Goal: Task Accomplishment & Management: Use online tool/utility

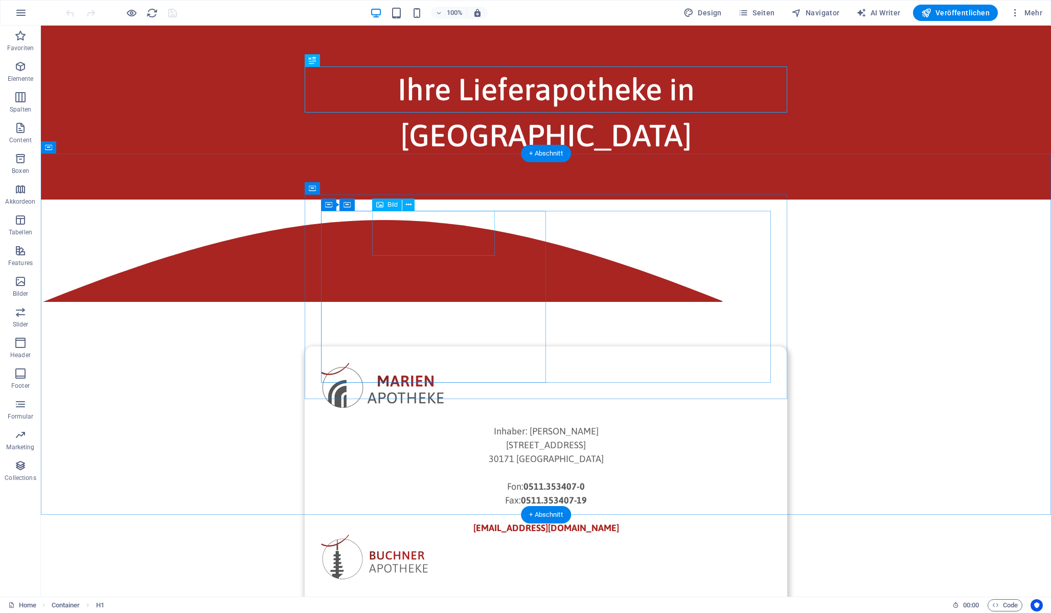
click at [414, 363] on figure at bounding box center [546, 385] width 450 height 45
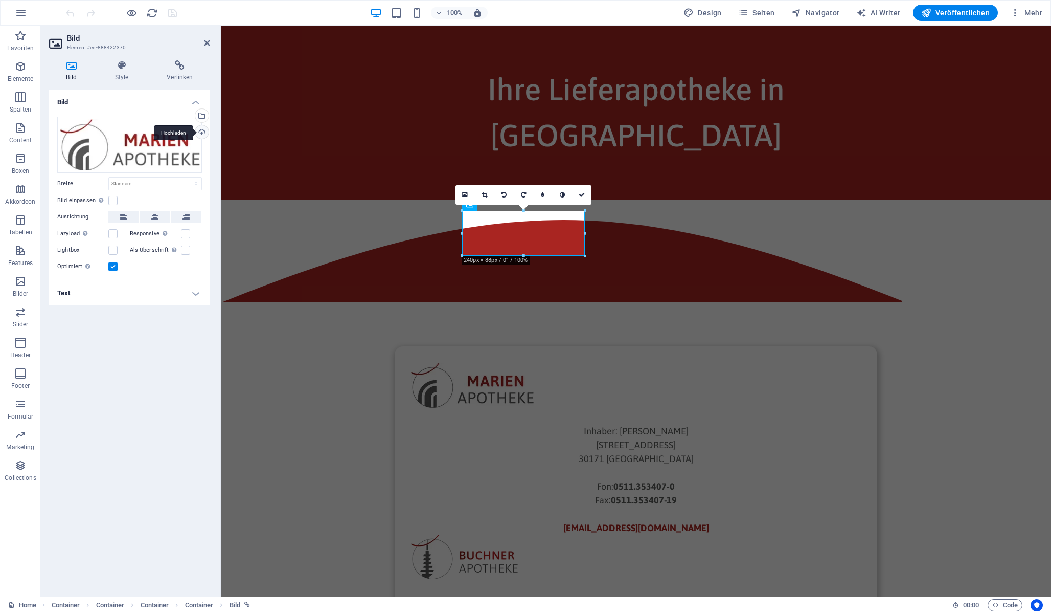
click at [199, 137] on div "Hochladen" at bounding box center [200, 132] width 15 height 15
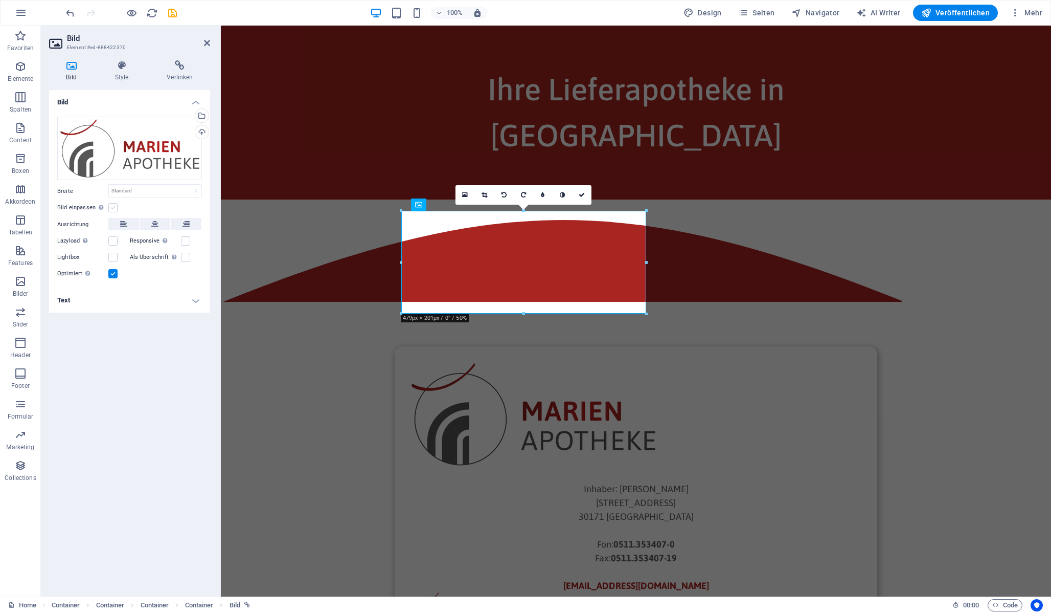
click at [114, 208] on label at bounding box center [112, 207] width 9 height 9
click at [0, 0] on input "Bild einpassen Bild automatisch anhand einer fixen Breite und Höhe einpassen" at bounding box center [0, 0] width 0 height 0
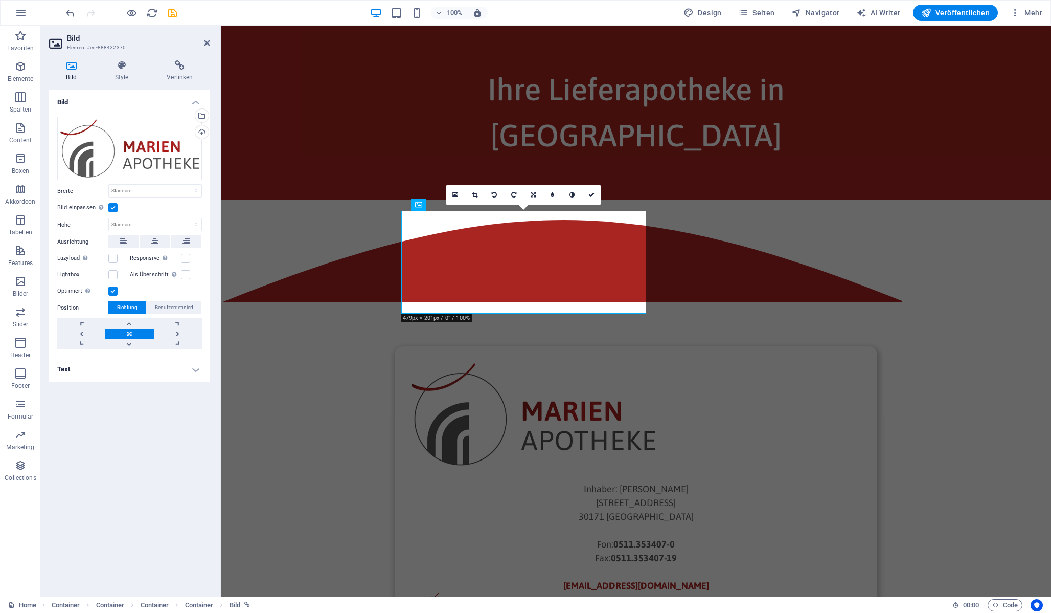
click at [114, 208] on label at bounding box center [112, 207] width 9 height 9
click at [0, 0] on input "Bild einpassen Bild automatisch anhand einer fixen Breite und Höhe einpassen" at bounding box center [0, 0] width 0 height 0
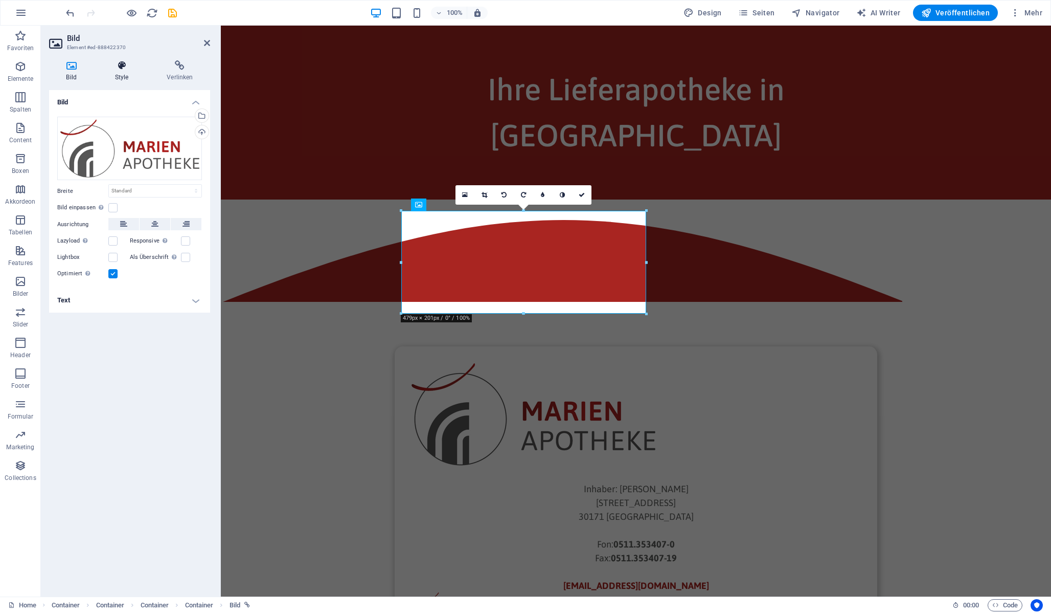
click at [117, 68] on icon at bounding box center [122, 65] width 48 height 10
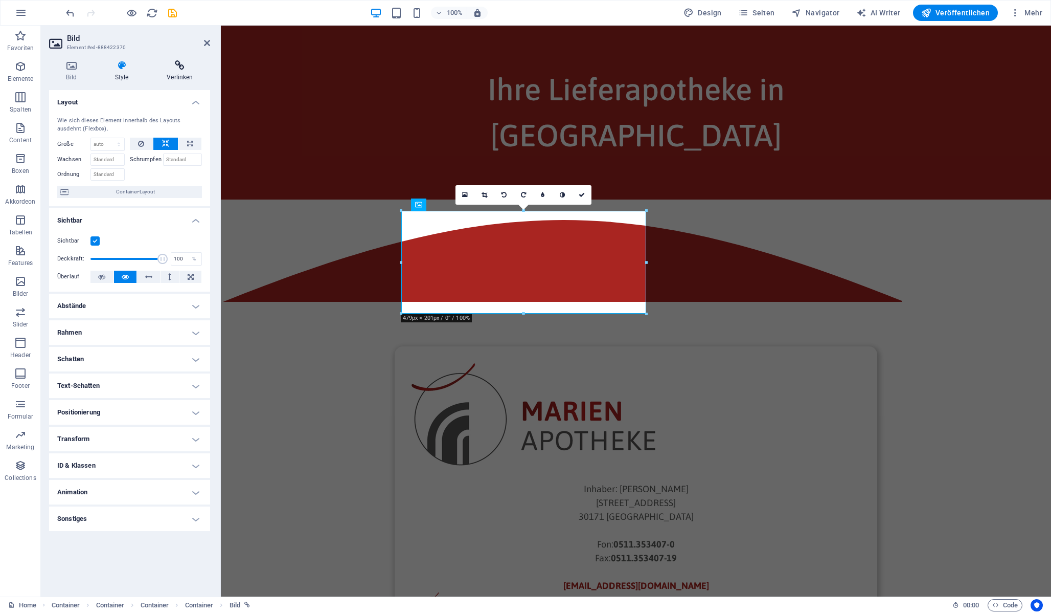
click at [186, 75] on h4 "Verlinken" at bounding box center [180, 70] width 60 height 21
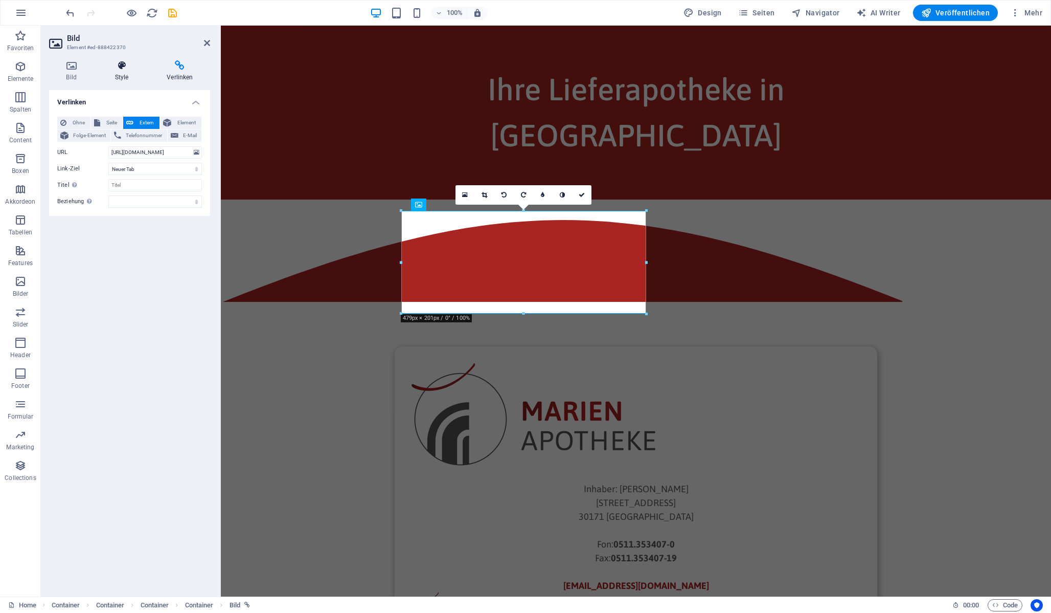
click at [116, 74] on h4 "Style" at bounding box center [124, 70] width 52 height 21
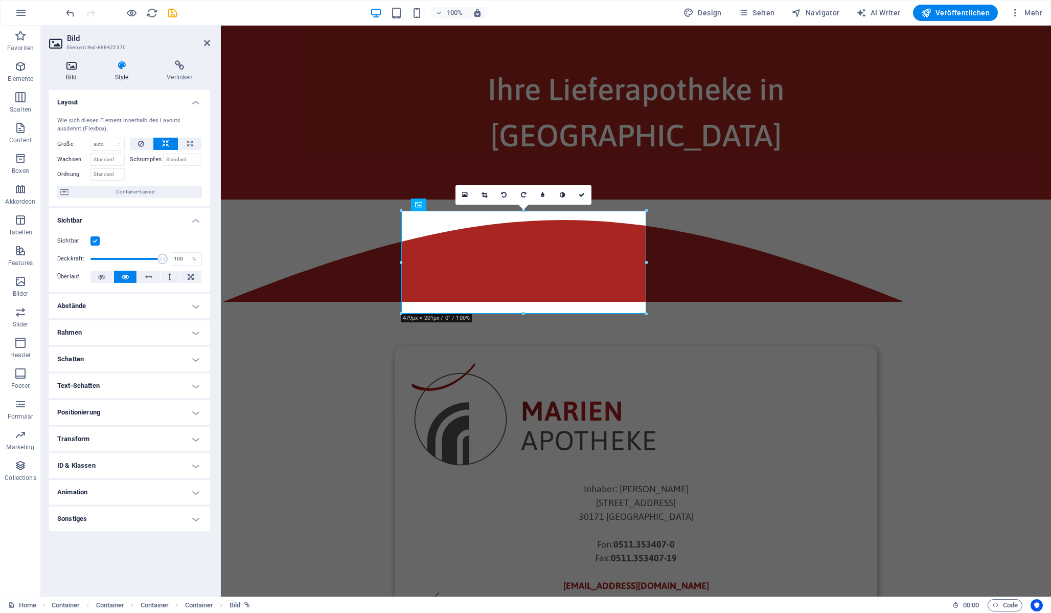
click at [72, 71] on h4 "Bild" at bounding box center [73, 70] width 49 height 21
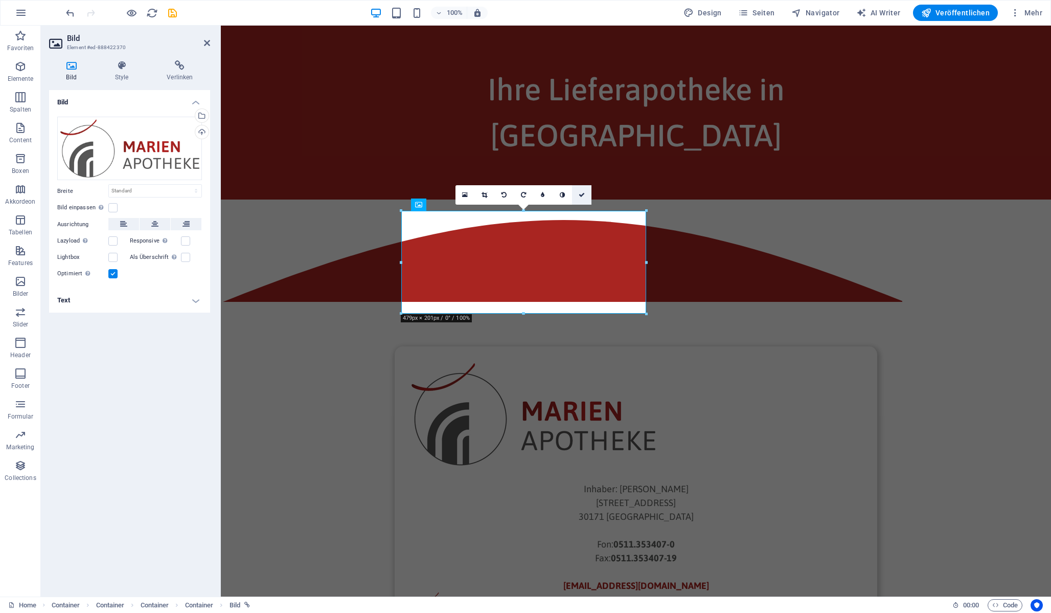
click at [583, 197] on icon at bounding box center [582, 195] width 6 height 6
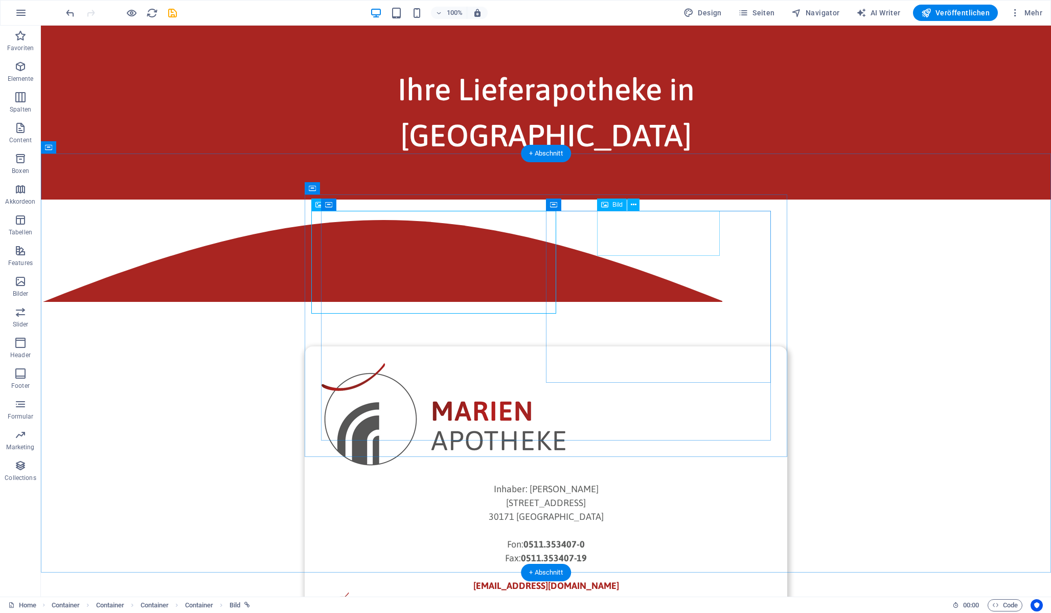
click at [683, 592] on figure at bounding box center [546, 614] width 450 height 45
click at [686, 592] on figure at bounding box center [546, 614] width 450 height 45
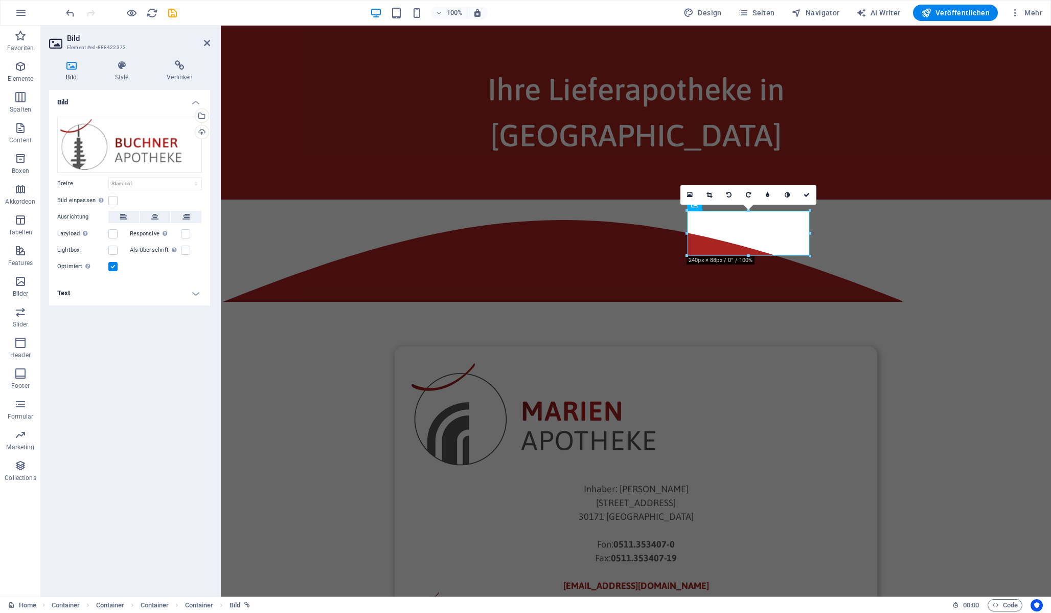
click at [686, 245] on div at bounding box center [688, 233] width 4 height 45
click at [115, 70] on icon at bounding box center [122, 65] width 48 height 10
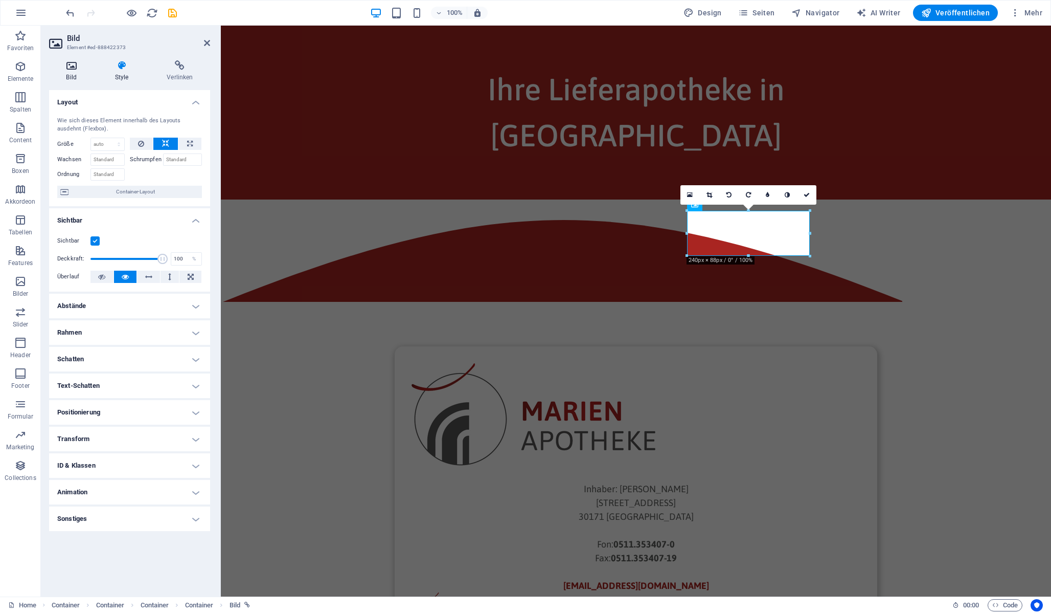
click at [60, 73] on h4 "Bild" at bounding box center [73, 70] width 49 height 21
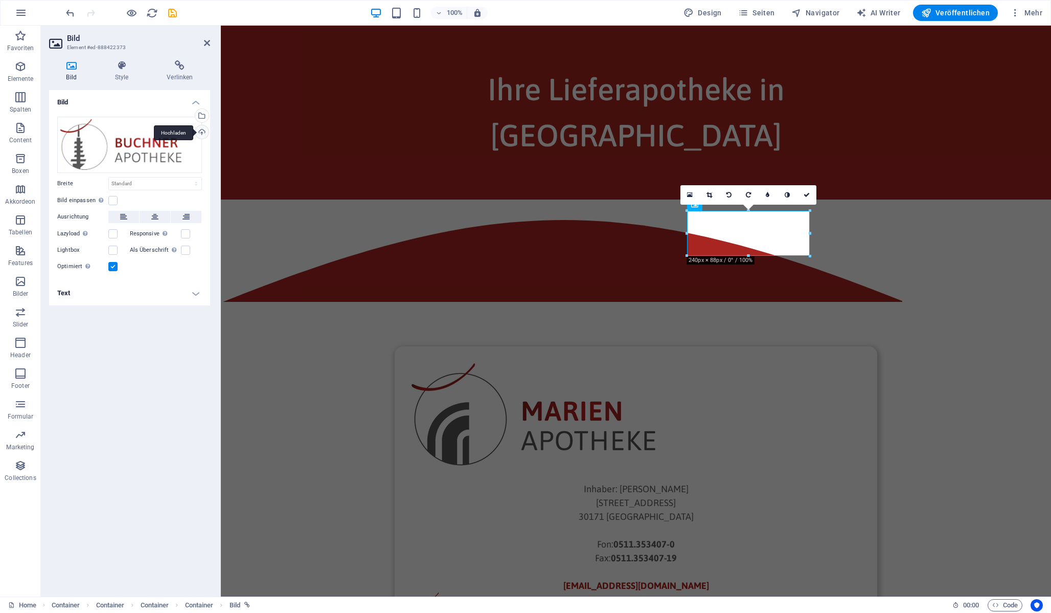
click at [199, 132] on div "Hochladen" at bounding box center [200, 132] width 15 height 15
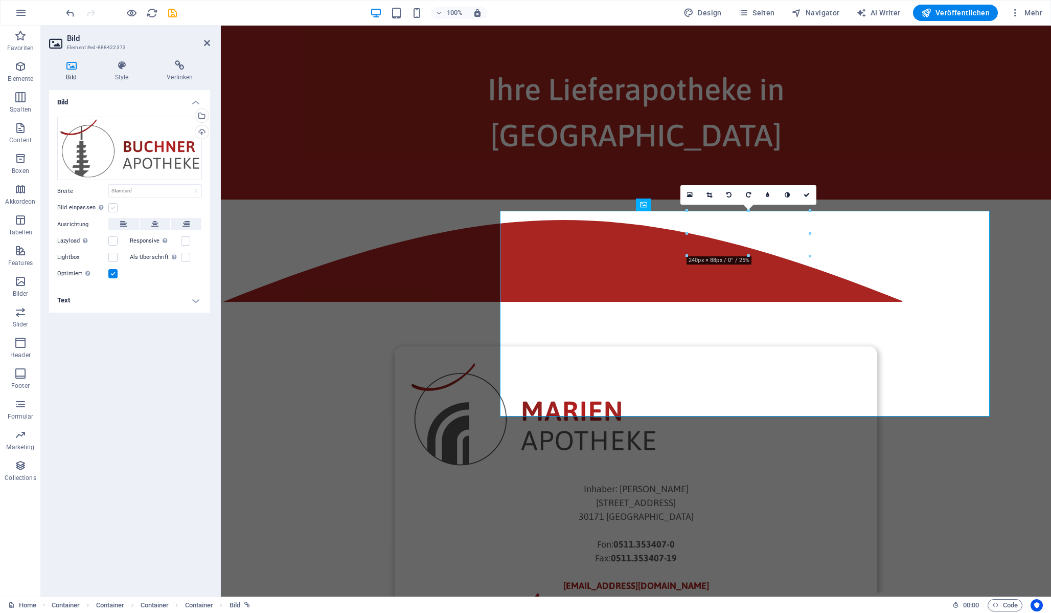
click at [114, 208] on label at bounding box center [112, 207] width 9 height 9
click at [0, 0] on input "Bild einpassen Bild automatisch anhand einer fixen Breite und Höhe einpassen" at bounding box center [0, 0] width 0 height 0
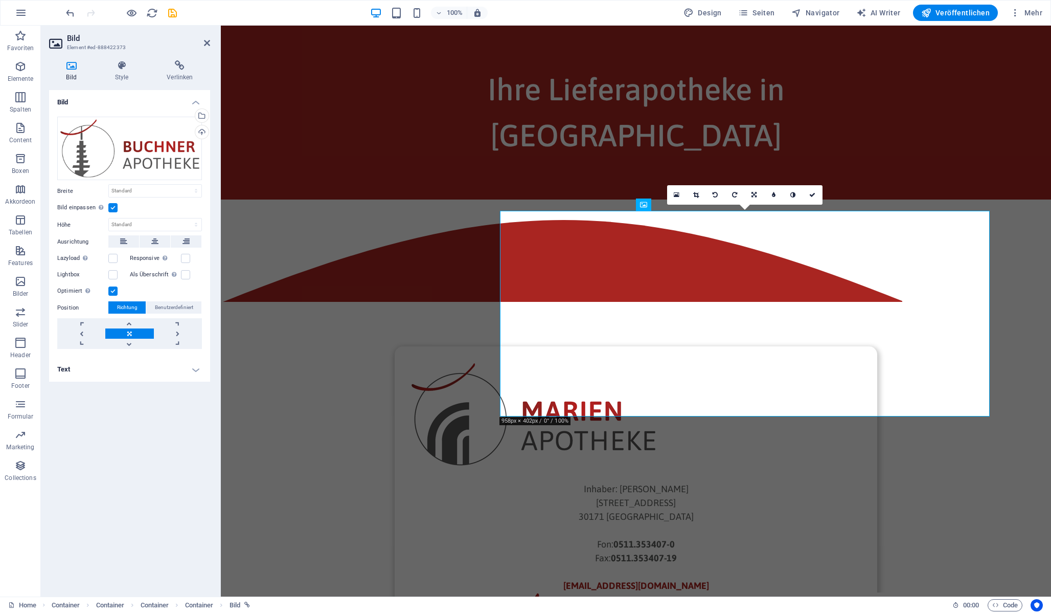
click at [114, 208] on label at bounding box center [112, 207] width 9 height 9
click at [0, 0] on input "Bild einpassen Bild automatisch anhand einer fixen Breite und Höhe einpassen" at bounding box center [0, 0] width 0 height 0
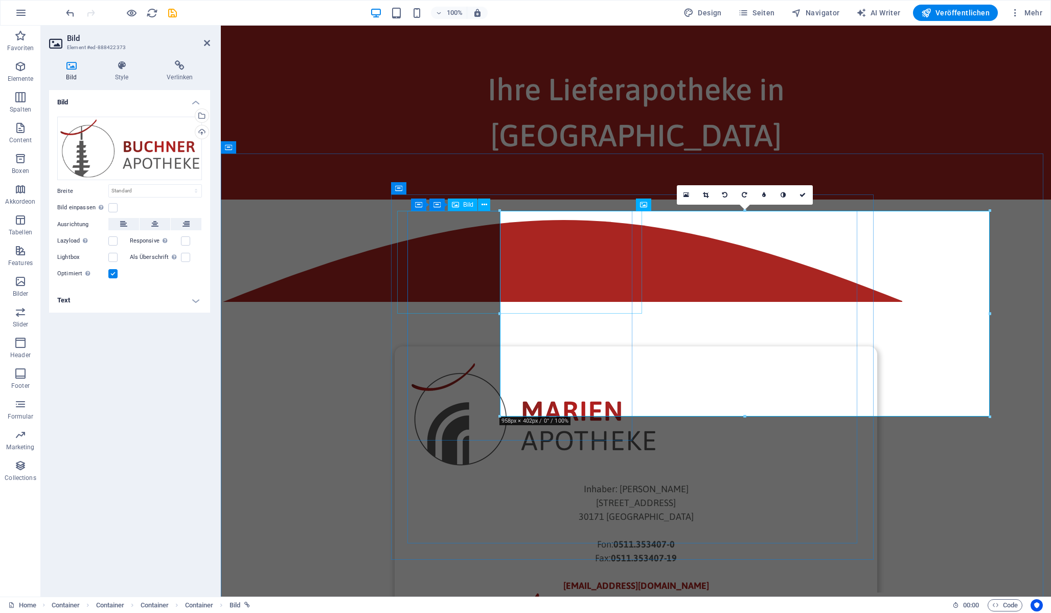
click at [432, 363] on figure at bounding box center [636, 414] width 450 height 103
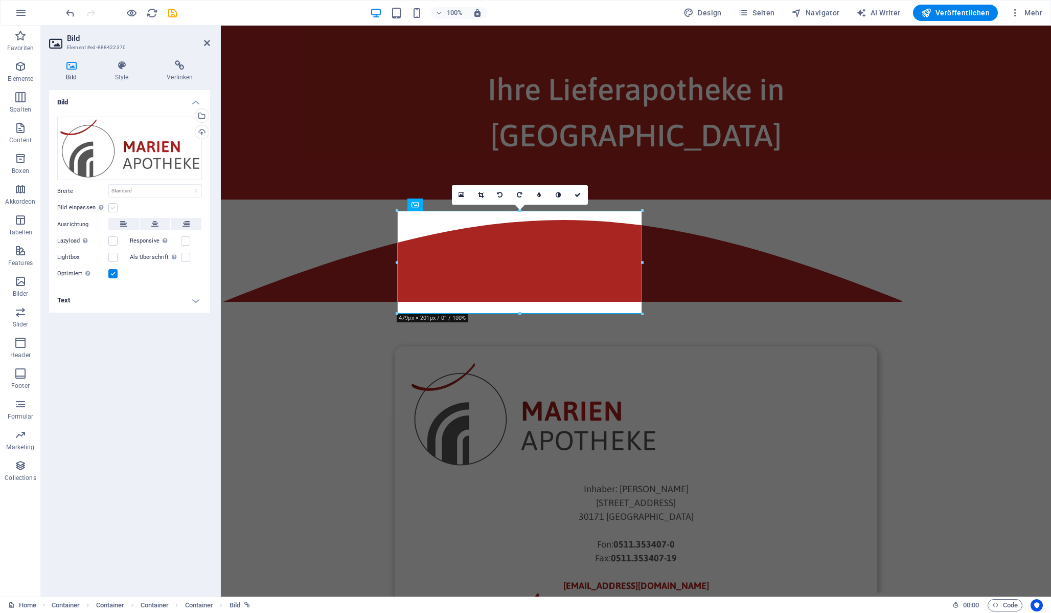
click at [111, 206] on label at bounding box center [112, 207] width 9 height 9
click at [0, 0] on input "Bild einpassen Bild automatisch anhand einer fixen Breite und Höhe einpassen" at bounding box center [0, 0] width 0 height 0
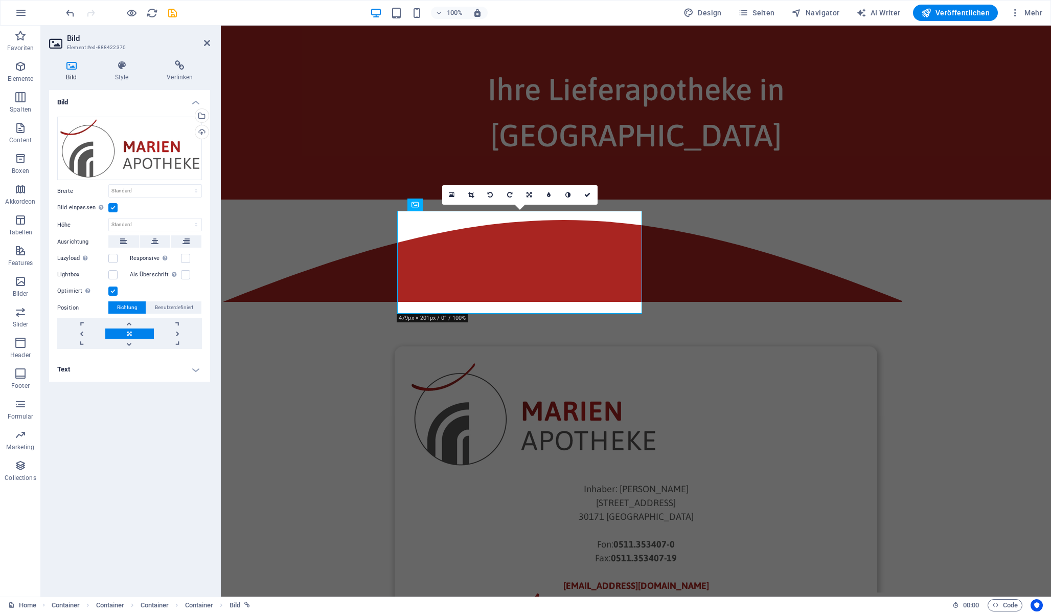
click at [111, 206] on label at bounding box center [112, 207] width 9 height 9
click at [0, 0] on input "Bild einpassen Bild automatisch anhand einer fixen Breite und Höhe einpassen" at bounding box center [0, 0] width 0 height 0
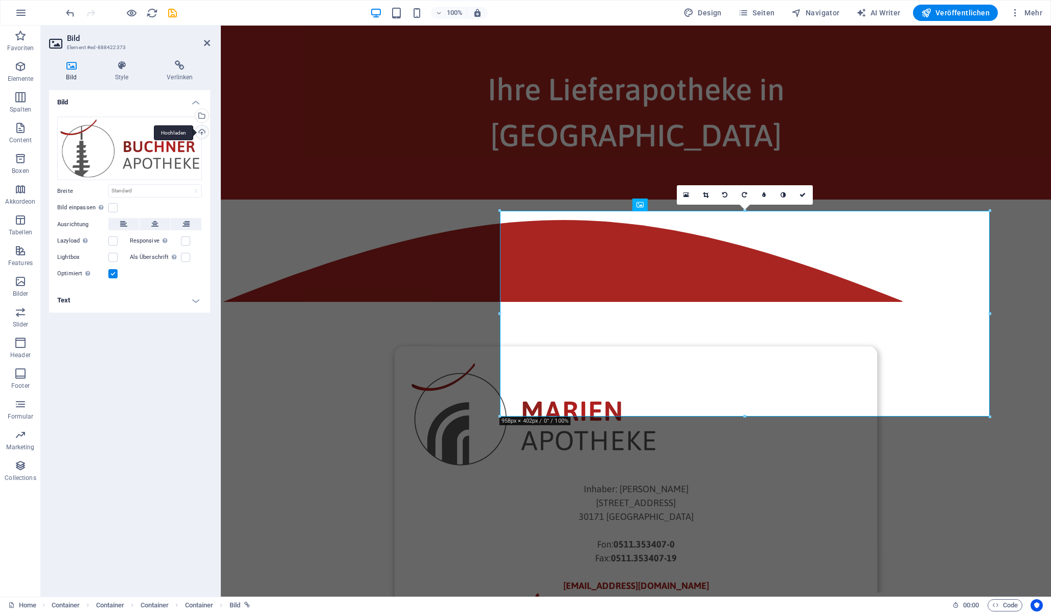
click at [204, 132] on div "Hochladen" at bounding box center [200, 132] width 15 height 15
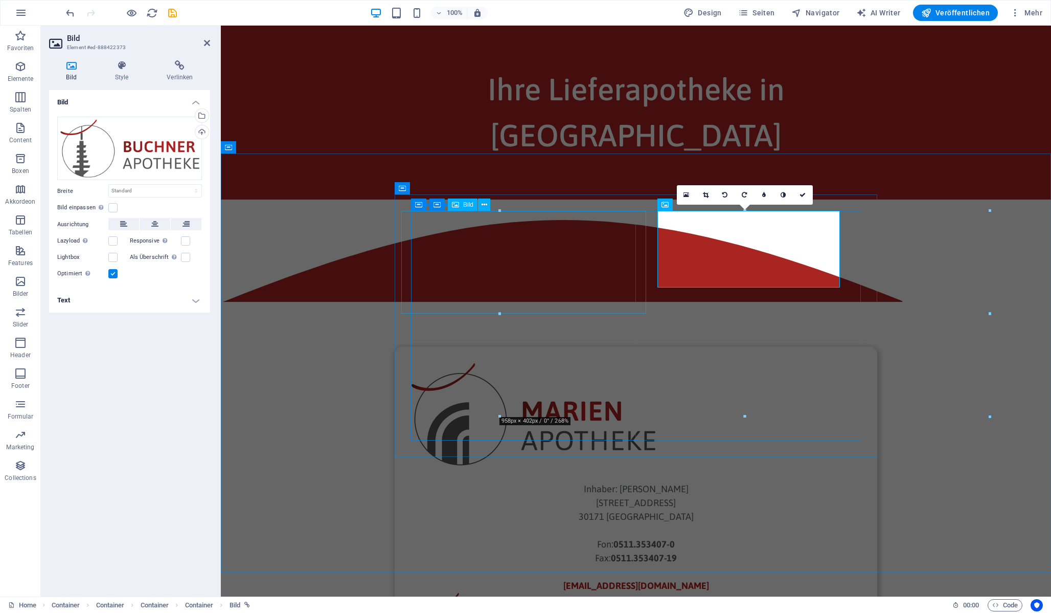
click at [467, 363] on figure at bounding box center [636, 414] width 450 height 103
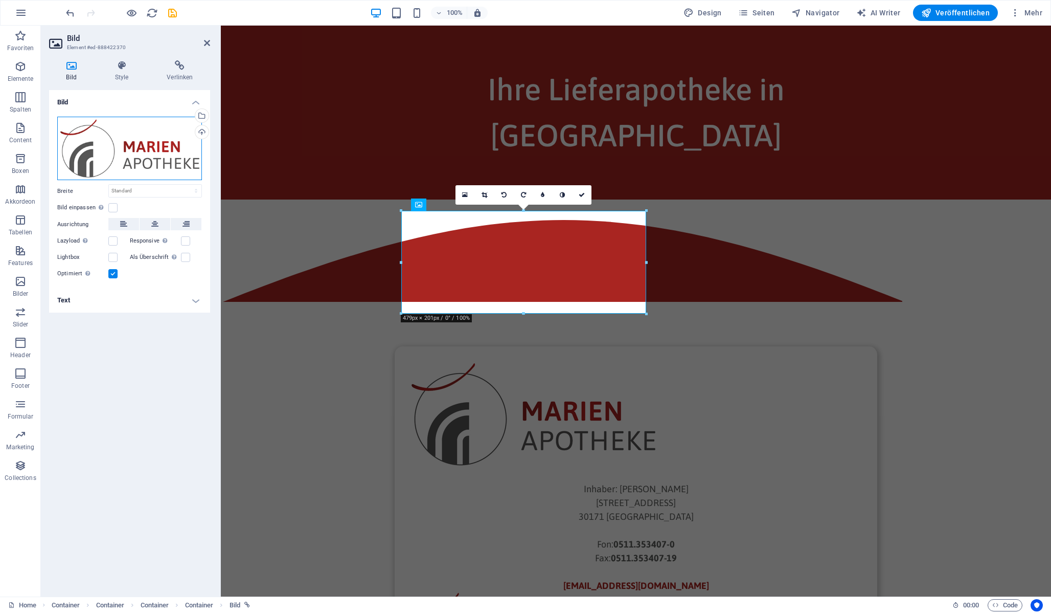
click at [102, 129] on div "Ziehe Dateien zum Hochladen hierher oder klicke hier, um aus Dateien oder koste…" at bounding box center [129, 149] width 145 height 64
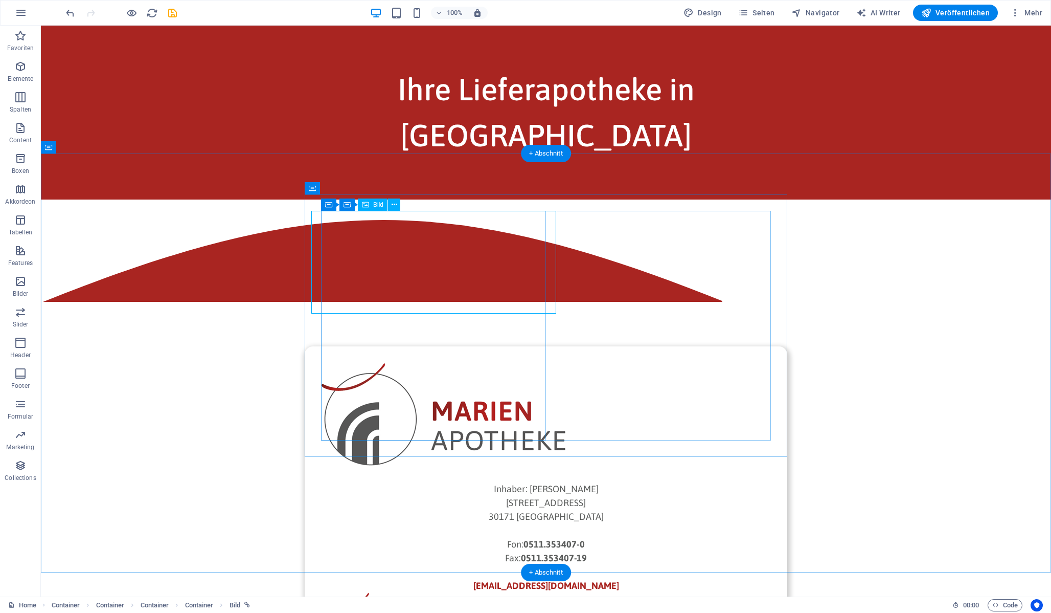
click at [452, 363] on figure at bounding box center [546, 414] width 450 height 103
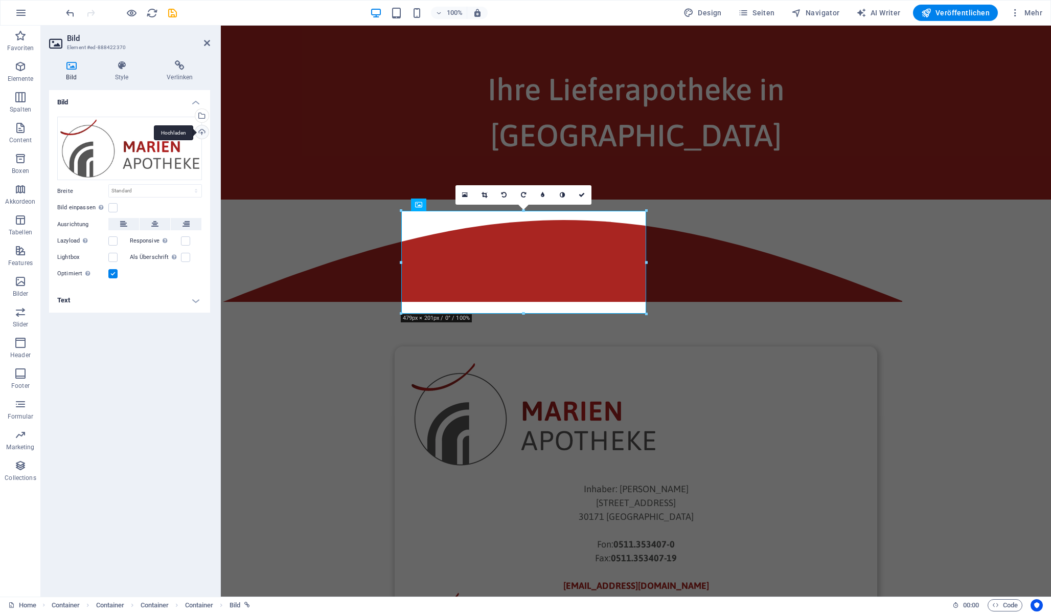
click at [204, 134] on div "Hochladen" at bounding box center [200, 132] width 15 height 15
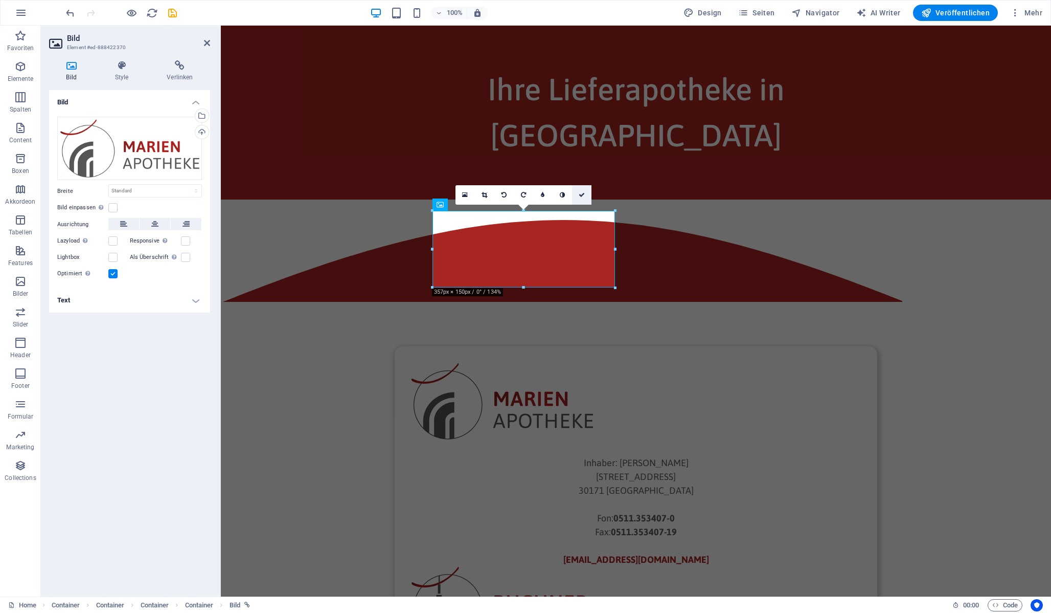
click at [583, 193] on icon at bounding box center [582, 195] width 6 height 6
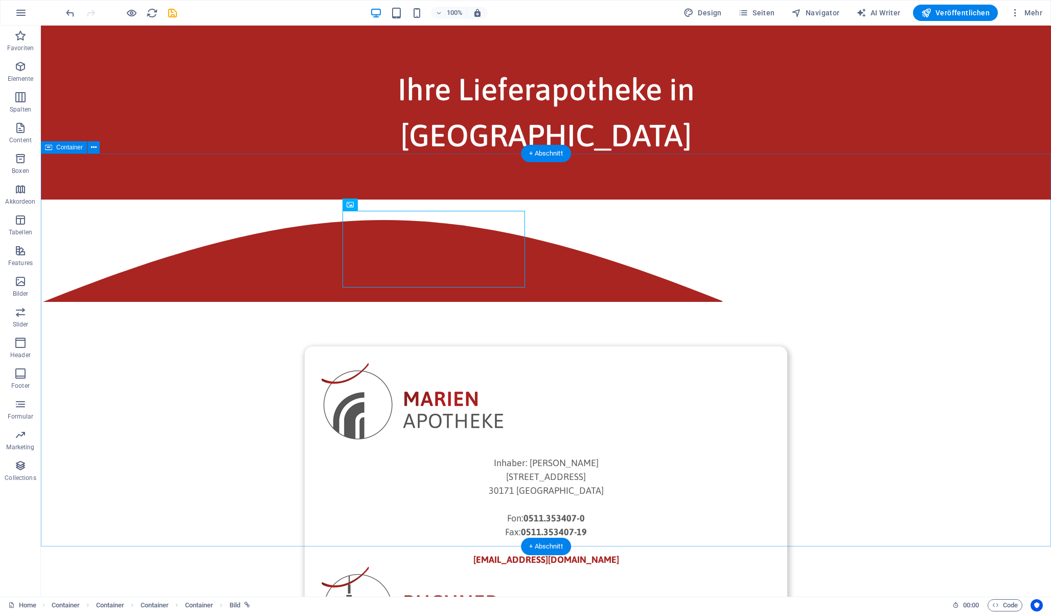
click at [264, 417] on div "Inhaber: [PERSON_NAME][GEOGRAPHIC_DATA][STREET_ADDRESS]: 0511.353407-0 Fax: 051…" at bounding box center [546, 550] width 1010 height 702
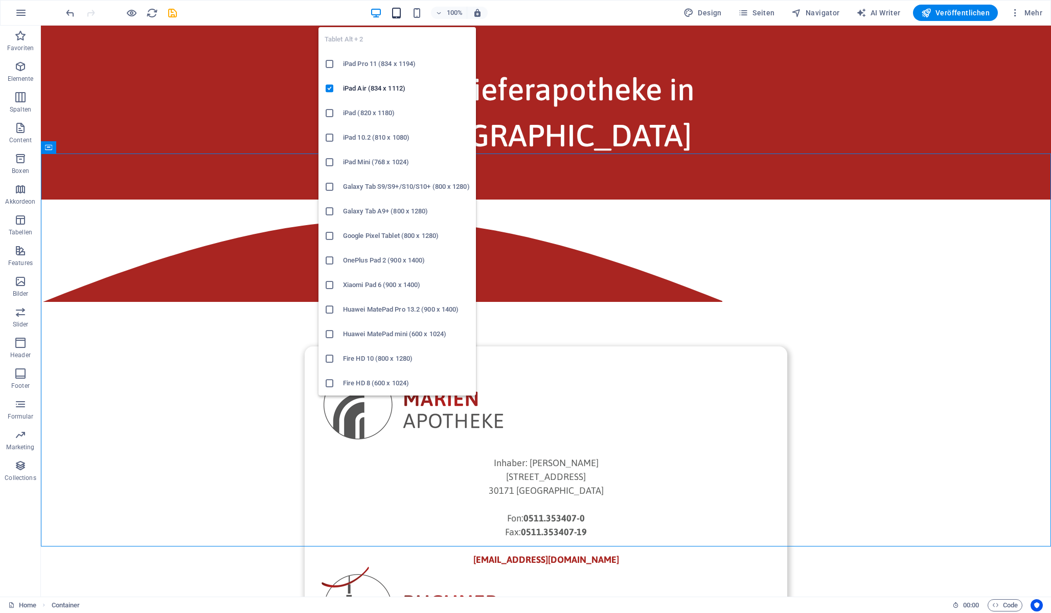
click at [398, 17] on icon "button" at bounding box center [397, 13] width 12 height 12
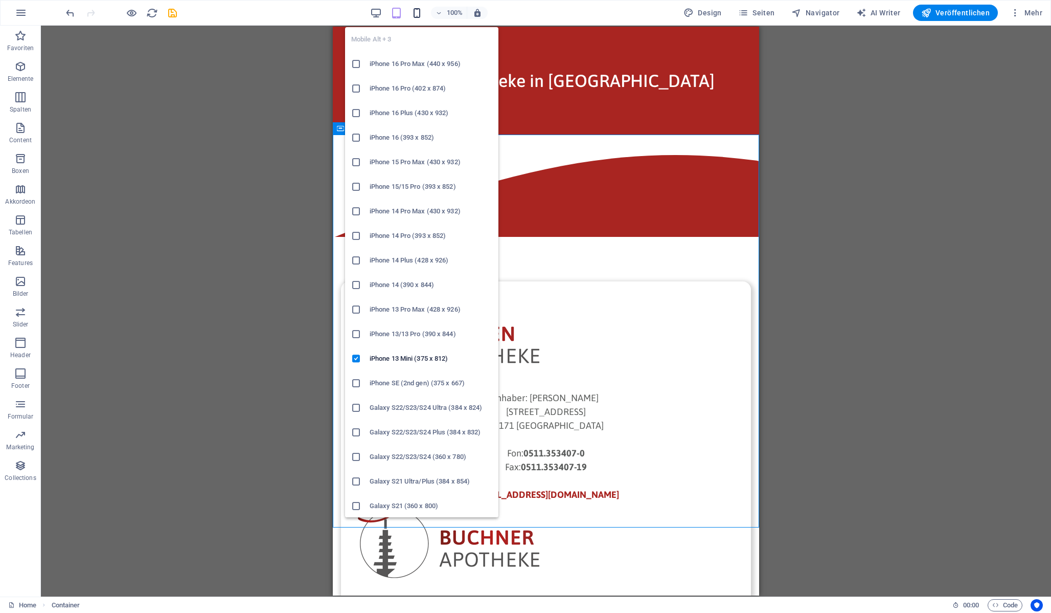
click at [422, 15] on icon "button" at bounding box center [417, 13] width 12 height 12
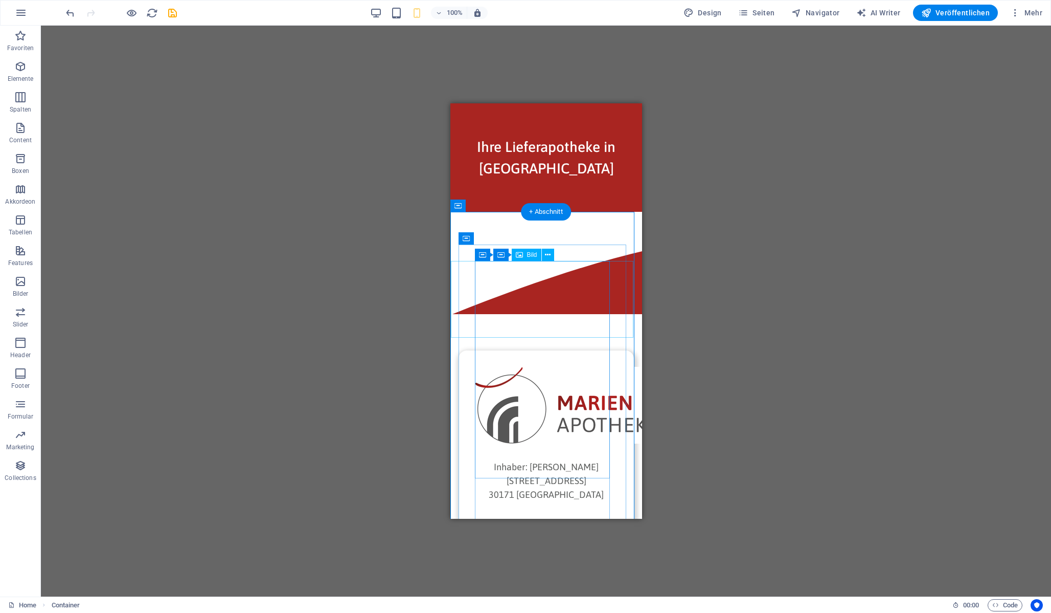
click at [571, 367] on figure at bounding box center [546, 405] width 143 height 77
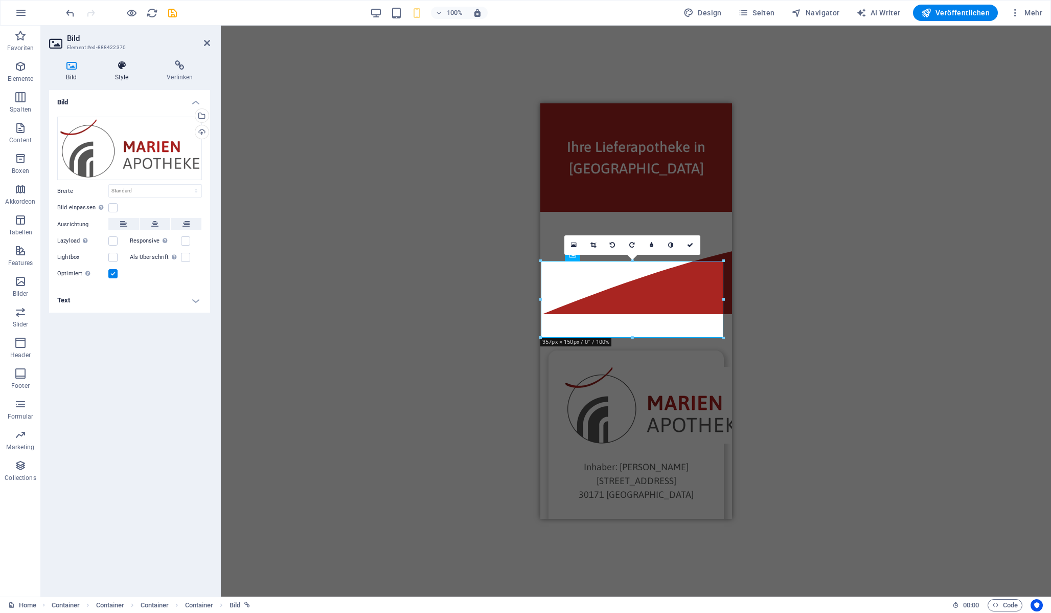
click at [126, 64] on icon at bounding box center [122, 65] width 48 height 10
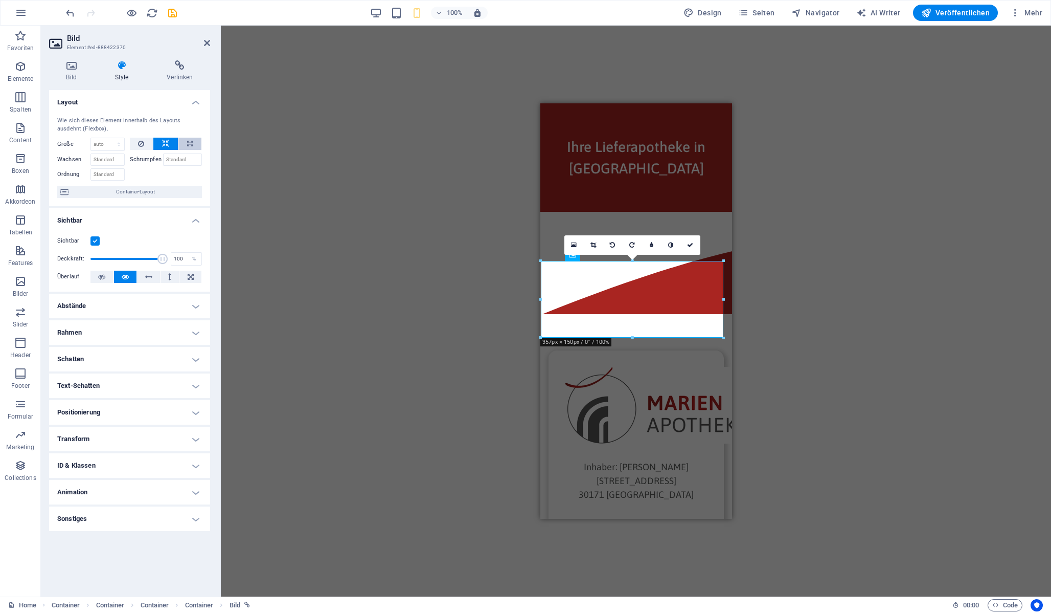
click at [187, 143] on icon at bounding box center [190, 144] width 6 height 12
type input "100"
select select "%"
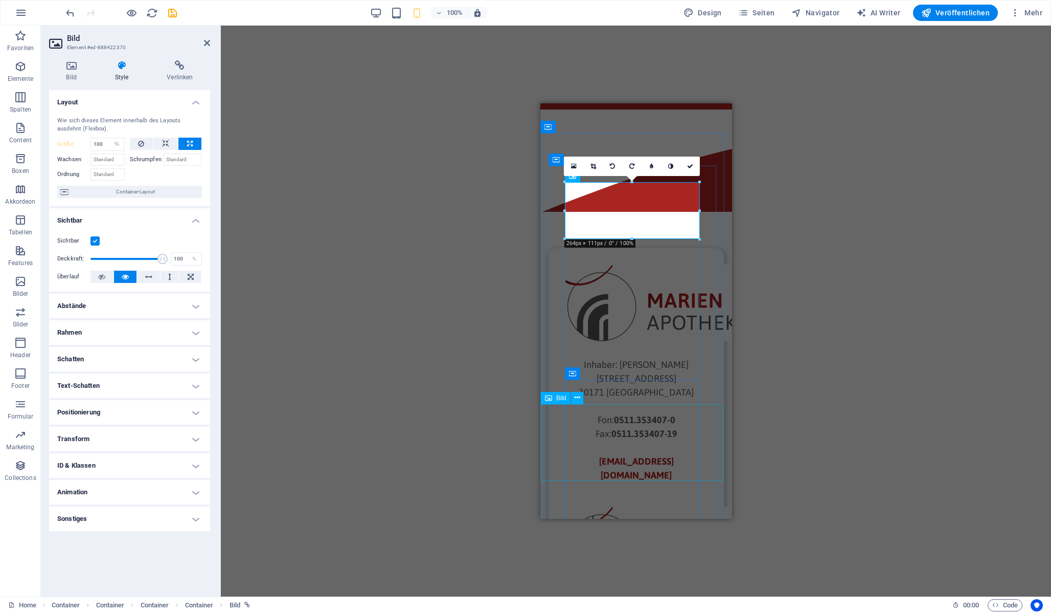
scroll to position [99, 0]
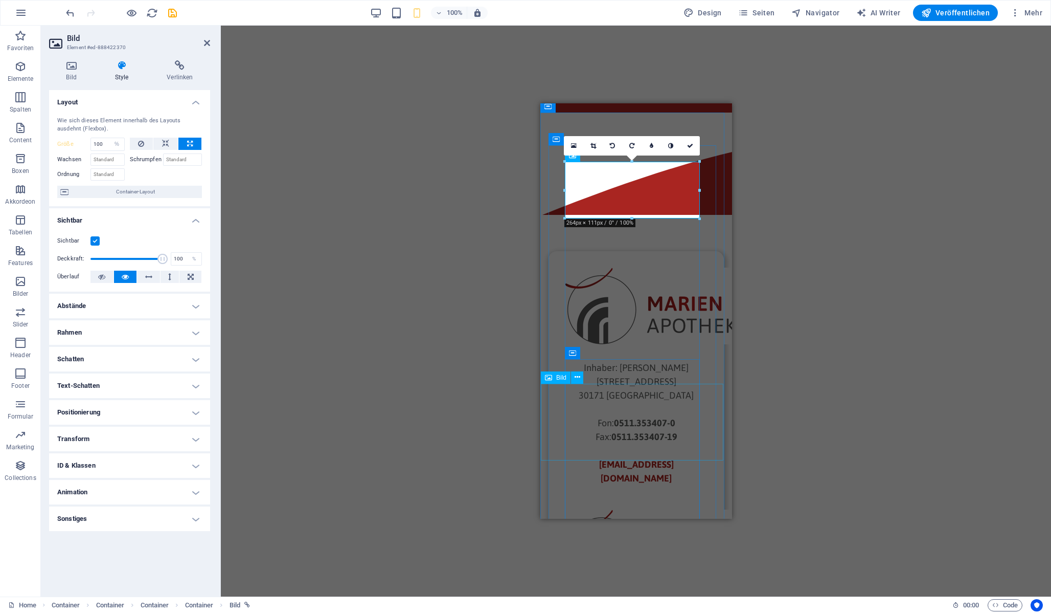
click at [635, 509] on figure at bounding box center [636, 547] width 143 height 77
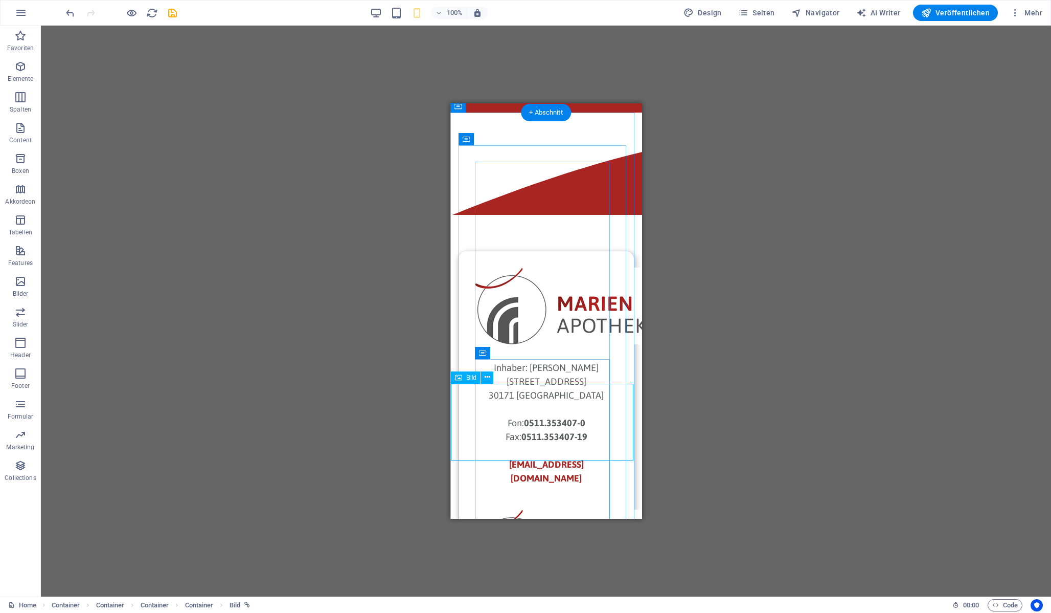
click at [573, 509] on figure at bounding box center [546, 547] width 143 height 77
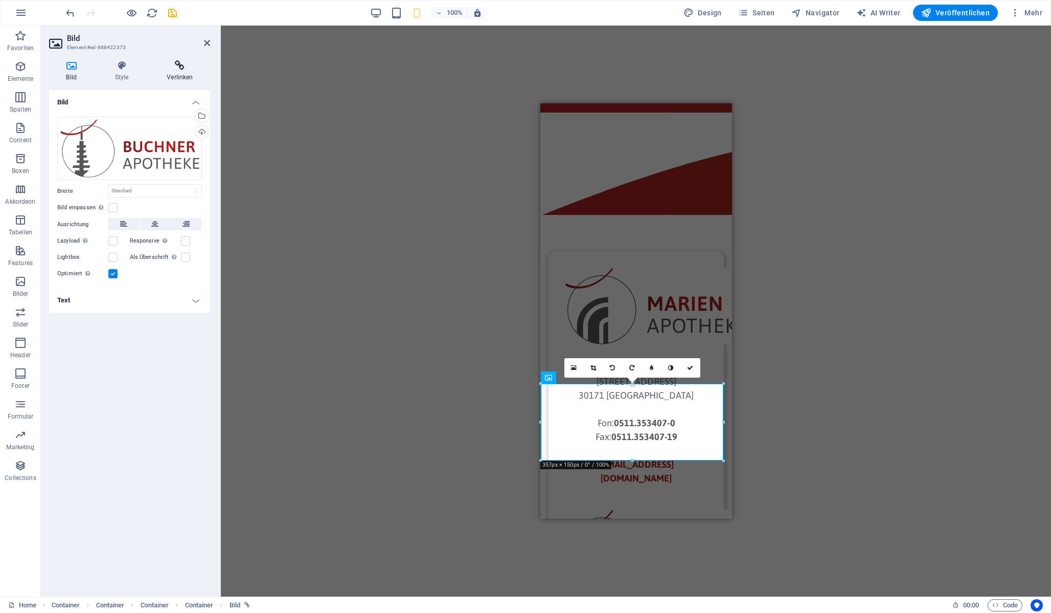
click at [174, 64] on icon at bounding box center [180, 65] width 60 height 10
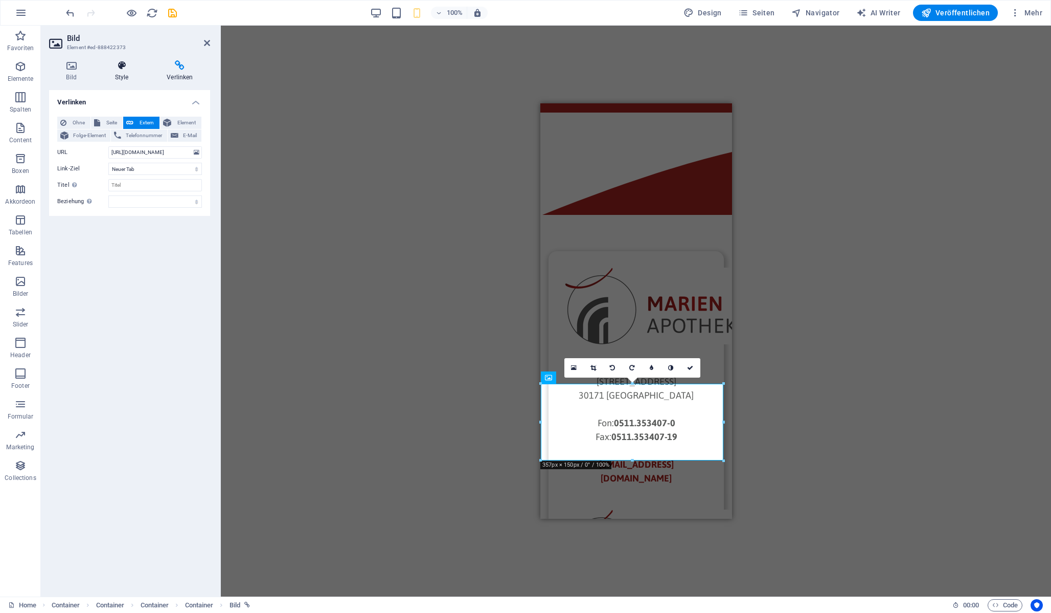
click at [114, 69] on icon at bounding box center [122, 65] width 48 height 10
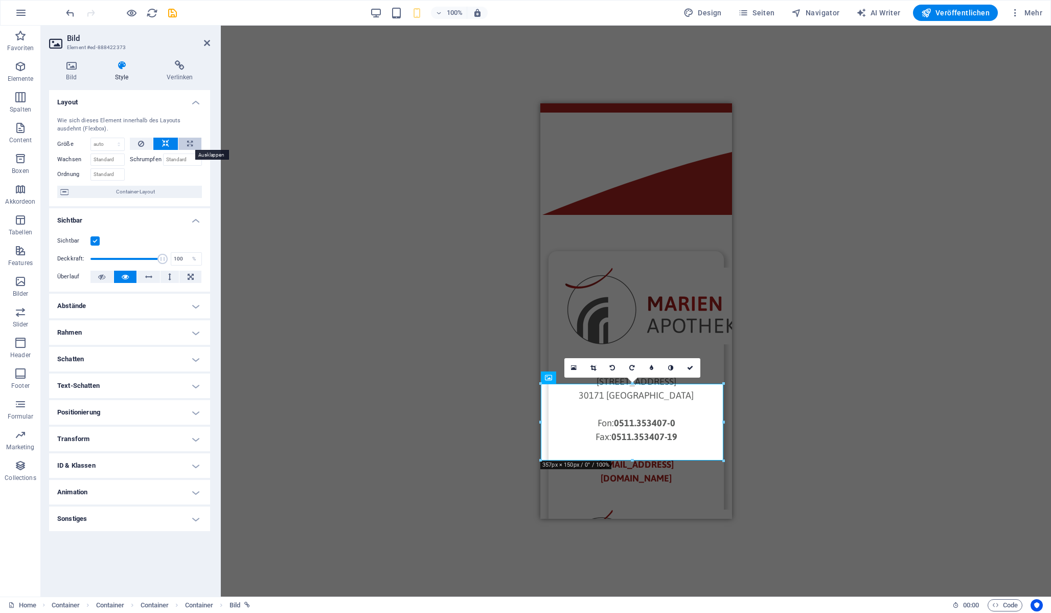
click at [188, 147] on icon at bounding box center [190, 144] width 6 height 12
type input "100"
select select "%"
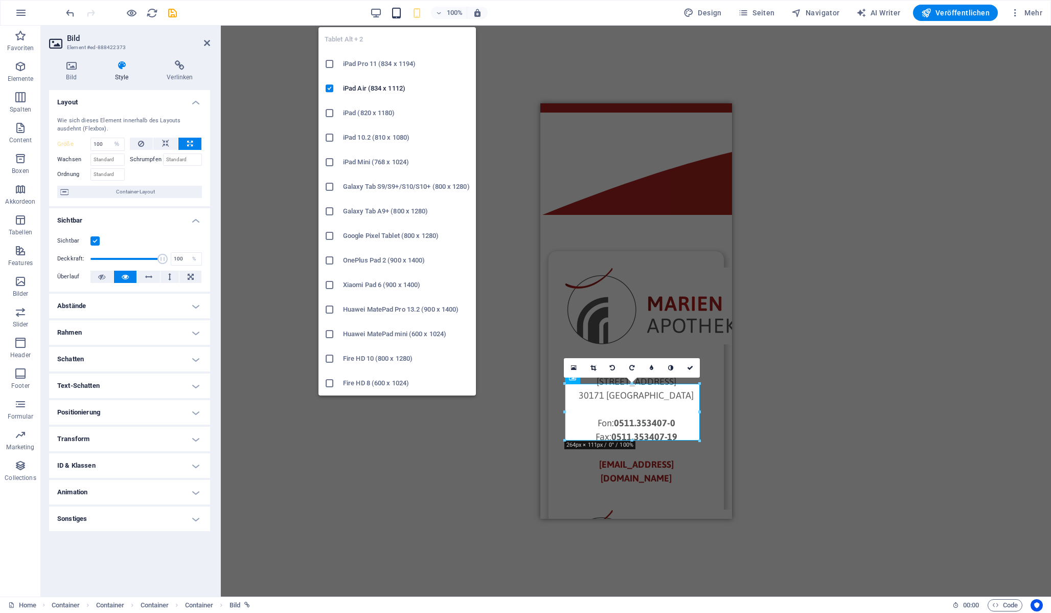
click at [397, 13] on icon "button" at bounding box center [397, 13] width 12 height 12
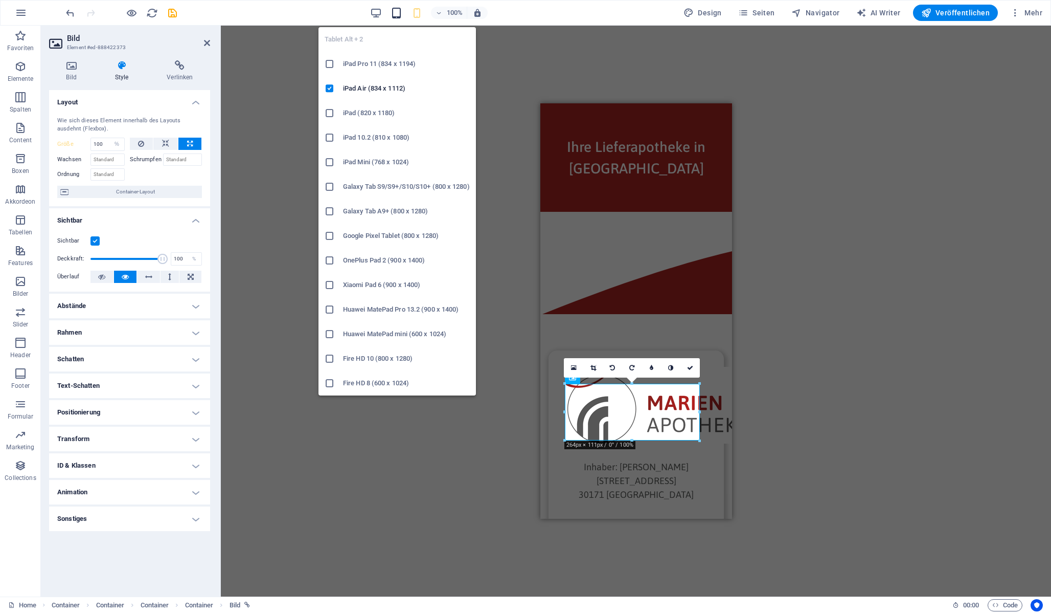
select select "DISABLED_OPTION_VALUE"
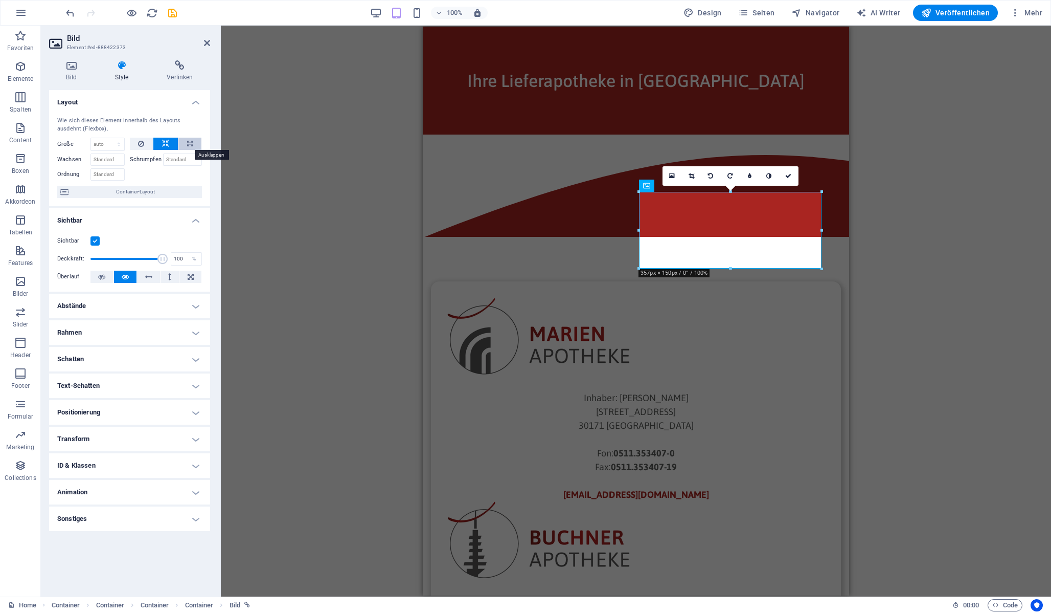
click at [186, 145] on button at bounding box center [189, 144] width 23 height 12
type input "100"
select select "%"
click at [170, 145] on button at bounding box center [165, 144] width 25 height 12
click at [116, 142] on select "Standard auto px % 1/1 1/2 1/3 1/4 1/5 1/6 1/7 1/8 1/9 1/10" at bounding box center [107, 144] width 33 height 12
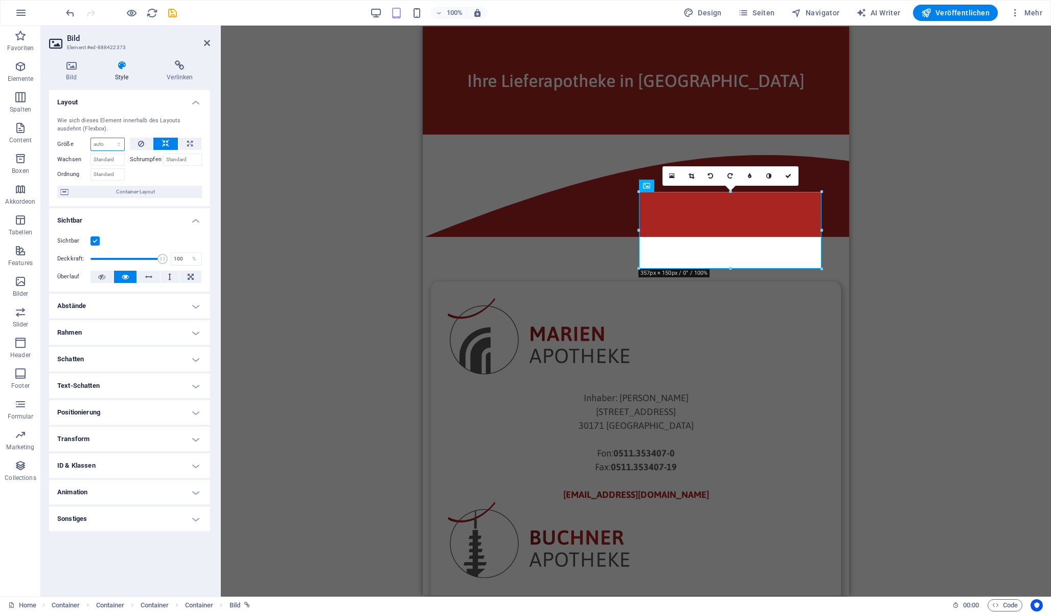
select select "%"
click at [109, 138] on select "Standard auto px % 1/1 1/2 1/3 1/4 1/5 1/6 1/7 1/8 1/9 1/10" at bounding box center [107, 144] width 33 height 12
type input "80"
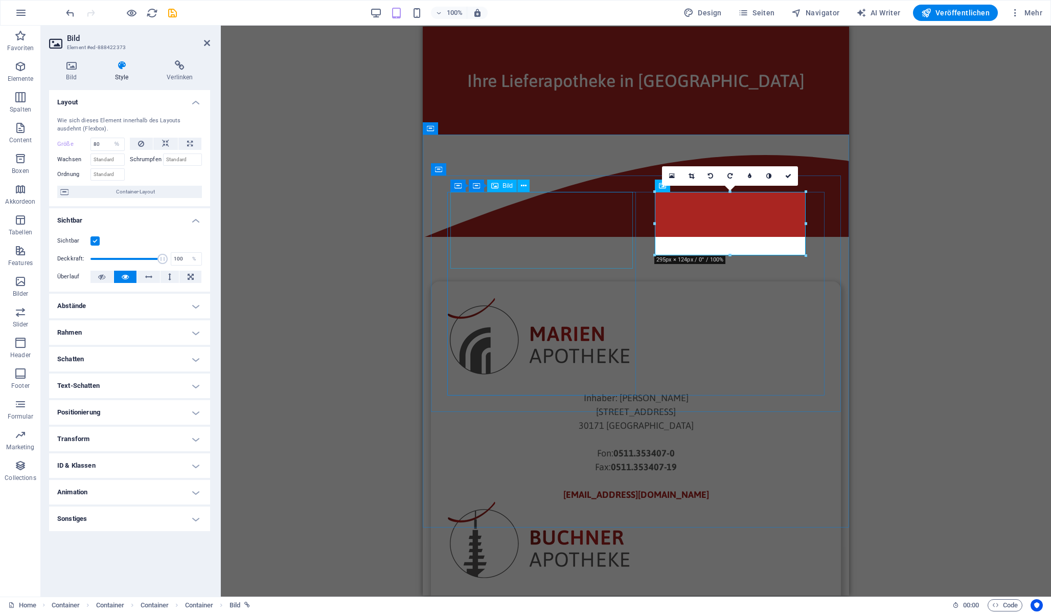
click at [553, 298] on figure at bounding box center [635, 336] width 377 height 77
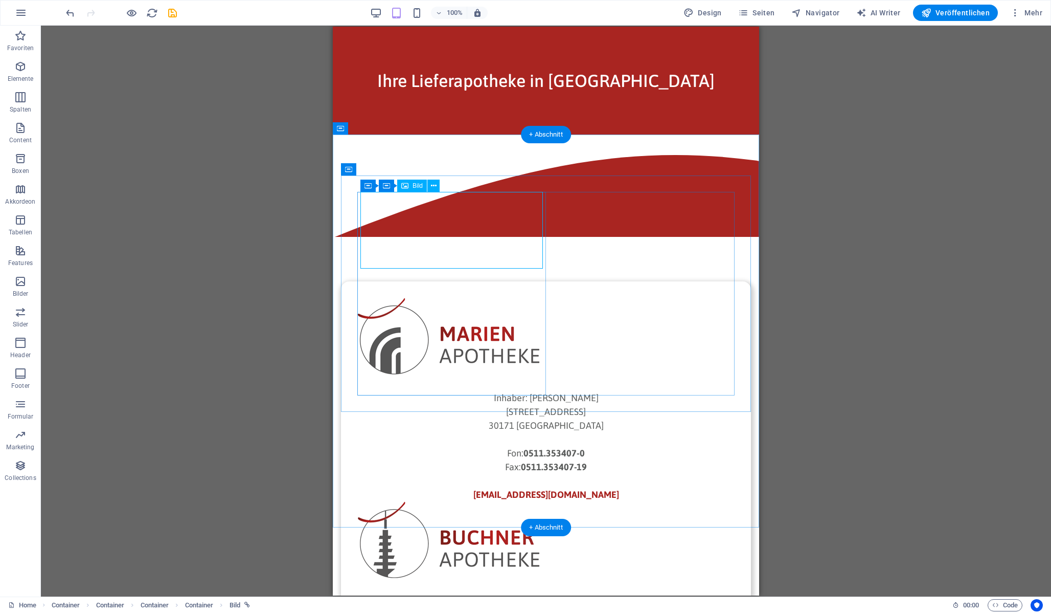
click at [471, 298] on figure at bounding box center [545, 336] width 377 height 77
select select "%"
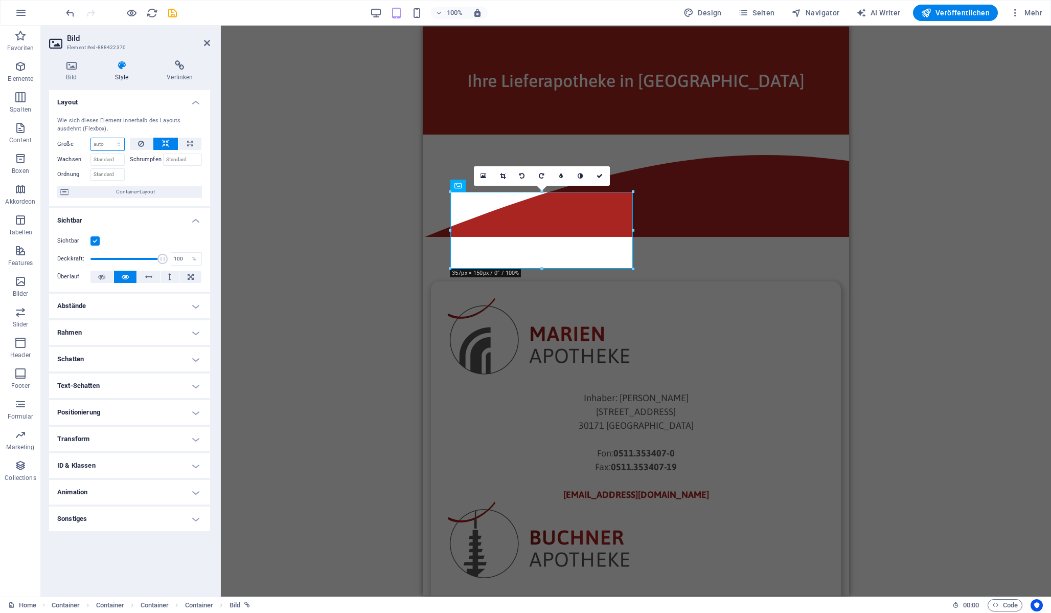
click at [107, 141] on select "Standard auto px % 1/1 1/2 1/3 1/4 1/5 1/6 1/7 1/8 1/9 1/10" at bounding box center [107, 144] width 33 height 12
select select "%"
click at [109, 138] on select "Standard auto px % 1/1 1/2 1/3 1/4 1/5 1/6 1/7 1/8 1/9 1/10" at bounding box center [107, 144] width 33 height 12
type input "80"
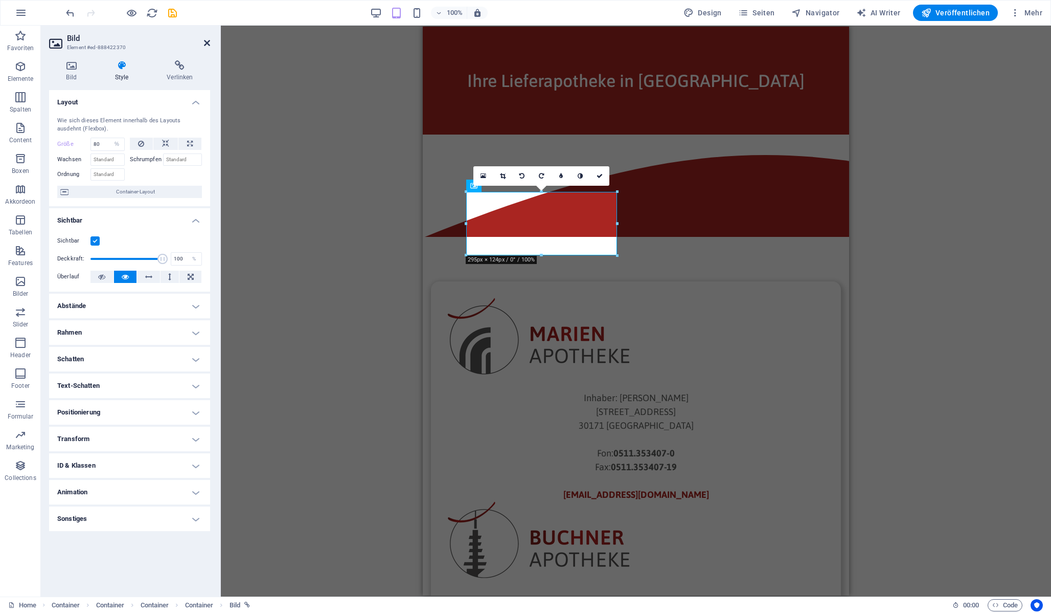
click at [205, 47] on link at bounding box center [207, 43] width 6 height 9
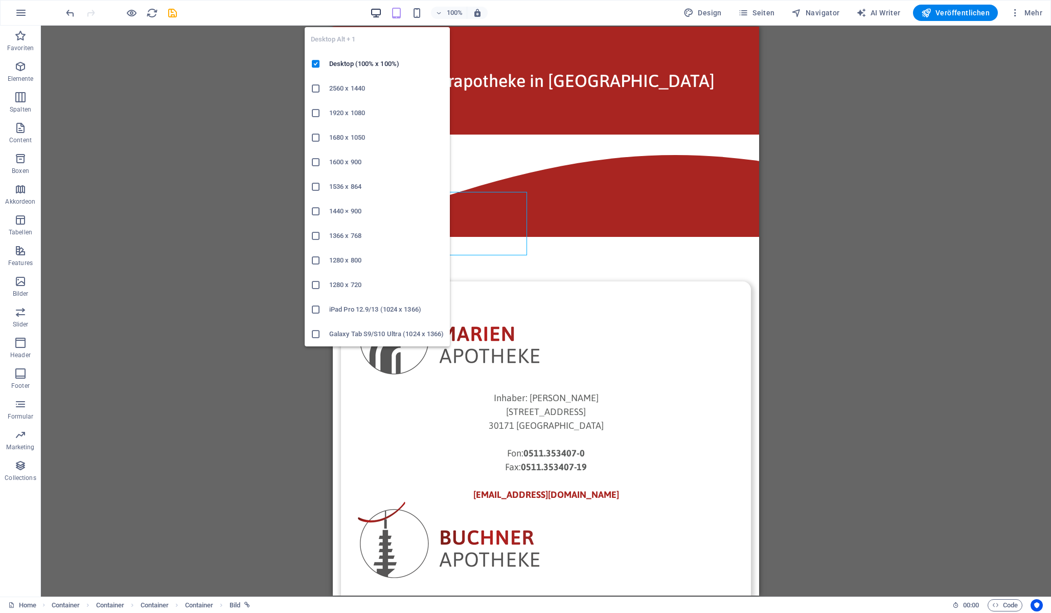
click at [375, 12] on icon "button" at bounding box center [376, 13] width 12 height 12
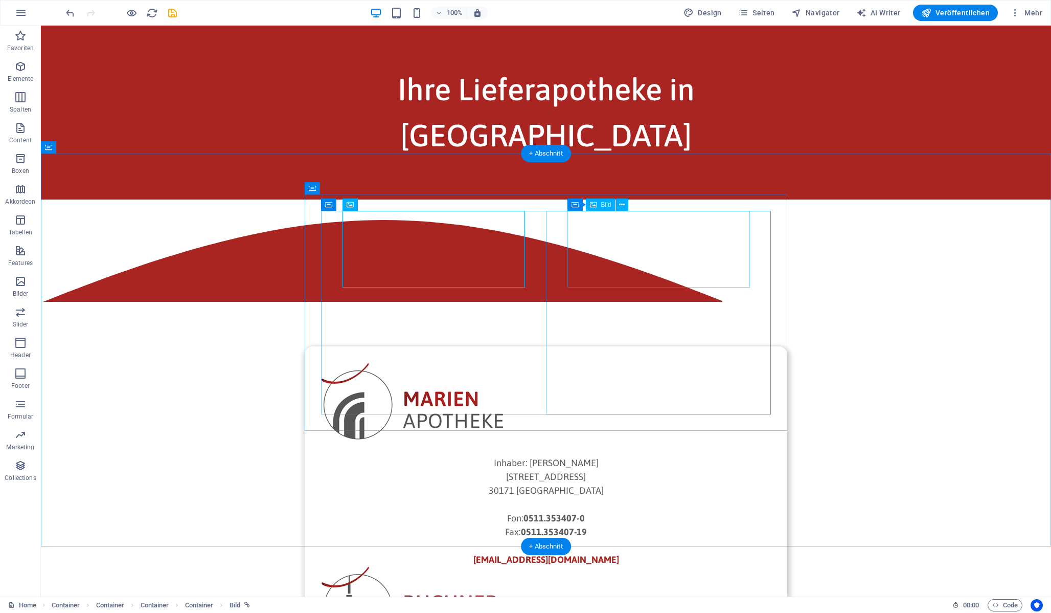
click at [693, 566] on figure at bounding box center [546, 604] width 450 height 77
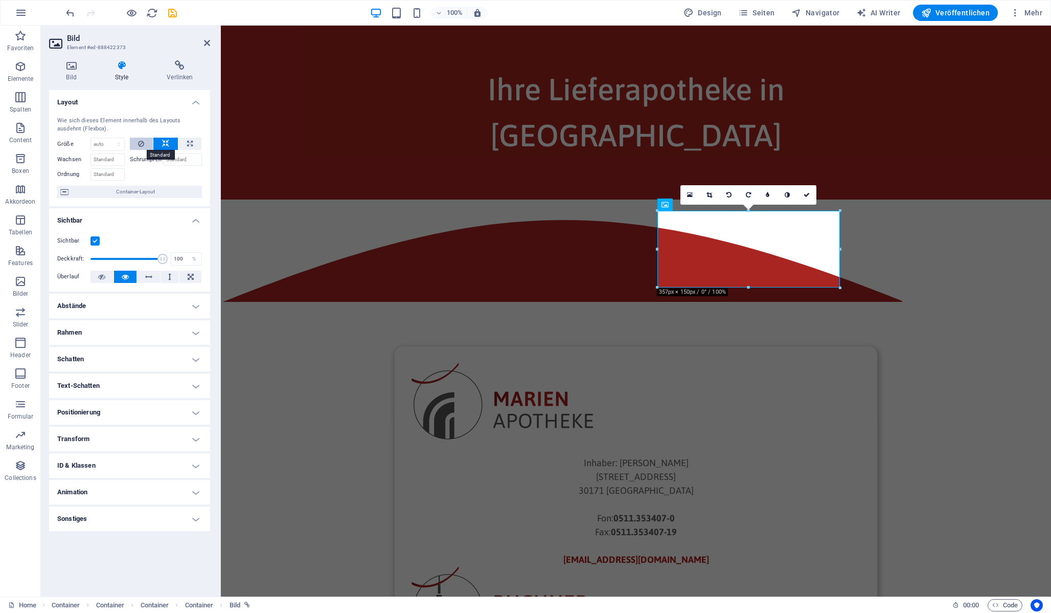
click at [145, 142] on button at bounding box center [142, 144] width 24 height 12
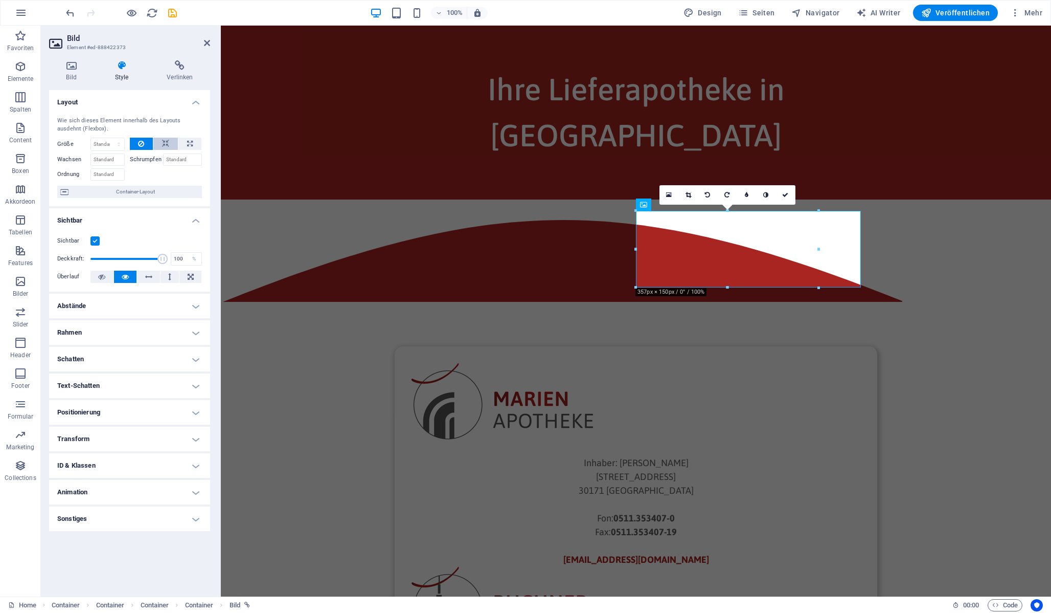
click at [163, 141] on icon at bounding box center [165, 144] width 7 height 12
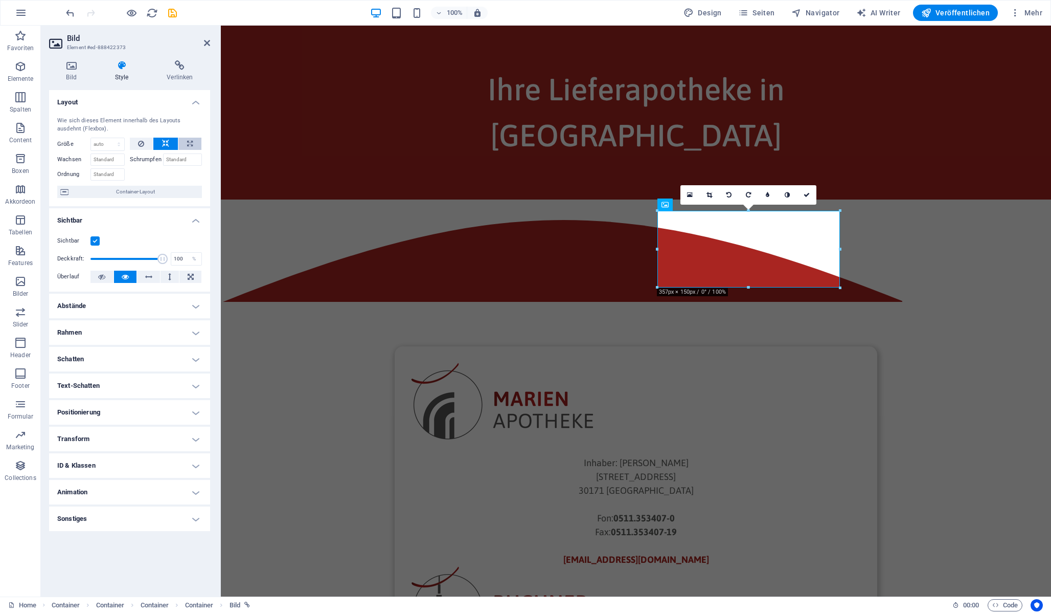
click at [186, 143] on button at bounding box center [189, 144] width 23 height 12
type input "100"
select select "%"
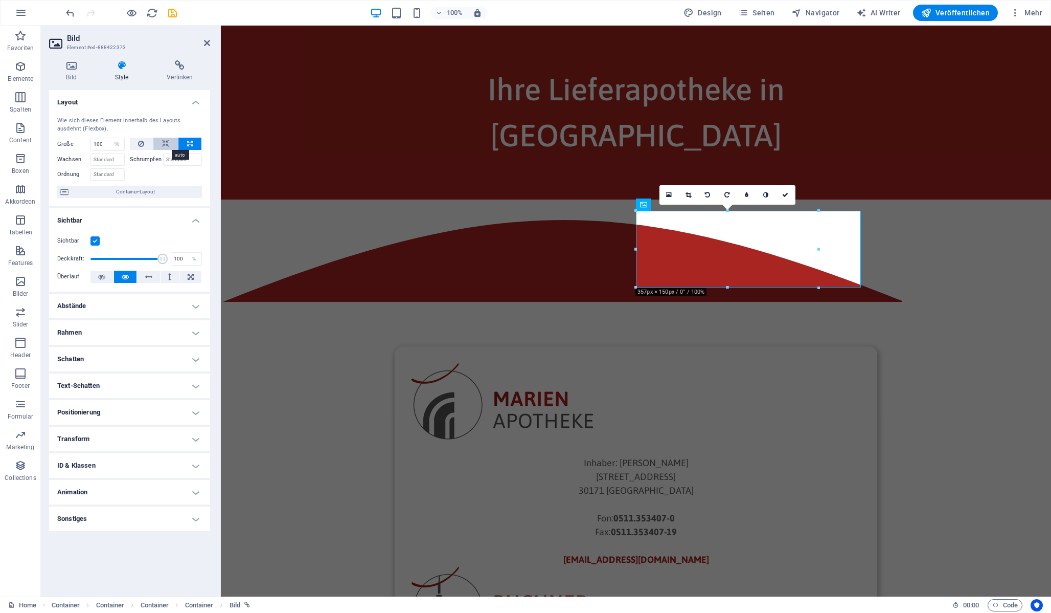
click at [171, 145] on button at bounding box center [165, 144] width 25 height 12
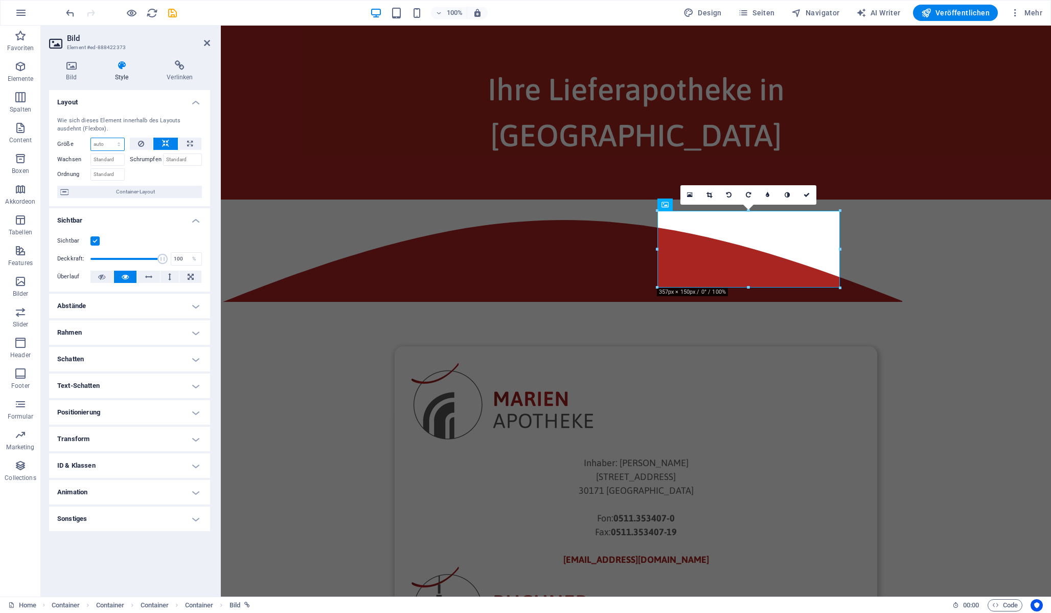
click at [121, 142] on select "Standard auto px % 1/1 1/2 1/3 1/4 1/5 1/6 1/7 1/8 1/9 1/10" at bounding box center [107, 144] width 33 height 12
select select "%"
click at [109, 138] on select "Standard auto px % 1/1 1/2 1/3 1/4 1/5 1/6 1/7 1/8 1/9 1/10" at bounding box center [107, 144] width 33 height 12
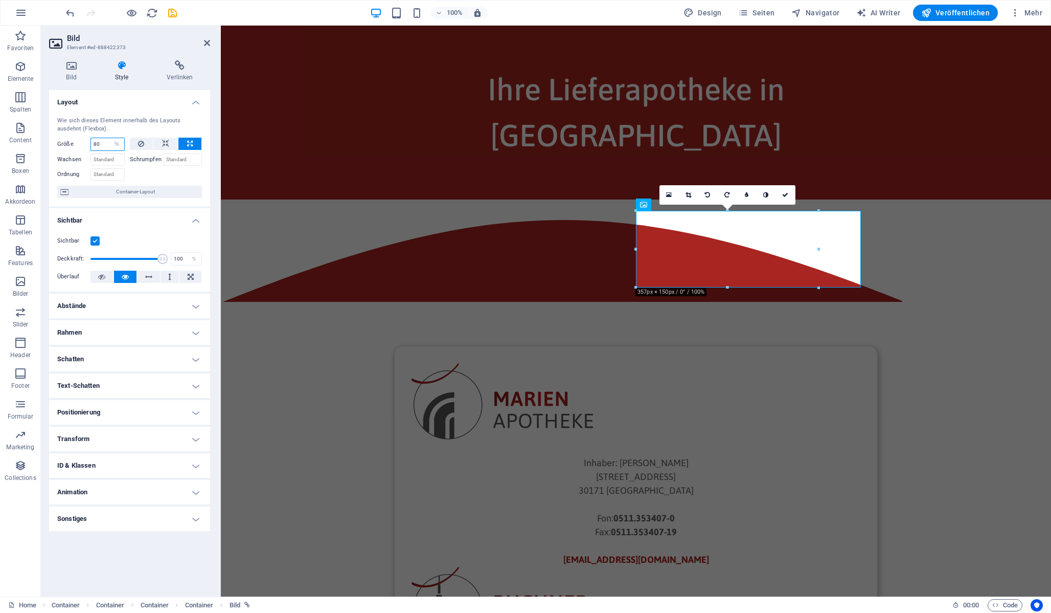
type input "80"
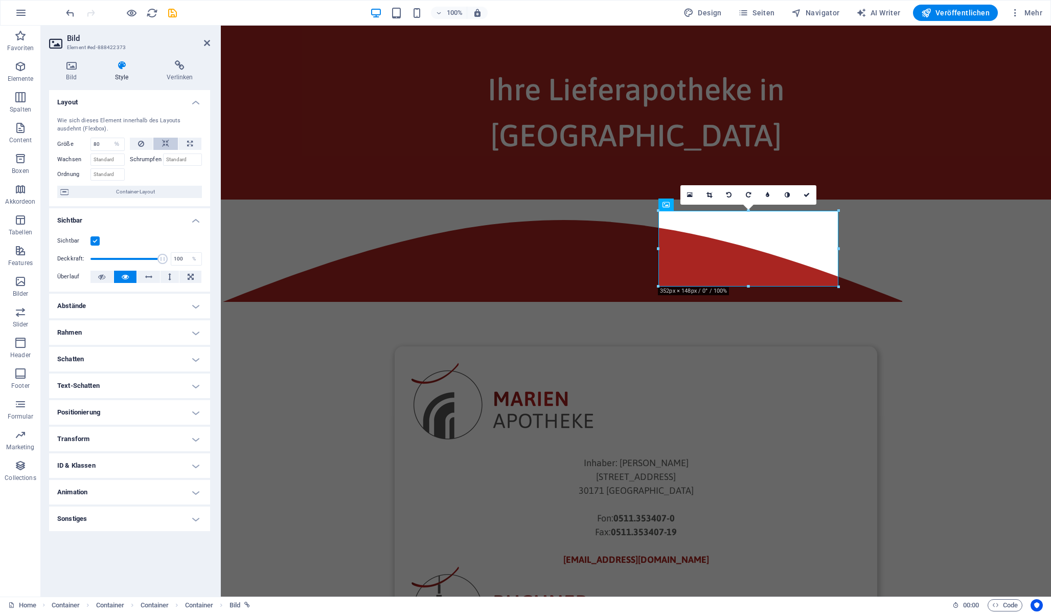
click at [169, 138] on icon at bounding box center [165, 144] width 7 height 12
click at [111, 147] on select "Standard auto px % 1/1 1/2 1/3 1/4 1/5 1/6 1/7 1/8 1/9 1/10" at bounding box center [107, 144] width 33 height 12
select select "%"
click at [109, 138] on select "Standard auto px % 1/1 1/2 1/3 1/4 1/5 1/6 1/7 1/8 1/9 1/10" at bounding box center [107, 144] width 33 height 12
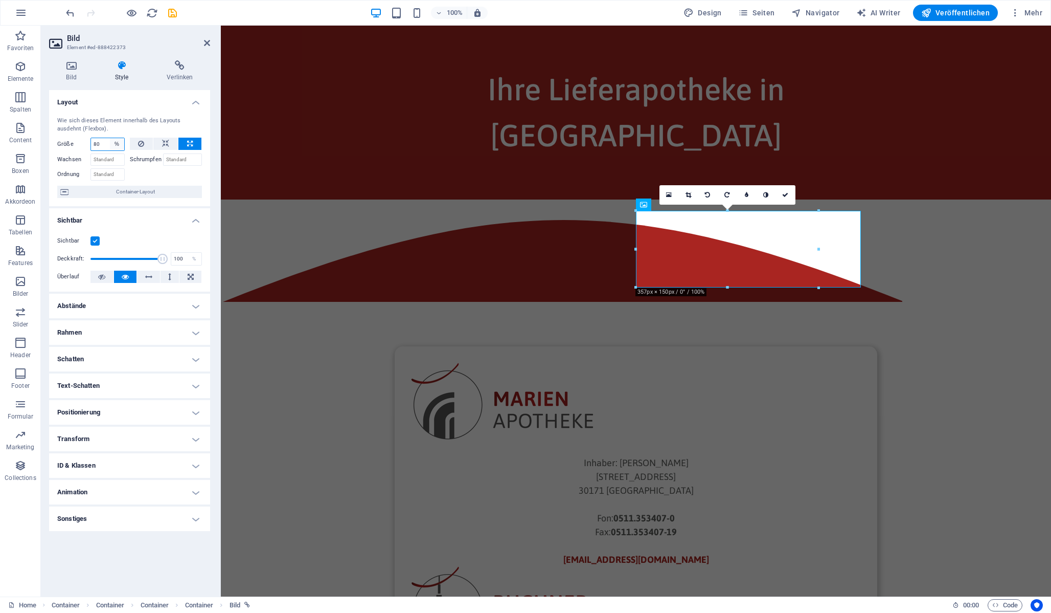
type input "80"
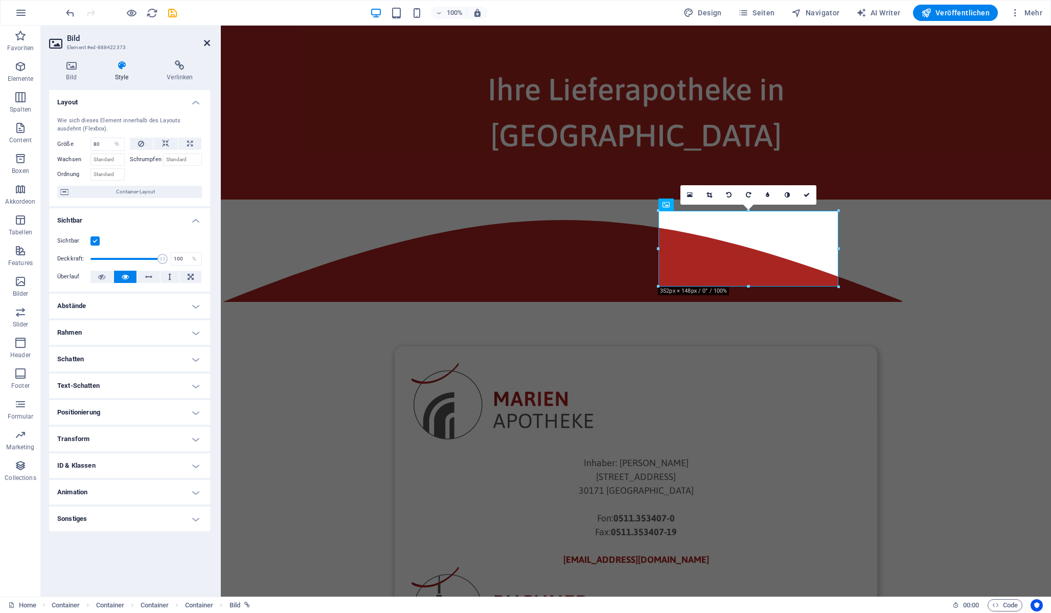
click at [208, 39] on icon at bounding box center [207, 43] width 6 height 8
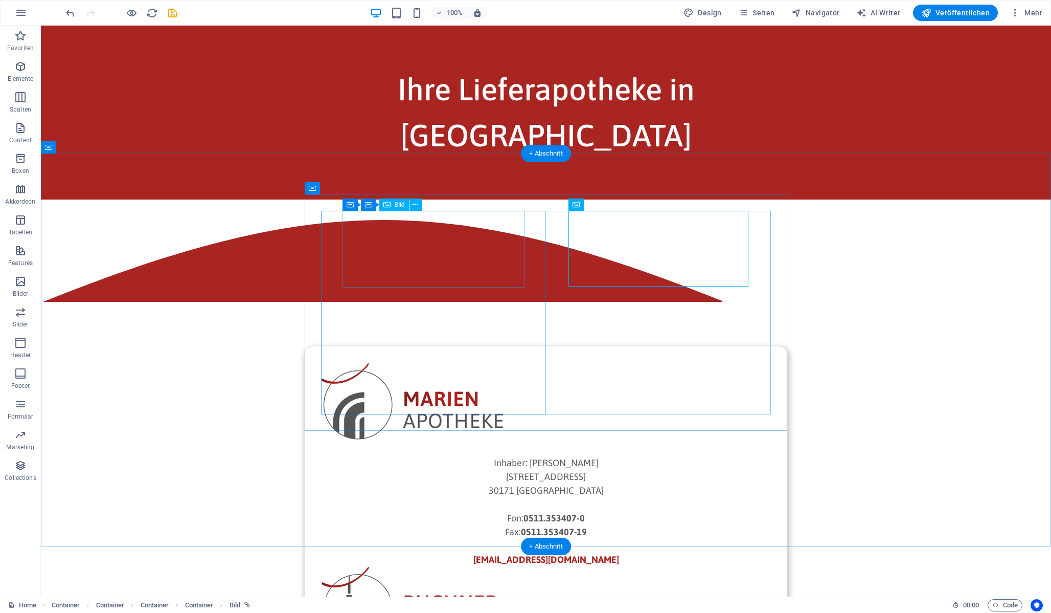
click at [431, 363] on figure at bounding box center [546, 401] width 450 height 77
select select "%"
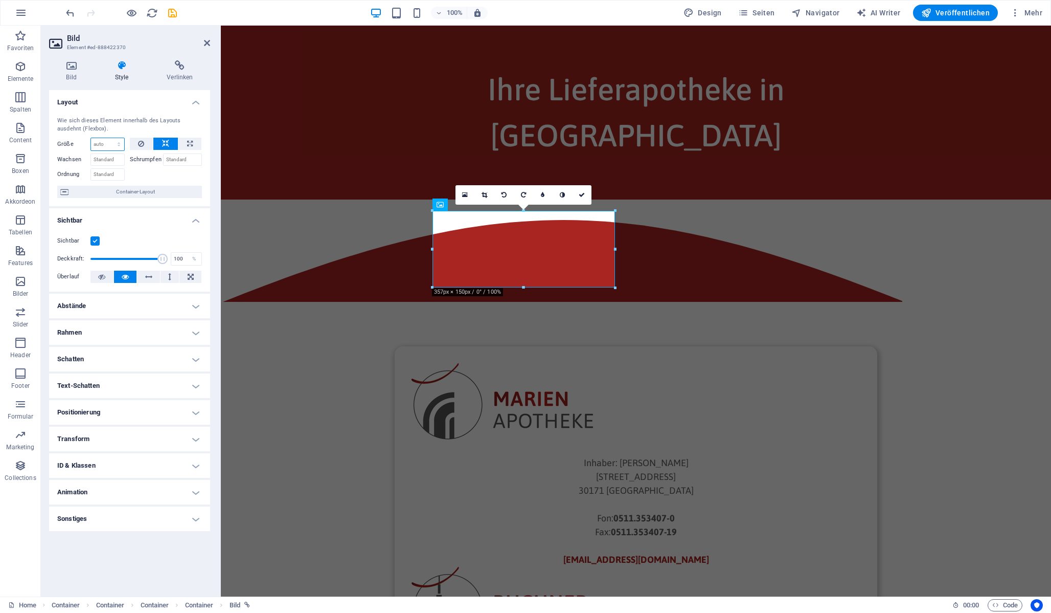
click at [118, 142] on select "Standard auto px % 1/1 1/2 1/3 1/4 1/5 1/6 1/7 1/8 1/9 1/10" at bounding box center [107, 144] width 33 height 12
select select "%"
click at [109, 138] on select "Standard auto px % 1/1 1/2 1/3 1/4 1/5 1/6 1/7 1/8 1/9 1/10" at bounding box center [107, 144] width 33 height 12
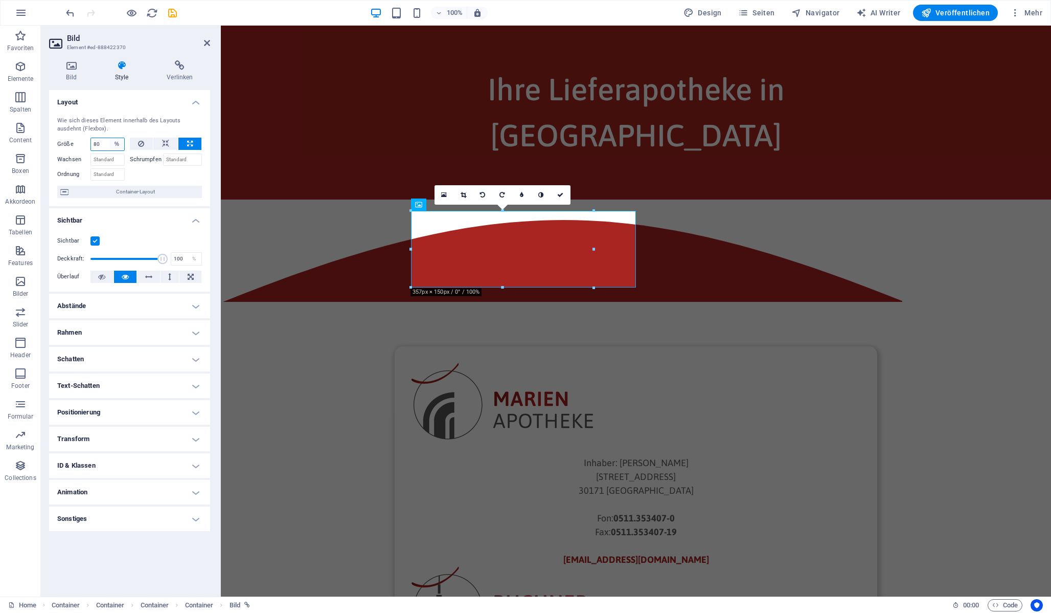
type input "80"
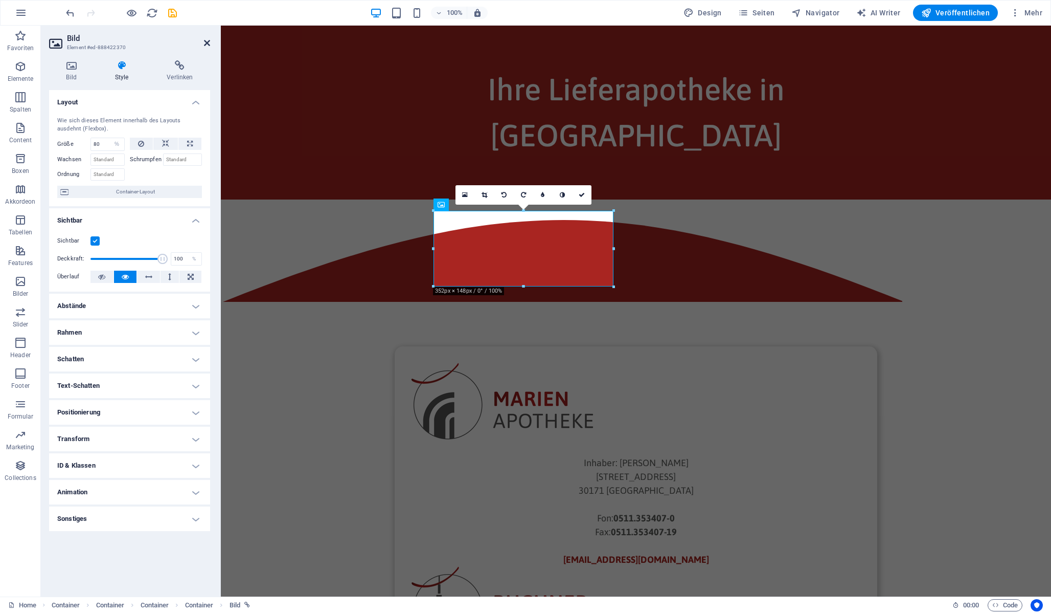
click at [207, 42] on icon at bounding box center [207, 43] width 6 height 8
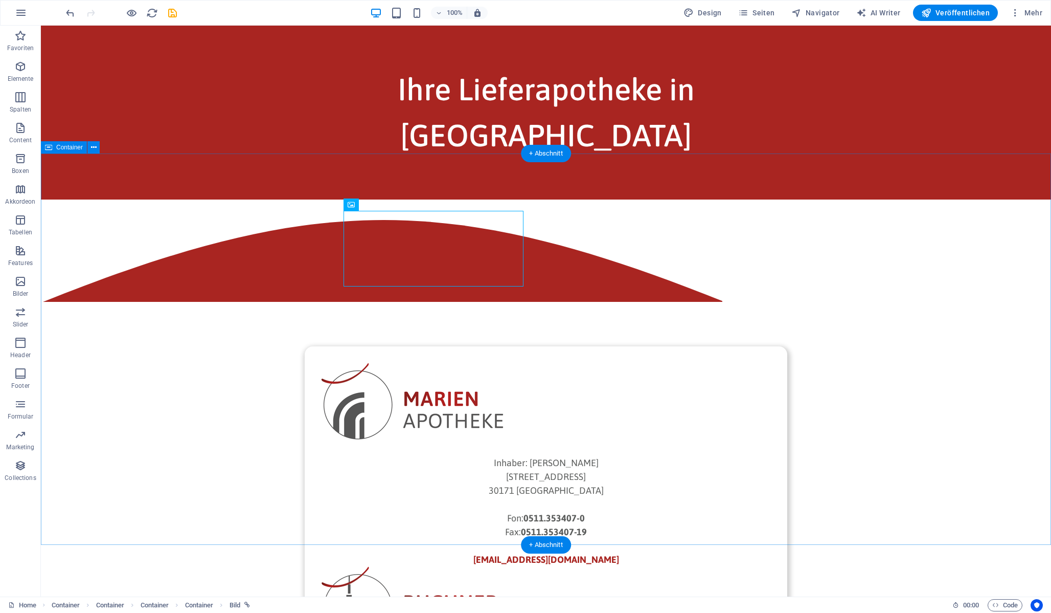
click at [220, 269] on div "Inhaber: [PERSON_NAME][GEOGRAPHIC_DATA][STREET_ADDRESS]: 0511.353407-0 Fax: 051…" at bounding box center [546, 550] width 1010 height 702
click at [365, 363] on figure at bounding box center [546, 401] width 450 height 77
select select "%"
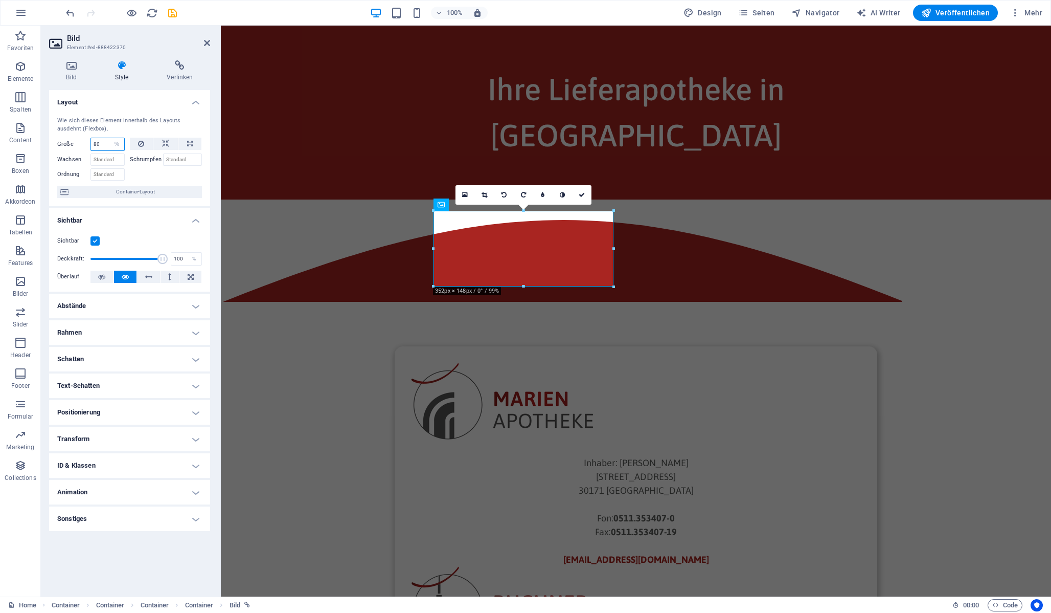
click at [104, 144] on input "80" at bounding box center [107, 144] width 33 height 12
type input "60"
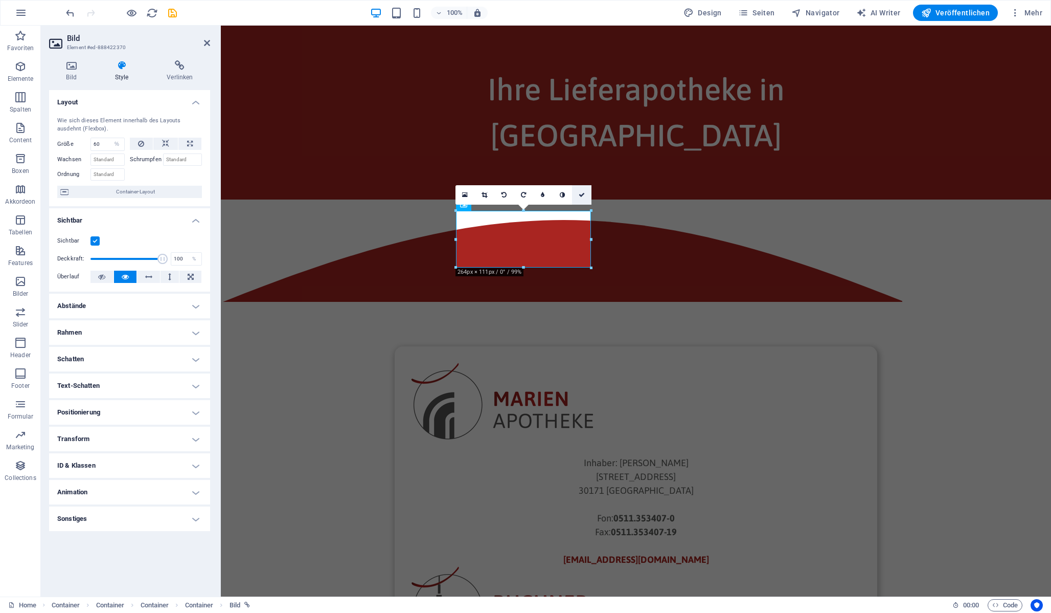
click at [585, 196] on link at bounding box center [581, 194] width 19 height 19
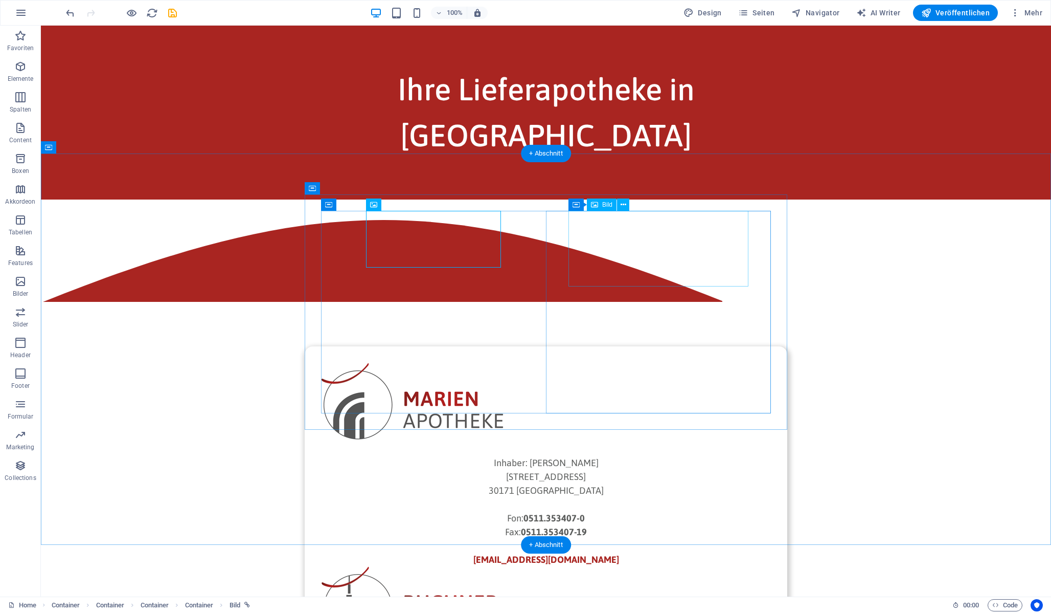
click at [667, 566] on figure at bounding box center [546, 604] width 450 height 77
select select "%"
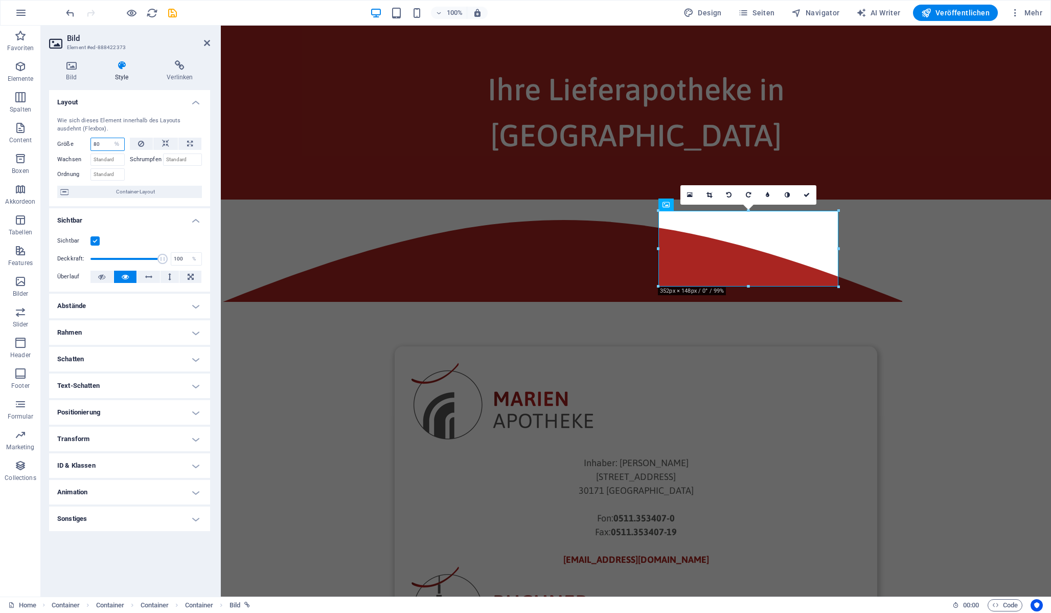
click at [107, 141] on input "80" at bounding box center [107, 144] width 33 height 12
type input "60"
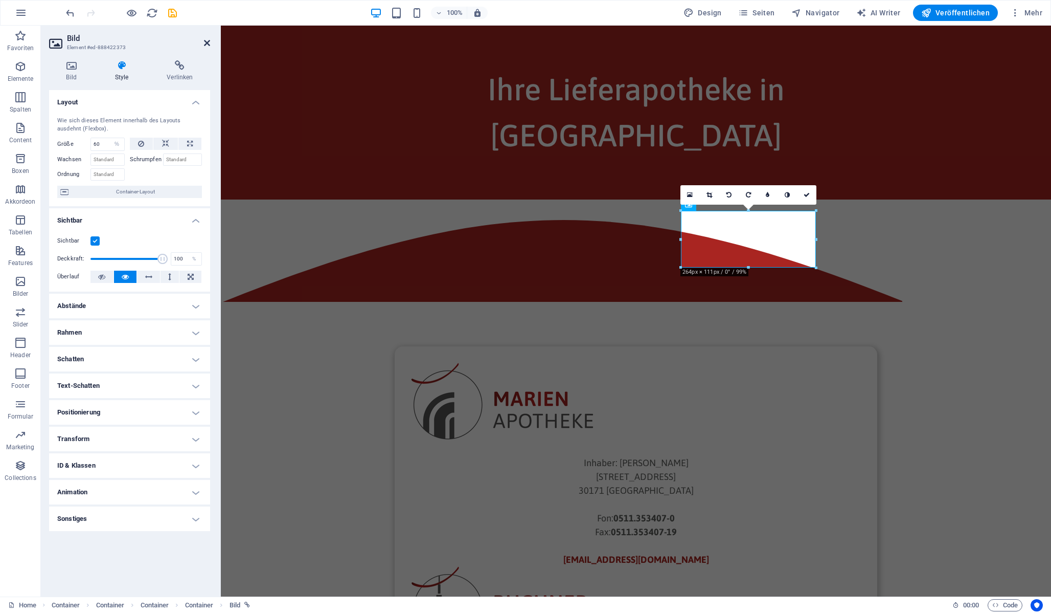
click at [207, 40] on icon at bounding box center [207, 43] width 6 height 8
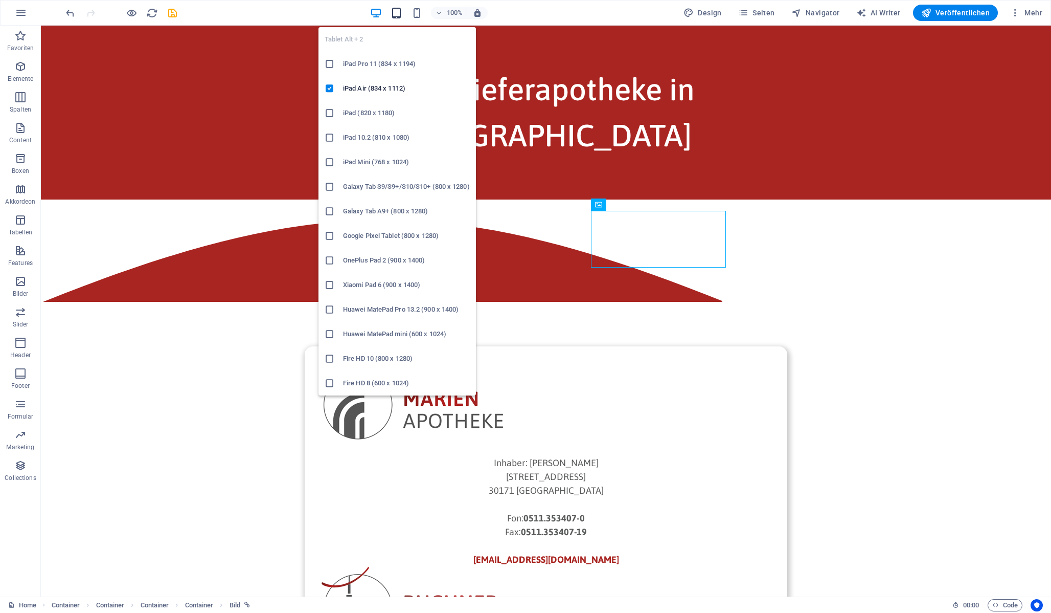
click at [395, 13] on icon "button" at bounding box center [397, 13] width 12 height 12
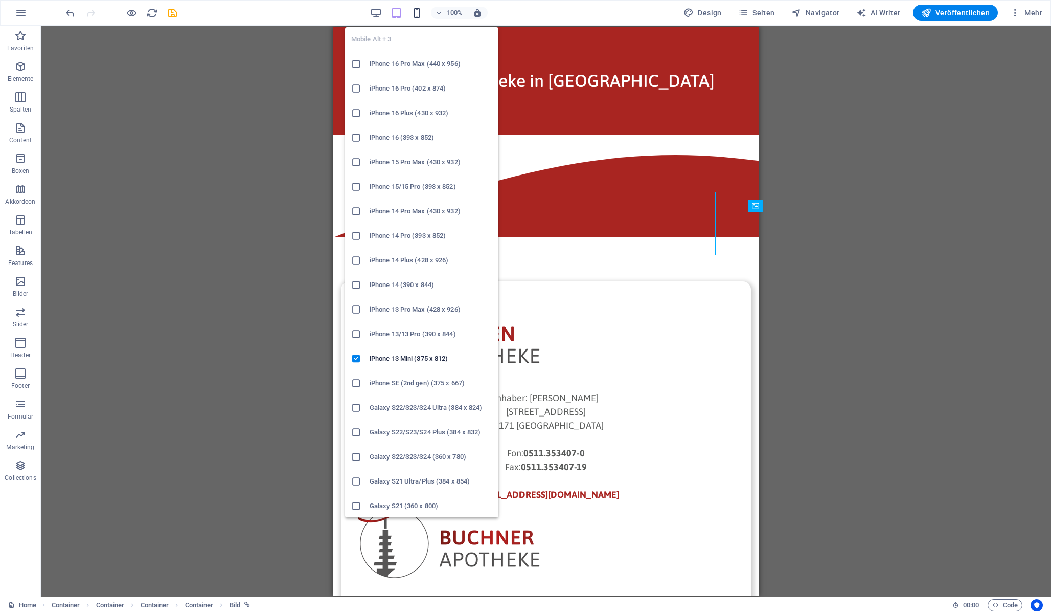
click at [419, 12] on icon "button" at bounding box center [417, 13] width 12 height 12
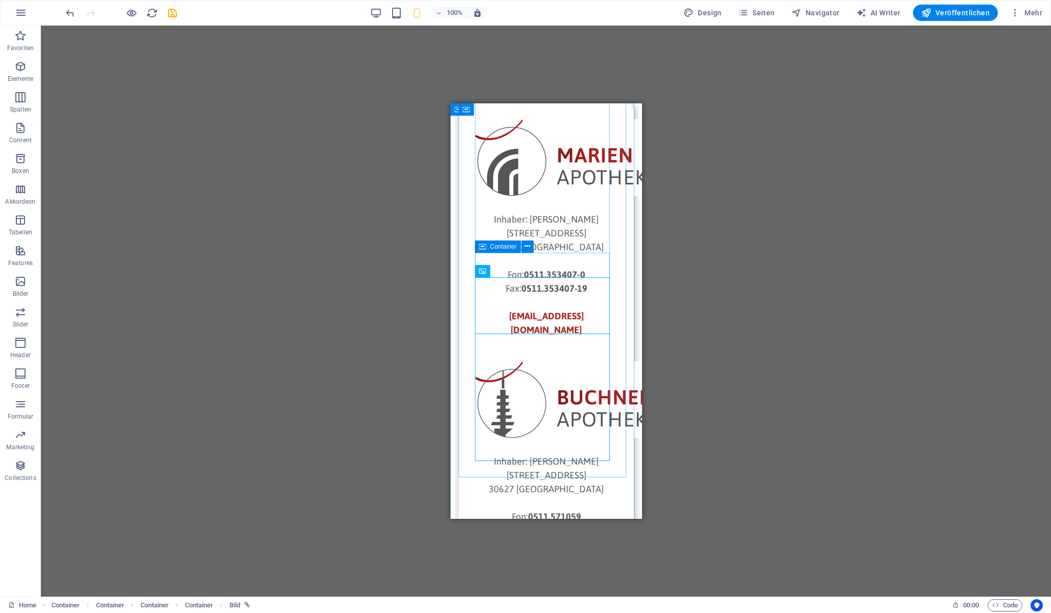
scroll to position [192, 0]
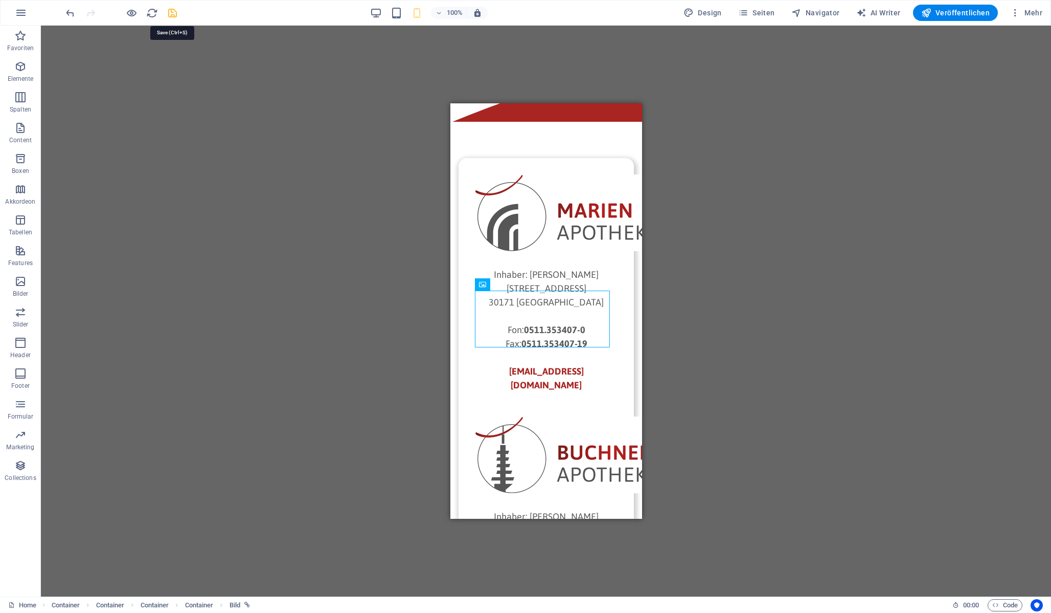
click at [169, 14] on icon "save" at bounding box center [173, 13] width 12 height 12
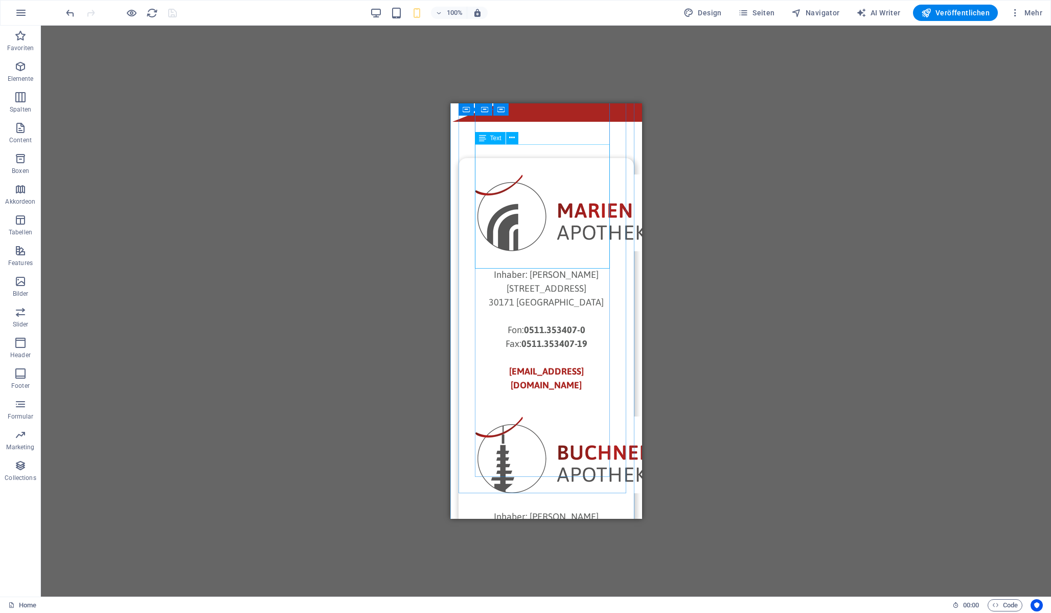
scroll to position [0, 0]
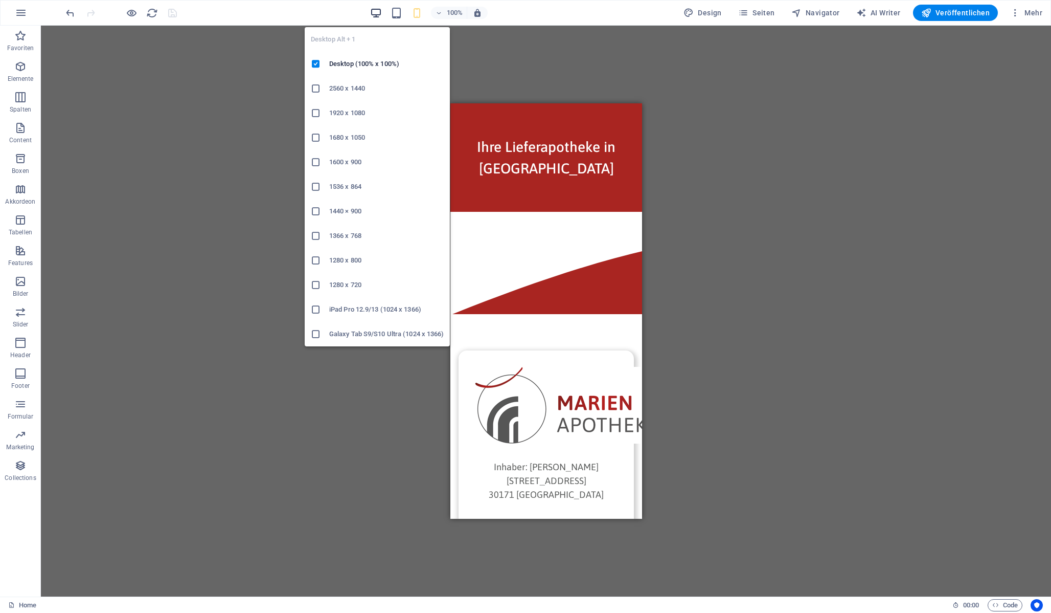
click at [382, 12] on icon "button" at bounding box center [376, 13] width 12 height 12
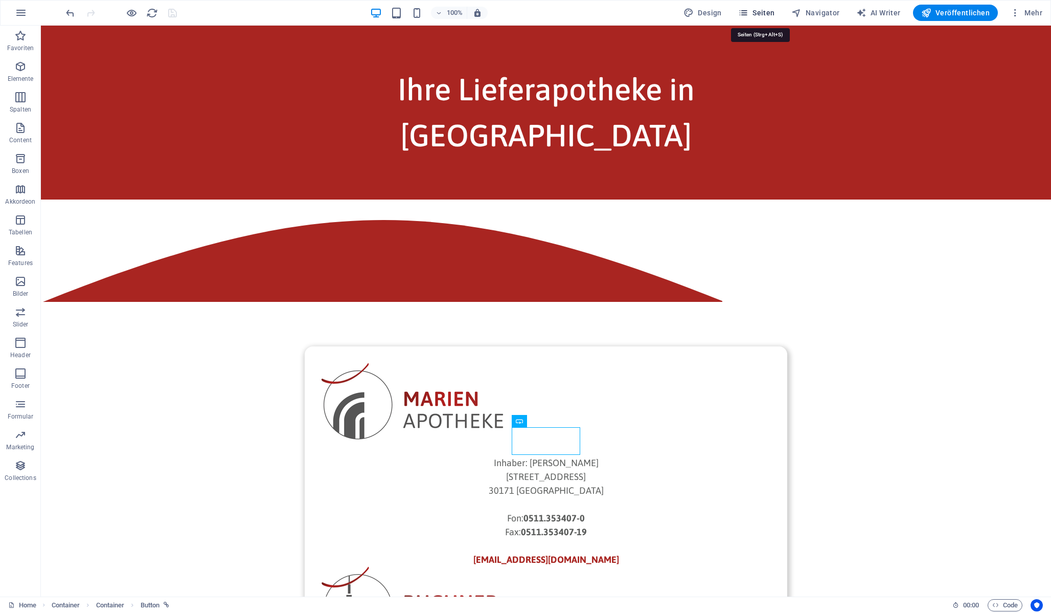
click at [761, 14] on span "Seiten" at bounding box center [756, 13] width 37 height 10
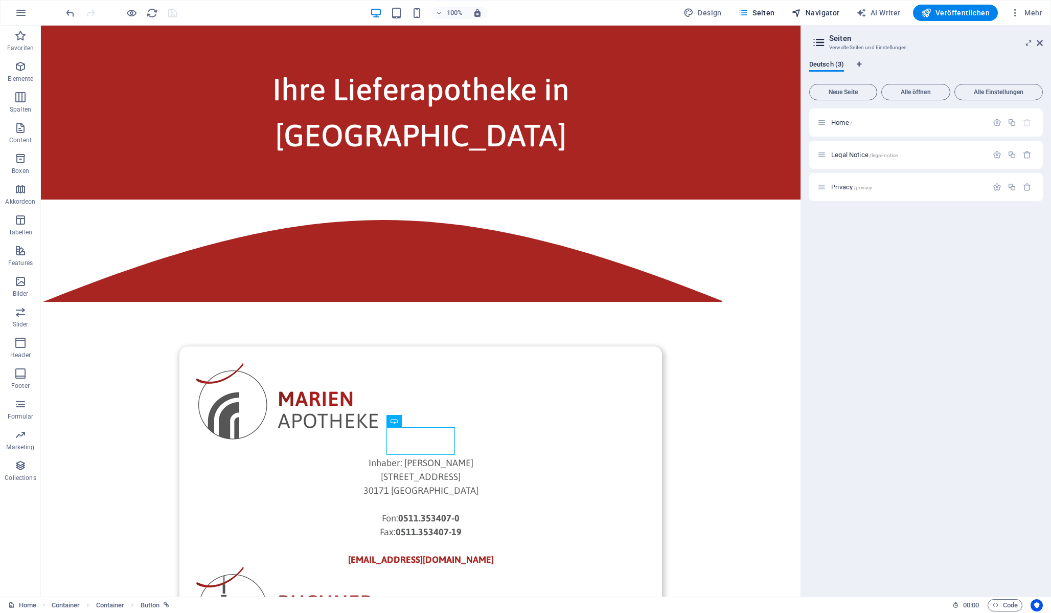
click at [812, 12] on span "Navigator" at bounding box center [816, 13] width 49 height 10
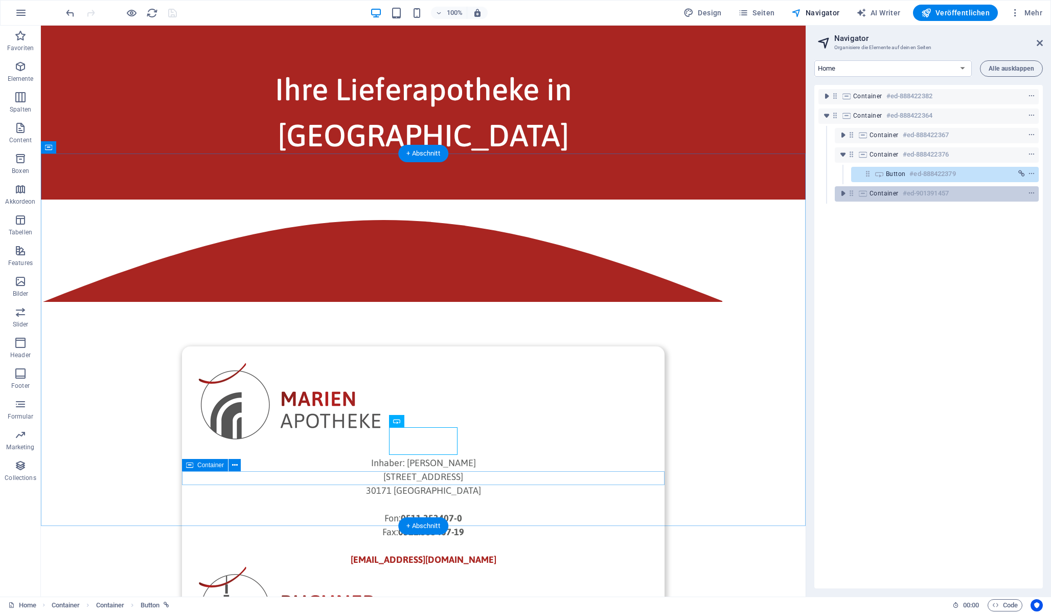
click at [850, 195] on icon at bounding box center [851, 193] width 9 height 9
click at [867, 174] on icon at bounding box center [868, 173] width 9 height 9
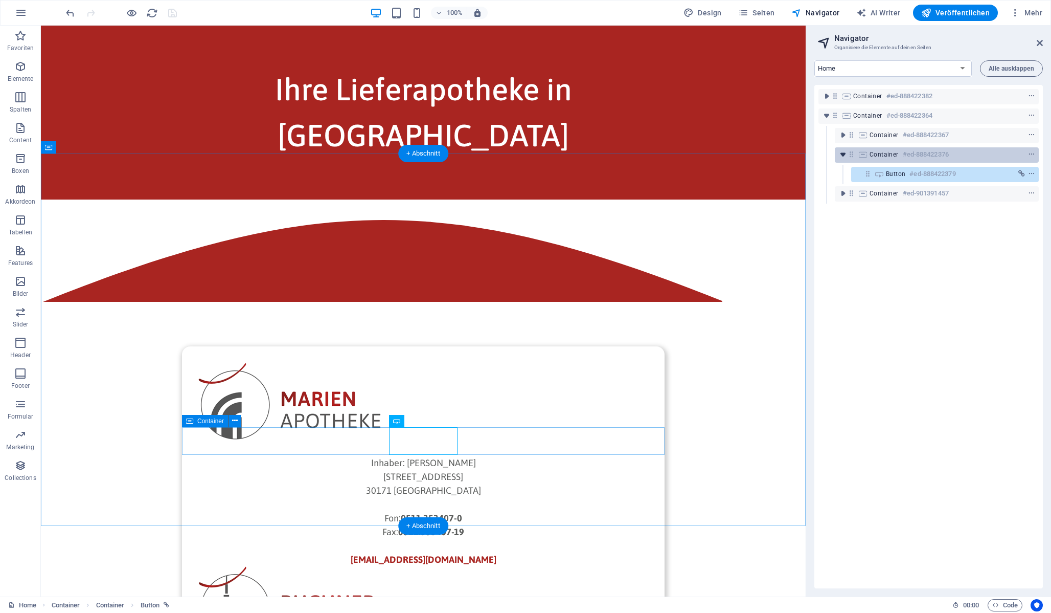
click at [844, 154] on icon "toggle-expand" at bounding box center [843, 154] width 10 height 10
click at [863, 155] on icon at bounding box center [863, 154] width 11 height 8
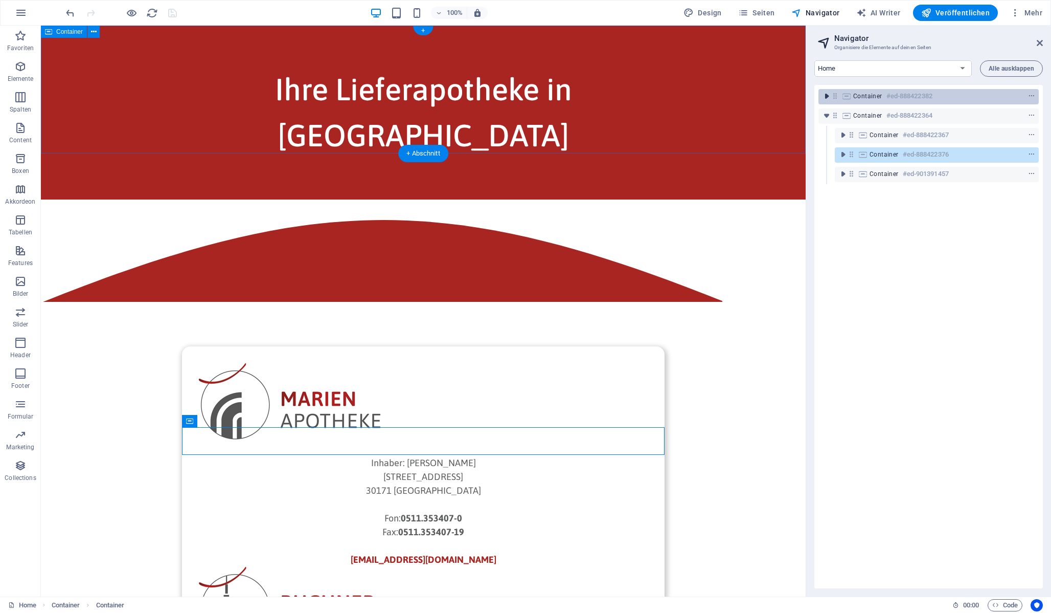
click at [827, 97] on icon "toggle-expand" at bounding box center [827, 96] width 10 height 10
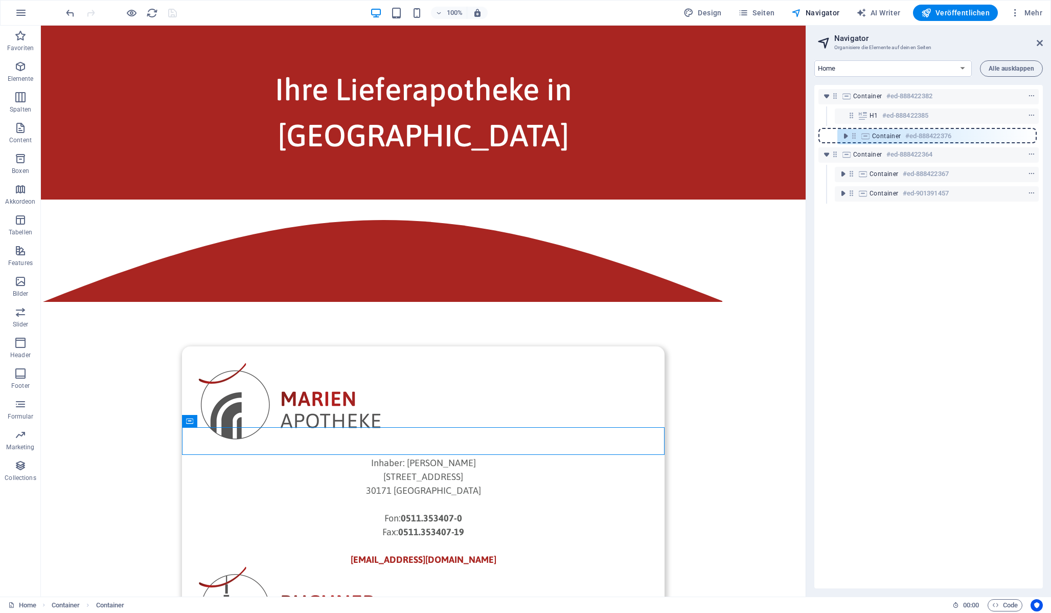
drag, startPoint x: 851, startPoint y: 175, endPoint x: 856, endPoint y: 132, distance: 43.7
click at [856, 132] on div "Container #ed-888422382 H1 #ed-888422385 Container #ed-888422364 Container #ed-…" at bounding box center [929, 336] width 229 height 503
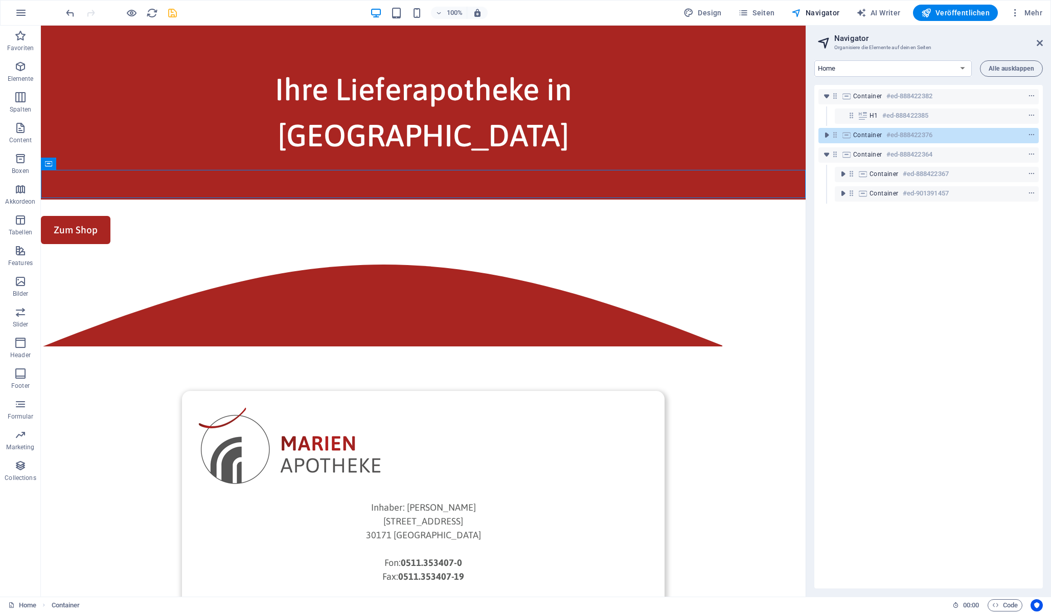
click at [837, 134] on icon at bounding box center [835, 134] width 9 height 9
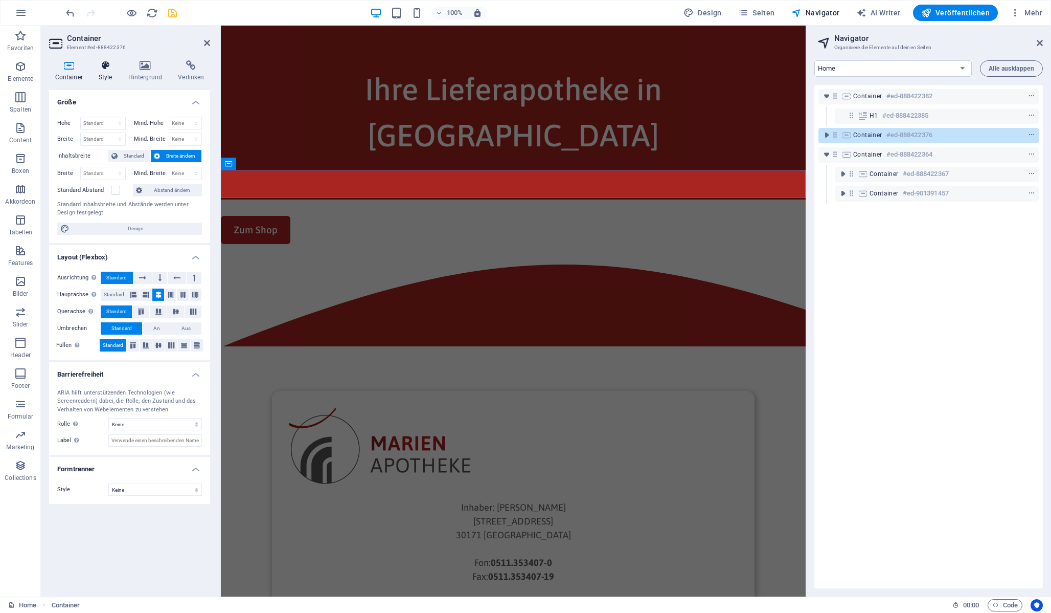
click at [111, 71] on h4 "Style" at bounding box center [108, 70] width 30 height 21
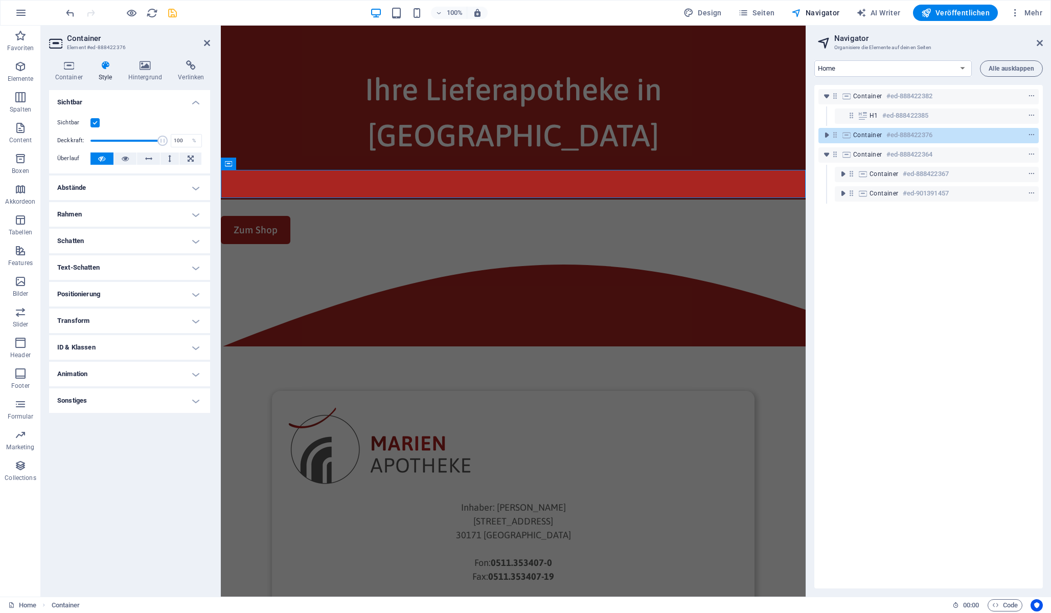
click at [139, 187] on h4 "Abstände" at bounding box center [129, 187] width 161 height 25
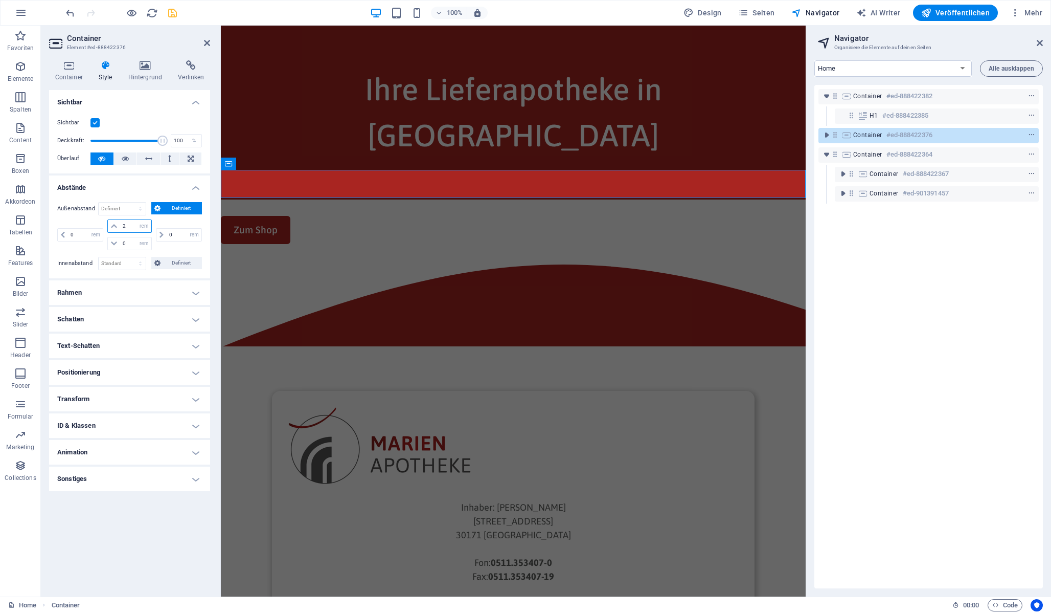
click at [134, 226] on input "2" at bounding box center [135, 226] width 31 height 12
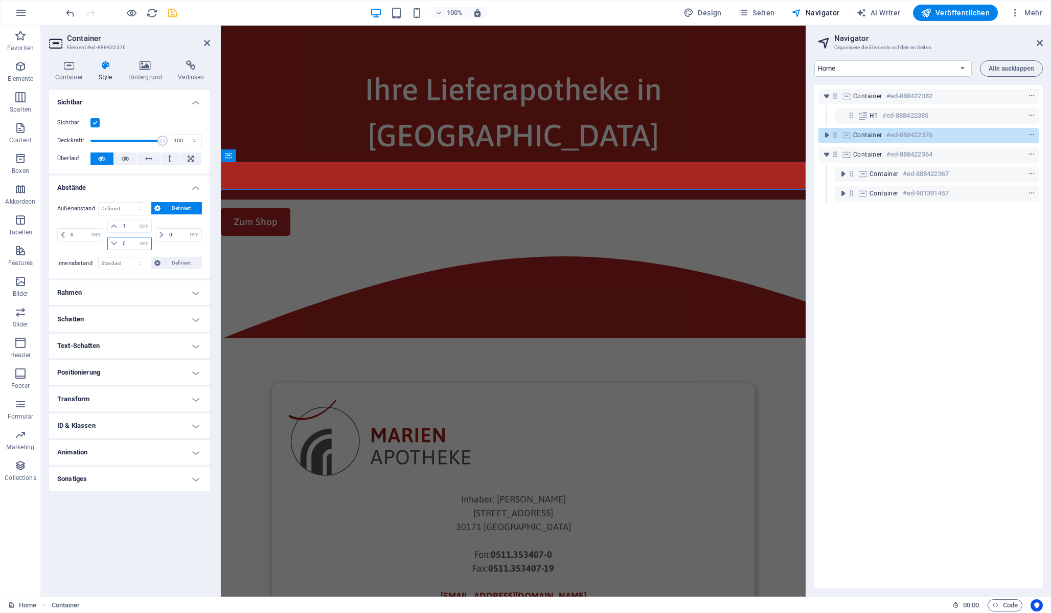
click at [130, 247] on input "0" at bounding box center [135, 243] width 31 height 12
click at [128, 206] on select "Standard auto px % rem vw vh Definiert" at bounding box center [122, 209] width 47 height 12
click at [126, 230] on input "1" at bounding box center [135, 226] width 31 height 12
click at [127, 230] on input "1" at bounding box center [135, 226] width 31 height 12
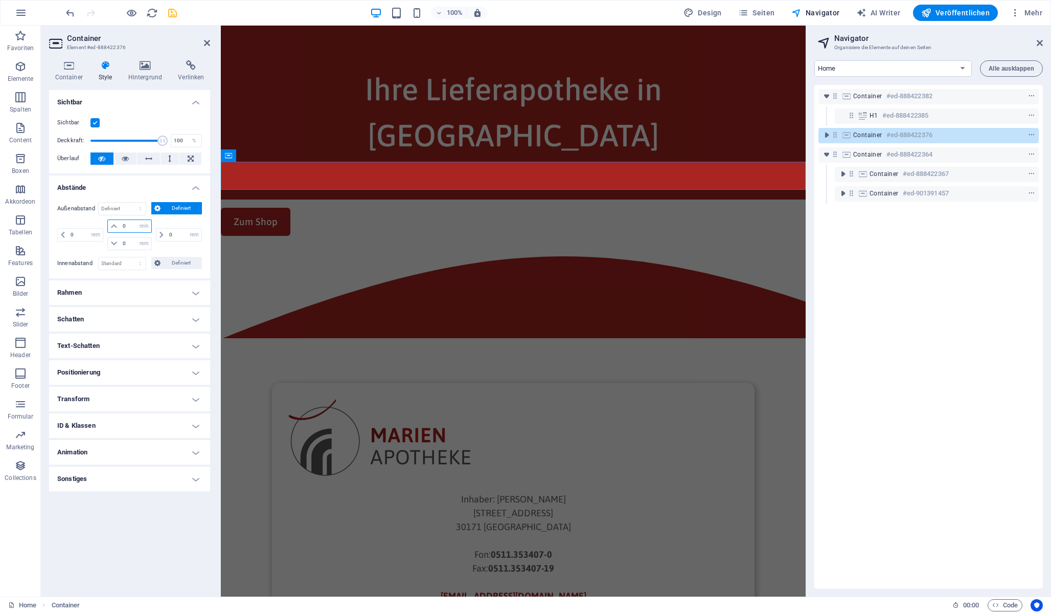
type input "0"
select select "rem"
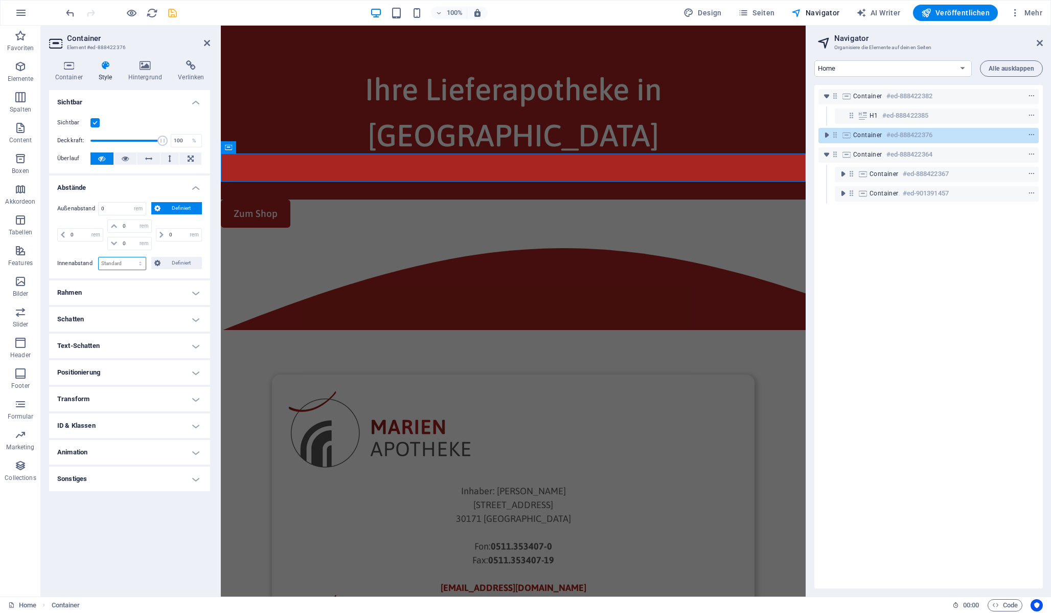
click at [140, 264] on select "Standard px rem % vh vw Definiert" at bounding box center [122, 263] width 47 height 12
select select "rem"
click at [131, 257] on select "Standard px rem % vh vw Definiert" at bounding box center [122, 263] width 47 height 12
type input "0"
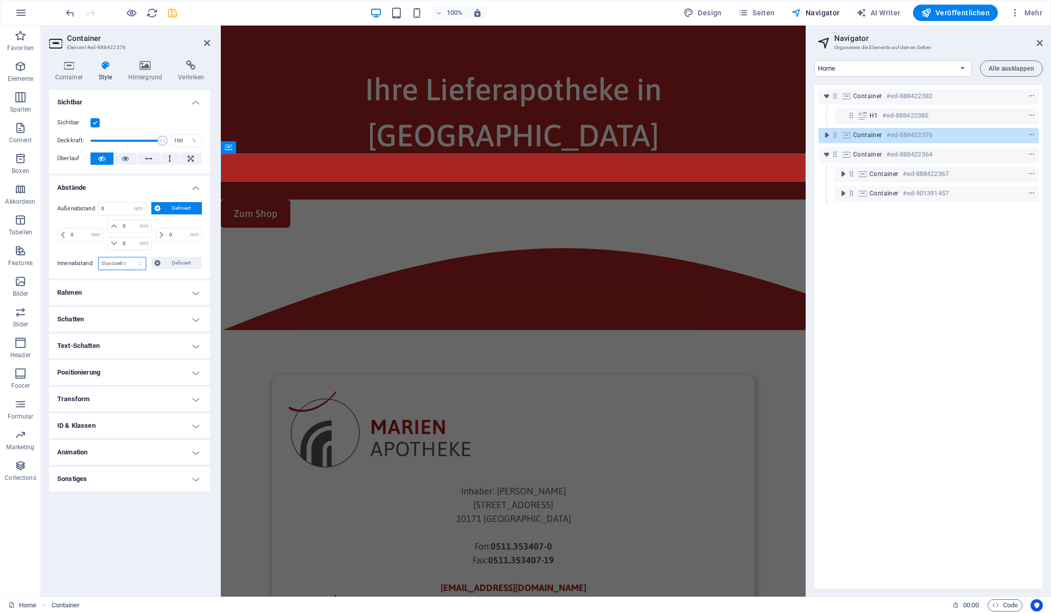
select select "rem"
type input "0"
select select "rem"
type input "0"
select select "rem"
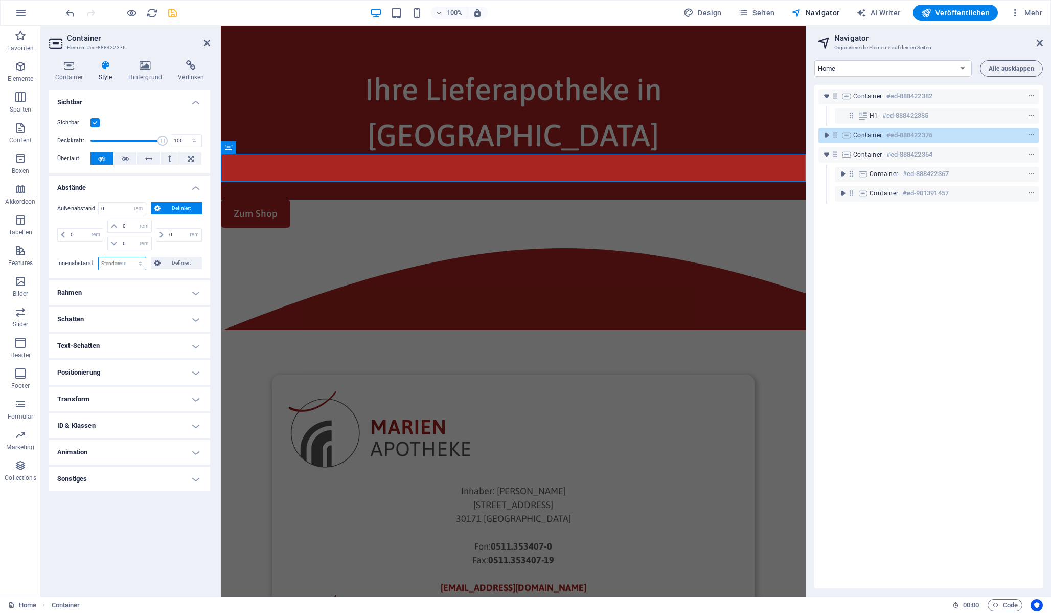
type input "0"
select select "rem"
click at [180, 266] on span "Definiert" at bounding box center [182, 263] width 36 height 12
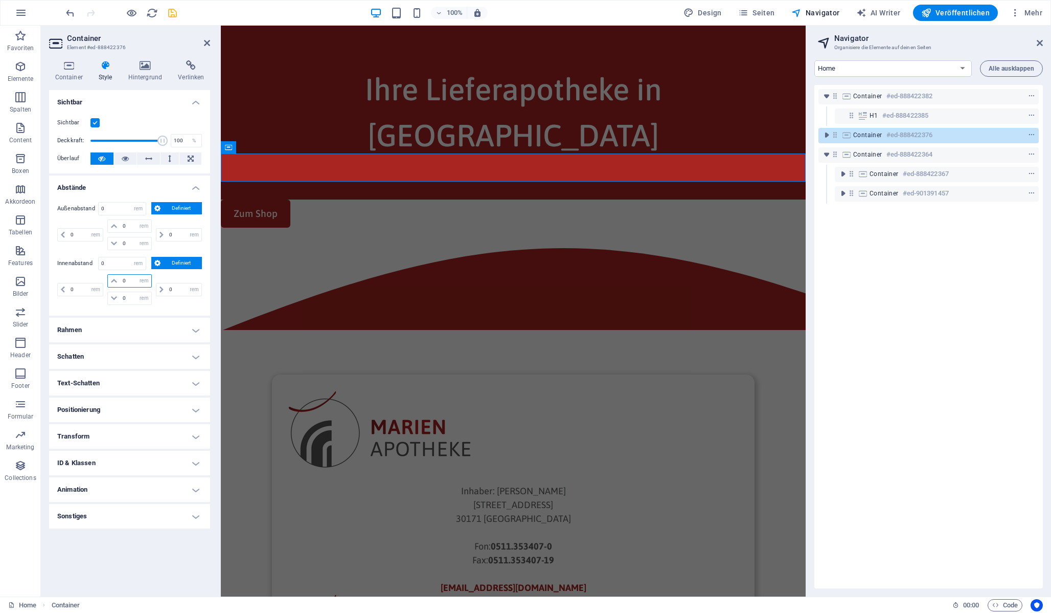
click at [128, 281] on input "0" at bounding box center [135, 281] width 31 height 12
type input "1"
select select "DISABLED_OPTION_VALUE"
click at [134, 303] on input "0" at bounding box center [135, 298] width 31 height 12
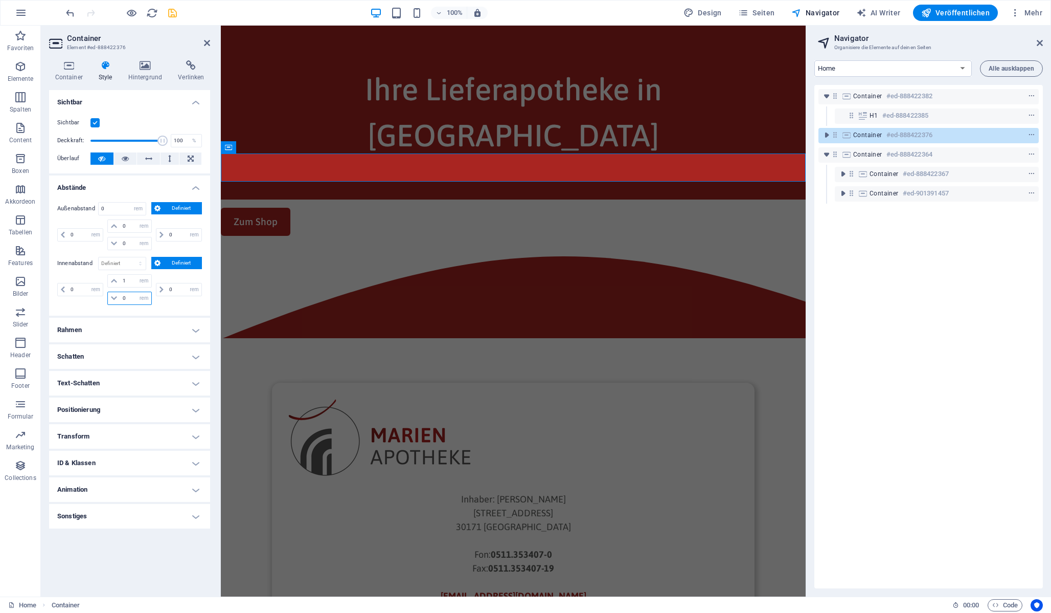
click at [134, 303] on input "0" at bounding box center [135, 298] width 31 height 12
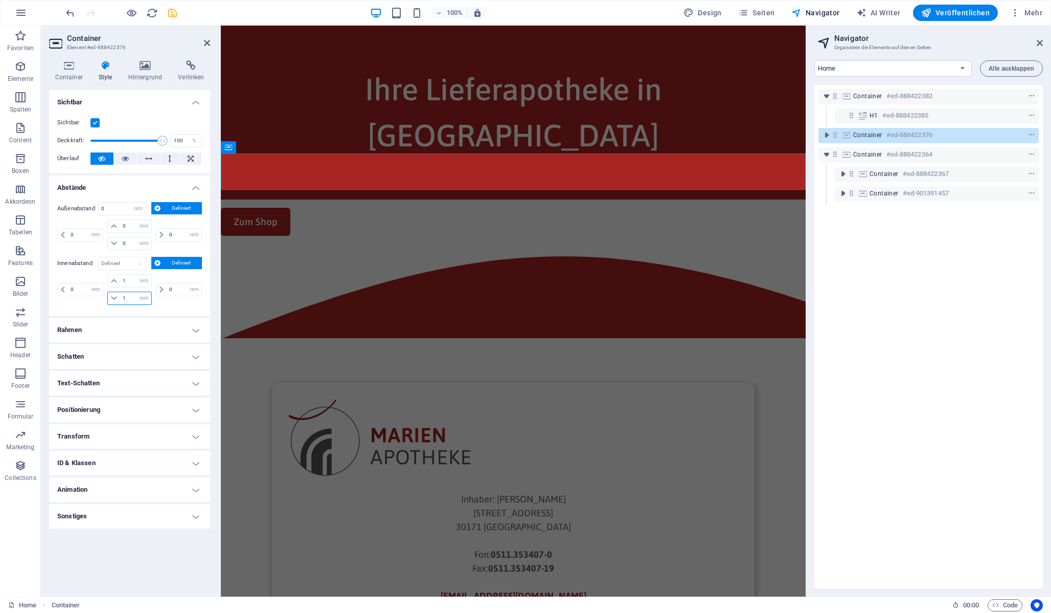
type input "1"
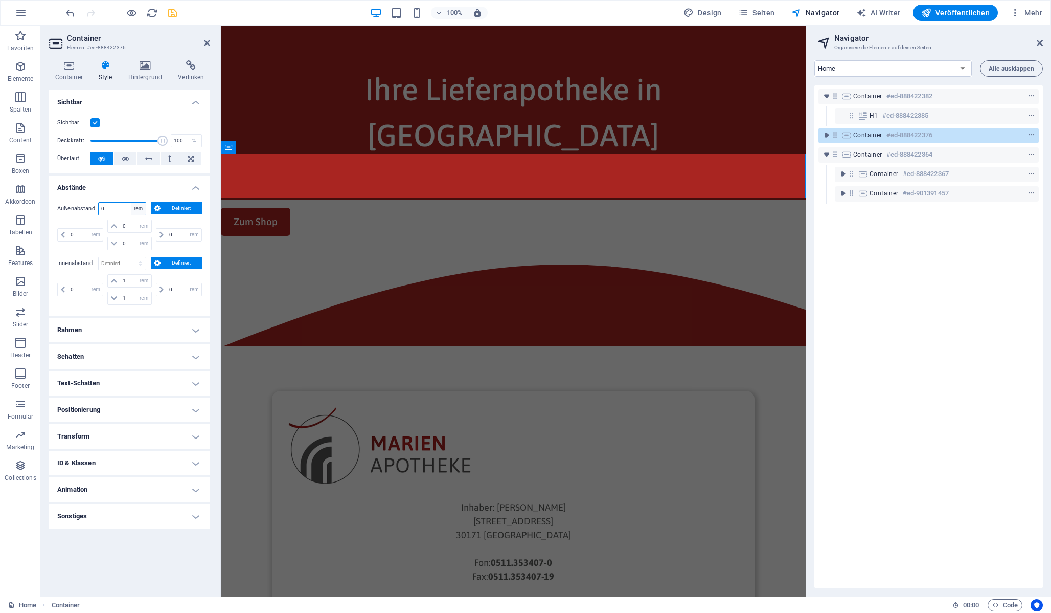
click at [136, 211] on select "Standard auto px % rem vw vh Definiert" at bounding box center [138, 209] width 14 height 12
select select "default"
click at [131, 203] on select "Standard auto px % rem vw vh Definiert" at bounding box center [138, 209] width 14 height 12
select select "DISABLED_OPTION_VALUE"
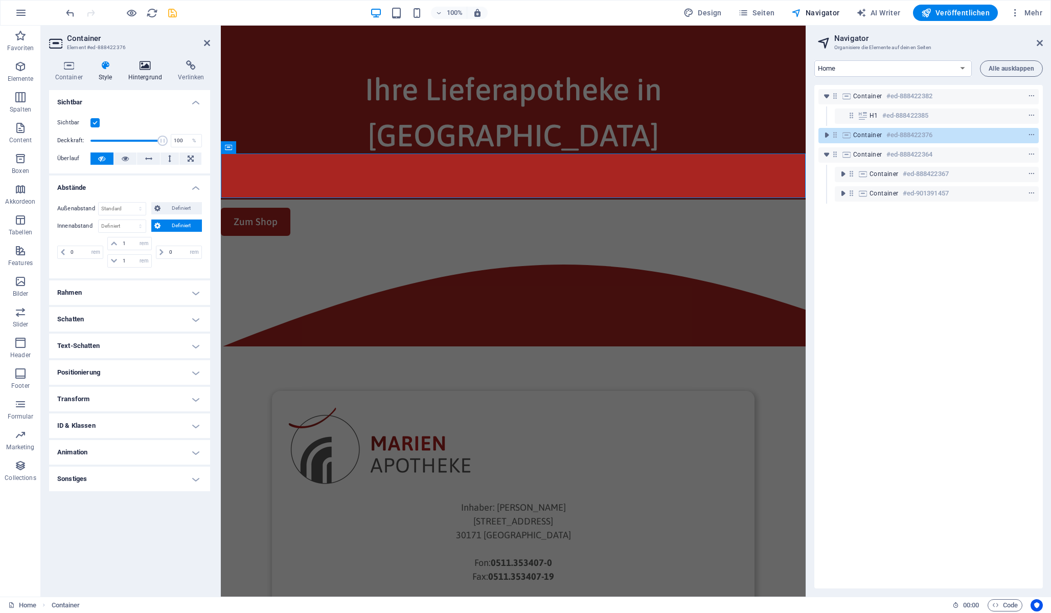
click at [137, 75] on h4 "Hintergrund" at bounding box center [147, 70] width 50 height 21
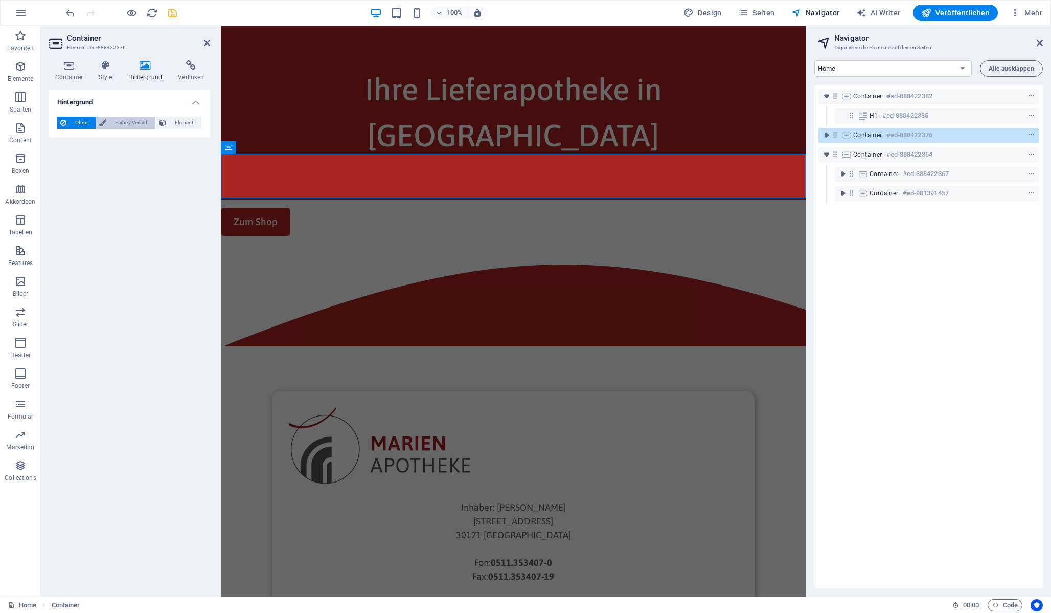
click at [135, 124] on span "Farbe / Verlauf" at bounding box center [130, 123] width 43 height 12
click at [63, 165] on span at bounding box center [63, 163] width 11 height 11
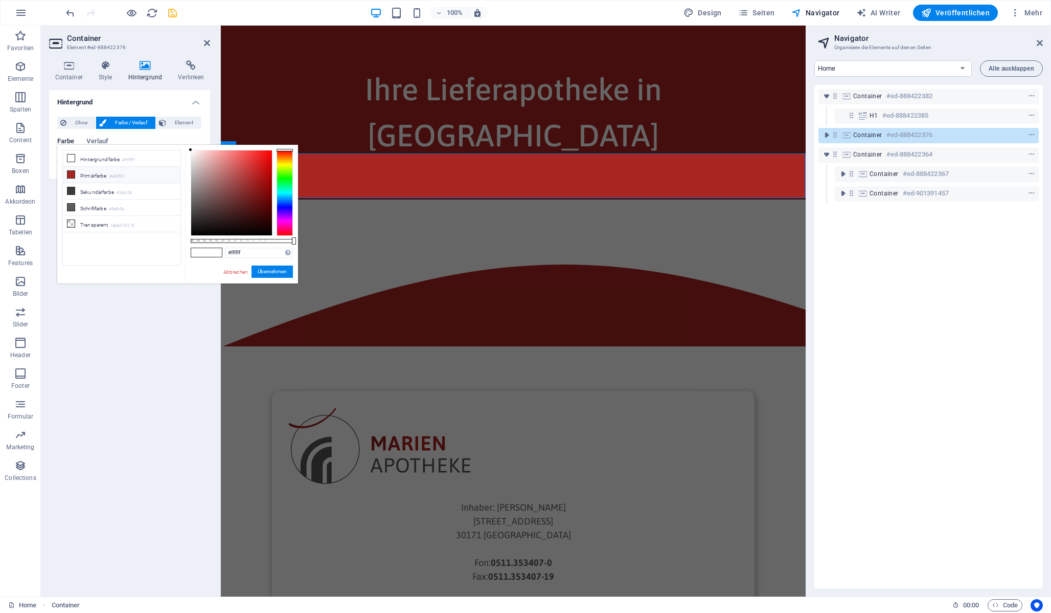
click at [92, 173] on li "Primärfarbe #a92521" at bounding box center [122, 175] width 118 height 16
type input "#a92521"
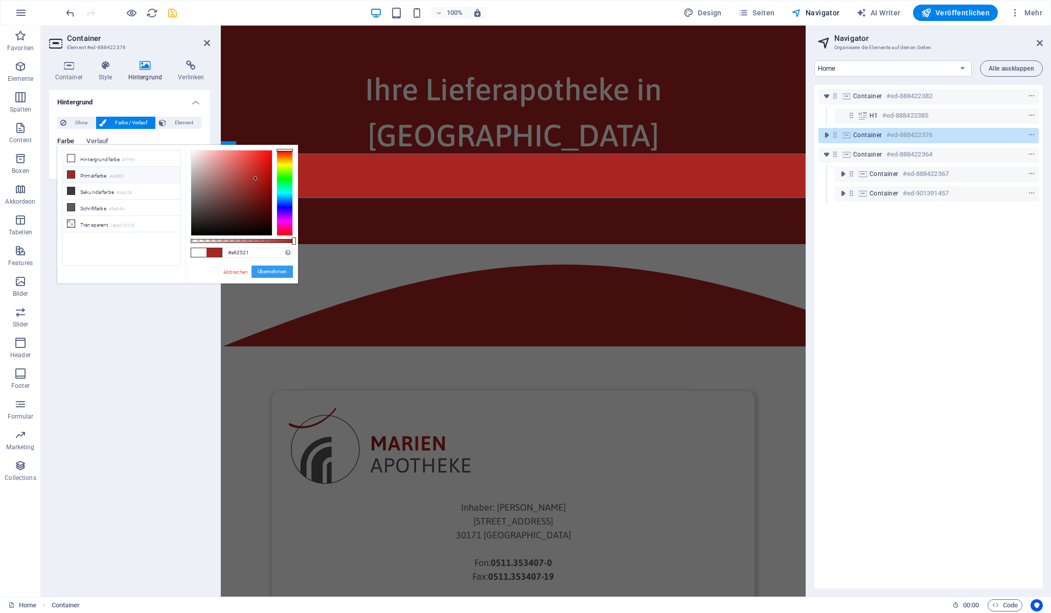
click at [261, 269] on button "Übernehmen" at bounding box center [272, 271] width 41 height 12
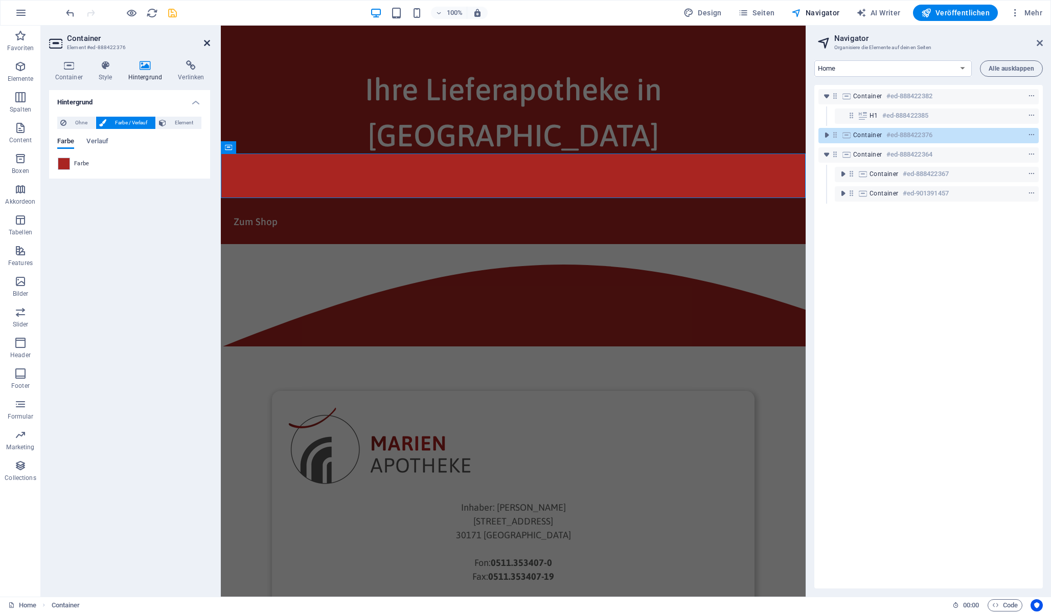
click at [207, 39] on icon at bounding box center [207, 43] width 6 height 8
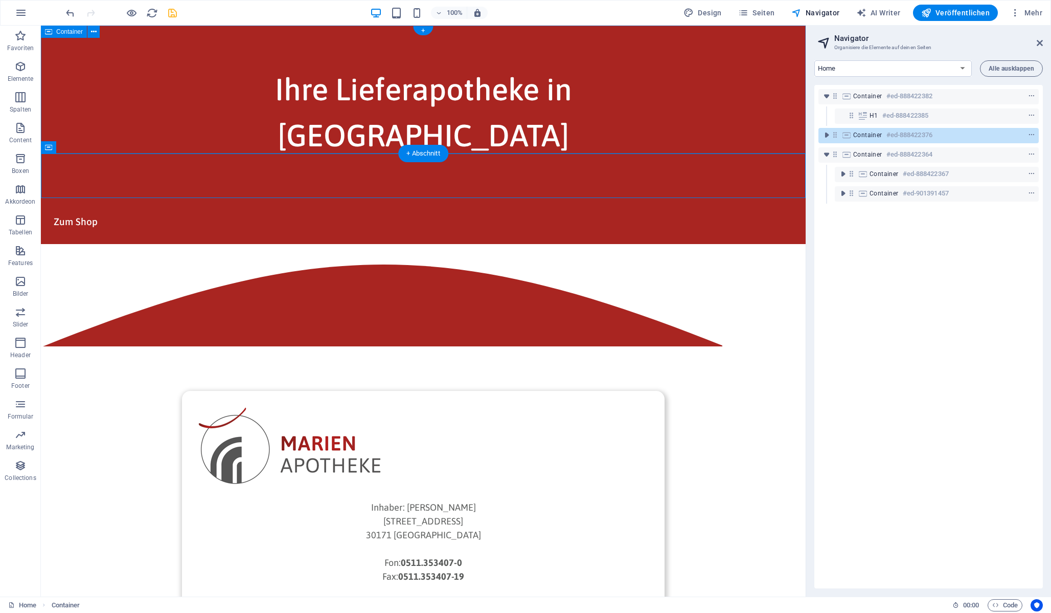
click at [122, 110] on div "Ihre Lieferapotheke in [GEOGRAPHIC_DATA]" at bounding box center [423, 113] width 765 height 174
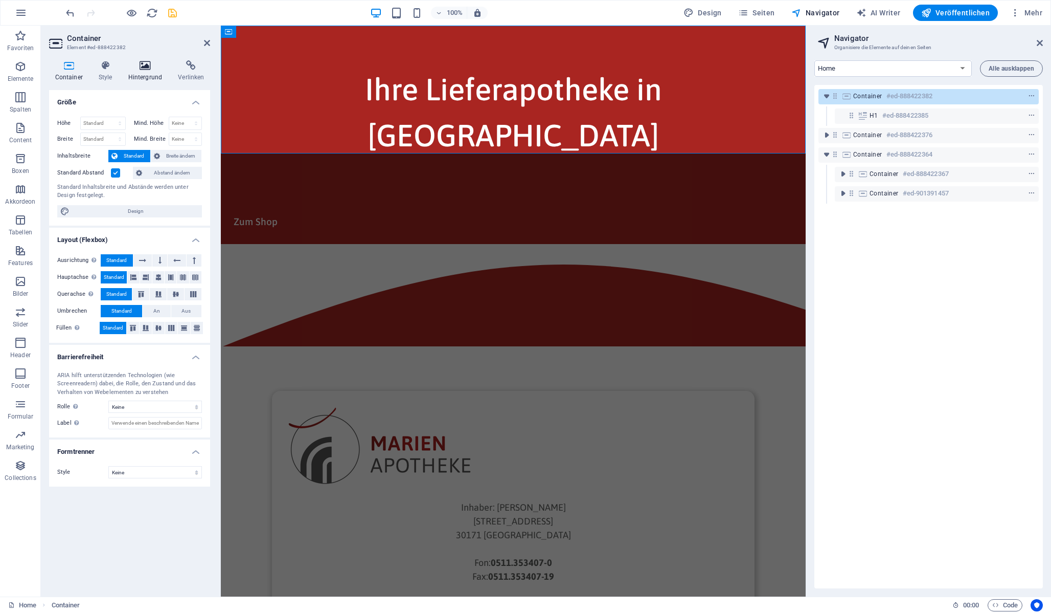
click at [141, 73] on h4 "Hintergrund" at bounding box center [147, 70] width 50 height 21
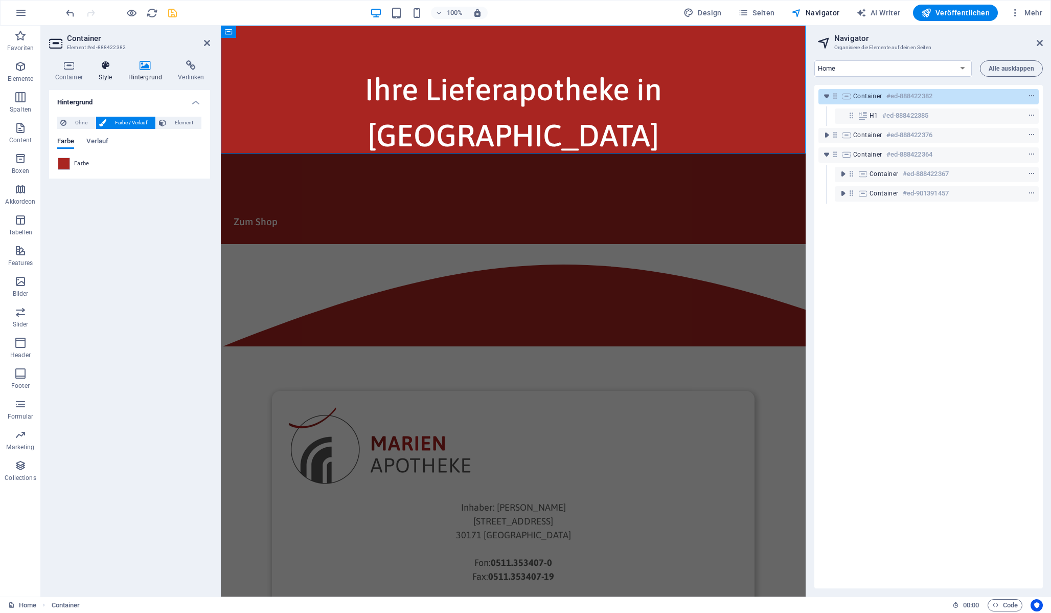
click at [104, 75] on h4 "Style" at bounding box center [108, 70] width 30 height 21
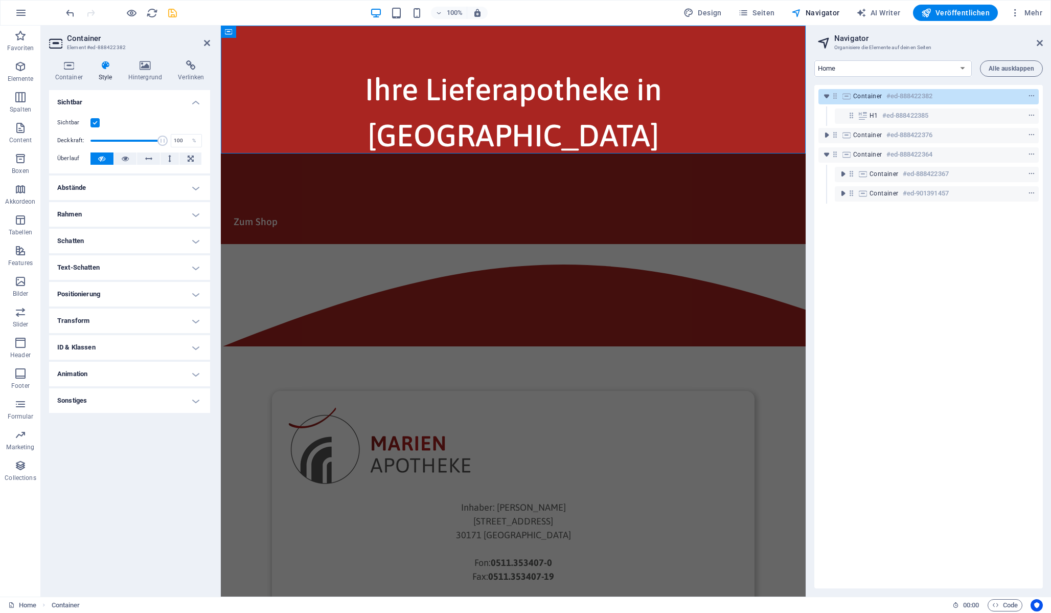
click at [136, 182] on h4 "Abstände" at bounding box center [129, 187] width 161 height 25
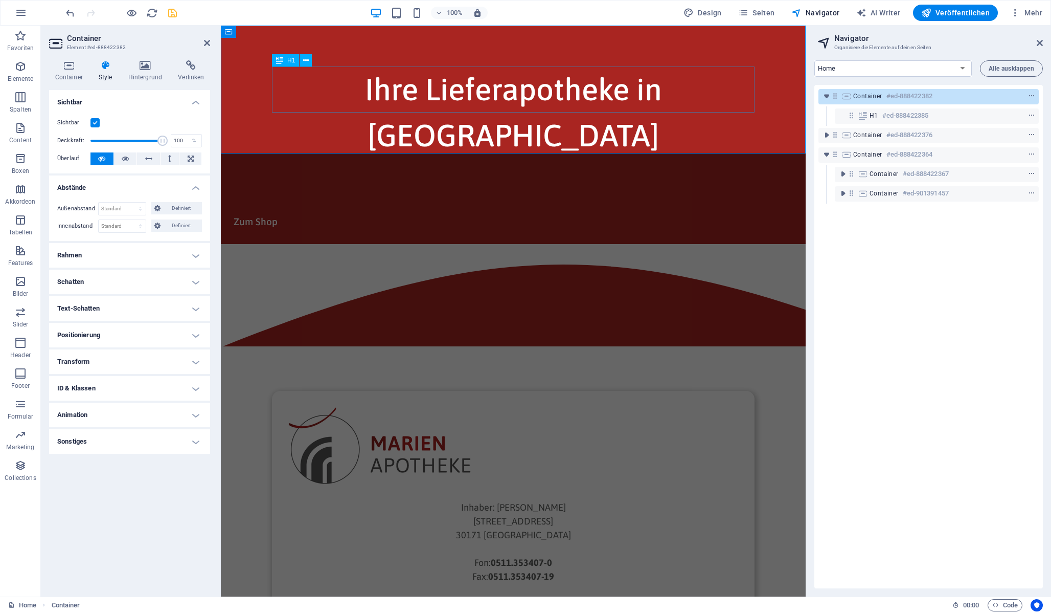
click at [284, 102] on div "Ihre Lieferapotheke in [GEOGRAPHIC_DATA]" at bounding box center [513, 112] width 483 height 92
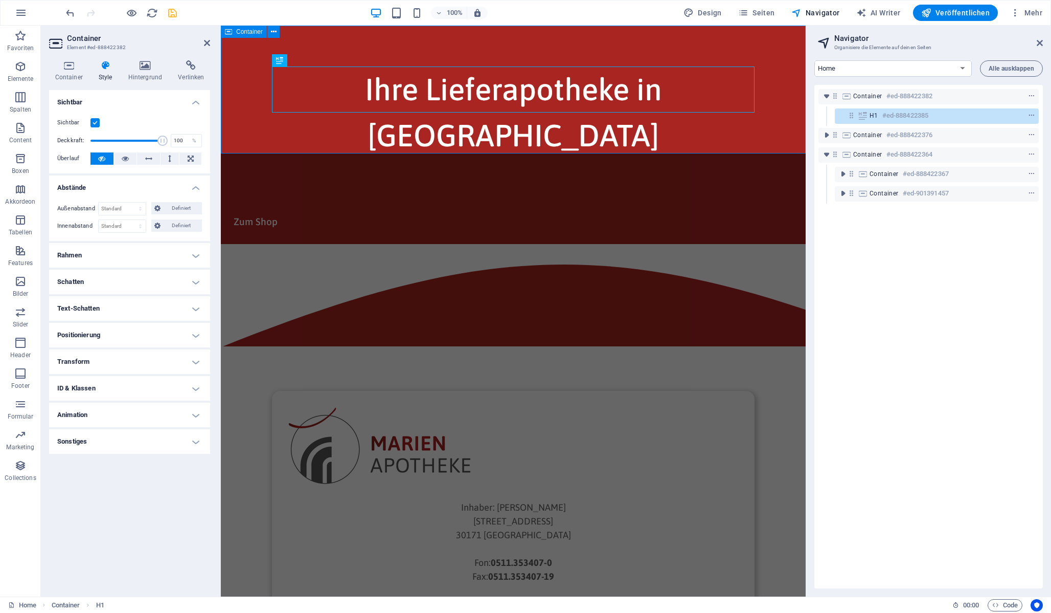
click at [337, 137] on div "Ihre Lieferapotheke in [GEOGRAPHIC_DATA]" at bounding box center [513, 113] width 585 height 174
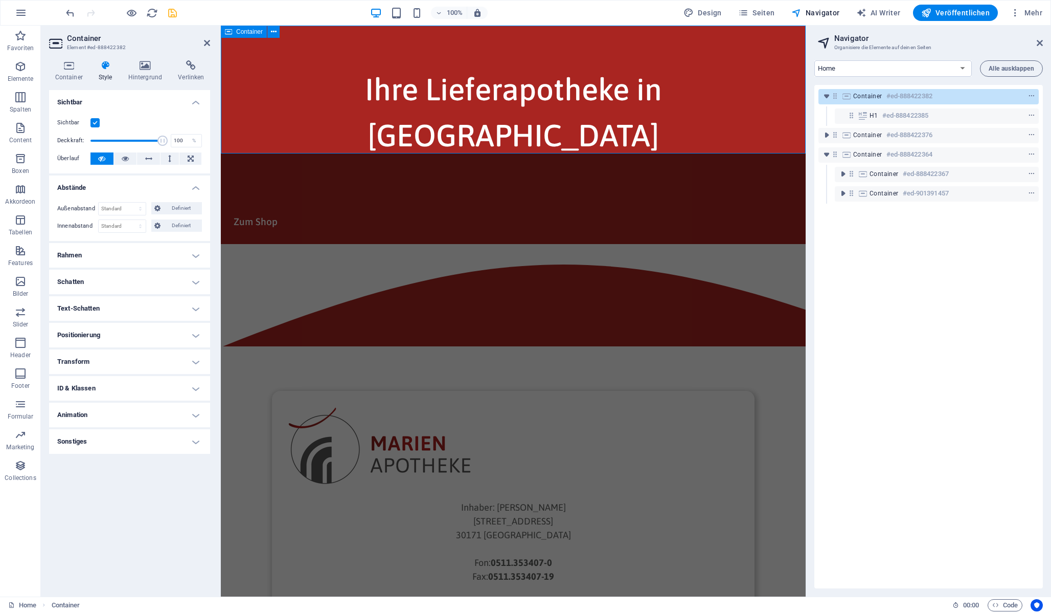
click at [337, 137] on div "Ihre Lieferapotheke in [GEOGRAPHIC_DATA]" at bounding box center [513, 113] width 585 height 174
click at [132, 226] on select "Standard px rem % vh vw Definiert" at bounding box center [122, 226] width 47 height 12
select select "rem"
click at [131, 220] on select "Standard px rem % vh vw Definiert" at bounding box center [122, 226] width 47 height 12
type input "0"
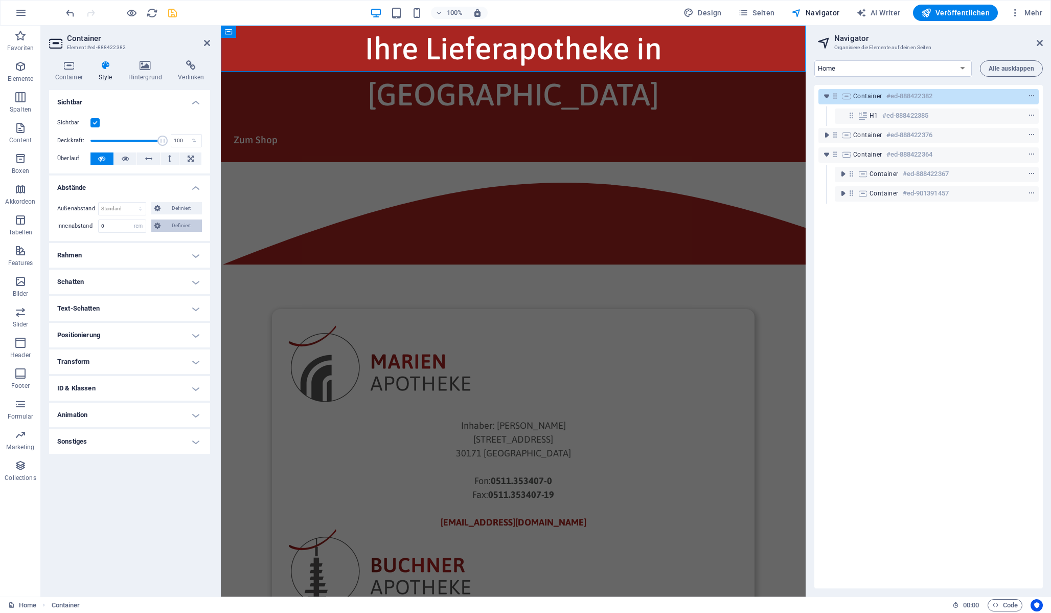
click at [176, 224] on span "Definiert" at bounding box center [182, 225] width 36 height 12
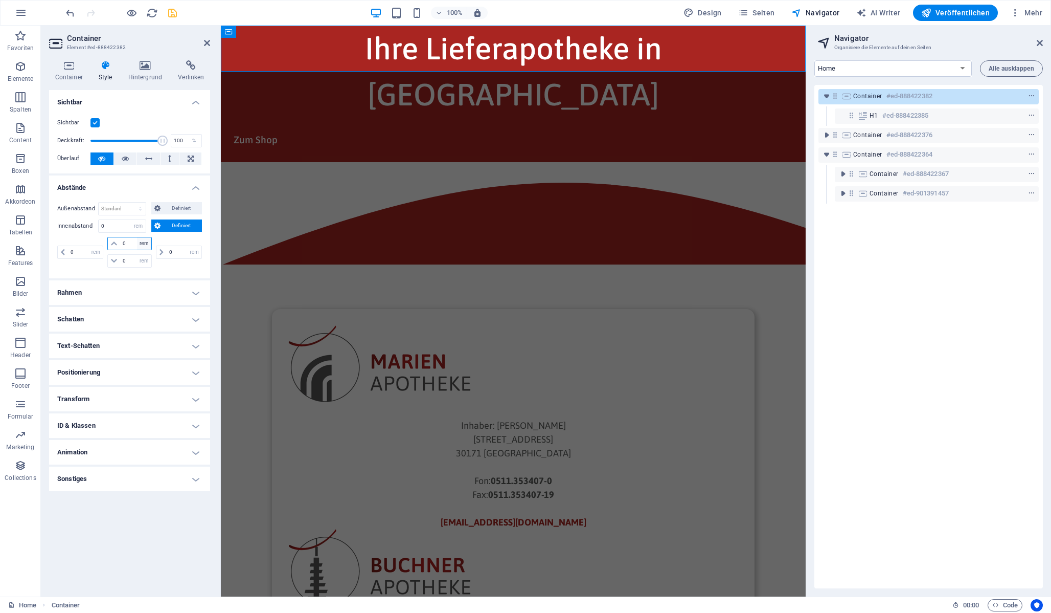
click at [138, 242] on select "px rem % vh vw" at bounding box center [144, 243] width 14 height 12
click at [125, 243] on input "0" at bounding box center [135, 243] width 31 height 12
type input "2"
select select "DISABLED_OPTION_VALUE"
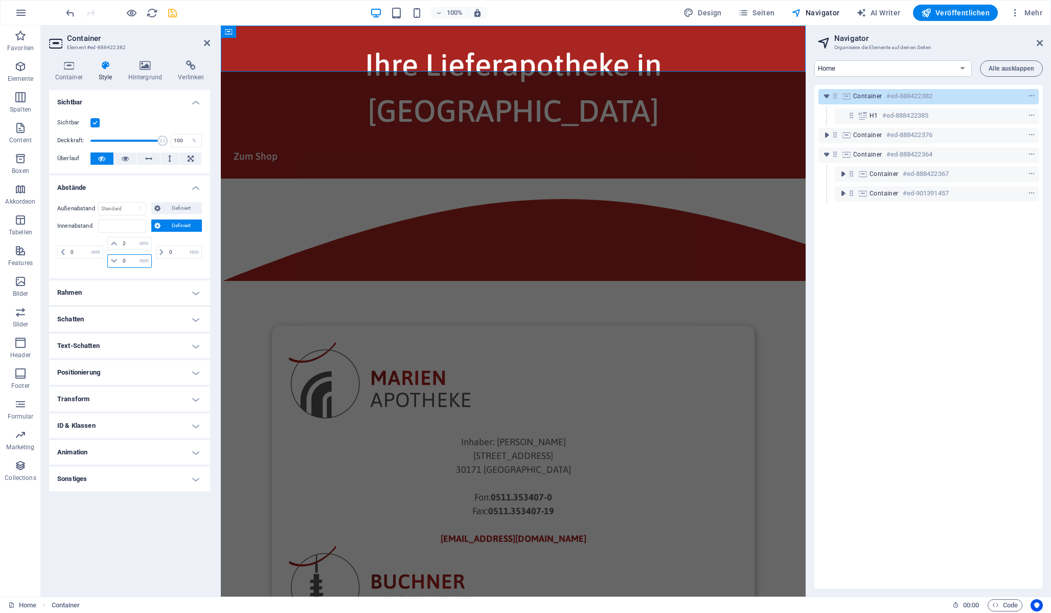
click at [128, 260] on input "0" at bounding box center [135, 261] width 31 height 12
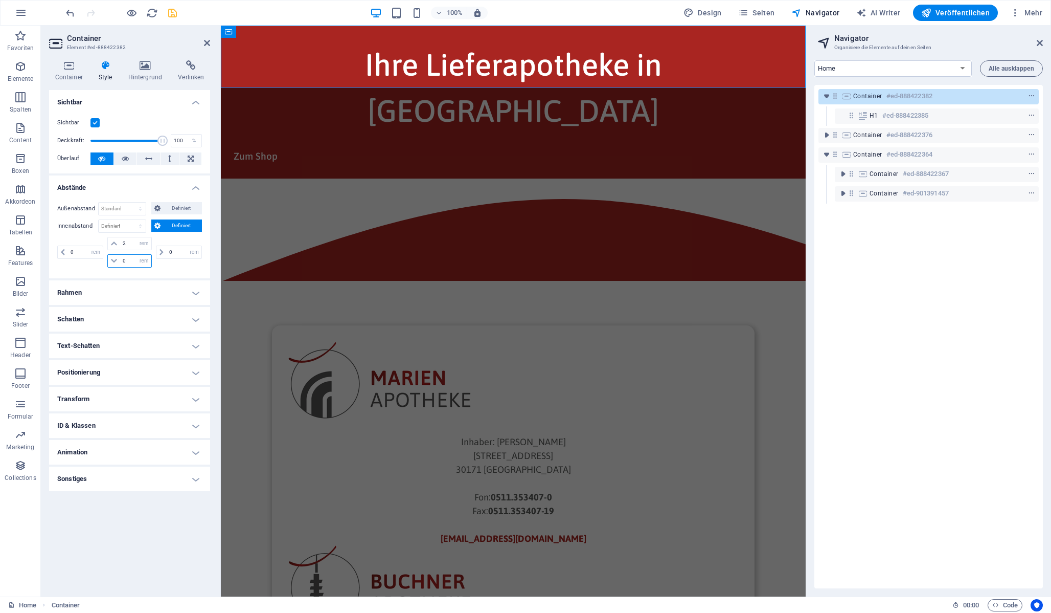
click at [128, 260] on input "0" at bounding box center [135, 261] width 31 height 12
type input "2"
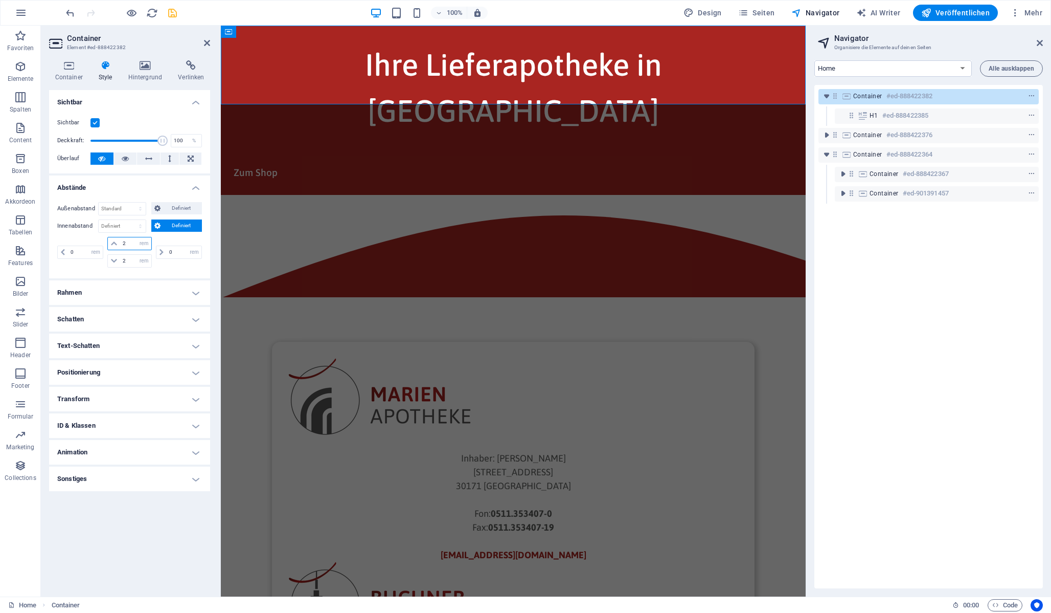
click at [127, 242] on input "2" at bounding box center [135, 243] width 31 height 12
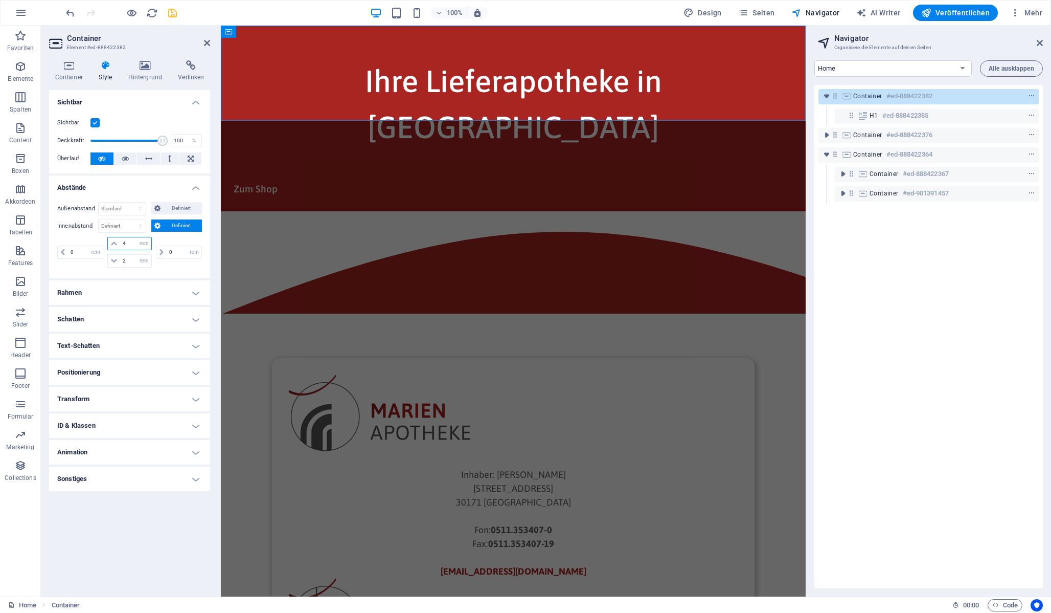
click at [128, 240] on input "4" at bounding box center [135, 243] width 31 height 12
type input "5"
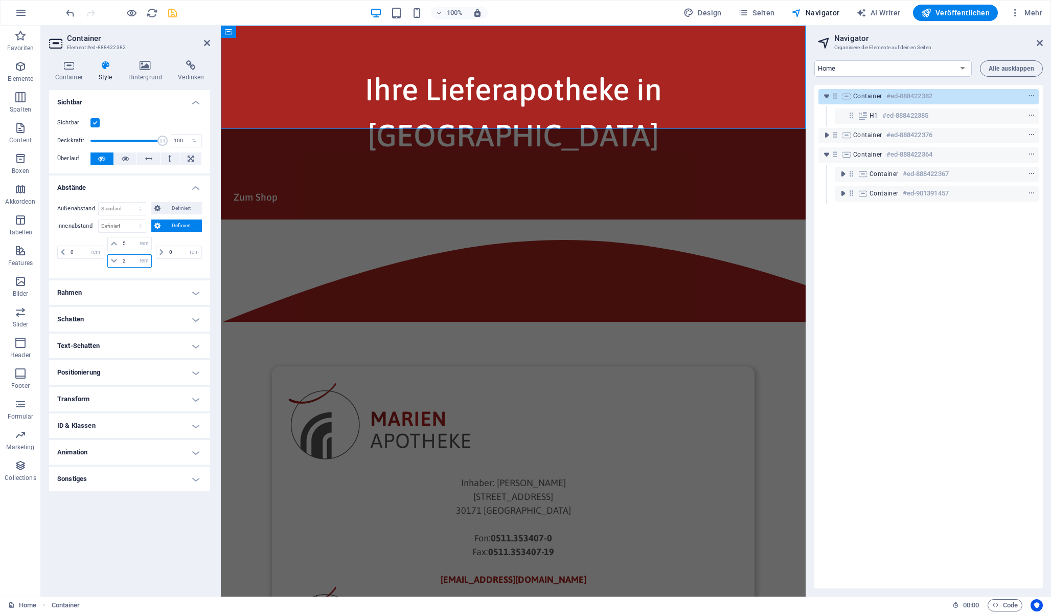
click at [133, 263] on input "2" at bounding box center [135, 261] width 31 height 12
type input "3"
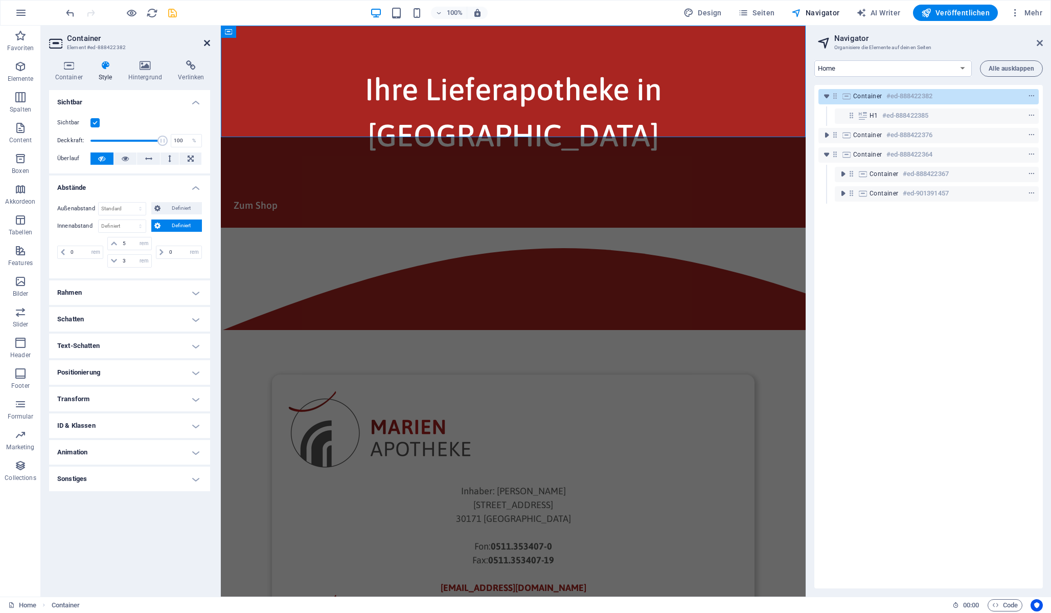
click at [207, 40] on icon at bounding box center [207, 43] width 6 height 8
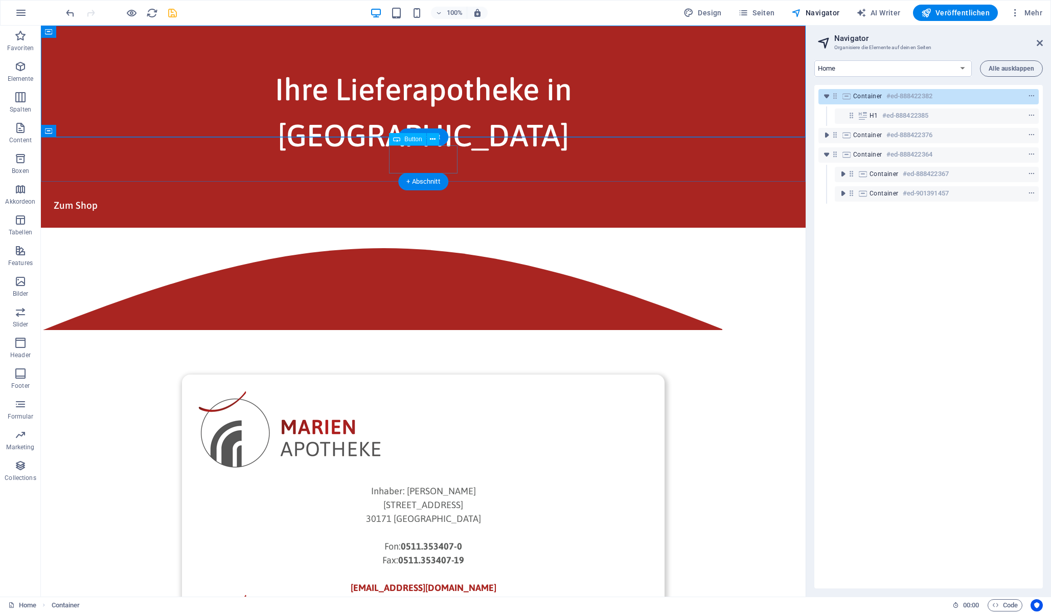
click at [448, 191] on div "Zum Shop" at bounding box center [423, 205] width 765 height 28
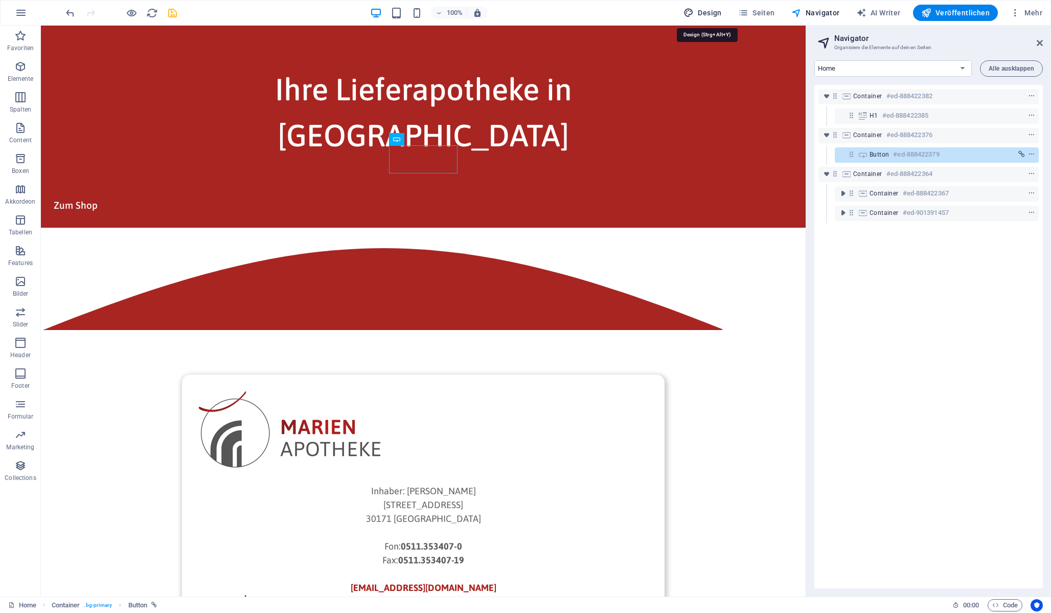
click at [699, 14] on span "Design" at bounding box center [703, 13] width 38 height 10
select select "px"
select select "400"
select select "px"
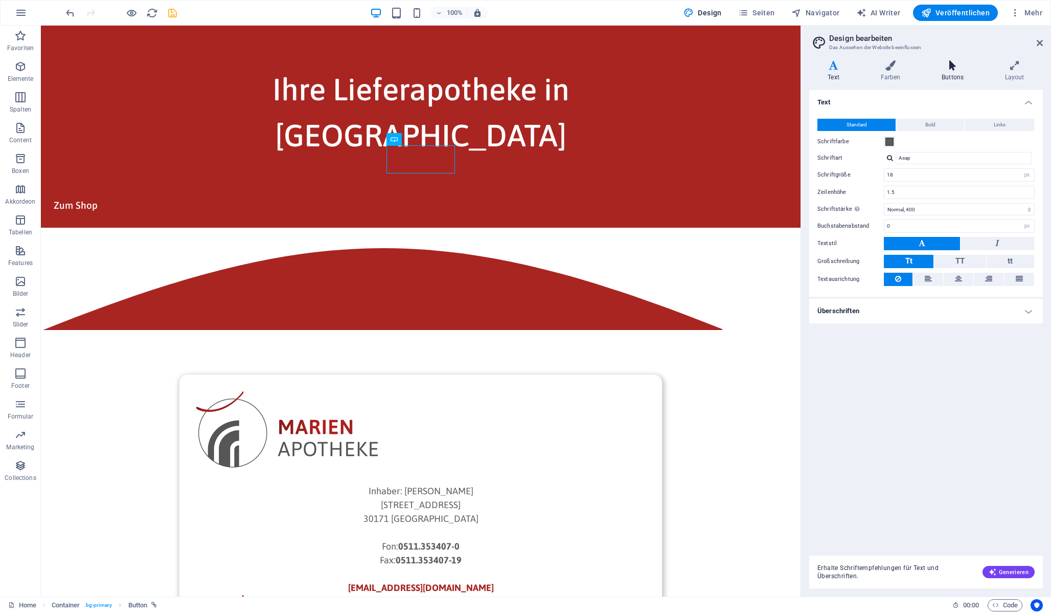
click at [948, 71] on h4 "Buttons" at bounding box center [955, 70] width 63 height 21
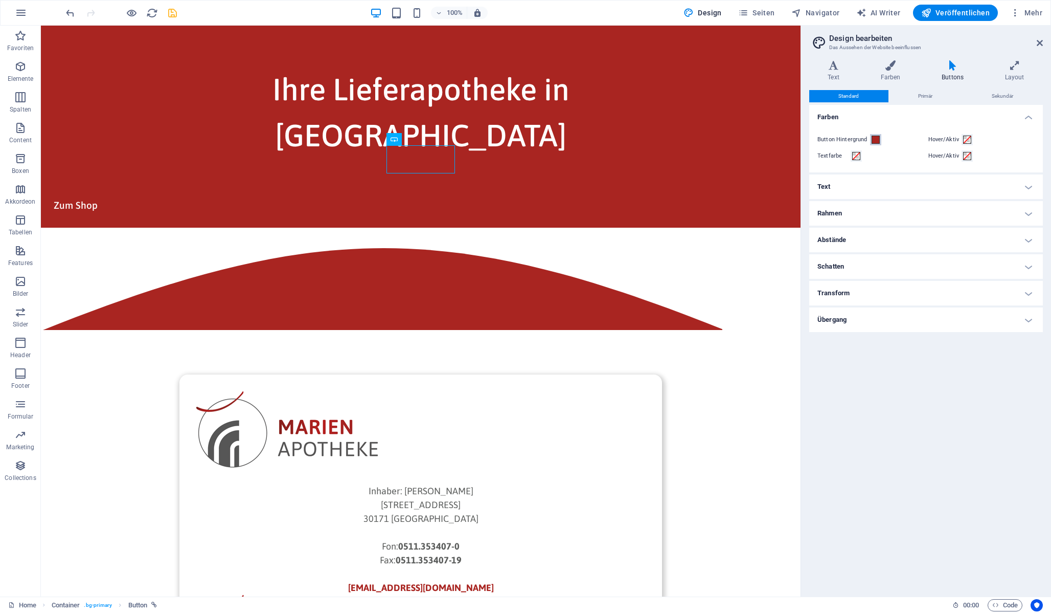
click at [873, 137] on span at bounding box center [876, 140] width 8 height 8
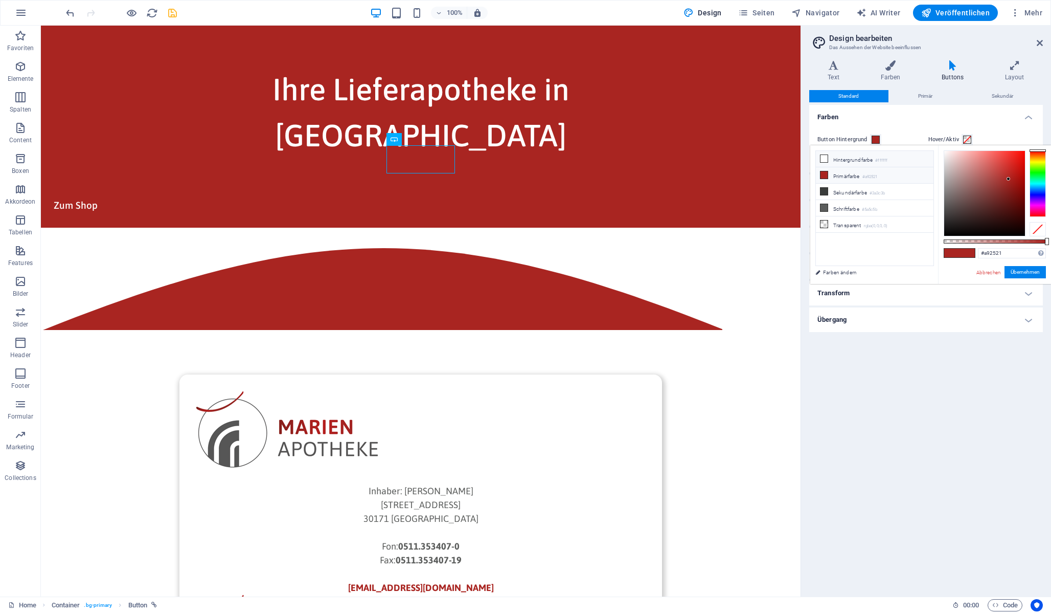
click at [852, 158] on li "Hintergrundfarbe #ffffff" at bounding box center [875, 159] width 118 height 16
type input "#ffffff"
click at [1024, 273] on button "Übernehmen" at bounding box center [1025, 272] width 41 height 12
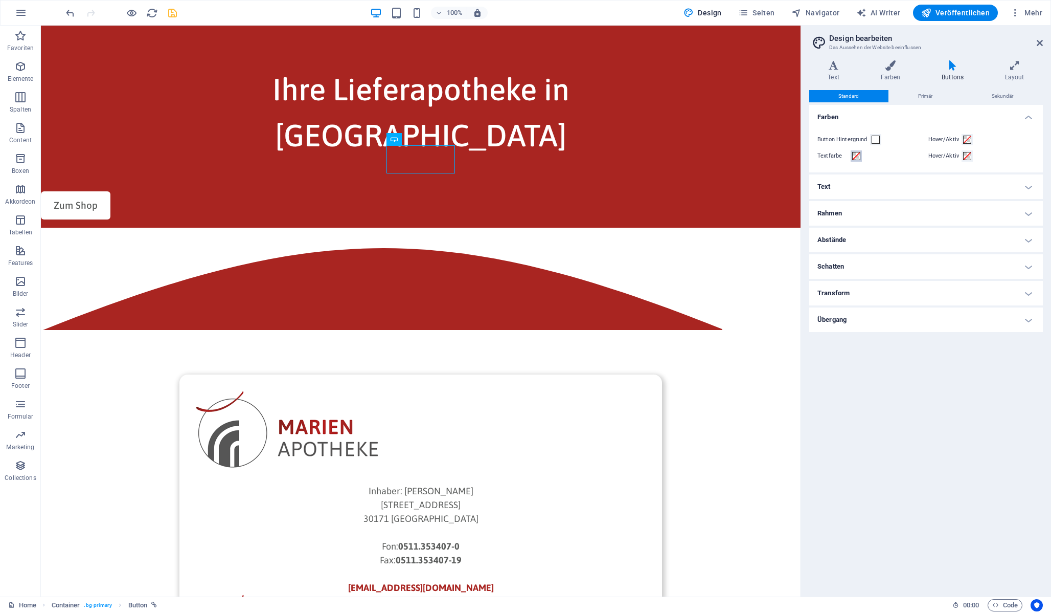
click at [859, 153] on span at bounding box center [856, 156] width 8 height 8
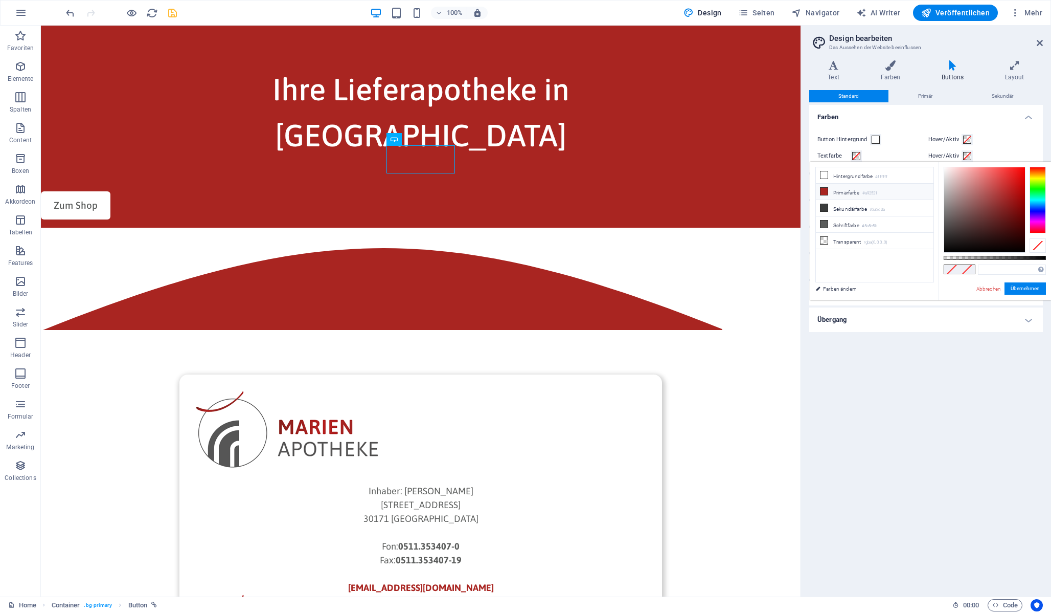
click at [854, 192] on li "Primärfarbe #a92521" at bounding box center [875, 192] width 118 height 16
type input "#a92521"
click at [1031, 289] on button "Übernehmen" at bounding box center [1025, 288] width 41 height 12
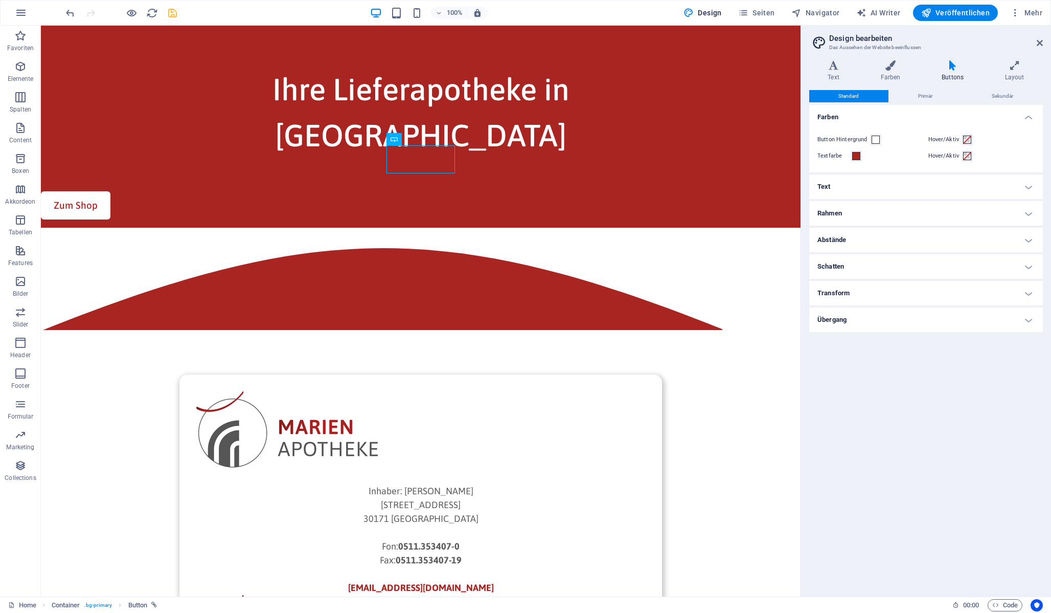
click at [882, 188] on h4 "Text" at bounding box center [926, 186] width 234 height 25
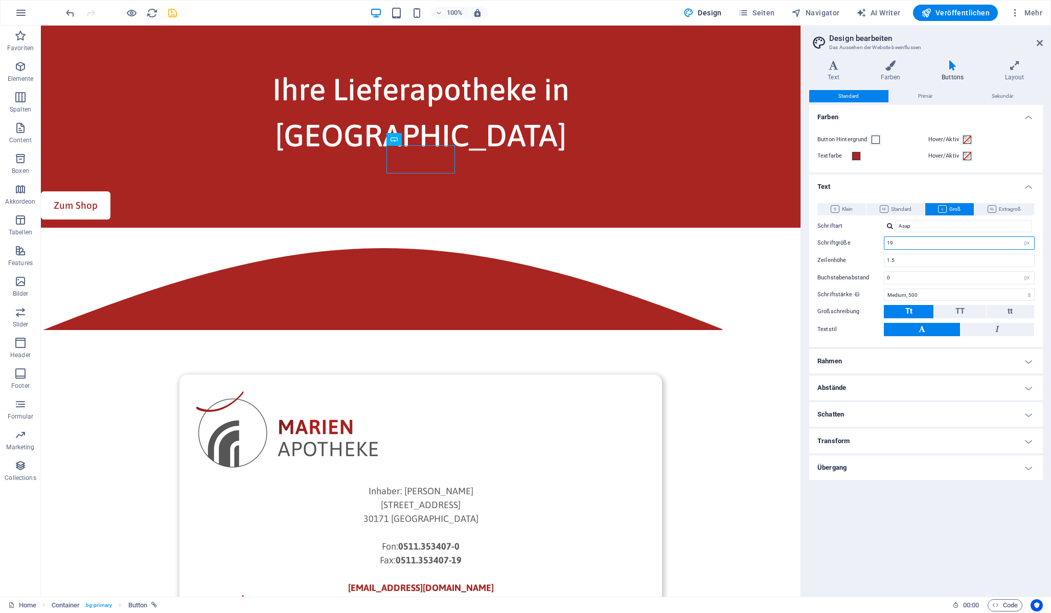
click at [960, 243] on input "19" at bounding box center [960, 243] width 150 height 12
click at [914, 361] on h4 "Rahmen" at bounding box center [926, 361] width 234 height 25
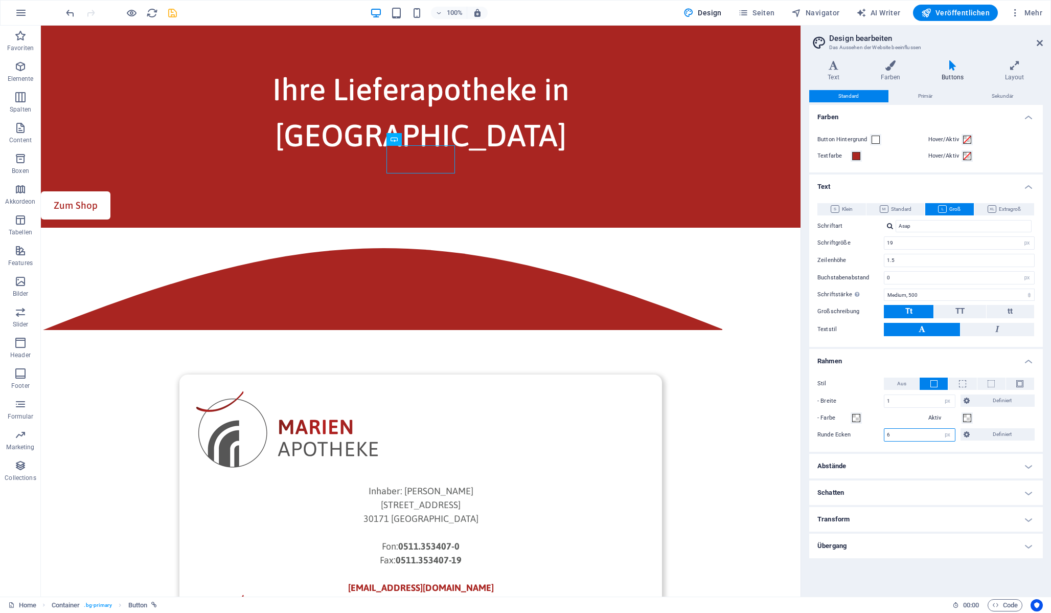
click at [913, 435] on input "6" at bounding box center [920, 435] width 71 height 12
type input "200"
click at [859, 492] on h4 "Schatten" at bounding box center [926, 492] width 234 height 25
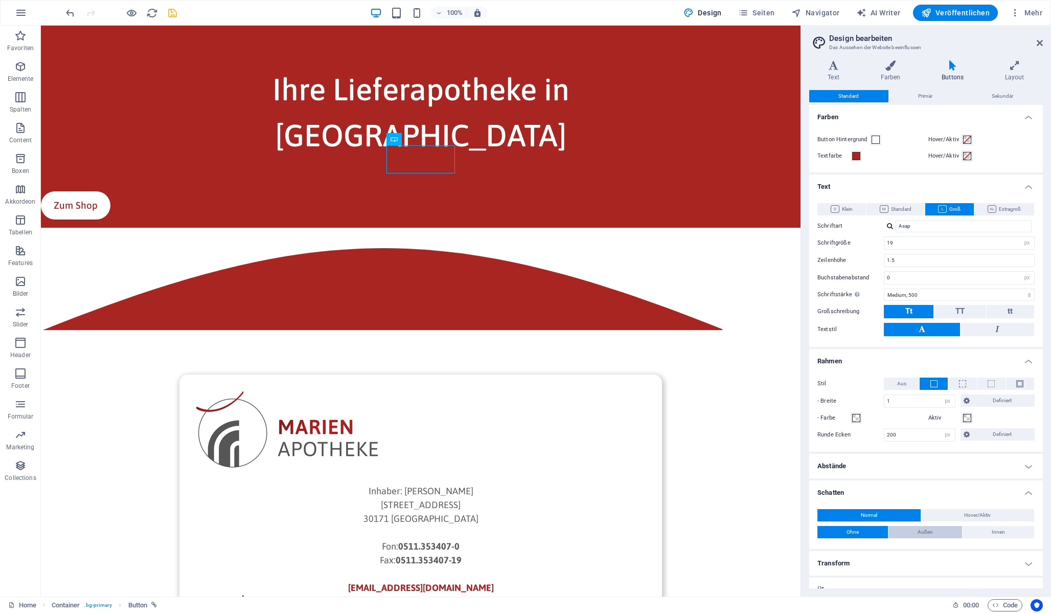
click at [940, 533] on button "Außen" at bounding box center [926, 532] width 74 height 12
type input "2"
type input "4"
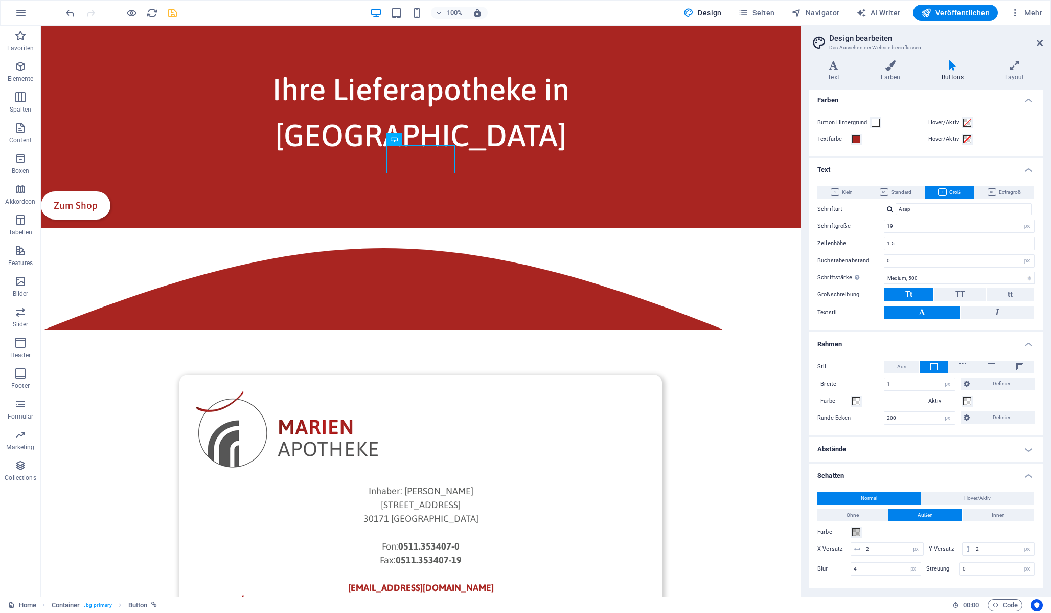
scroll to position [54, 0]
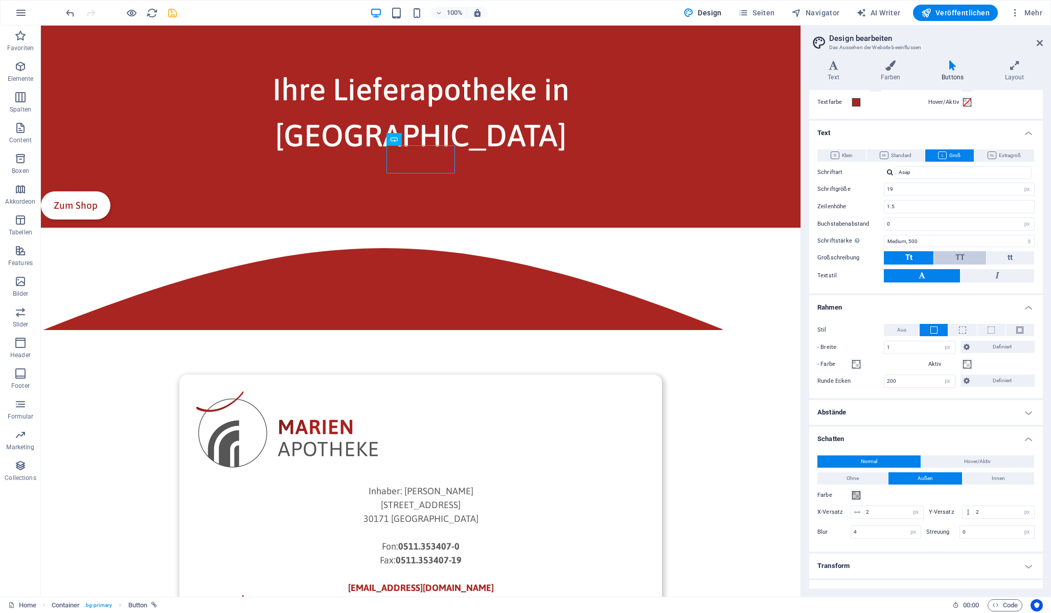
click at [968, 258] on button "TT" at bounding box center [960, 257] width 52 height 13
click at [1022, 241] on select "Fein, 100 Extra-dünn, 200 Dünn, 300 Normal, 400 Medium, 500 Halb-fett, 600 Fett…" at bounding box center [959, 241] width 151 height 12
click at [884, 235] on select "Fein, 100 Extra-dünn, 200 Dünn, 300 Normal, 400 Medium, 500 Halb-fett, 600 Fett…" at bounding box center [959, 241] width 151 height 12
click at [1023, 241] on select "Fein, 100 Extra-dünn, 200 Dünn, 300 Normal, 400 Medium, 500 Halb-fett, 600 Fett…" at bounding box center [959, 241] width 151 height 12
click at [884, 235] on select "Fein, 100 Extra-dünn, 200 Dünn, 300 Normal, 400 Medium, 500 Halb-fett, 600 Fett…" at bounding box center [959, 241] width 151 height 12
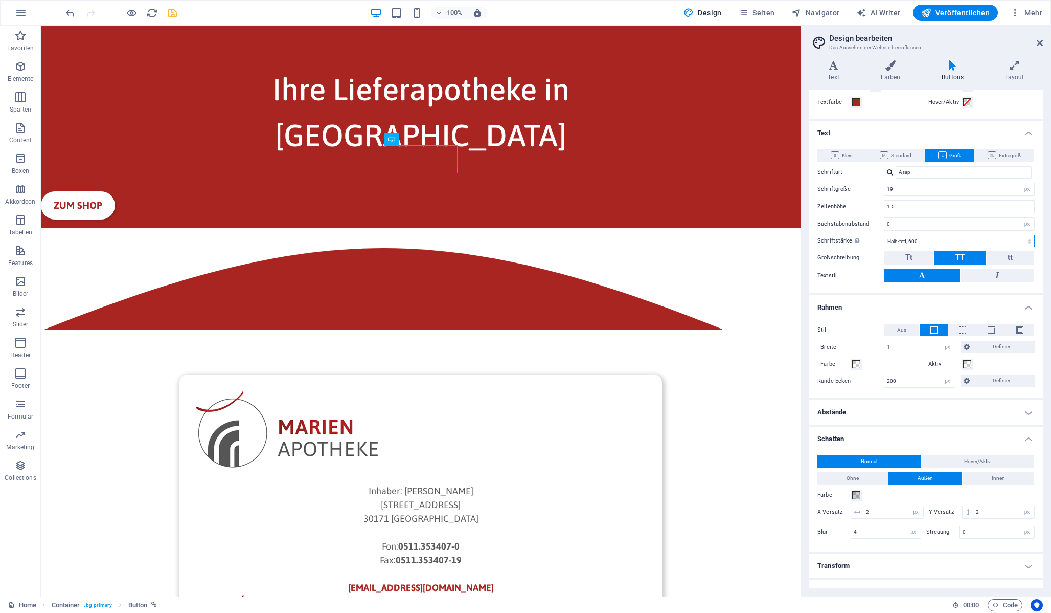
click at [994, 241] on select "Fein, 100 Extra-dünn, 200 Dünn, 300 Normal, 400 Medium, 500 Halb-fett, 600 Fett…" at bounding box center [959, 241] width 151 height 12
select select "500"
click at [884, 235] on select "Fein, 100 Extra-dünn, 200 Dünn, 300 Normal, 400 Medium, 500 Halb-fett, 600 Fett…" at bounding box center [959, 241] width 151 height 12
click at [921, 191] on input "19" at bounding box center [960, 189] width 150 height 12
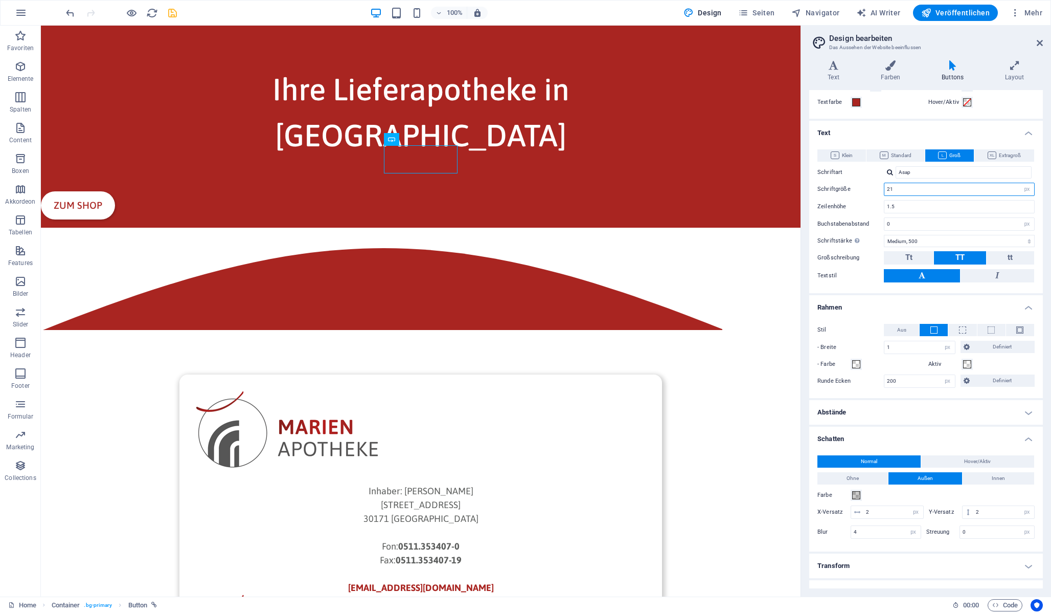
type input "21"
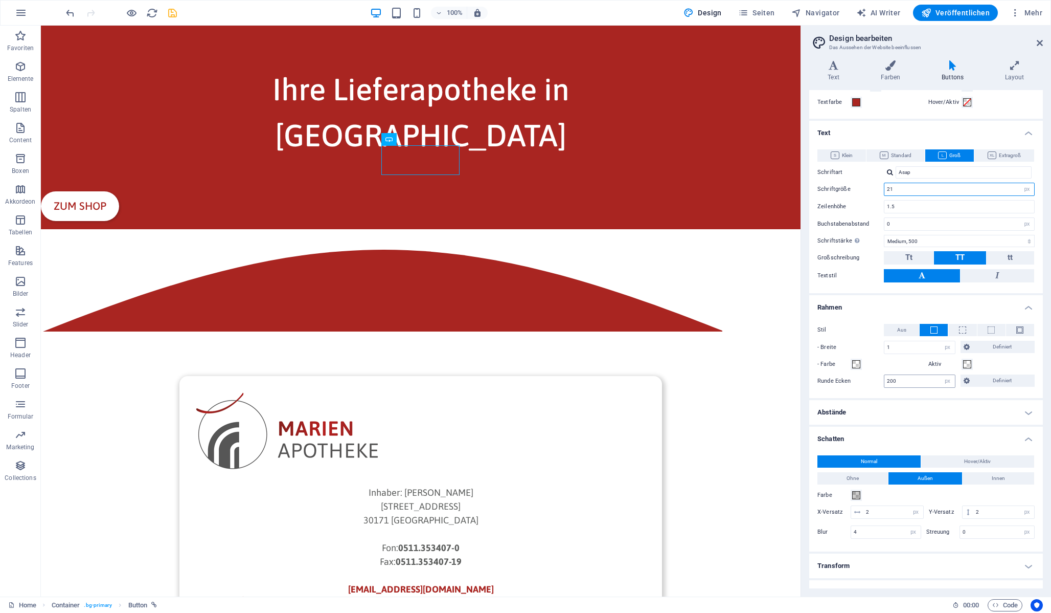
scroll to position [70, 0]
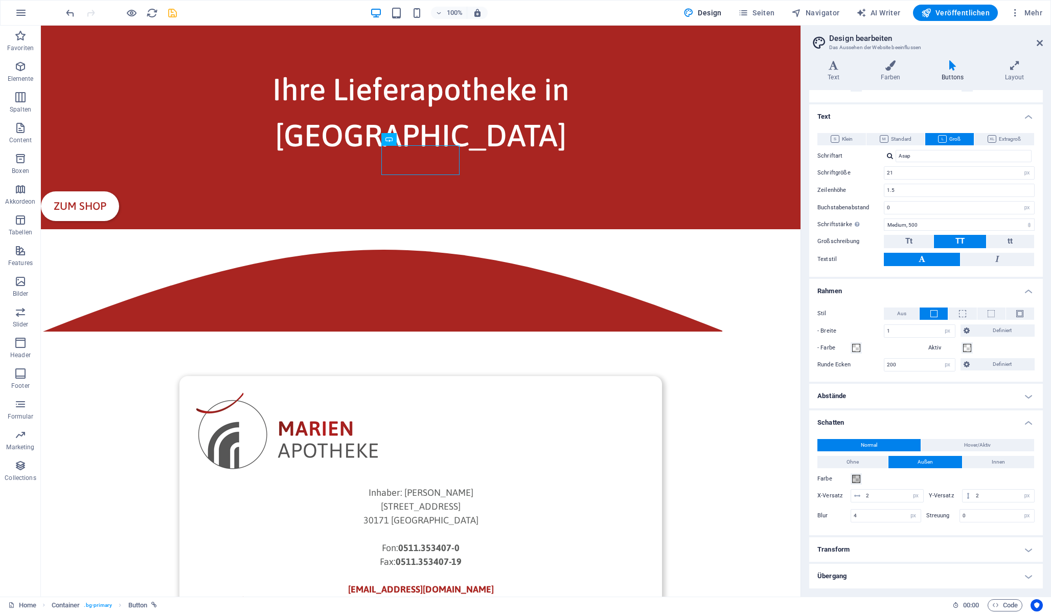
click at [898, 397] on h4 "Abstände" at bounding box center [926, 396] width 234 height 25
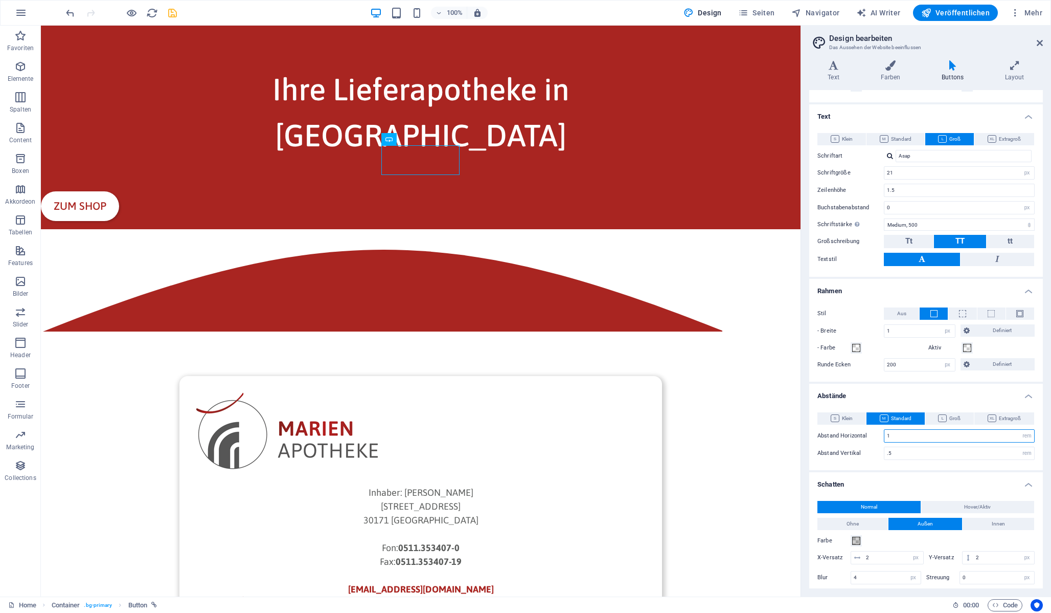
click at [901, 437] on input "1" at bounding box center [960, 436] width 150 height 12
type input "2"
click at [946, 420] on icon at bounding box center [942, 418] width 9 height 8
drag, startPoint x: 905, startPoint y: 436, endPoint x: 851, endPoint y: 436, distance: 53.2
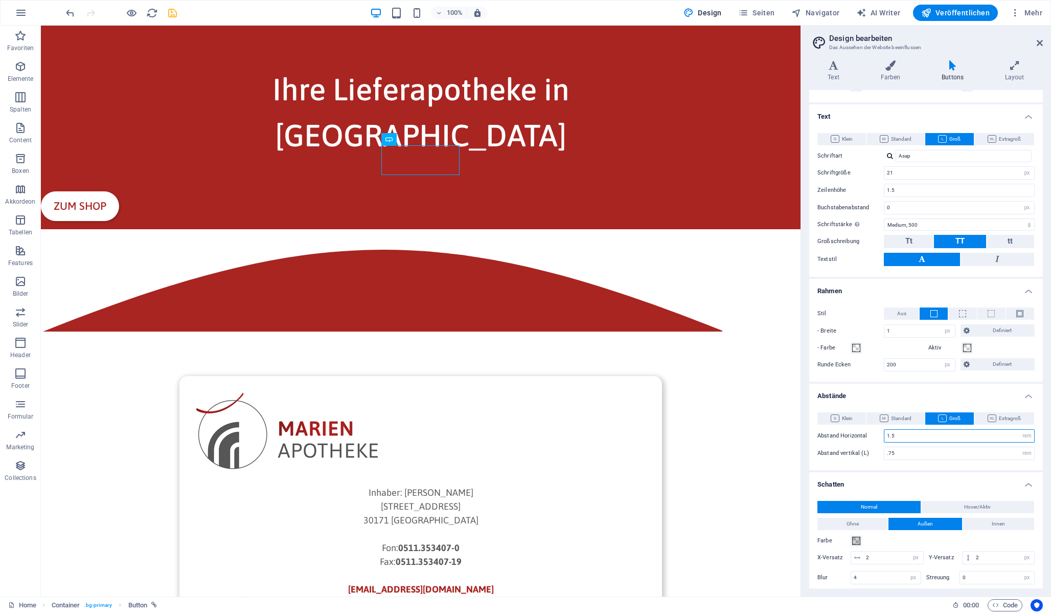
click at [851, 436] on div "Abstand Horizontal 1.5 rem px" at bounding box center [926, 435] width 217 height 13
drag, startPoint x: 884, startPoint y: 437, endPoint x: 872, endPoint y: 437, distance: 12.3
click at [872, 437] on div "Abstand Horizontal 2 rem px" at bounding box center [926, 435] width 217 height 13
type input "2.5"
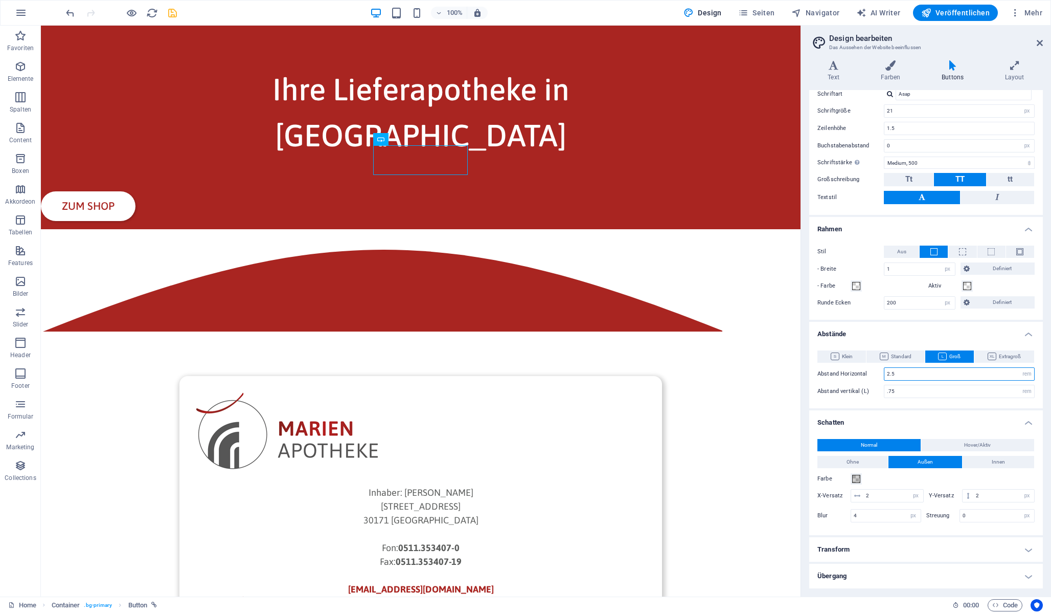
scroll to position [0, 0]
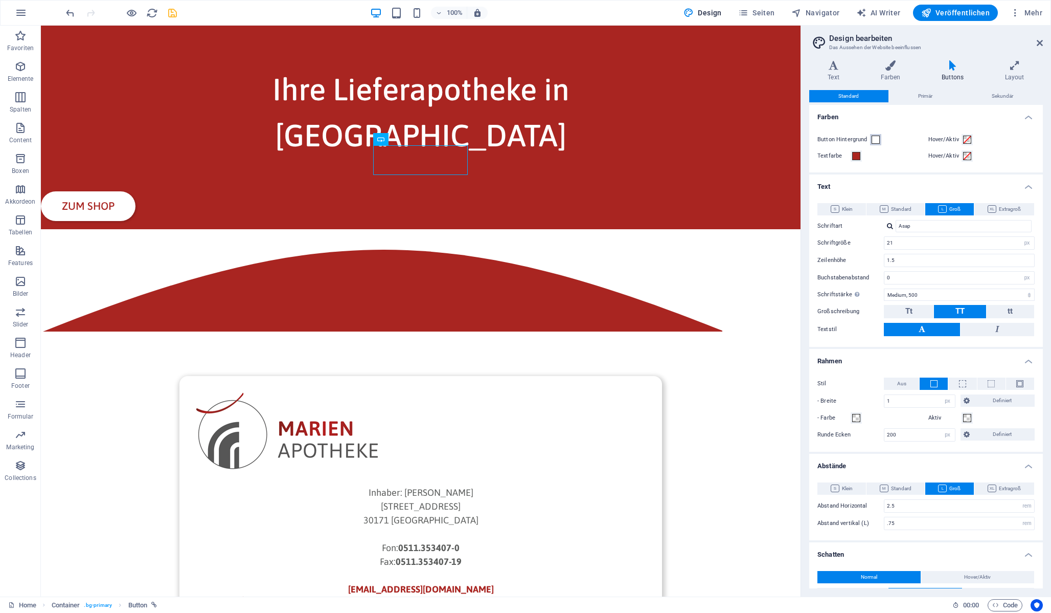
click at [875, 139] on span at bounding box center [876, 140] width 8 height 8
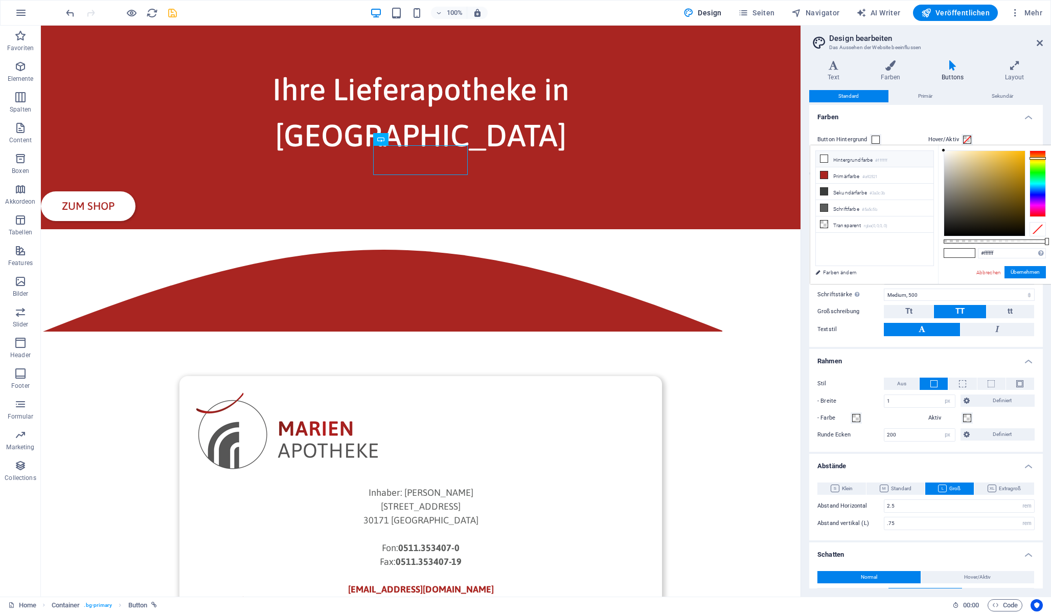
click at [1039, 158] on div at bounding box center [1038, 183] width 16 height 66
drag, startPoint x: 1019, startPoint y: 157, endPoint x: 1032, endPoint y: 139, distance: 22.6
click at [1032, 139] on body "[DOMAIN_NAME] Home Favoriten Elemente Spalten Content Boxen Akkordeon Tabellen …" at bounding box center [525, 306] width 1051 height 613
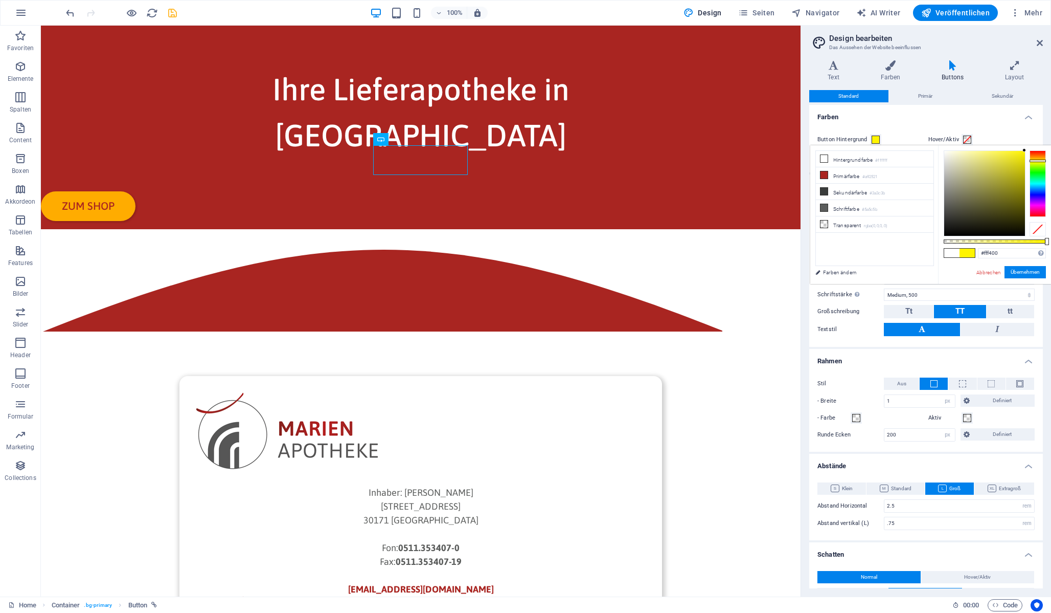
click at [1040, 161] on div at bounding box center [1038, 183] width 16 height 66
click at [1039, 164] on div at bounding box center [1038, 183] width 16 height 66
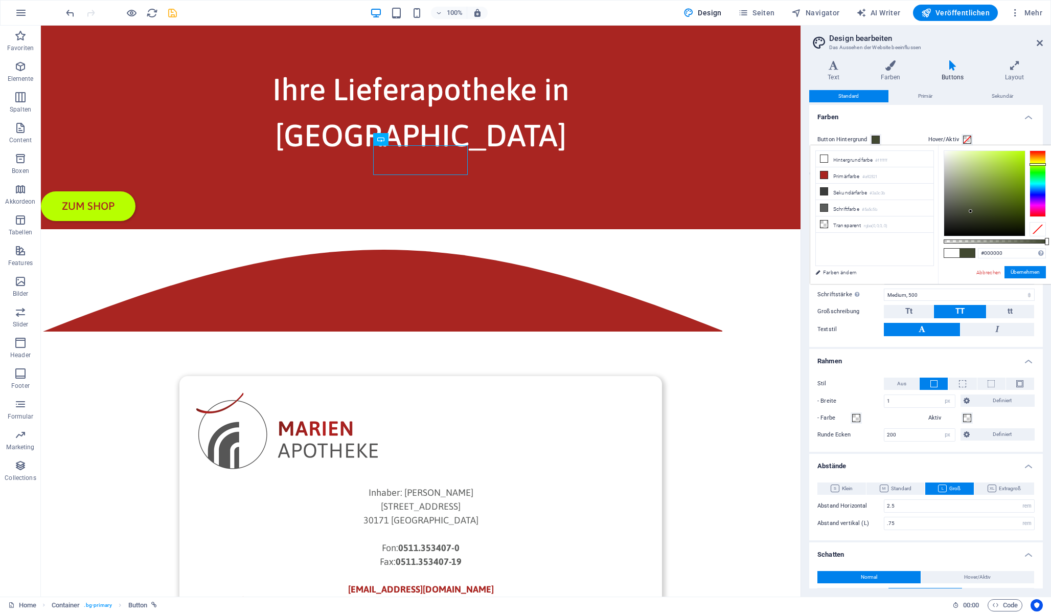
drag, startPoint x: 984, startPoint y: 198, endPoint x: 920, endPoint y: 261, distance: 90.0
click at [920, 261] on div "less Hintergrundfarbe #ffffff Primärfarbe #a92521 [GEOGRAPHIC_DATA] #3a3c3b Sch…" at bounding box center [931, 214] width 241 height 139
click at [856, 159] on li "Hintergrundfarbe #ffffff" at bounding box center [875, 159] width 118 height 16
type input "#ffffff"
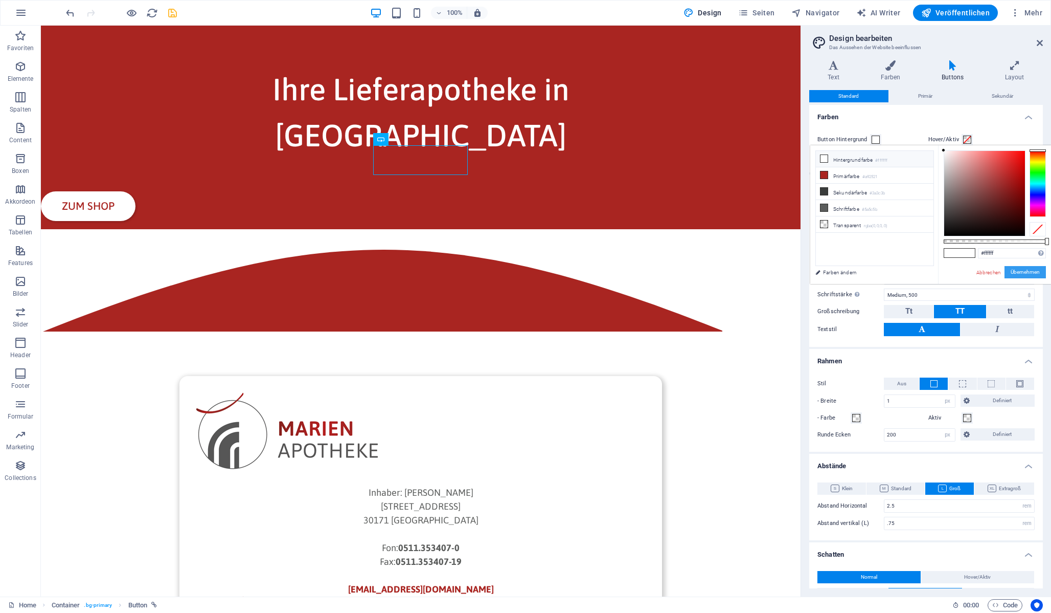
click at [1020, 274] on button "Übernehmen" at bounding box center [1025, 272] width 41 height 12
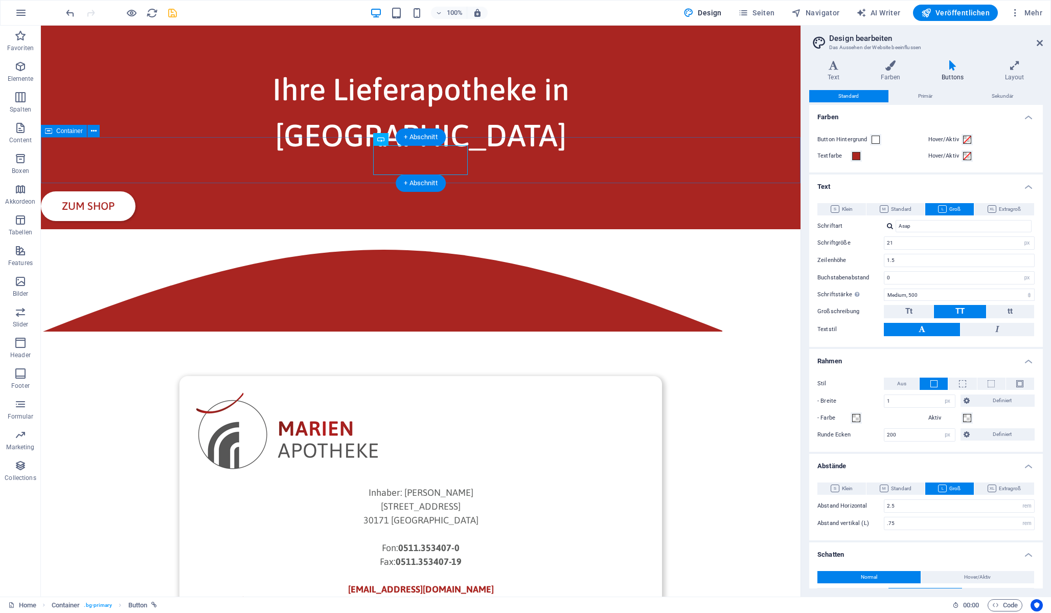
click at [327, 183] on div "Zum Shop" at bounding box center [421, 206] width 760 height 46
click at [419, 138] on icon at bounding box center [418, 139] width 6 height 11
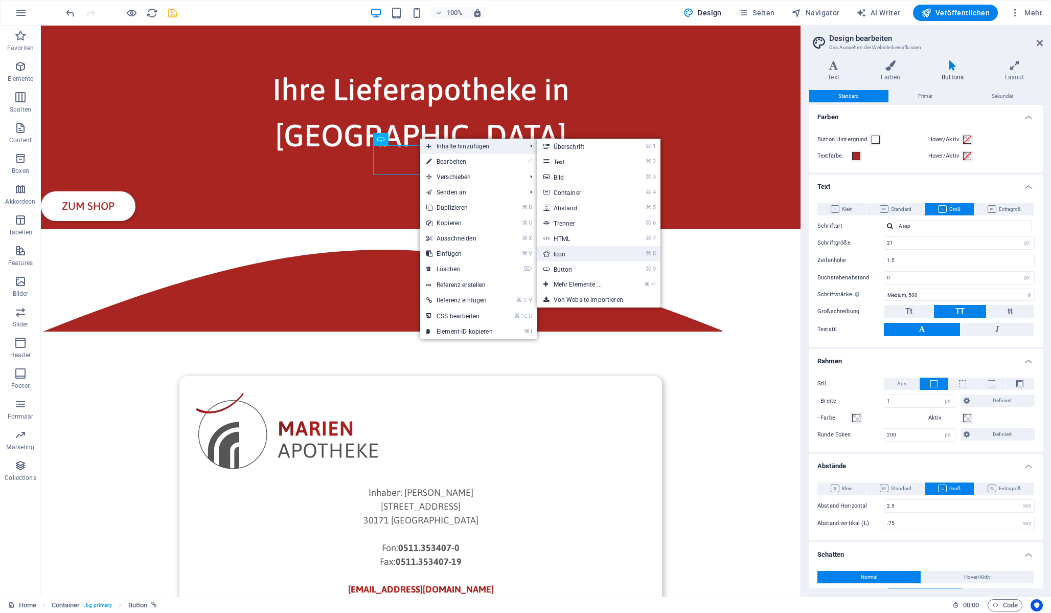
click at [596, 253] on link "⌘ 8 Icon" at bounding box center [579, 253] width 85 height 15
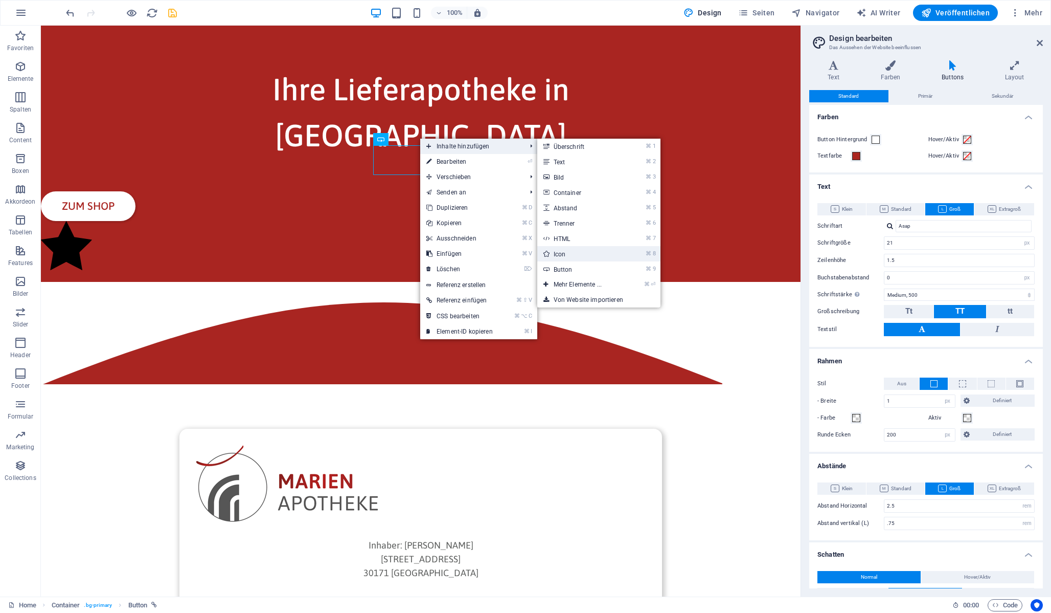
select select "xMidYMid"
select select "px"
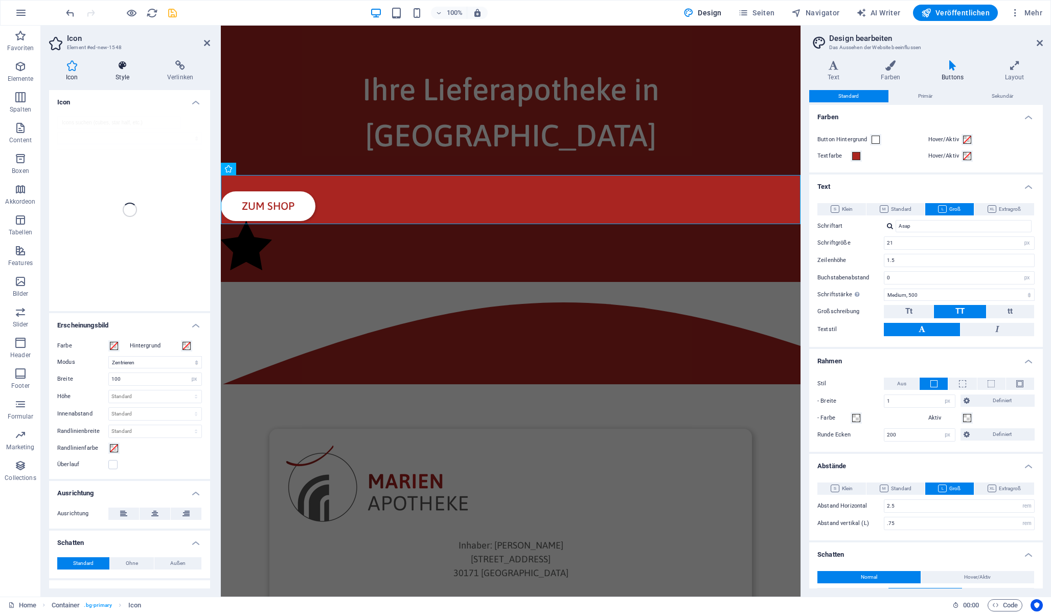
click at [121, 73] on h4 "Style" at bounding box center [125, 70] width 52 height 21
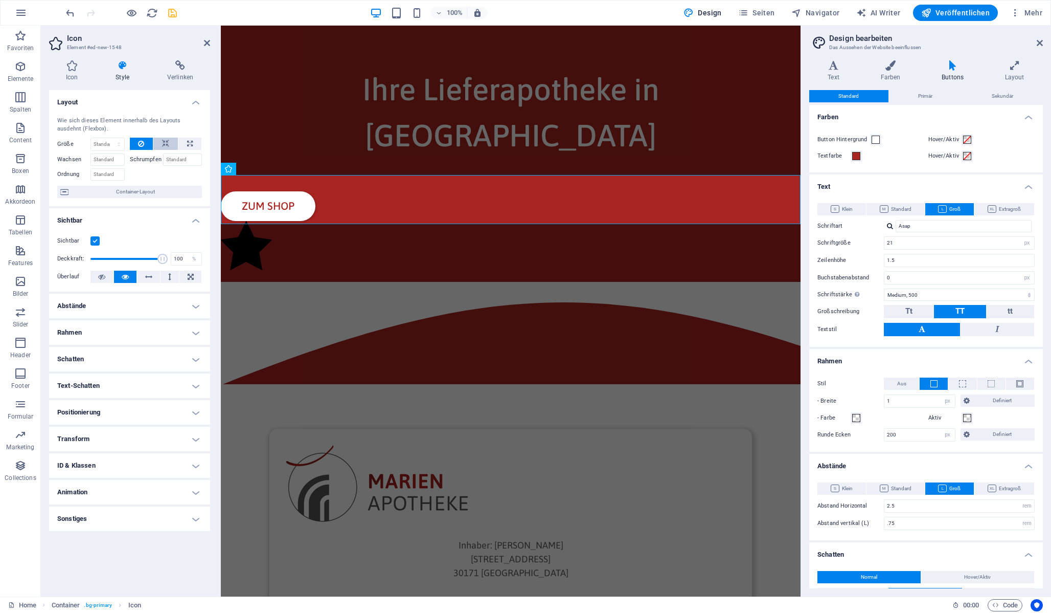
click at [161, 145] on button at bounding box center [165, 144] width 25 height 12
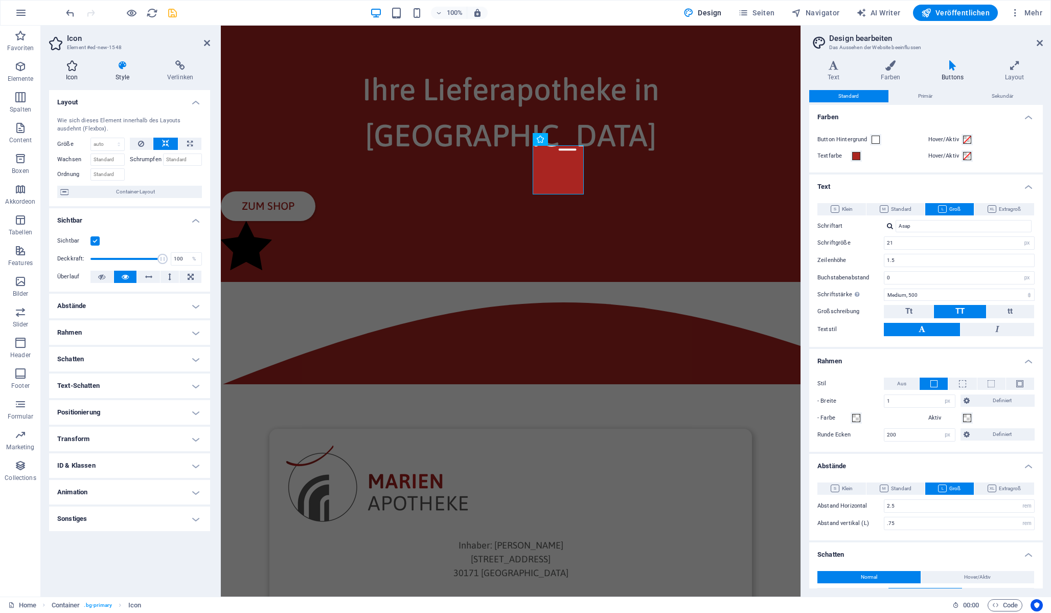
click at [71, 74] on h4 "Icon" at bounding box center [74, 70] width 50 height 21
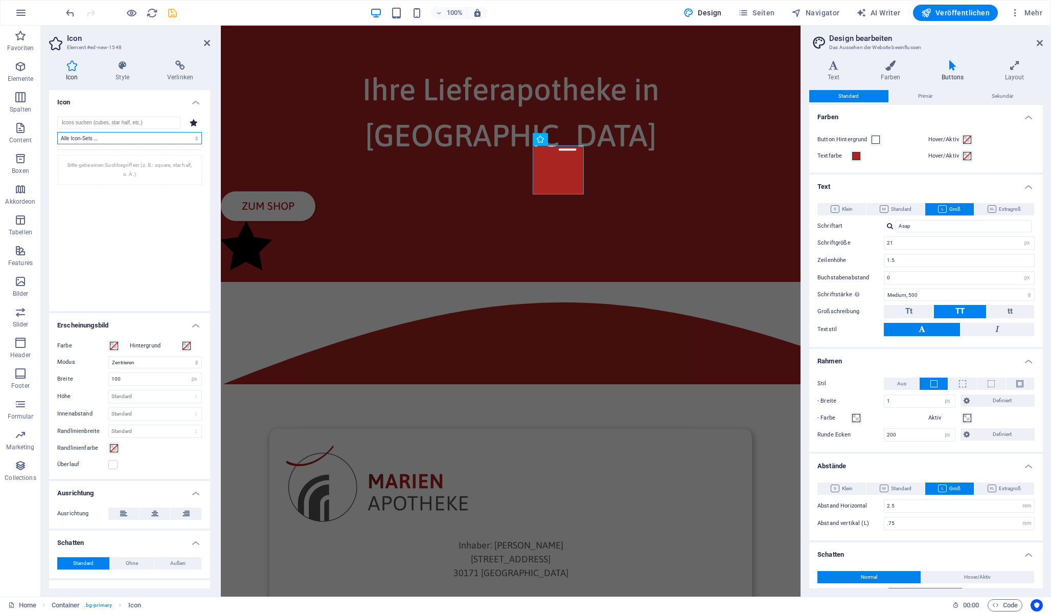
click at [163, 141] on select "Alle Icon-Sets ... IcoFont Ionicons FontAwesome Brands FontAwesome Duotone Font…" at bounding box center [129, 138] width 145 height 12
select select "font-awesome-light"
click at [57, 132] on select "Alle Icon-Sets ... IcoFont Ionicons FontAwesome Brands FontAwesome Duotone Font…" at bounding box center [129, 138] width 145 height 12
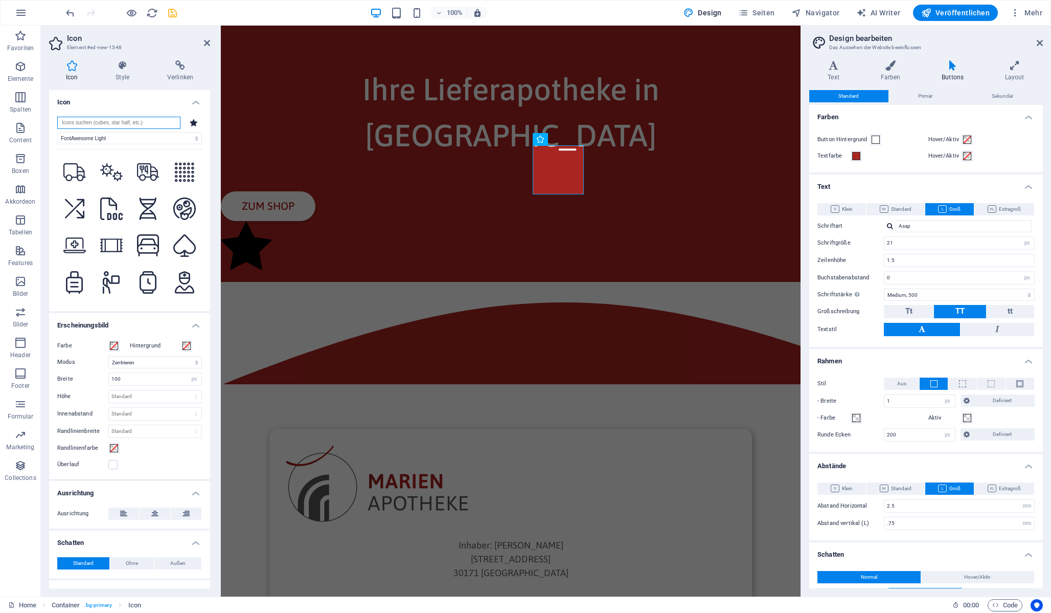
click at [125, 123] on input "search" at bounding box center [118, 123] width 123 height 12
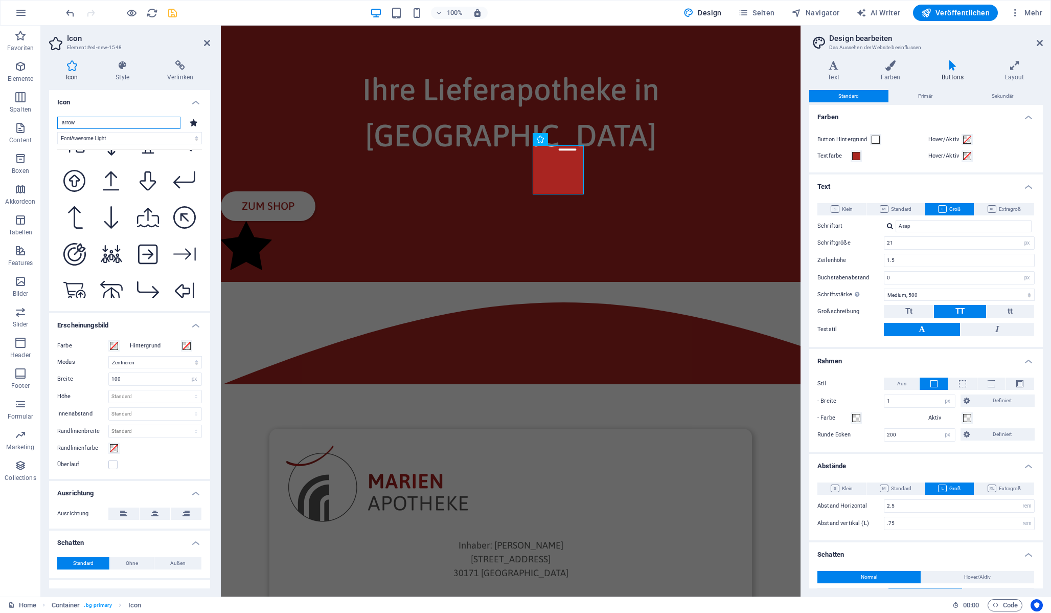
scroll to position [205, 0]
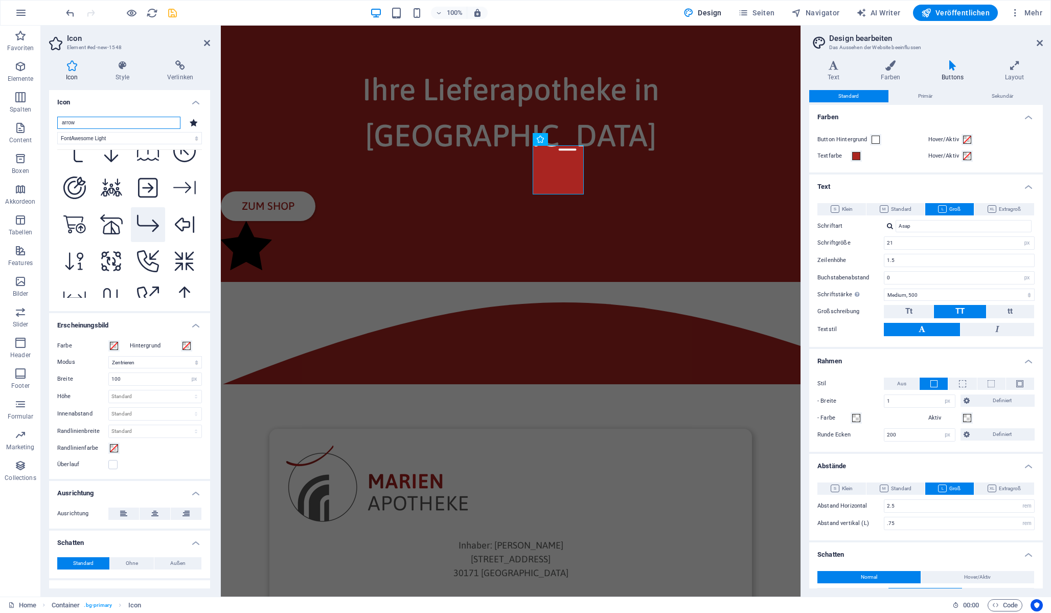
type input "arrow"
click at [144, 213] on icon at bounding box center [148, 224] width 23 height 23
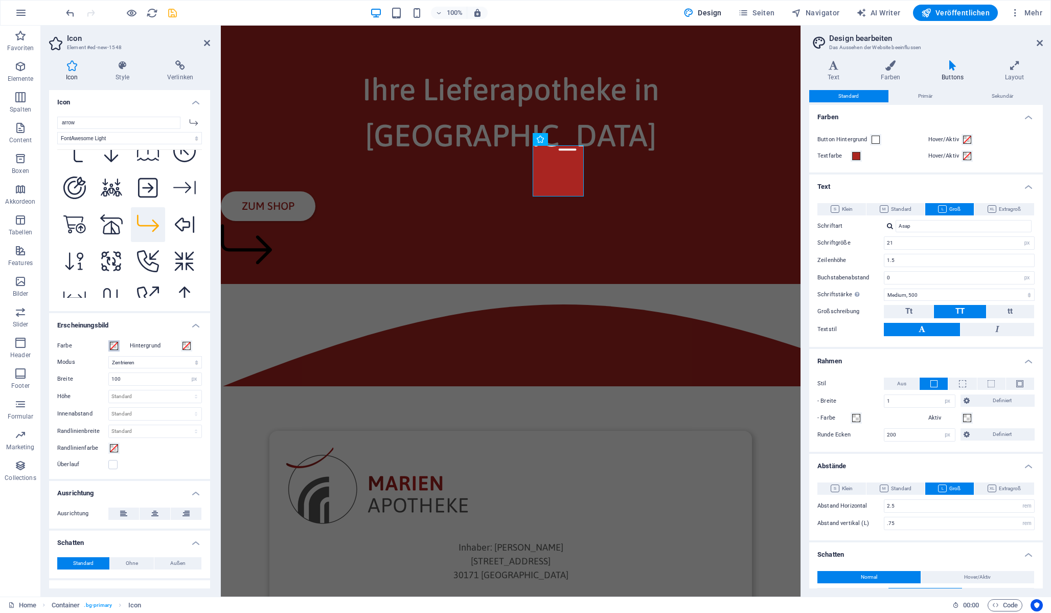
click at [116, 344] on span at bounding box center [114, 346] width 8 height 8
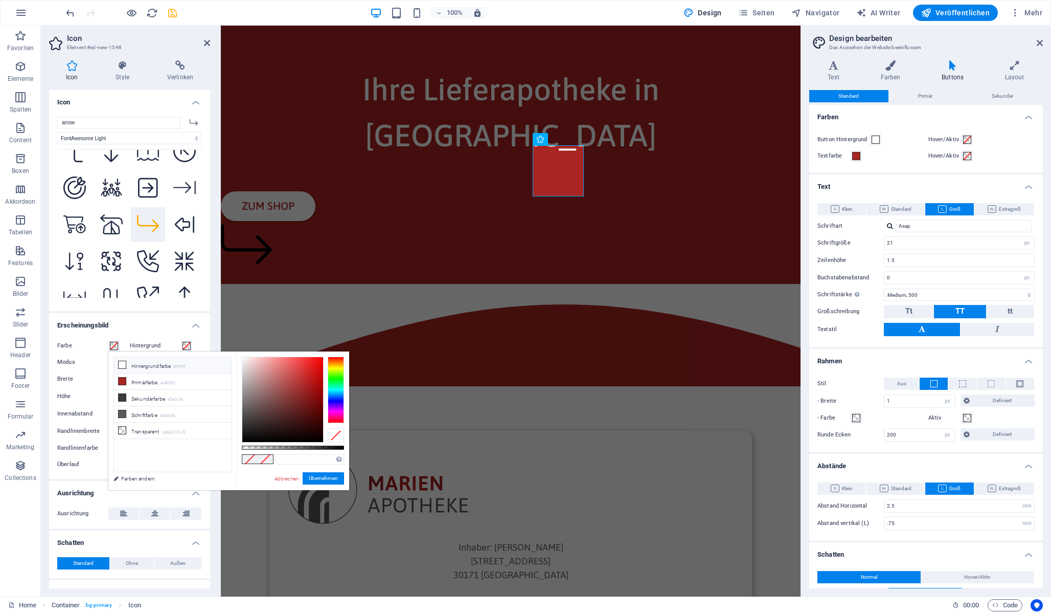
click at [145, 366] on li "Hintergrundfarbe #ffffff" at bounding box center [173, 365] width 118 height 16
type input "#ffffff"
click at [328, 475] on button "Übernehmen" at bounding box center [323, 478] width 41 height 12
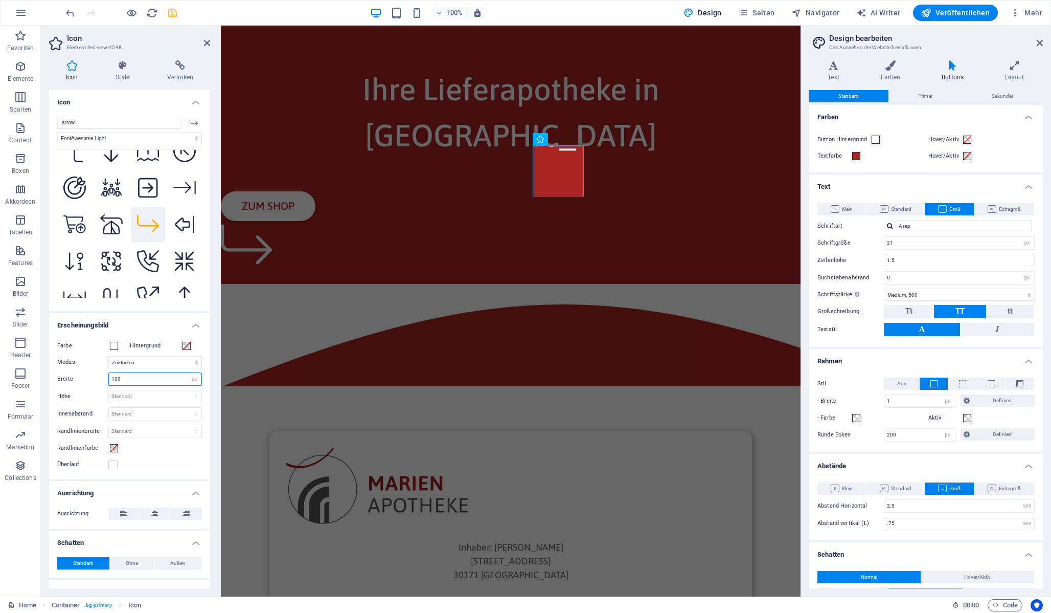
click at [151, 377] on input "100" at bounding box center [155, 379] width 93 height 12
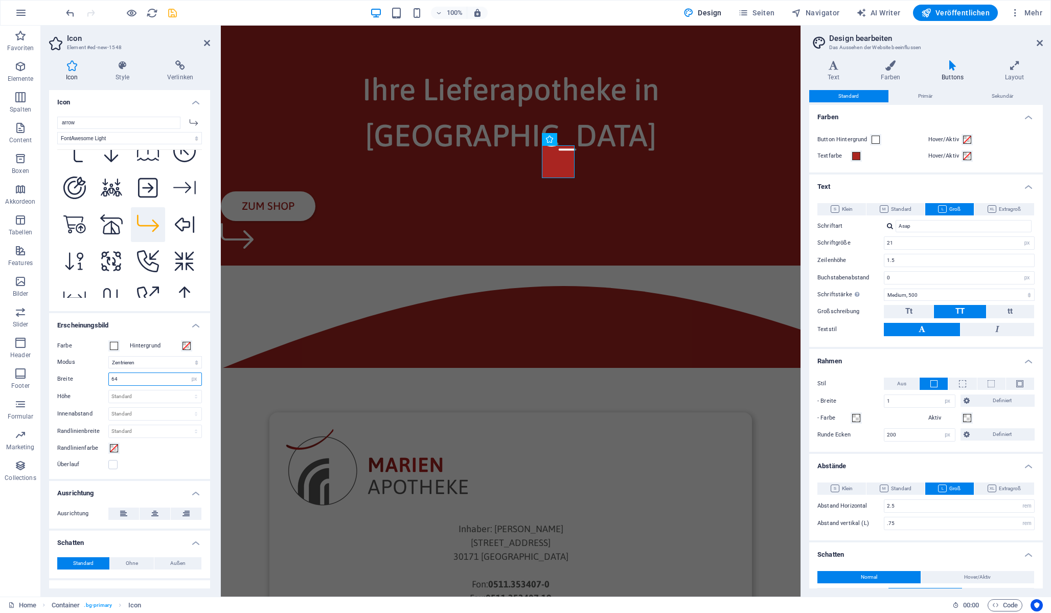
scroll to position [136, 0]
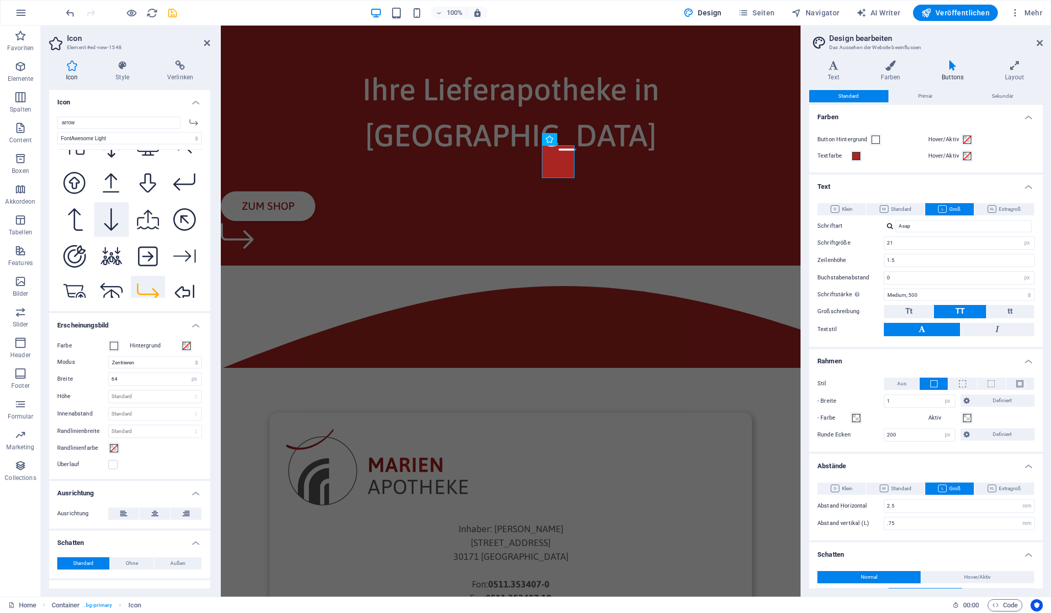
click at [107, 218] on icon at bounding box center [111, 219] width 17 height 23
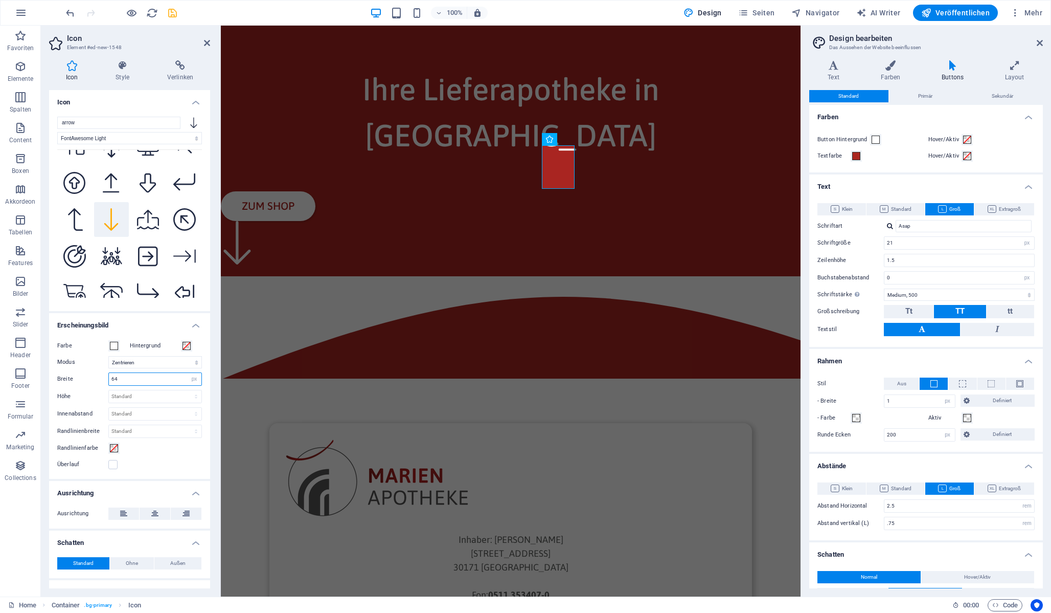
drag, startPoint x: 107, startPoint y: 377, endPoint x: 100, endPoint y: 377, distance: 7.7
click at [100, 377] on div "Breite 64 Standard auto px rem % em vh vw" at bounding box center [129, 378] width 145 height 13
type input "32"
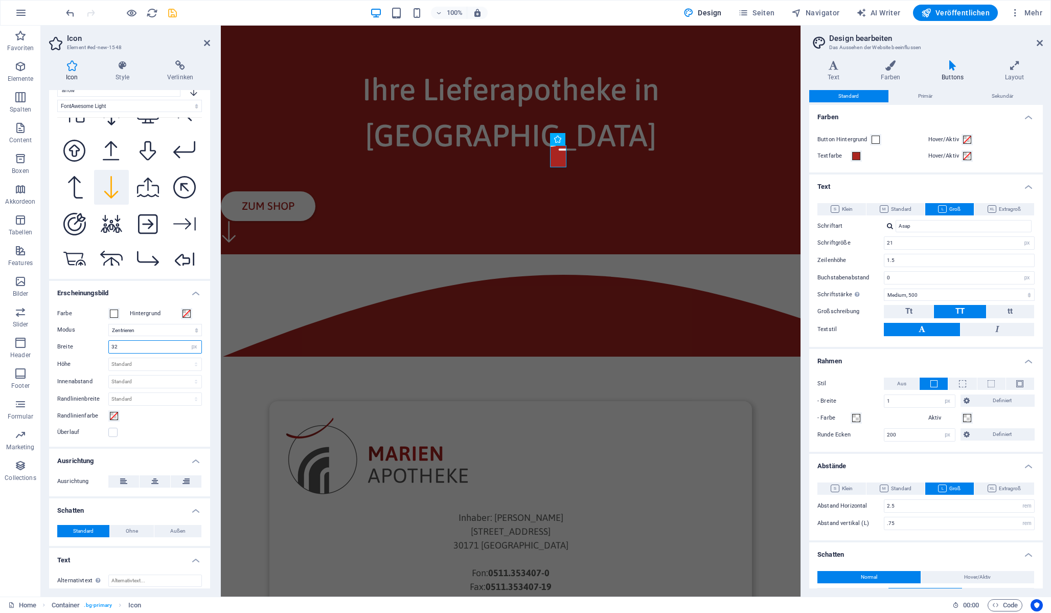
scroll to position [31, 0]
click at [206, 40] on icon at bounding box center [207, 43] width 6 height 8
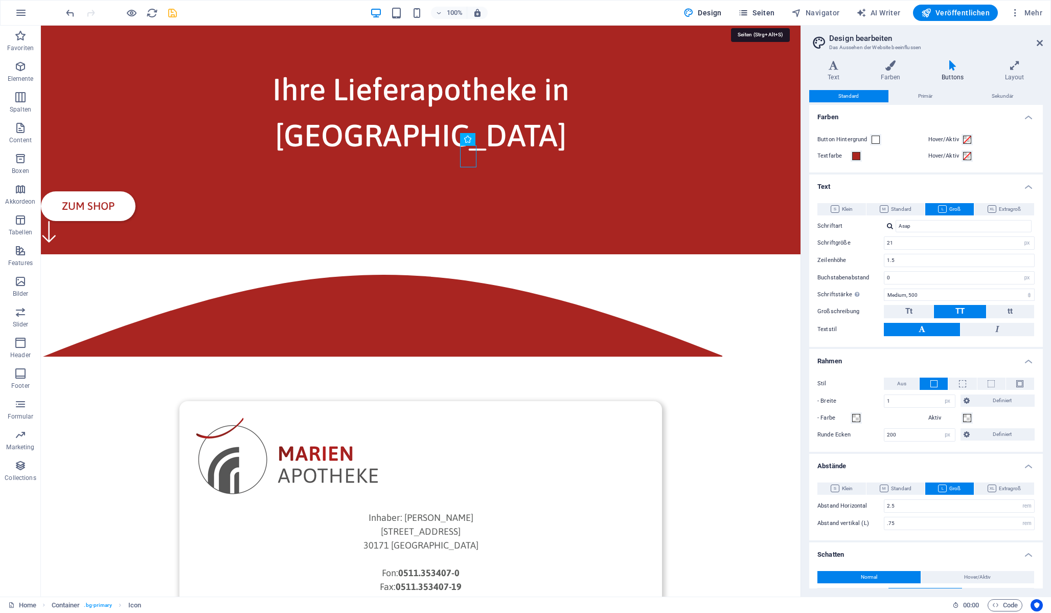
click at [768, 15] on span "Seiten" at bounding box center [756, 13] width 37 height 10
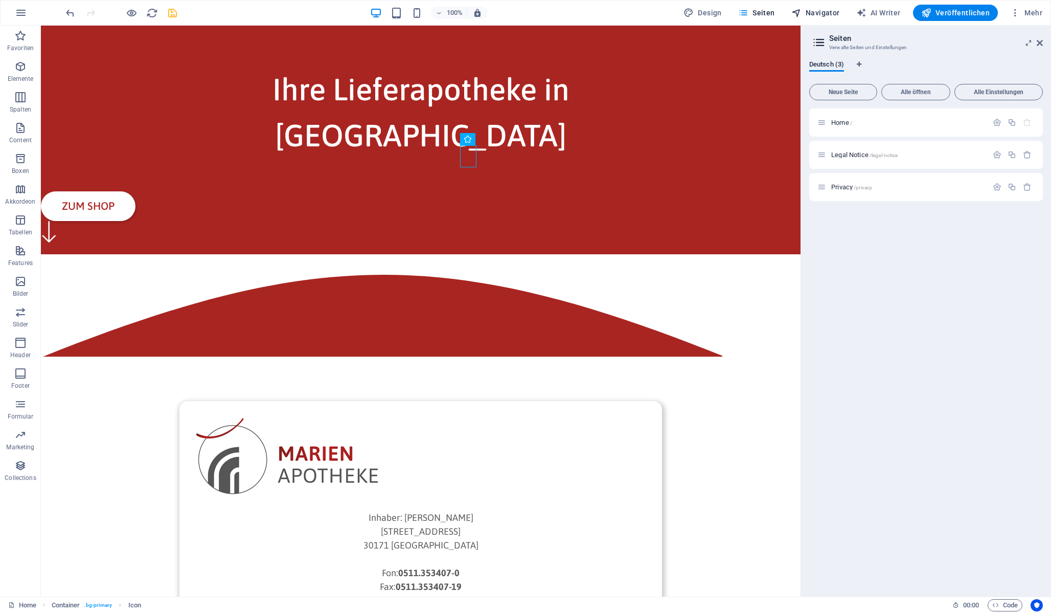
click at [822, 14] on span "Navigator" at bounding box center [816, 13] width 49 height 10
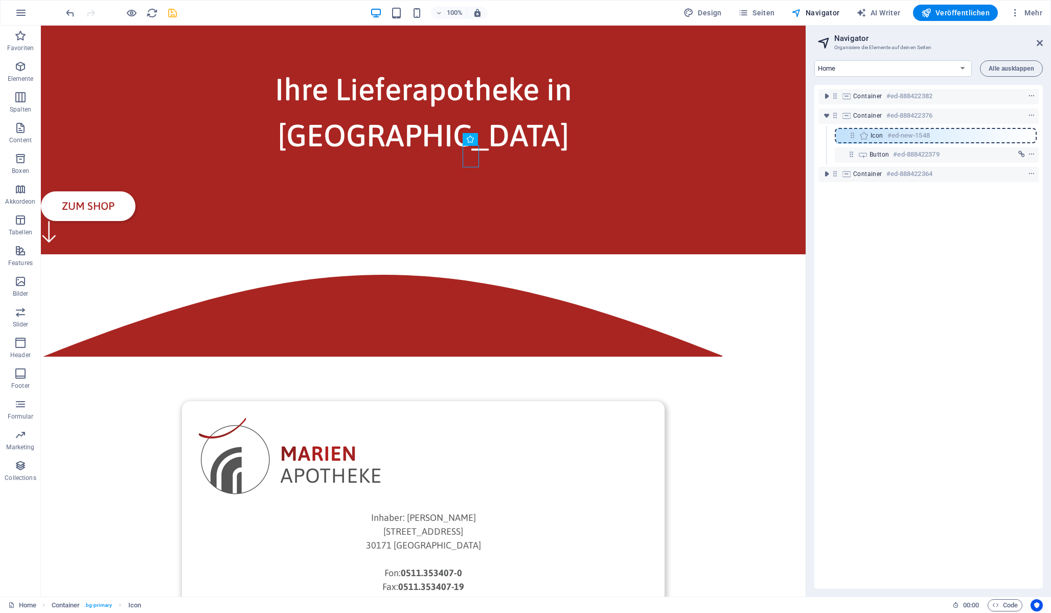
drag, startPoint x: 852, startPoint y: 149, endPoint x: 853, endPoint y: 135, distance: 13.8
click at [853, 135] on div "Container #ed-888422382 Container #ed-888422376 Button #ed-888422379 Icon #ed-n…" at bounding box center [929, 336] width 229 height 503
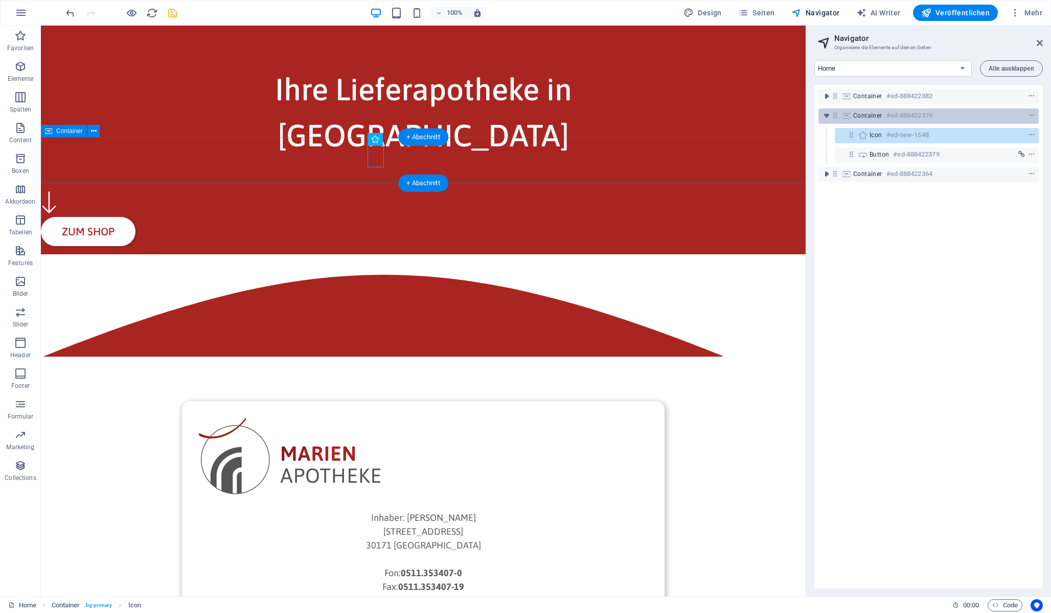
click at [864, 115] on span "Container" at bounding box center [867, 115] width 29 height 8
select select "rem"
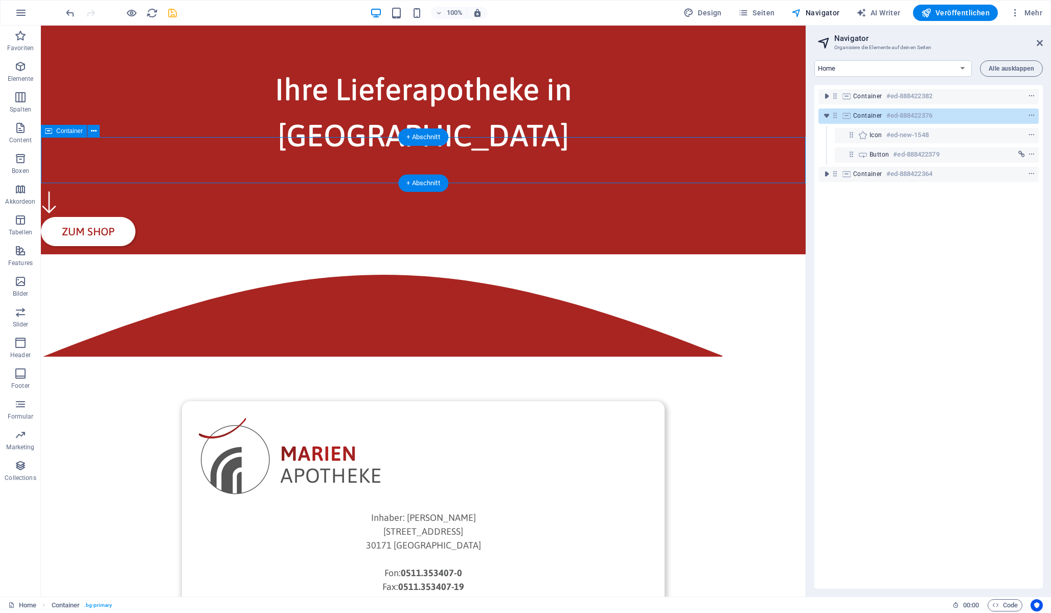
select select "rem"
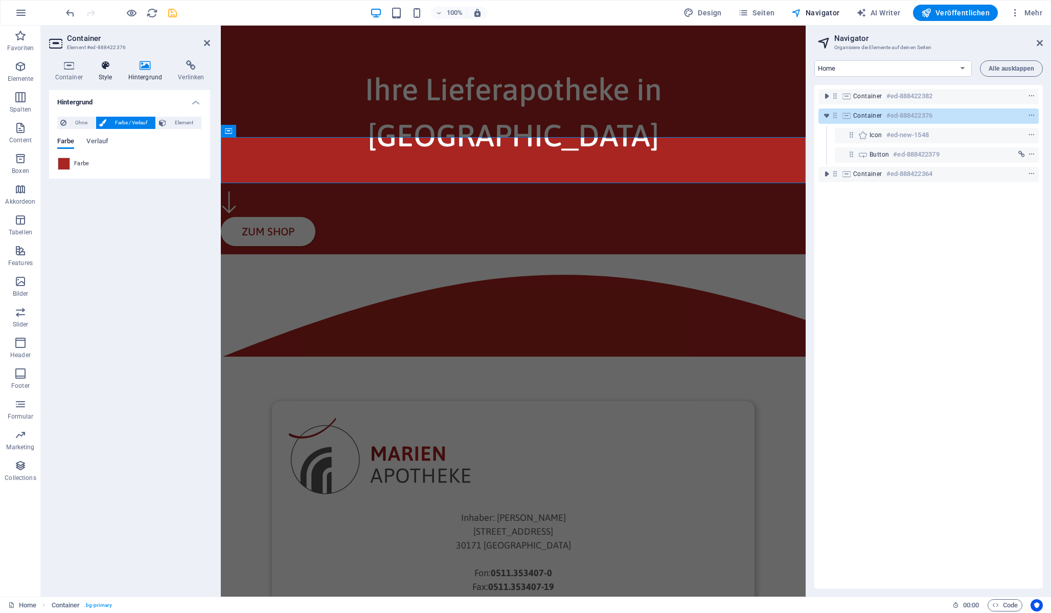
click at [96, 66] on icon at bounding box center [106, 65] width 26 height 10
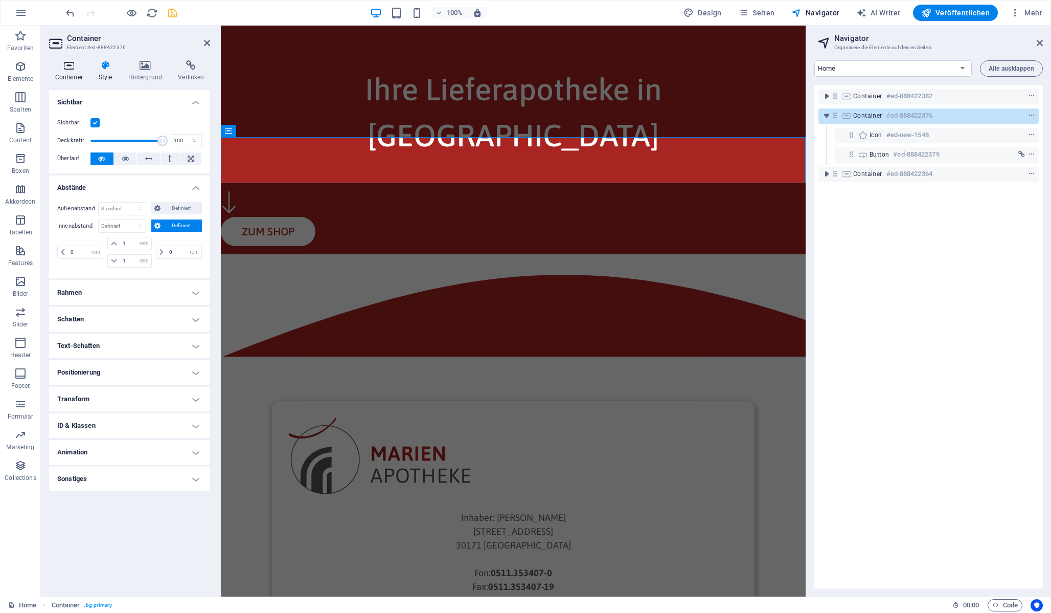
click at [69, 66] on icon at bounding box center [68, 65] width 39 height 10
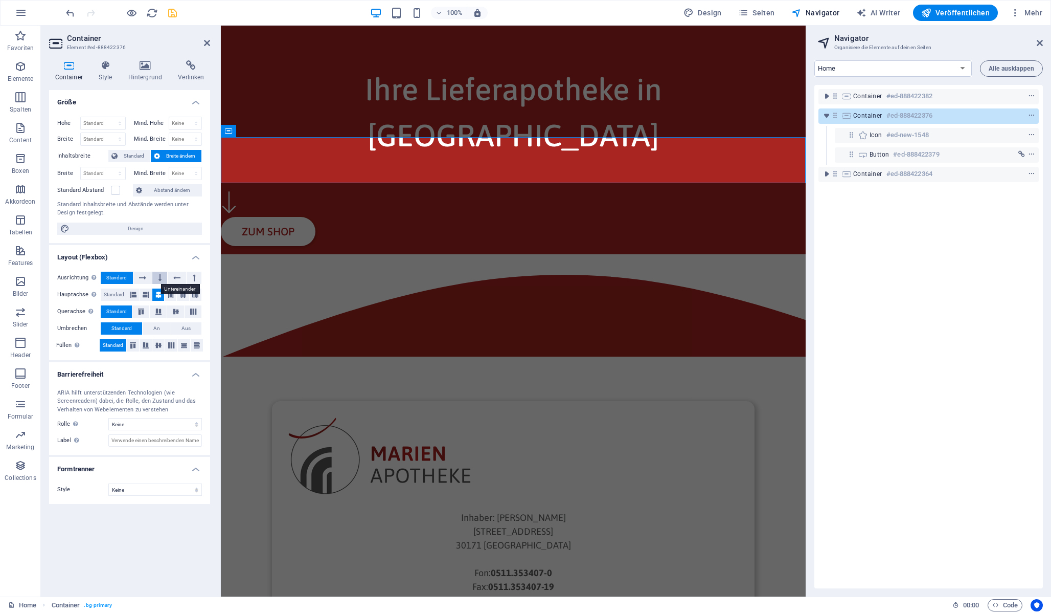
click at [158, 278] on button at bounding box center [159, 278] width 15 height 12
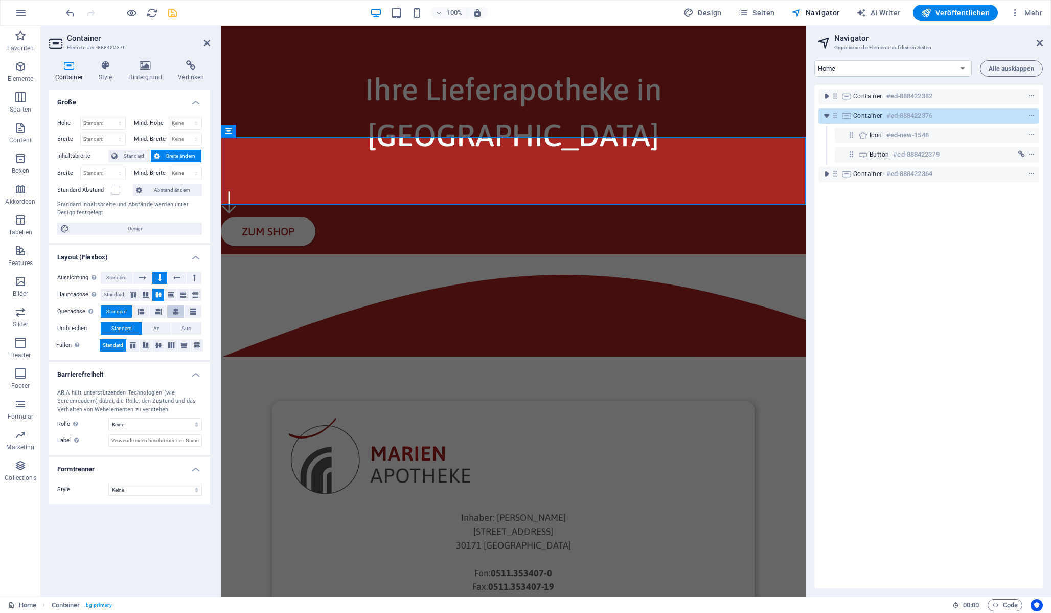
click at [173, 309] on icon at bounding box center [176, 311] width 6 height 12
click at [122, 275] on span "Standard" at bounding box center [116, 278] width 20 height 12
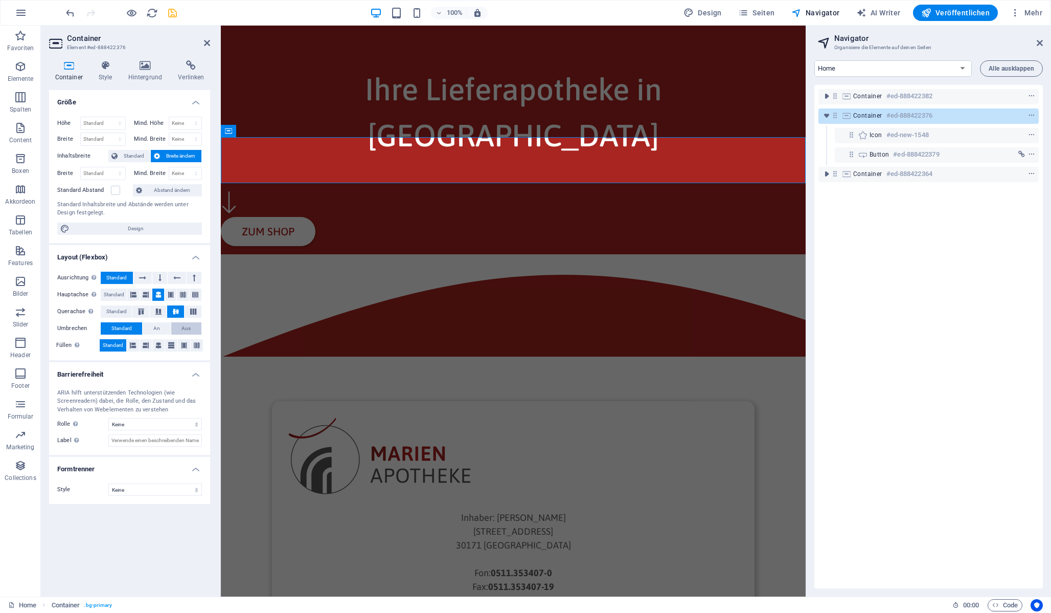
click at [183, 329] on span "Aus" at bounding box center [186, 328] width 9 height 12
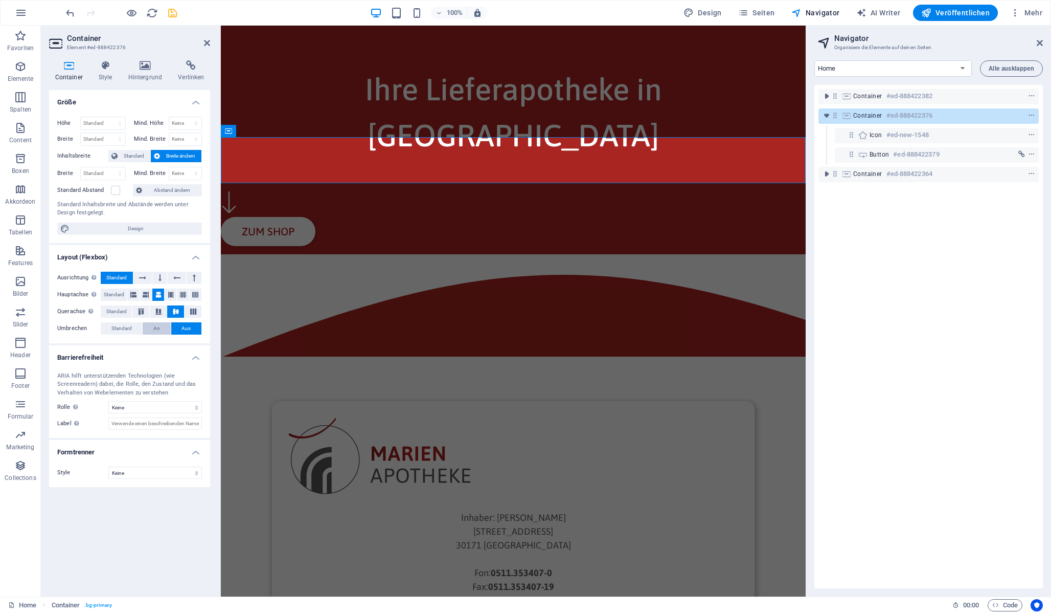
click at [161, 327] on button "An" at bounding box center [157, 328] width 28 height 12
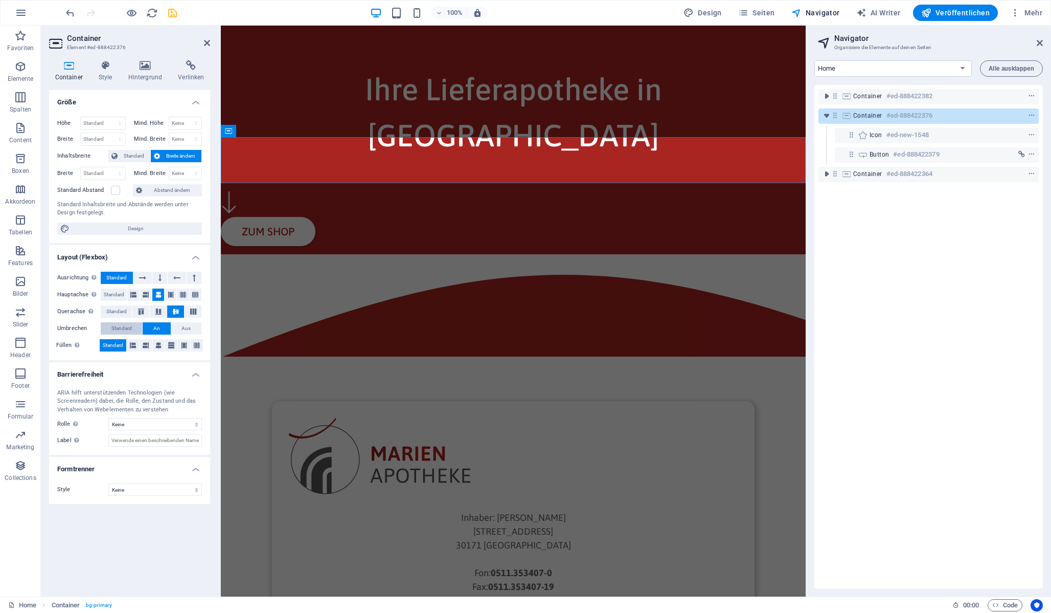
click at [121, 329] on span "Standard" at bounding box center [121, 328] width 20 height 12
click at [153, 275] on button at bounding box center [159, 278] width 15 height 12
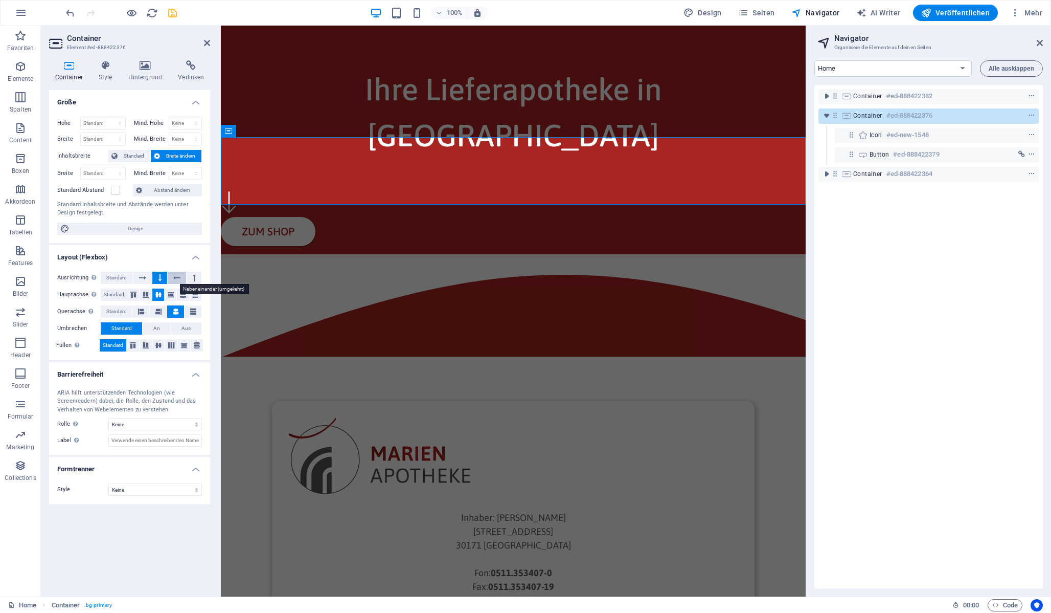
click at [168, 276] on button at bounding box center [177, 278] width 19 height 12
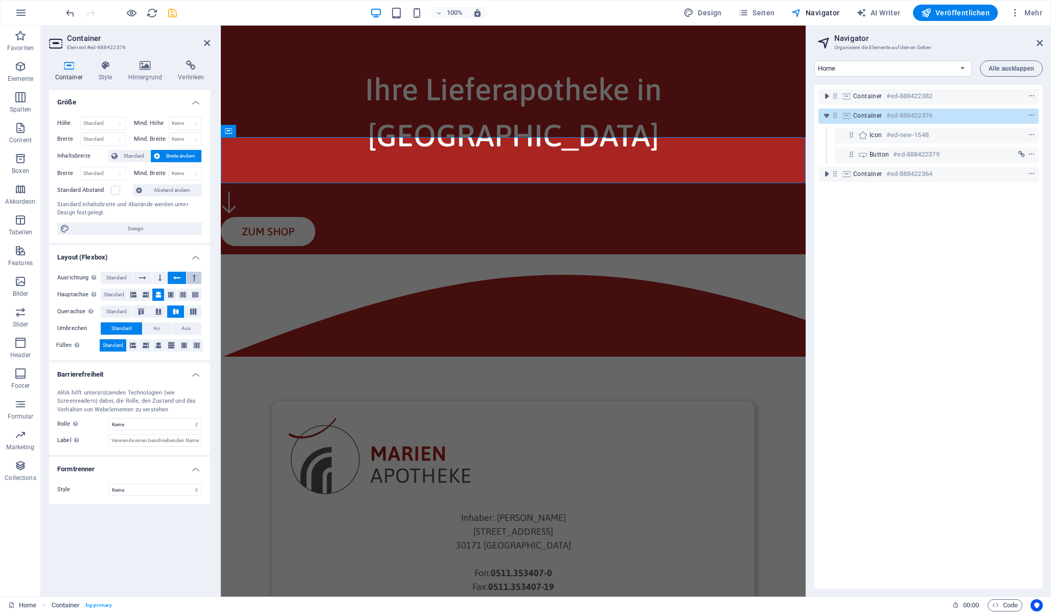
click at [188, 276] on button at bounding box center [194, 278] width 15 height 12
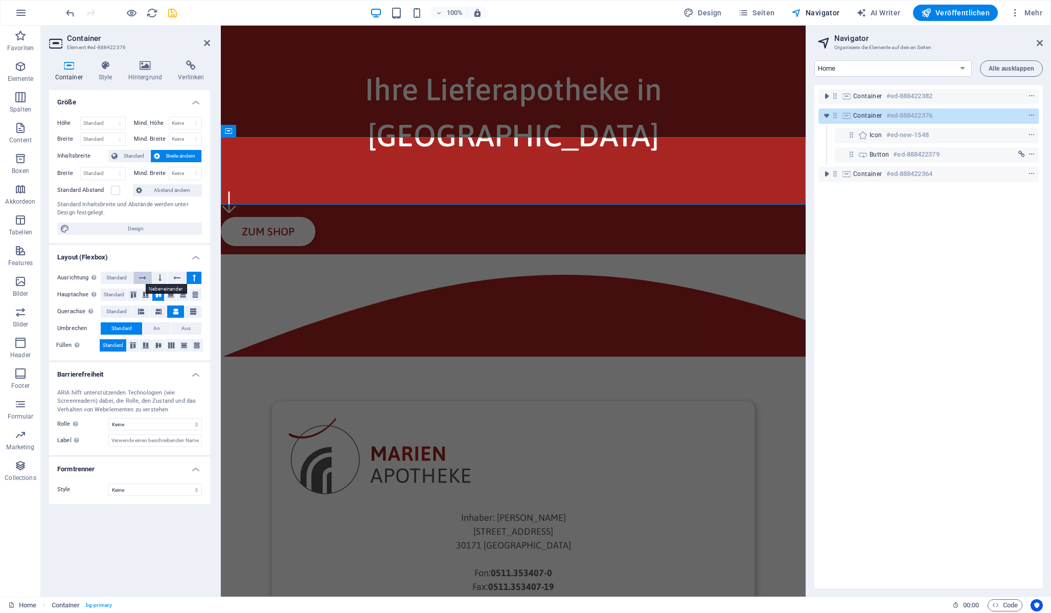
click at [147, 280] on button at bounding box center [142, 278] width 19 height 12
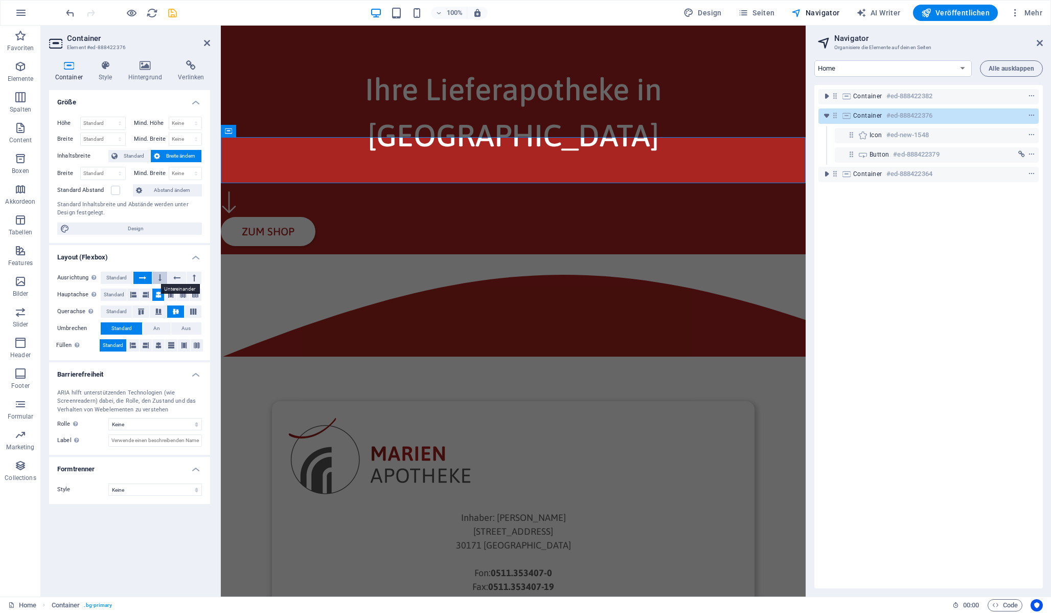
click at [164, 277] on button at bounding box center [159, 278] width 15 height 12
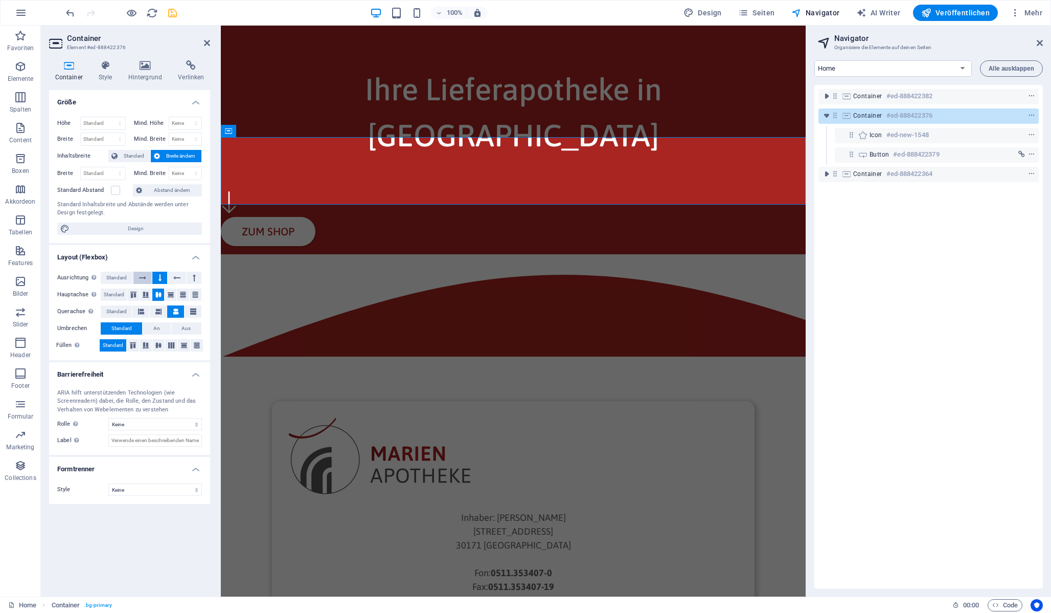
click at [139, 276] on icon at bounding box center [142, 278] width 7 height 12
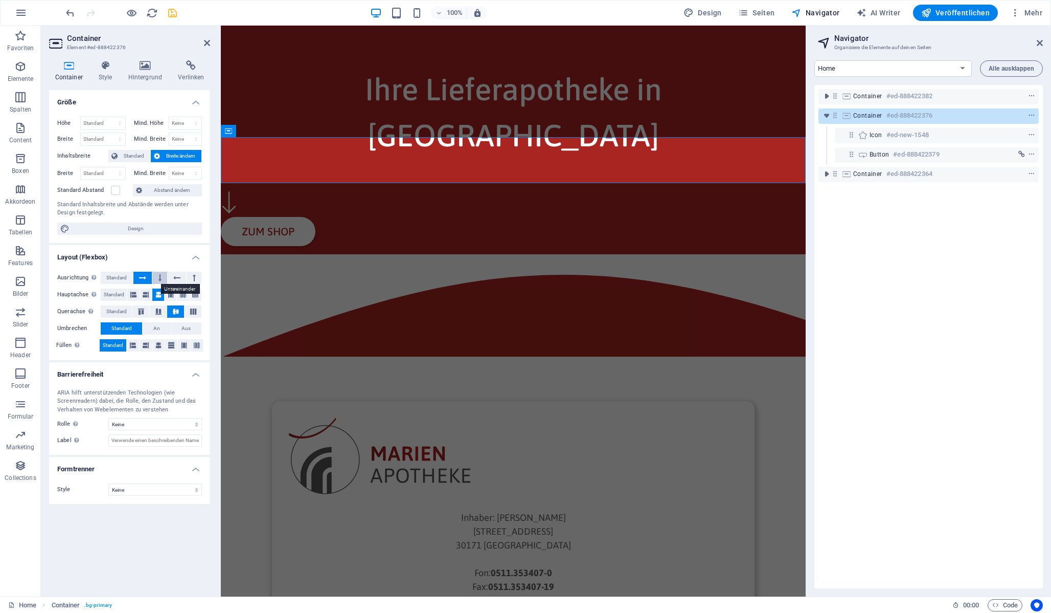
click at [158, 276] on button at bounding box center [159, 278] width 15 height 12
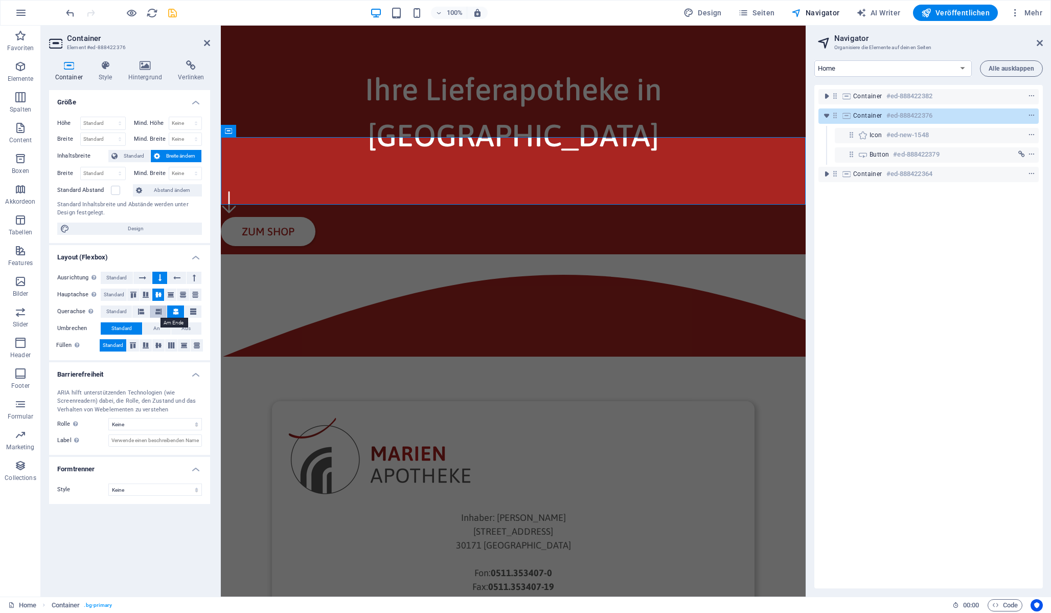
click at [156, 312] on icon at bounding box center [158, 311] width 6 height 12
click at [142, 312] on icon at bounding box center [141, 311] width 6 height 12
click at [122, 311] on span "Standard" at bounding box center [116, 311] width 20 height 12
click at [171, 311] on button at bounding box center [175, 311] width 17 height 12
click at [947, 152] on div "Button #ed-888422379" at bounding box center [929, 154] width 118 height 12
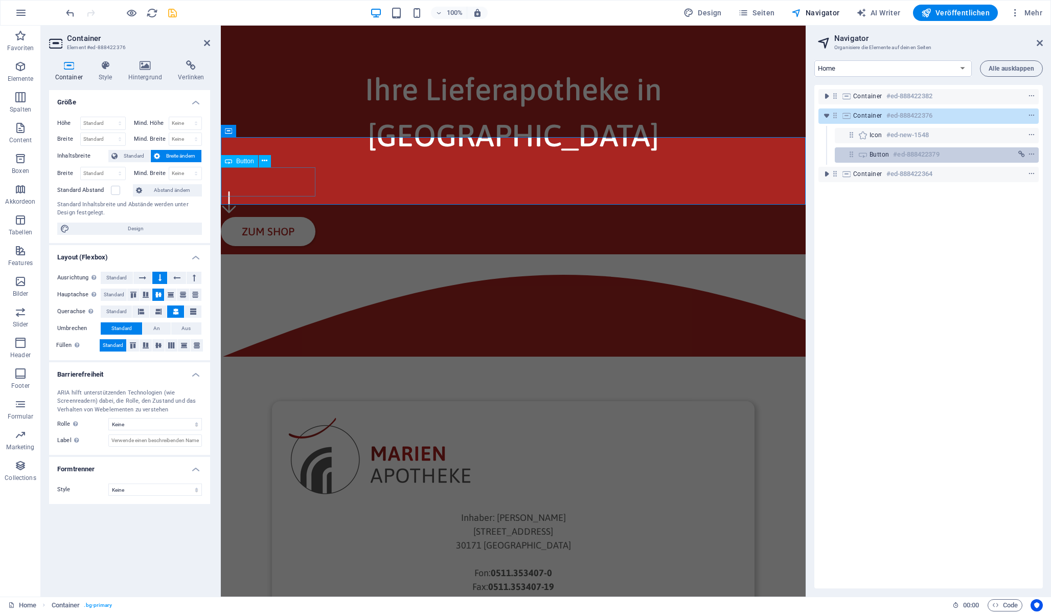
click at [947, 152] on div "Button #ed-888422379" at bounding box center [929, 154] width 118 height 12
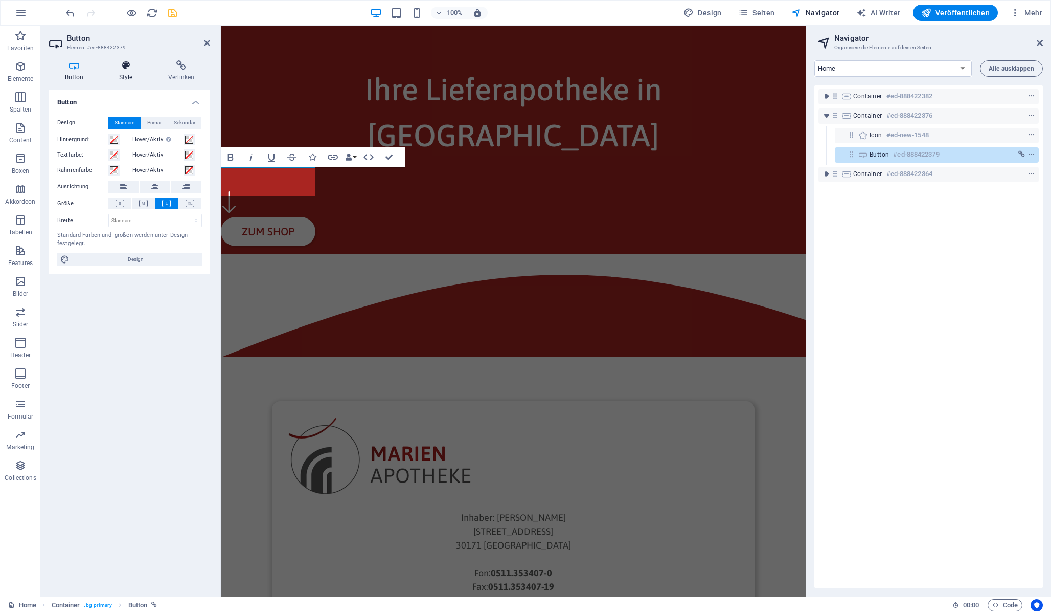
click at [125, 72] on h4 "Style" at bounding box center [127, 70] width 49 height 21
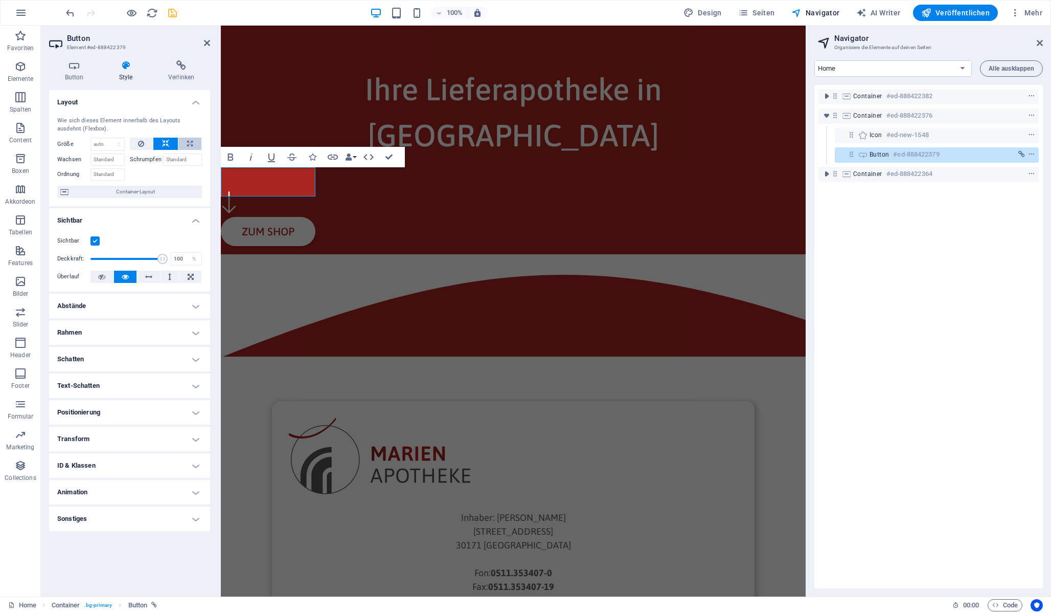
click at [195, 143] on button at bounding box center [189, 144] width 23 height 12
type input "100"
select select "%"
click at [167, 144] on icon at bounding box center [165, 144] width 7 height 12
select select "DISABLED_OPTION_VALUE"
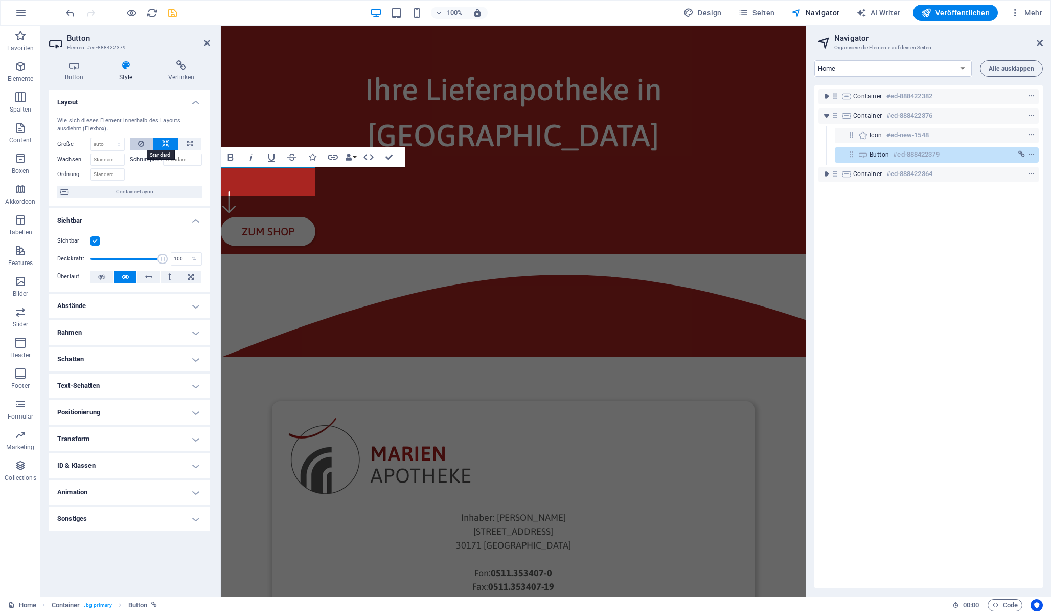
click at [147, 144] on button at bounding box center [142, 144] width 24 height 12
click at [166, 144] on icon at bounding box center [165, 144] width 7 height 12
click at [130, 302] on h4 "Abstände" at bounding box center [129, 306] width 161 height 25
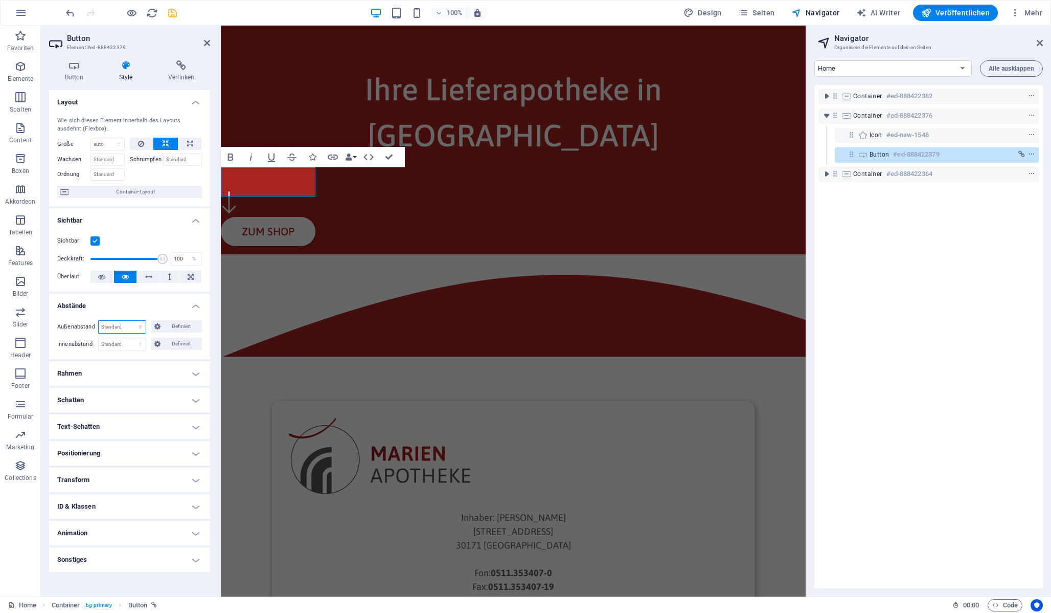
click at [134, 329] on select "Standard auto px % rem vw vh Definiert" at bounding box center [122, 327] width 47 height 12
click at [99, 321] on select "Standard auto px % rem vw vh Definiert" at bounding box center [122, 327] width 47 height 12
select select "DISABLED_OPTION_VALUE"
click at [136, 325] on select "Standard auto px % rem vw vh Definiert" at bounding box center [122, 327] width 47 height 12
click at [192, 143] on icon at bounding box center [190, 144] width 6 height 12
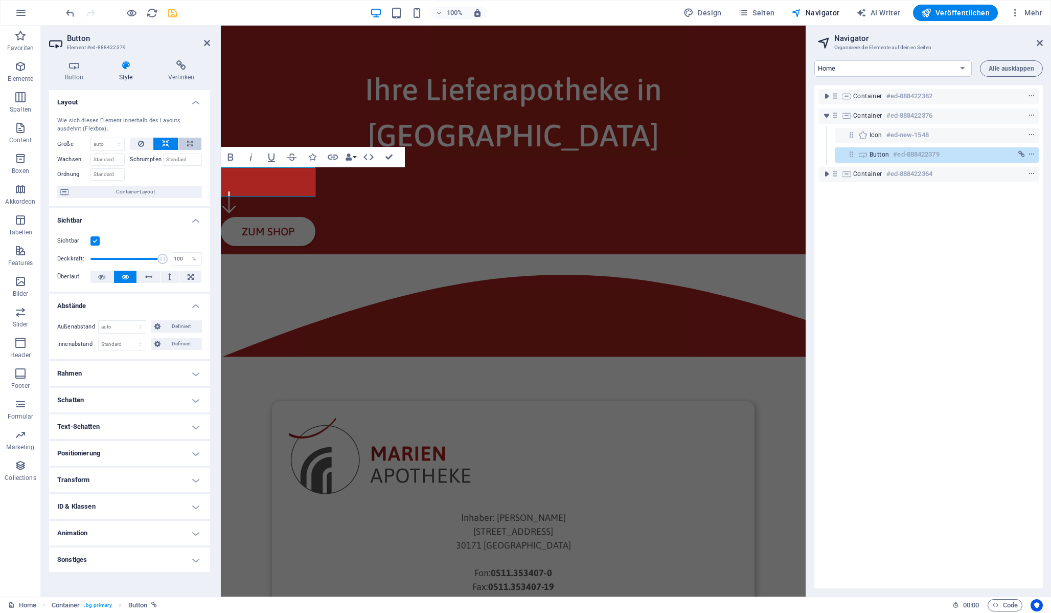
type input "100"
select select "%"
click at [147, 143] on button at bounding box center [142, 144] width 24 height 12
select select "DISABLED_OPTION_VALUE"
drag, startPoint x: 168, startPoint y: 133, endPoint x: 167, endPoint y: 143, distance: 10.3
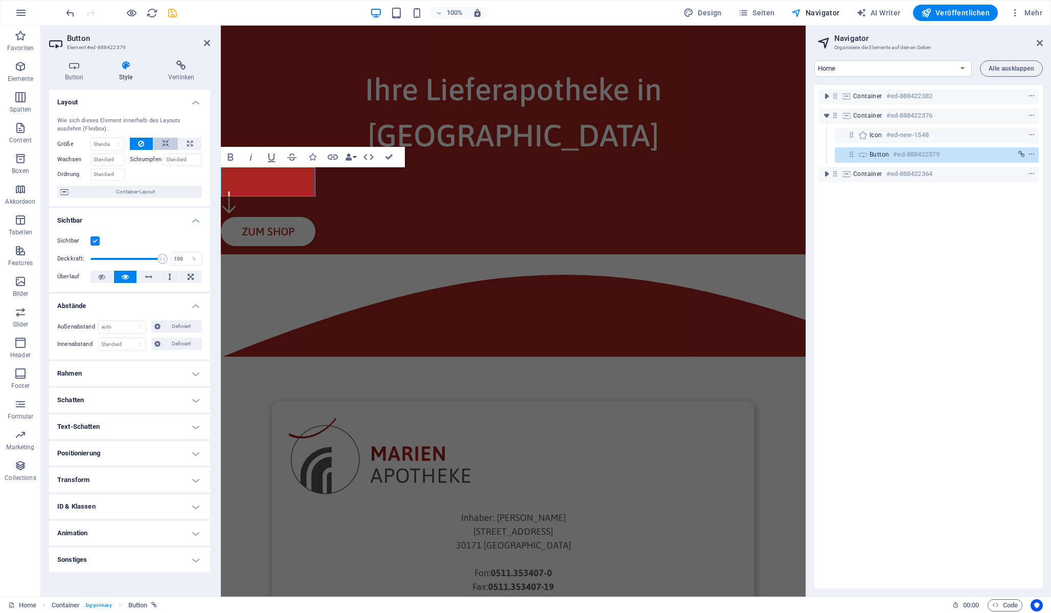
click at [168, 133] on div "Wie sich dieses Element innerhalb des Layouts ausdehnt (Flexbox)." at bounding box center [129, 125] width 145 height 17
click at [167, 144] on icon at bounding box center [165, 144] width 7 height 12
click at [131, 343] on select "Standard px rem % vh vw Definiert" at bounding box center [122, 344] width 47 height 12
click at [136, 328] on select "Standard auto px % rem vw vh Definiert" at bounding box center [122, 327] width 47 height 12
click at [99, 321] on select "Standard auto px % rem vw vh Definiert" at bounding box center [122, 327] width 47 height 12
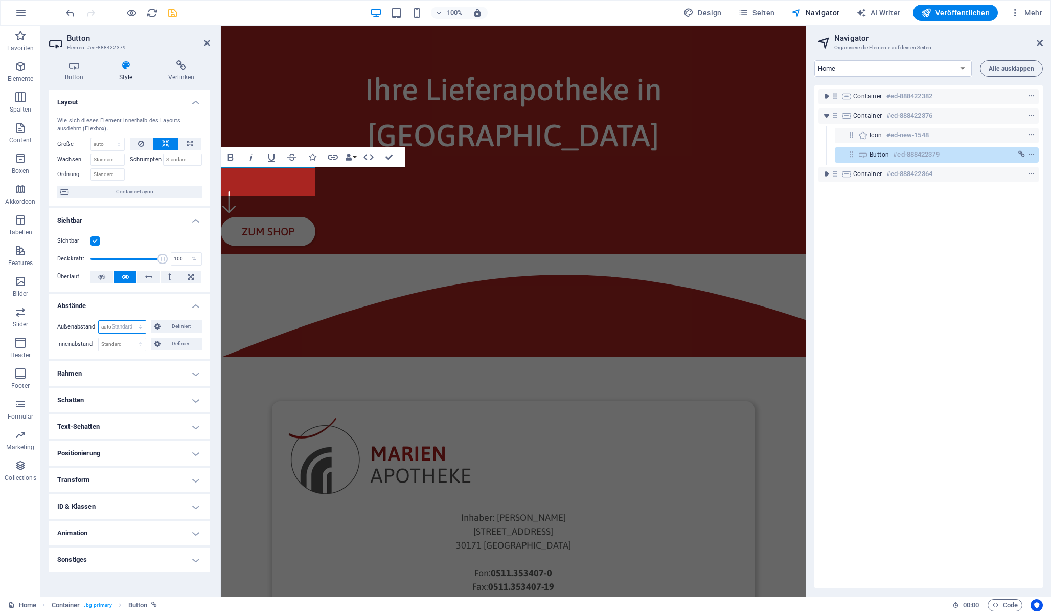
select select "DISABLED_OPTION_VALUE"
click at [848, 133] on icon at bounding box center [851, 134] width 9 height 9
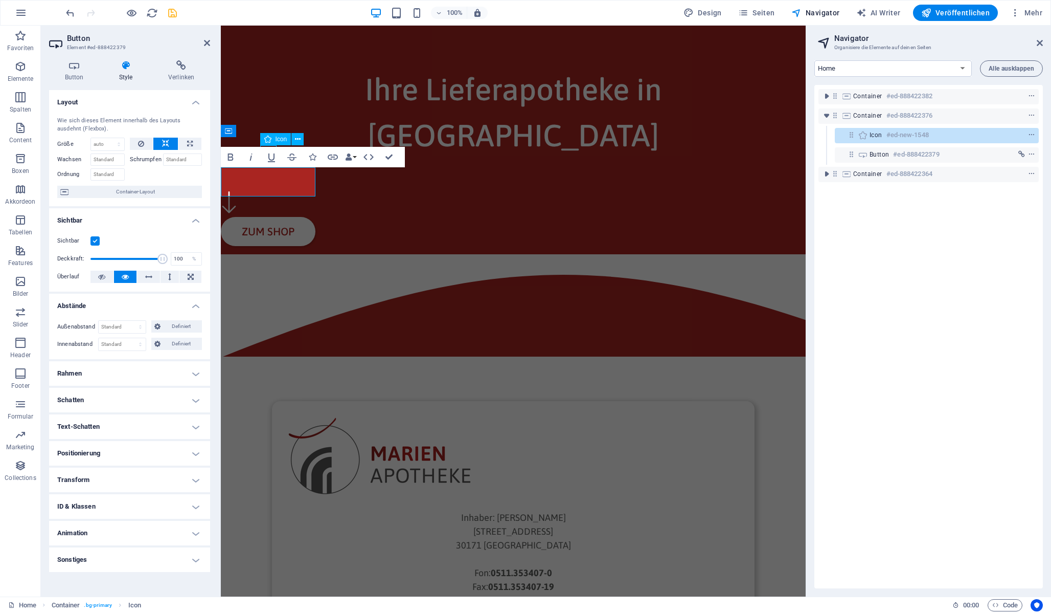
click at [848, 133] on icon at bounding box center [851, 134] width 9 height 9
select select "font-awesome-light"
select select "xMidYMid"
select select "px"
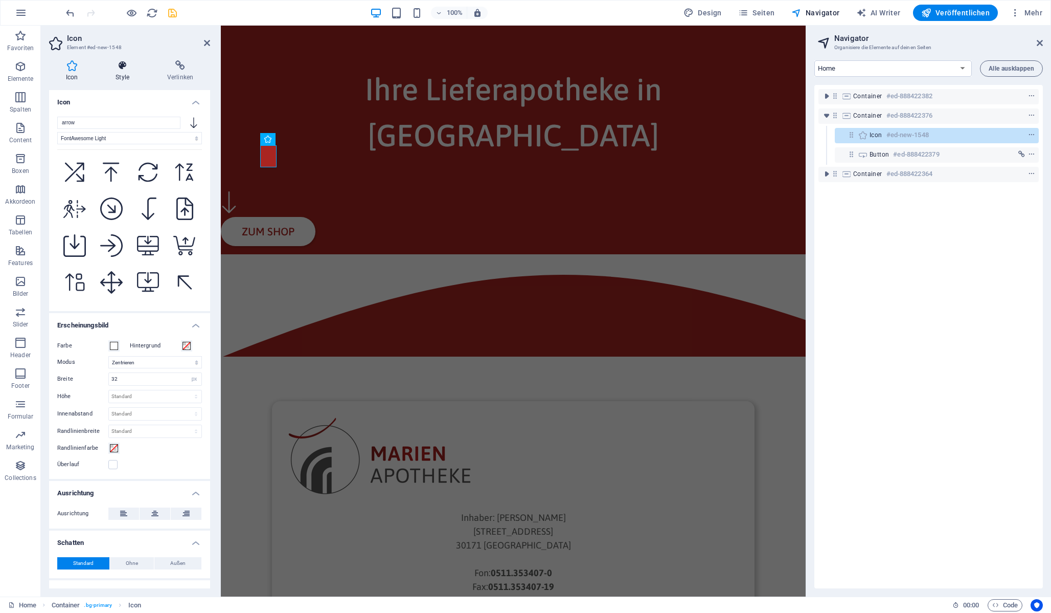
click at [126, 75] on h4 "Style" at bounding box center [125, 70] width 52 height 21
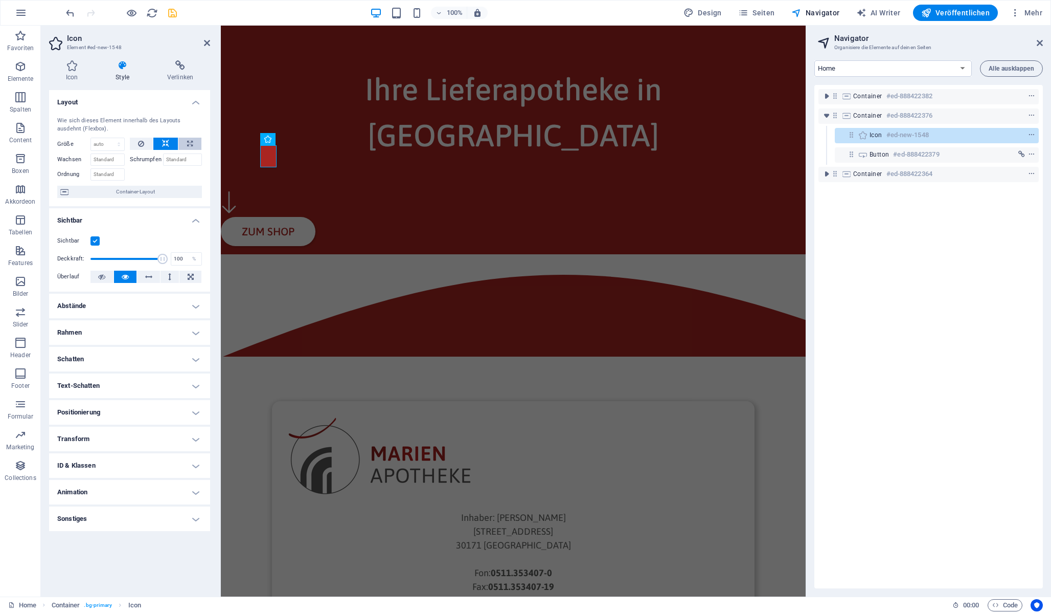
click at [185, 142] on button at bounding box center [189, 144] width 23 height 12
type input "100"
select select "%"
click at [162, 143] on icon at bounding box center [165, 144] width 7 height 12
select select "DISABLED_OPTION_VALUE"
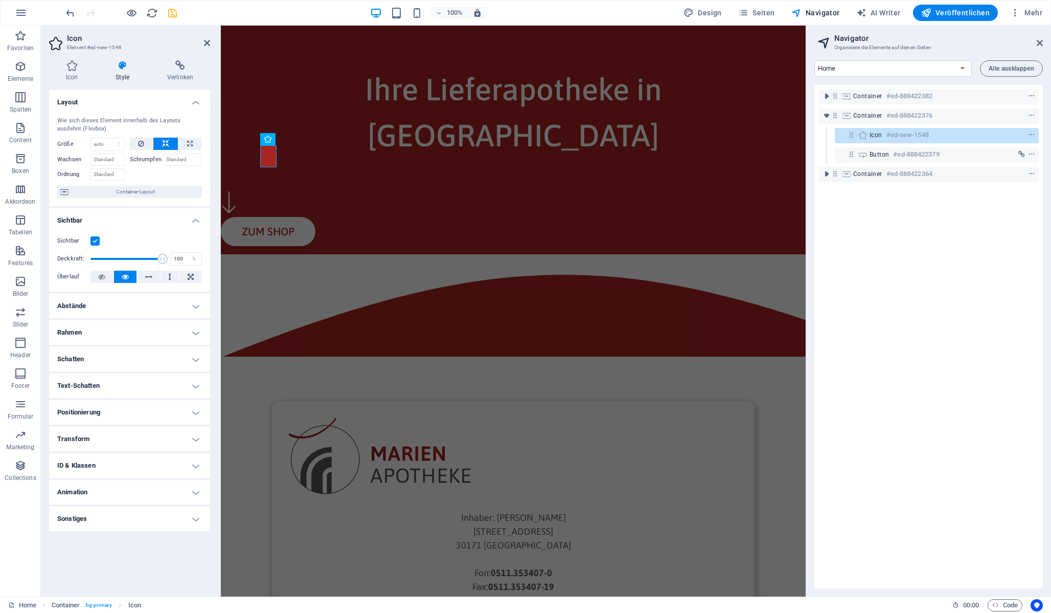
click at [127, 146] on div "Größe Standard auto px % 1/1 1/2 1/3 1/4 1/5 1/6 1/7 1/8 1/9 1/10" at bounding box center [93, 144] width 73 height 13
click at [139, 145] on icon at bounding box center [141, 144] width 6 height 12
click at [167, 143] on icon at bounding box center [165, 144] width 7 height 12
click at [124, 303] on h4 "Abstände" at bounding box center [129, 306] width 161 height 25
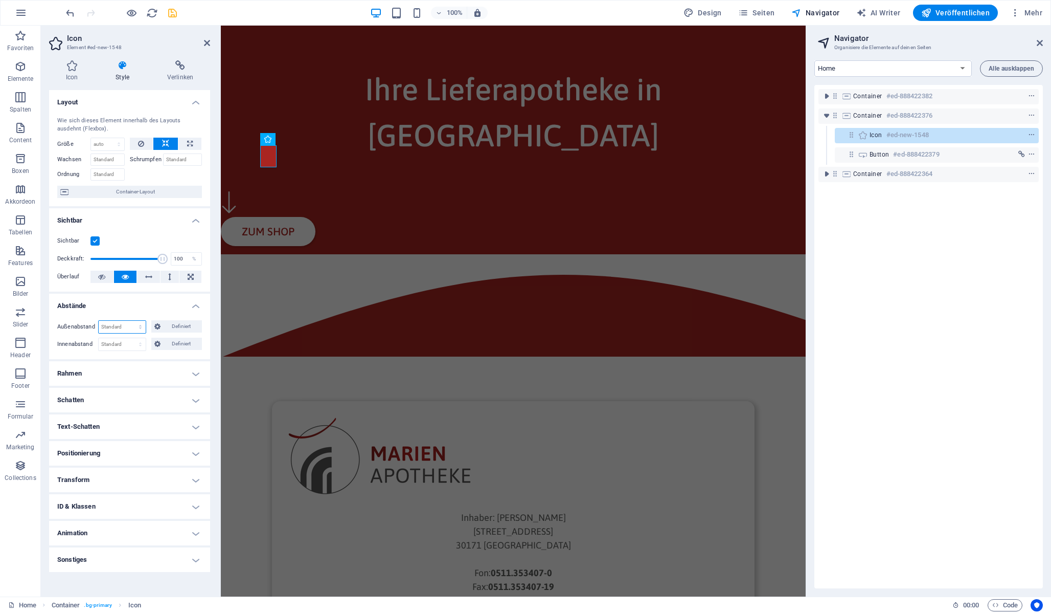
click at [127, 324] on select "Standard auto px % rem vw vh Definiert" at bounding box center [122, 327] width 47 height 12
click at [99, 321] on select "Standard auto px % rem vw vh Definiert" at bounding box center [122, 327] width 47 height 12
select select "DISABLED_OPTION_VALUE"
click at [836, 114] on icon at bounding box center [835, 115] width 9 height 9
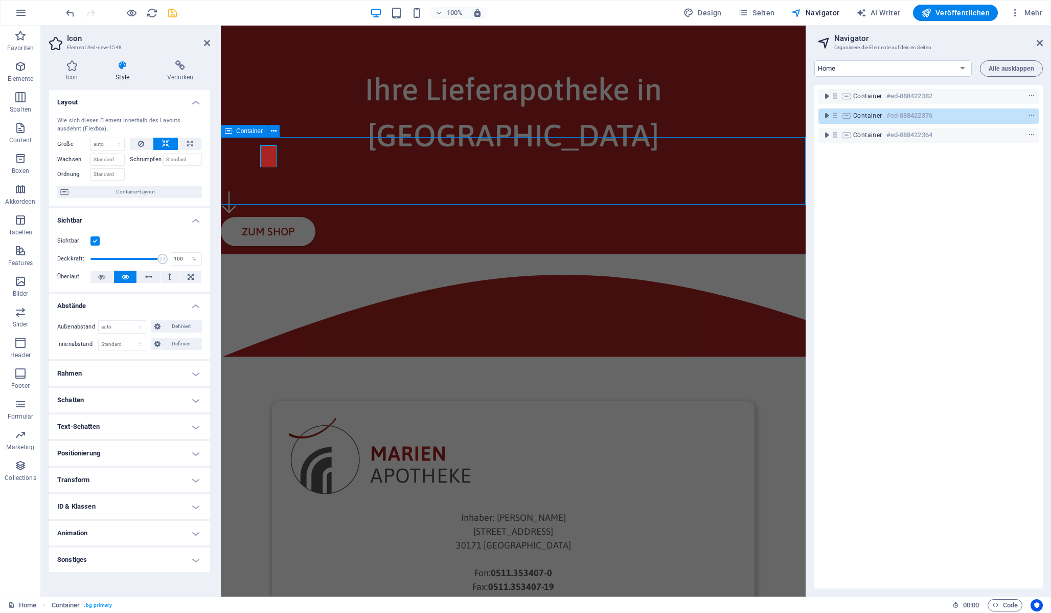
click at [836, 114] on icon at bounding box center [835, 115] width 9 height 9
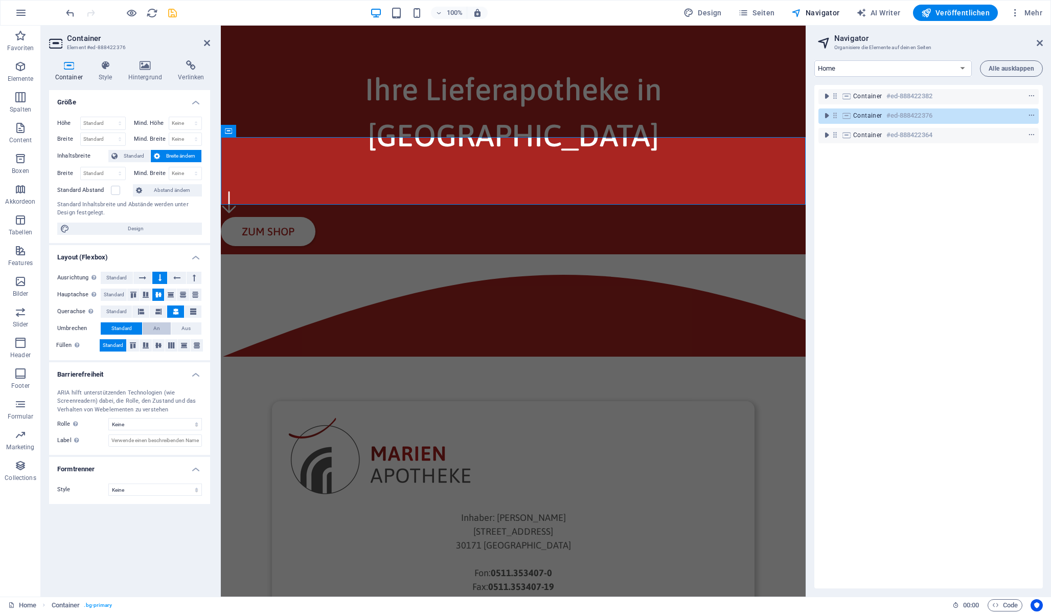
click at [160, 329] on span "An" at bounding box center [156, 328] width 7 height 12
click at [185, 329] on span "Aus" at bounding box center [186, 328] width 9 height 12
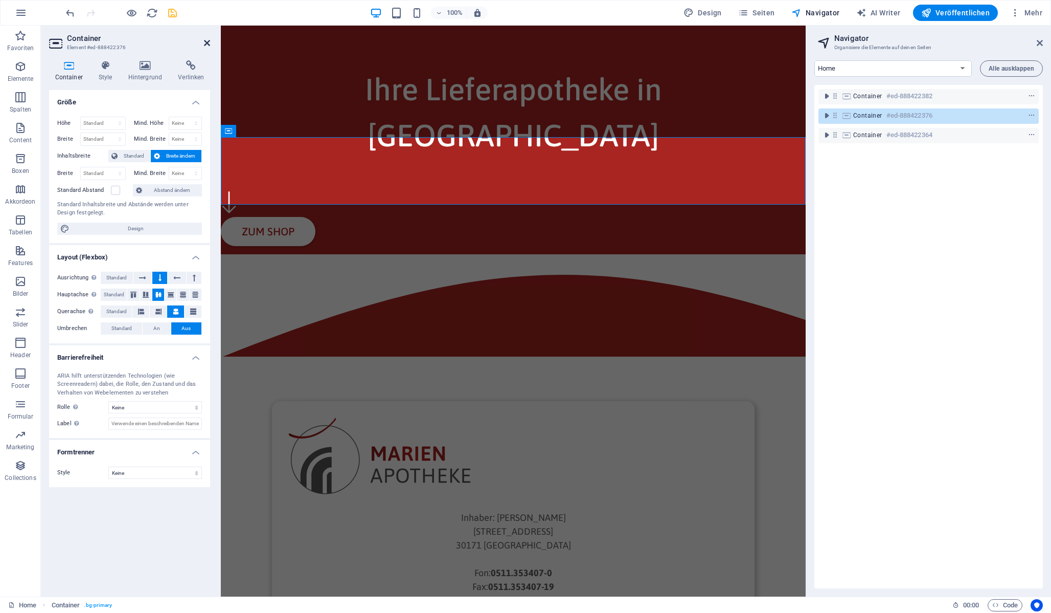
click at [208, 42] on icon at bounding box center [207, 43] width 6 height 8
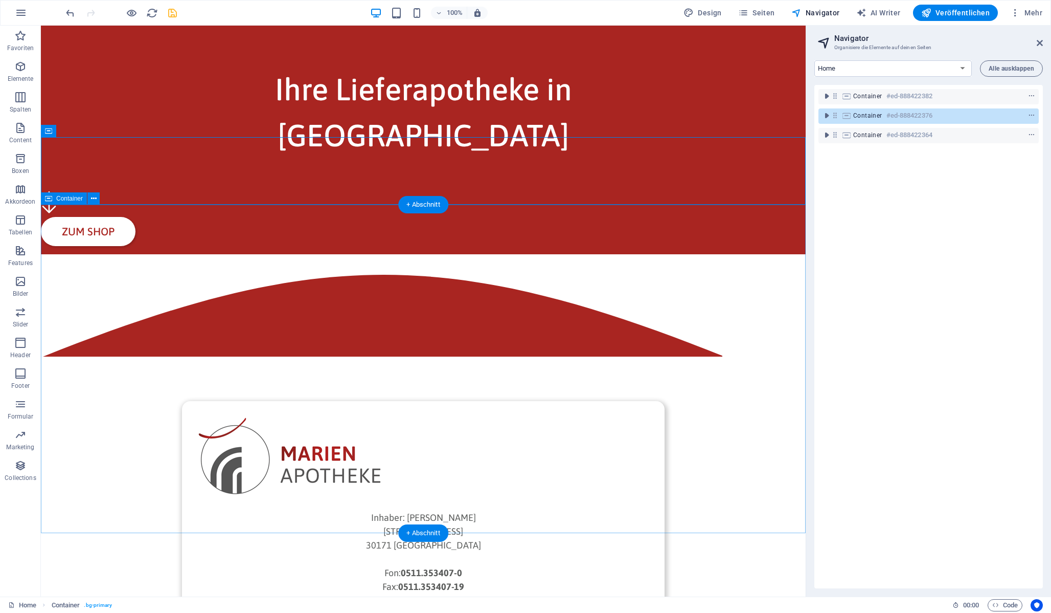
click at [716, 254] on div "Inhaber: [PERSON_NAME][GEOGRAPHIC_DATA][STREET_ADDRESS]: 0511.353407-0 Fax: 051…" at bounding box center [423, 583] width 765 height 658
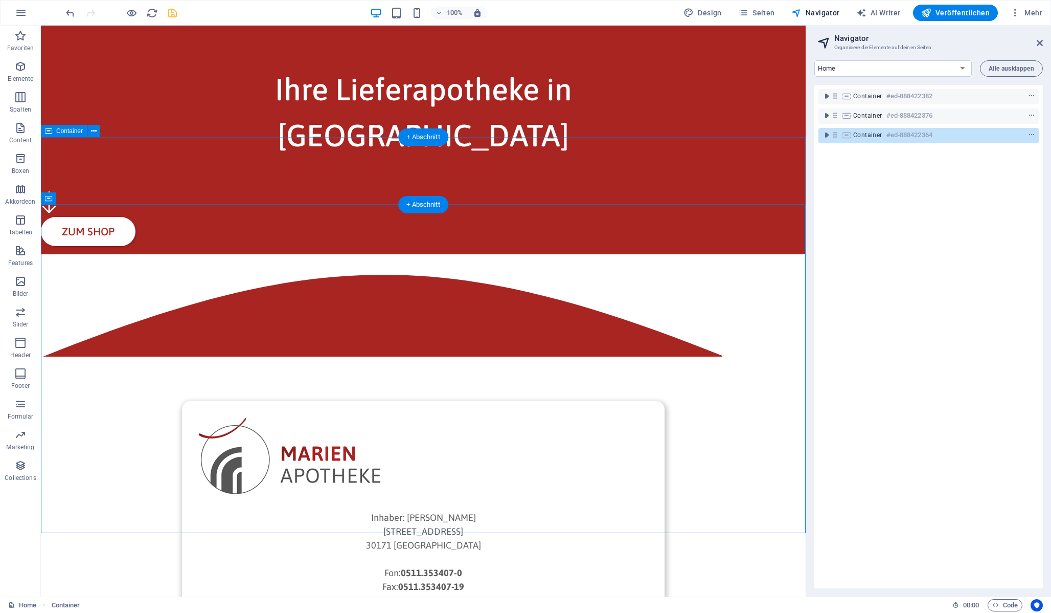
click at [533, 183] on div "Zum Shop" at bounding box center [423, 218] width 765 height 71
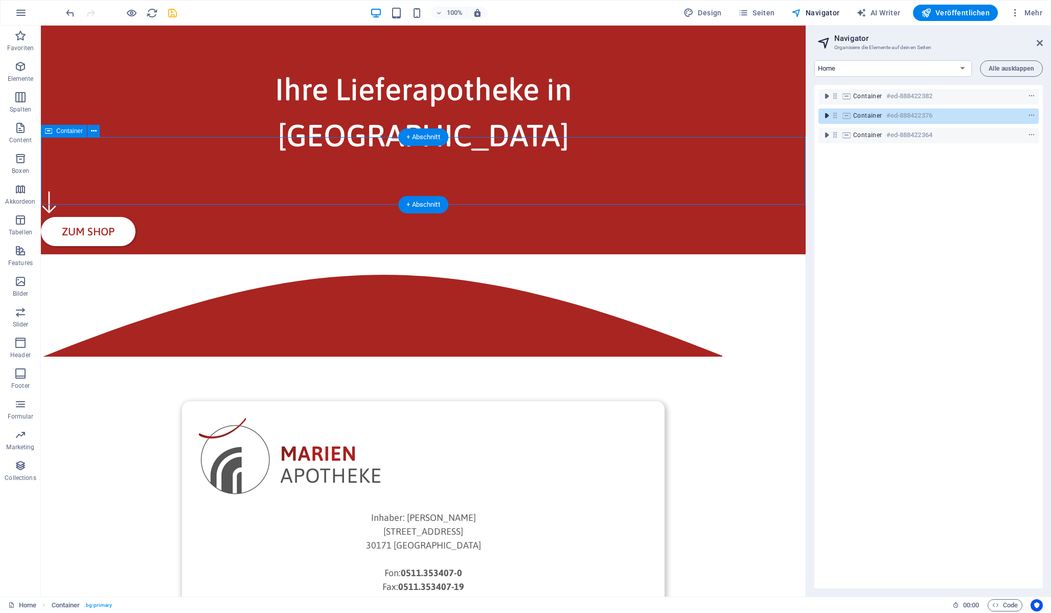
click at [826, 118] on icon "toggle-expand" at bounding box center [827, 115] width 10 height 10
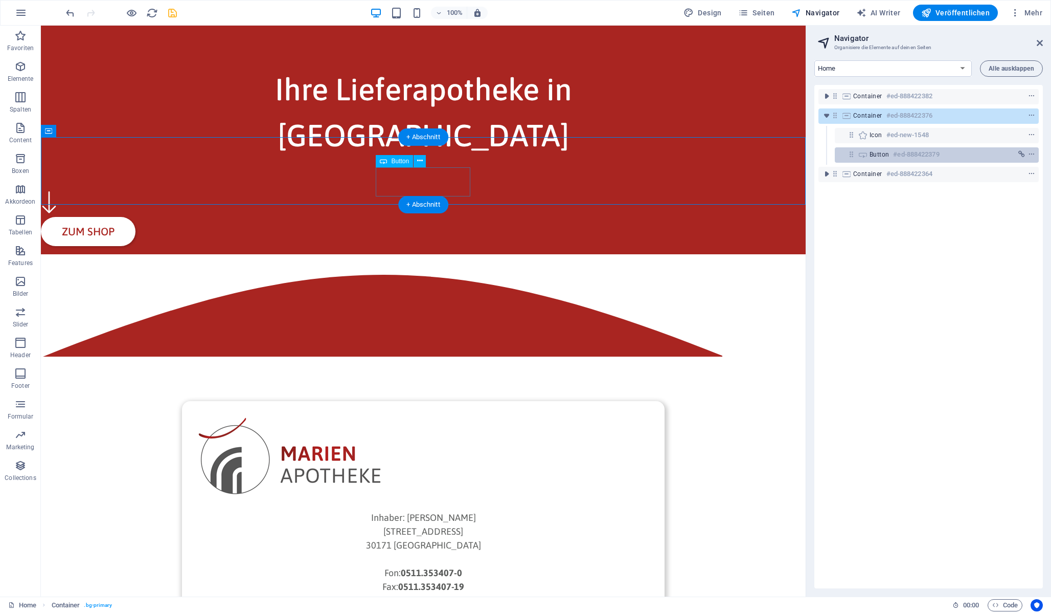
click at [850, 153] on icon at bounding box center [851, 154] width 9 height 9
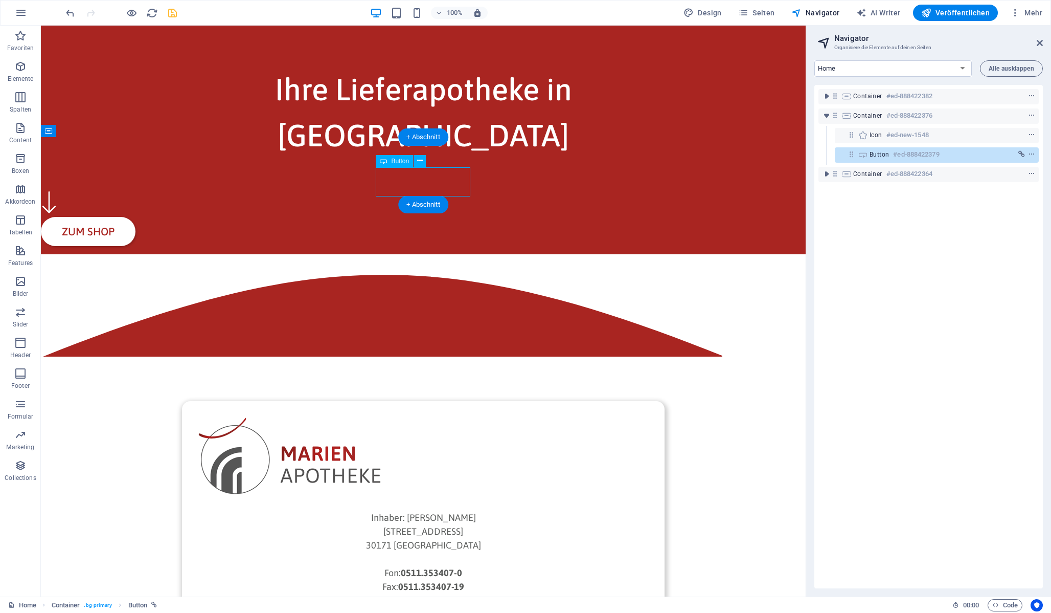
click at [850, 153] on icon at bounding box center [851, 154] width 9 height 9
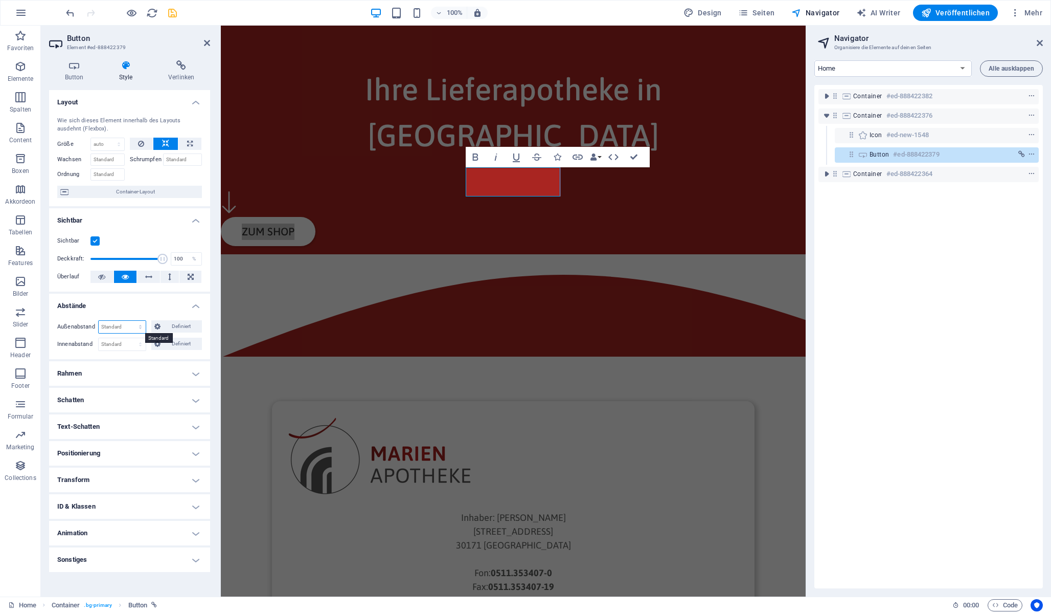
click at [139, 326] on select "Standard auto px % rem vw vh Definiert" at bounding box center [122, 327] width 47 height 12
select select "rem"
click at [131, 321] on select "Standard auto px % rem vw vh Definiert" at bounding box center [122, 327] width 47 height 12
type input "0"
click at [168, 328] on span "Definiert" at bounding box center [182, 326] width 36 height 12
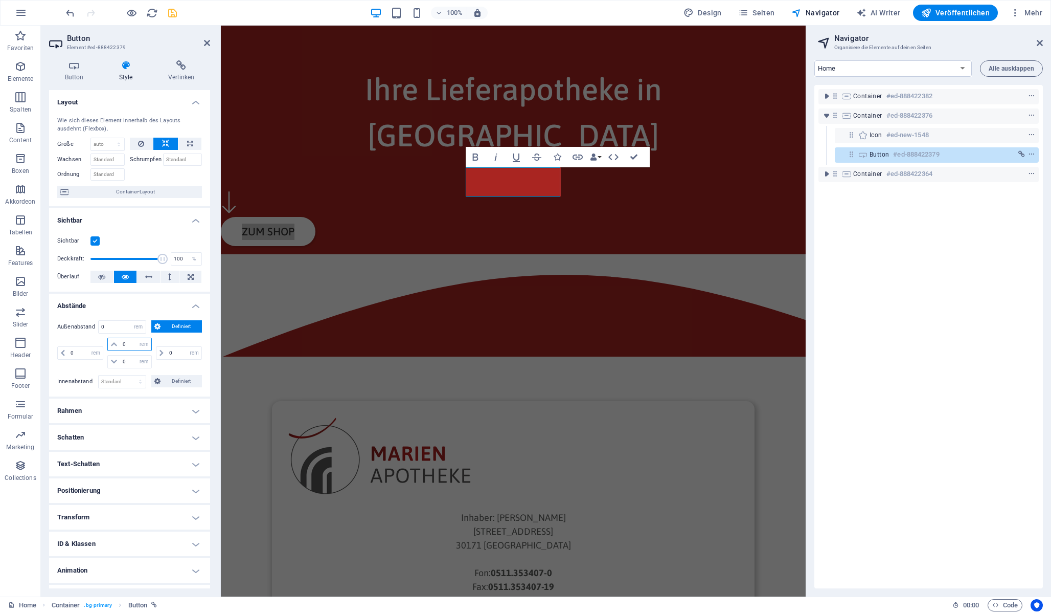
click at [132, 348] on input "0" at bounding box center [135, 344] width 31 height 12
type input "3"
select select "DISABLED_OPTION_VALUE"
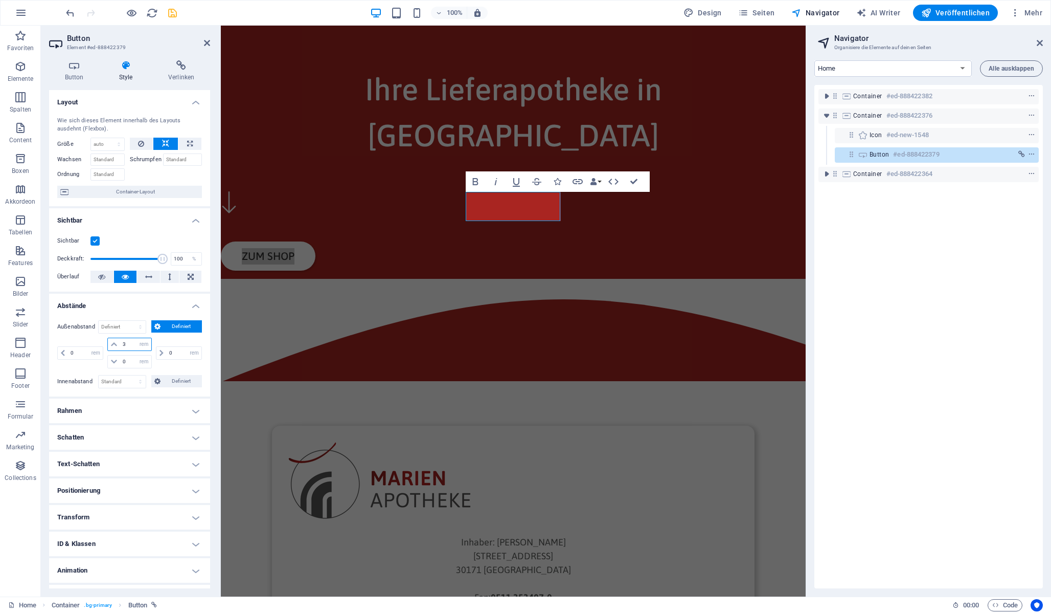
click at [124, 343] on input "3" at bounding box center [135, 344] width 31 height 12
type input "1"
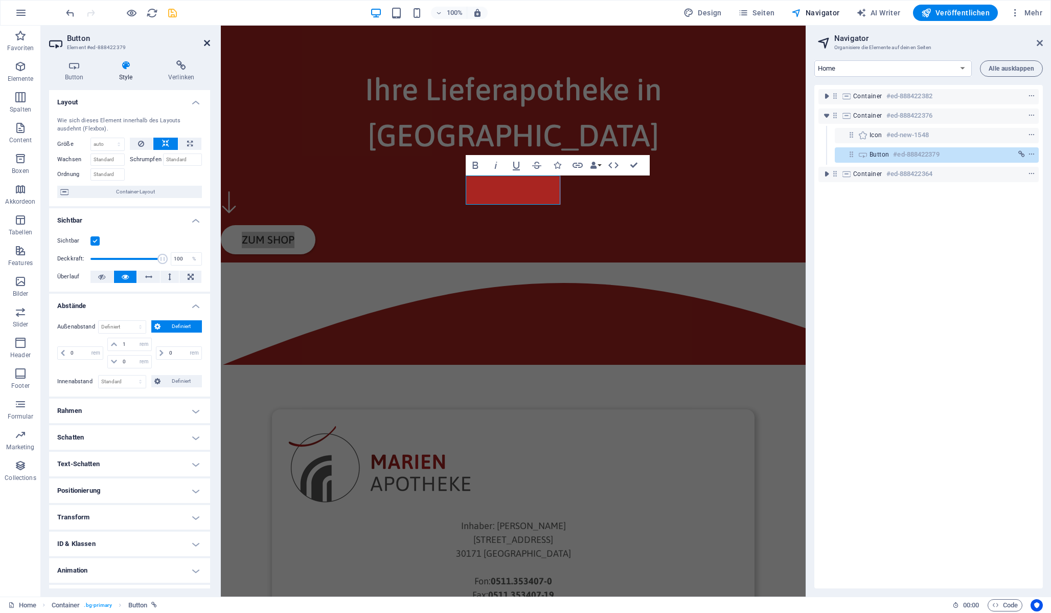
click at [208, 43] on icon at bounding box center [207, 43] width 6 height 8
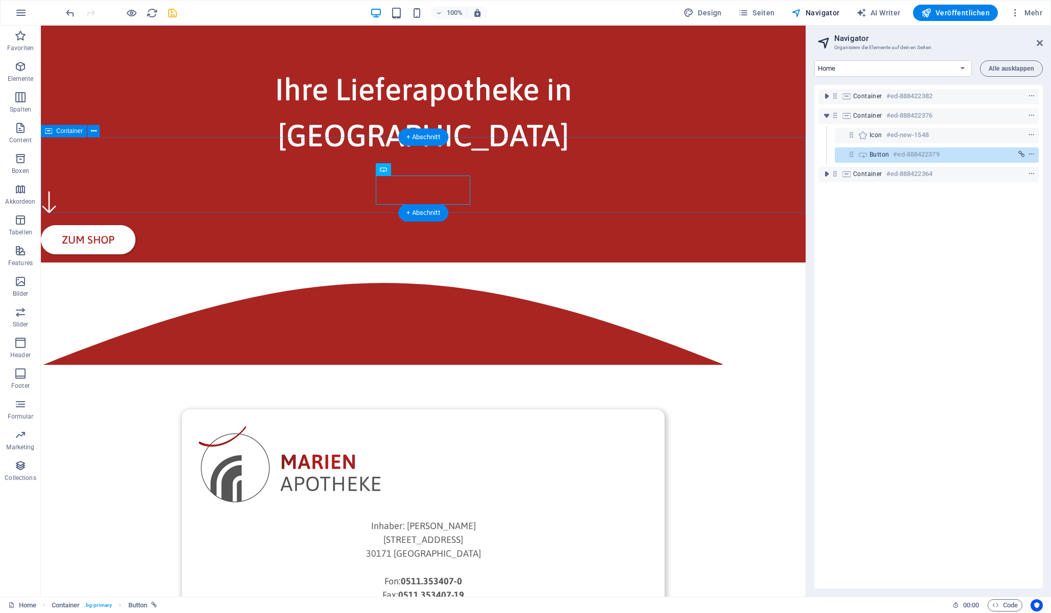
click at [544, 195] on div "Zum Shop" at bounding box center [423, 222] width 765 height 79
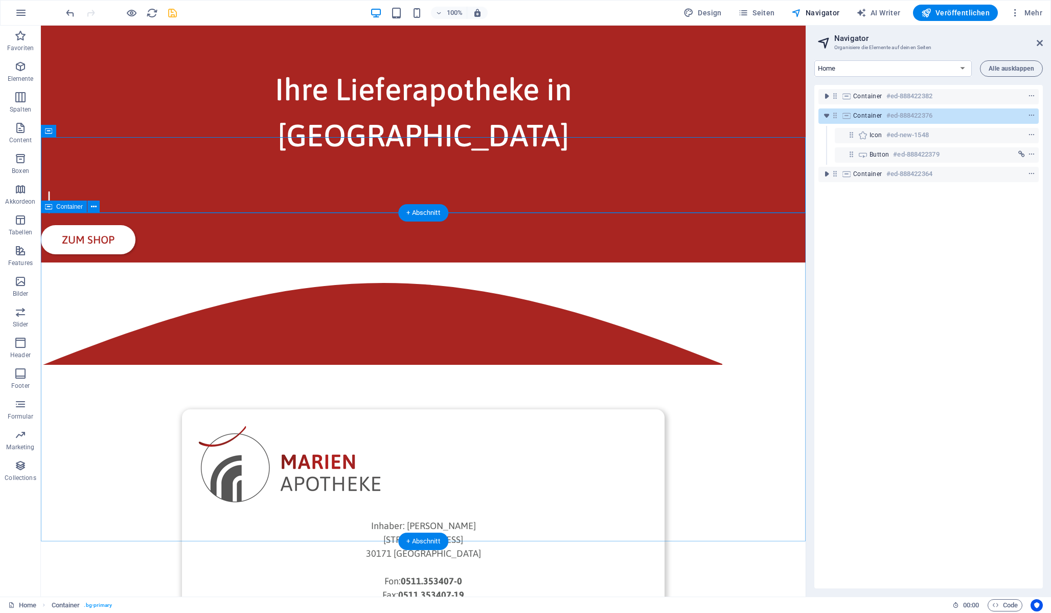
click at [547, 262] on div "Inhaber: [PERSON_NAME][GEOGRAPHIC_DATA][STREET_ADDRESS]: 0511.353407-0 Fax: 051…" at bounding box center [423, 591] width 765 height 658
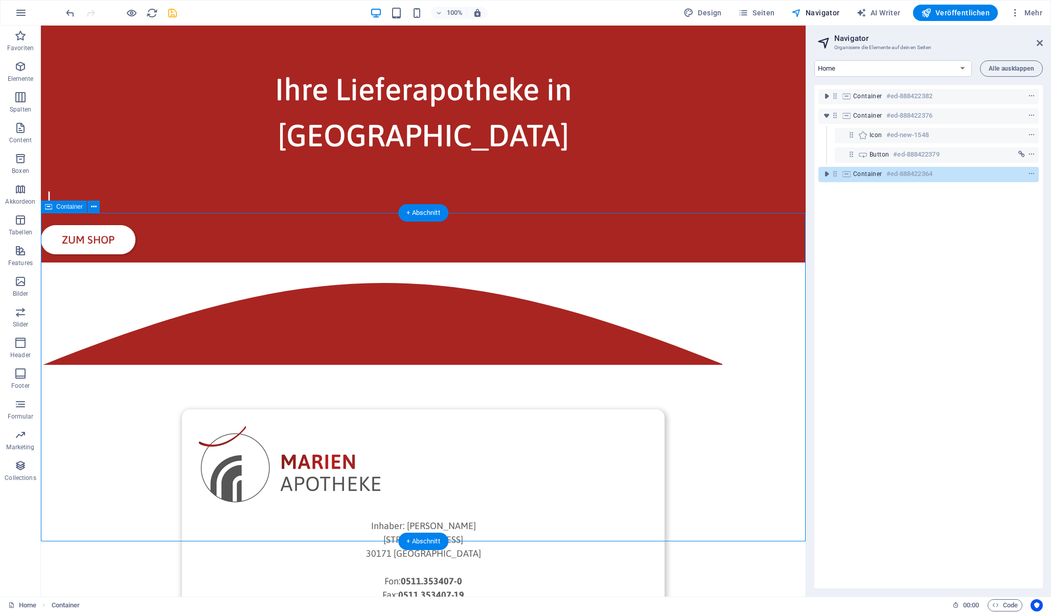
click at [733, 291] on div "Inhaber: [PERSON_NAME][GEOGRAPHIC_DATA][STREET_ADDRESS]: 0511.353407-0 Fax: 051…" at bounding box center [423, 591] width 765 height 658
click at [417, 191] on figure at bounding box center [423, 204] width 765 height 26
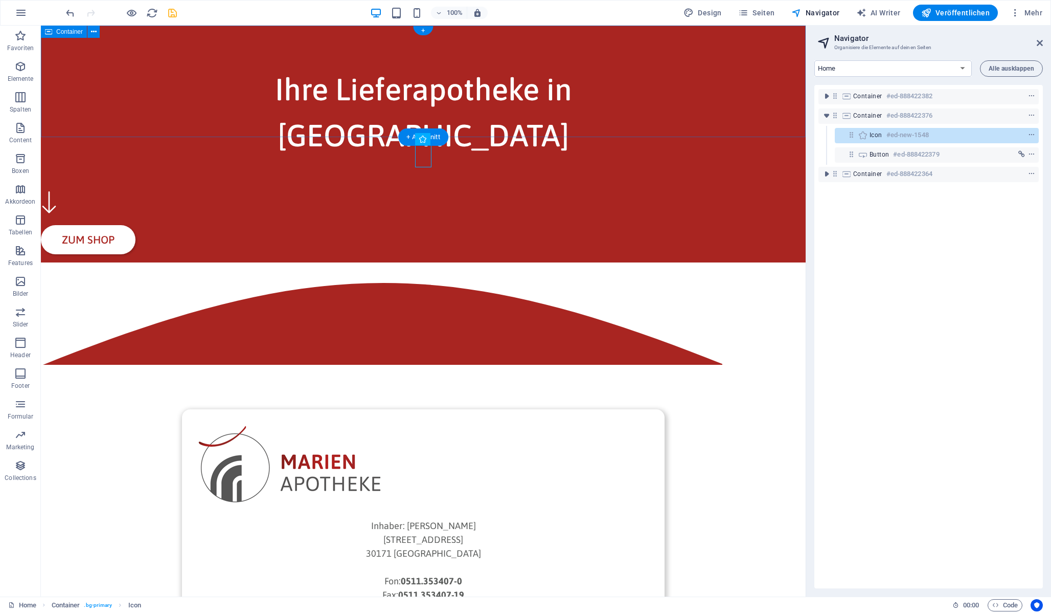
click at [736, 99] on div "Ihre Lieferapotheke in [GEOGRAPHIC_DATA]" at bounding box center [423, 105] width 765 height 158
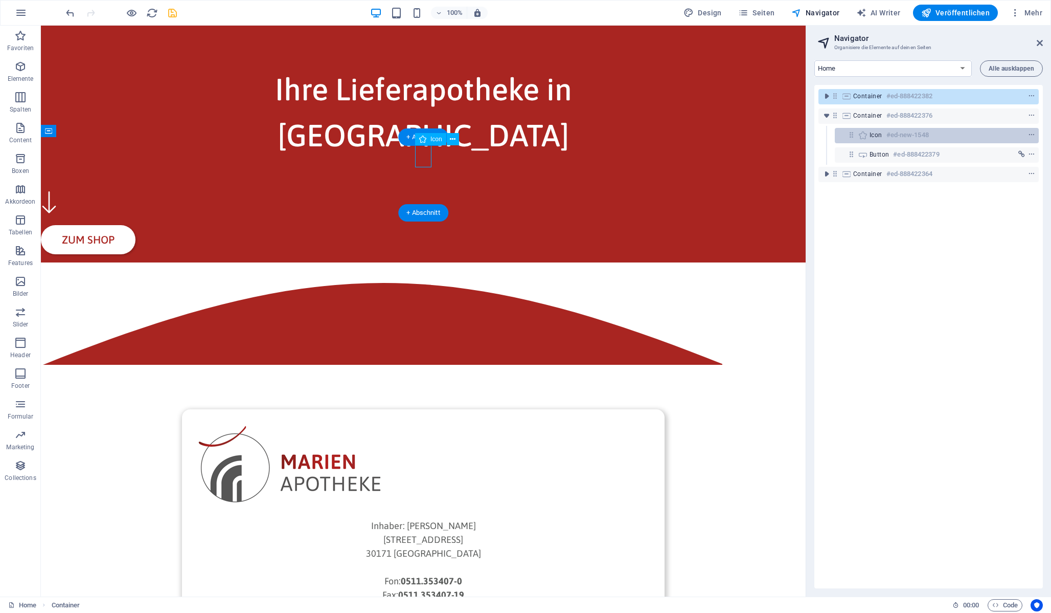
click at [850, 137] on icon at bounding box center [851, 134] width 9 height 9
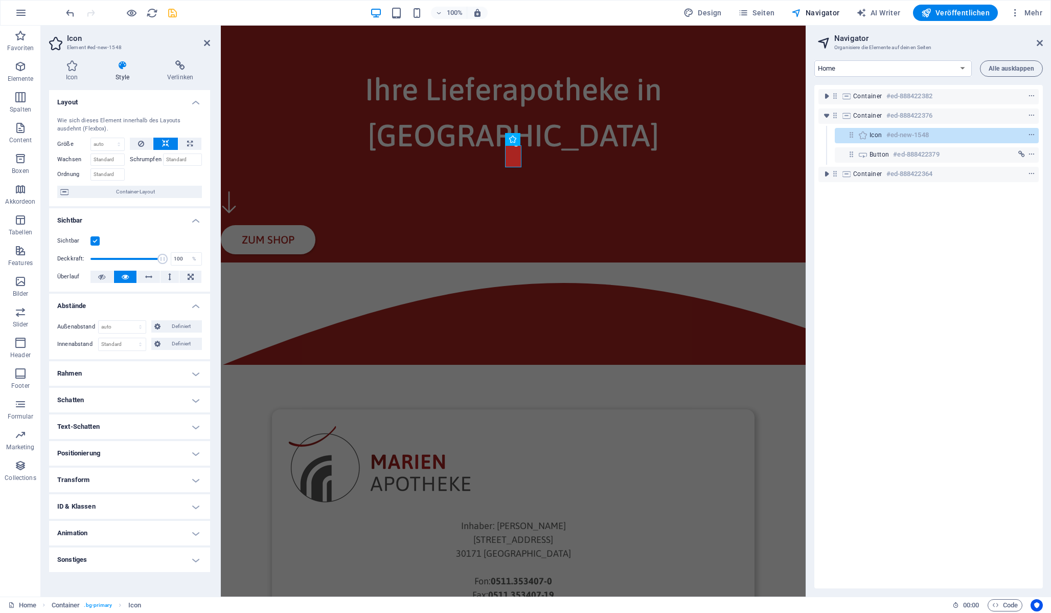
click at [125, 530] on h4 "Animation" at bounding box center [129, 533] width 161 height 25
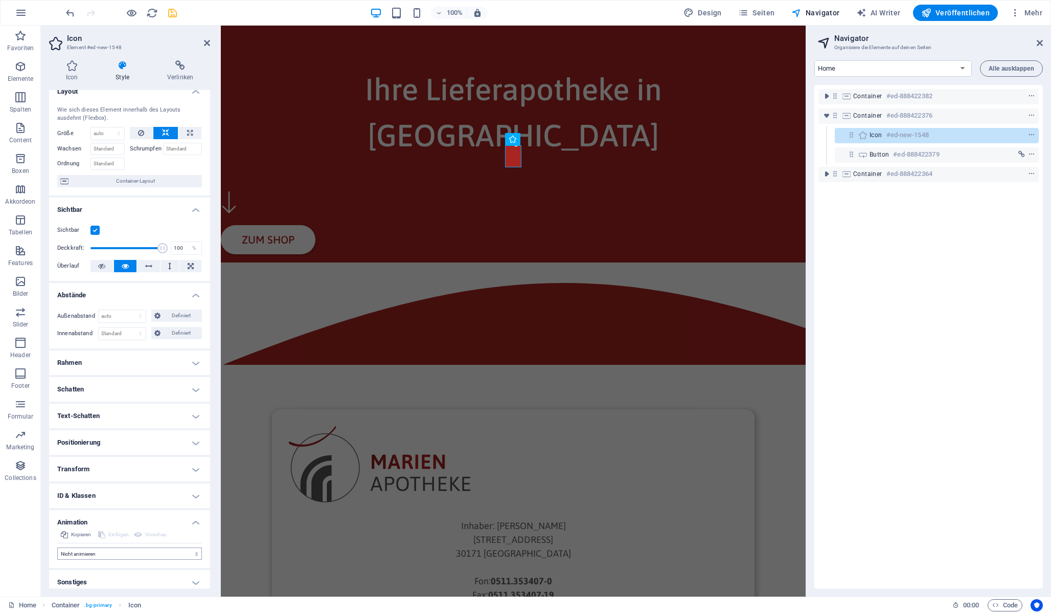
scroll to position [17, 0]
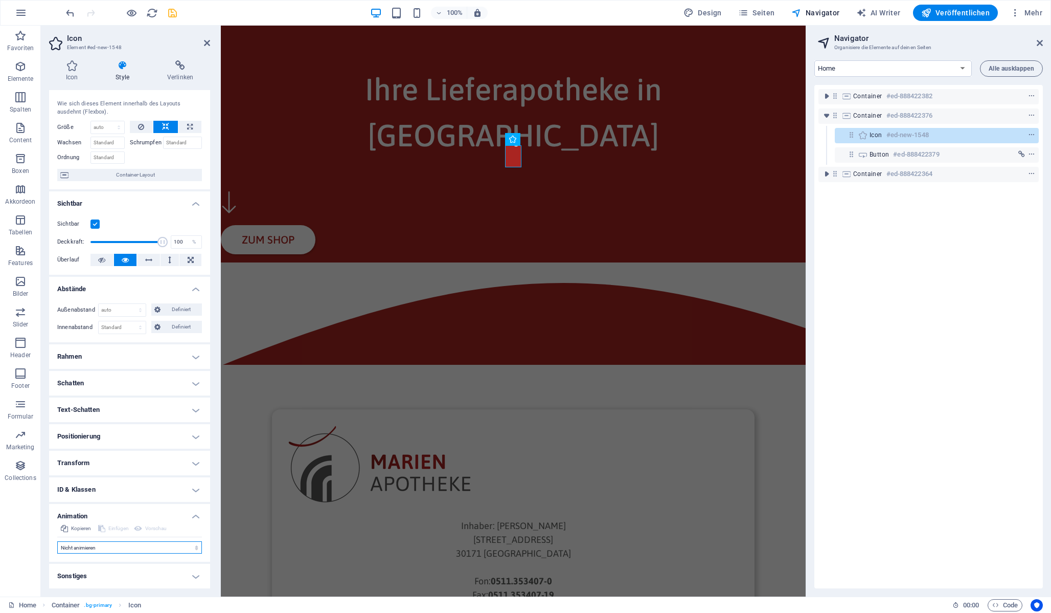
click at [133, 546] on select "Nicht animieren Ein- & Ausblenden Auf- & Zuklappen Rein- & Rauszoomen Von links…" at bounding box center [129, 547] width 145 height 12
select select "pulse"
click at [57, 541] on select "Nicht animieren Ein- & Ausblenden Auf- & Zuklappen Rein- & Rauszoomen Von links…" at bounding box center [129, 547] width 145 height 12
select select "scroll"
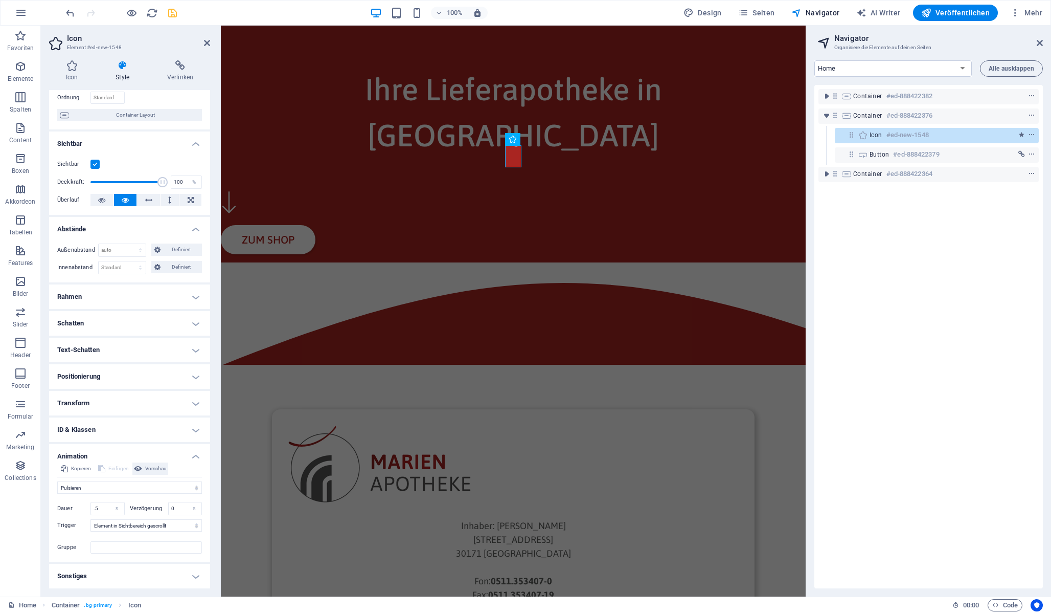
click at [153, 468] on span "Vorschau" at bounding box center [155, 468] width 21 height 12
click at [183, 455] on h4 "Animation" at bounding box center [129, 453] width 161 height 18
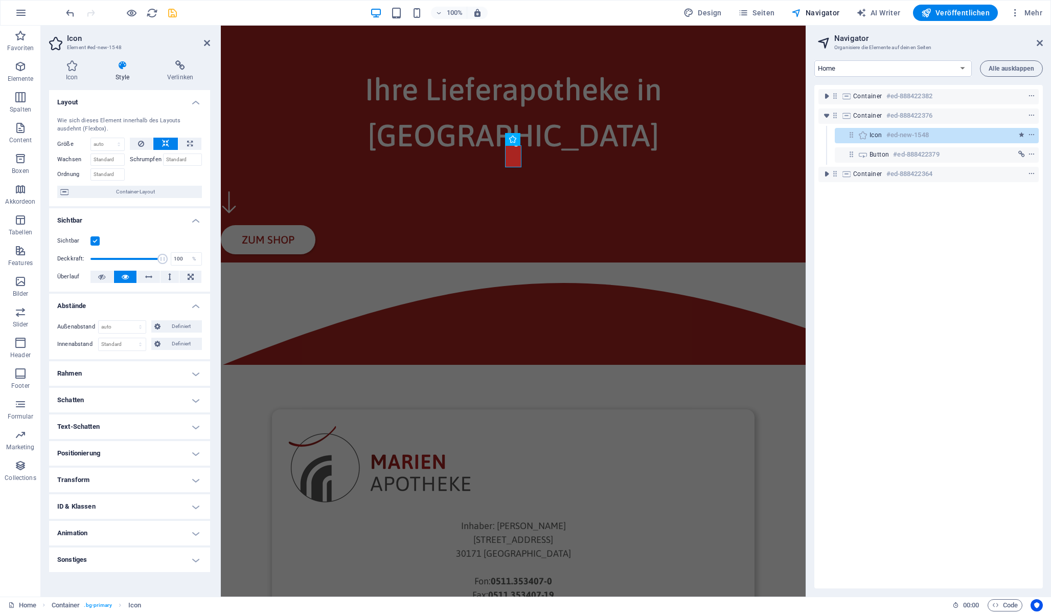
click at [129, 531] on h4 "Animation" at bounding box center [129, 533] width 161 height 25
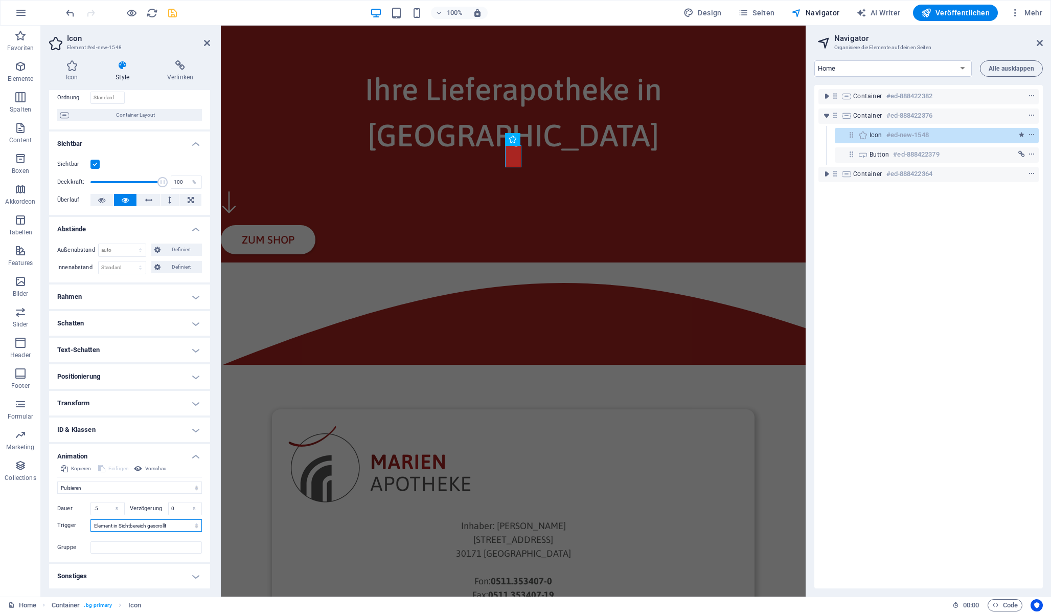
click at [140, 524] on select "Kein automatischer Auslöser Bei Seitenaufruf Element in Sichtbereich gescrollt" at bounding box center [146, 525] width 111 height 12
select select
click at [91, 519] on select "Kein automatischer Auslöser Bei Seitenaufruf Element in Sichtbereich gescrollt" at bounding box center [146, 525] width 111 height 12
click at [152, 473] on span "Vorschau" at bounding box center [155, 468] width 21 height 12
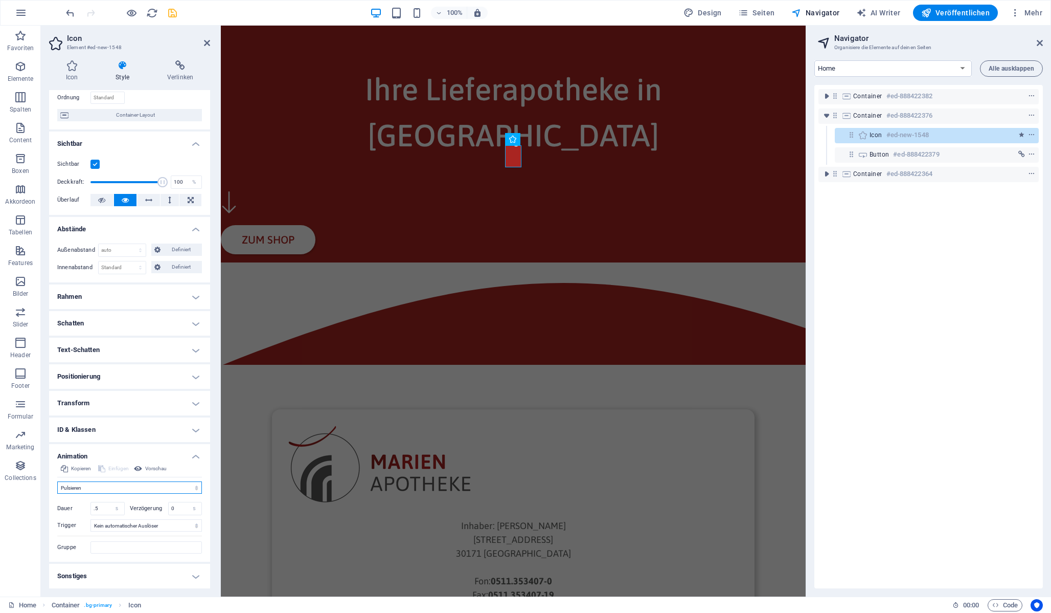
click at [142, 491] on select "Nicht animieren Ein- & Ausblenden Auf- & Zuklappen Rein- & Rauszoomen Von links…" at bounding box center [129, 487] width 145 height 12
select select "move-top-to-bottom"
click at [57, 481] on select "Nicht animieren Ein- & Ausblenden Auf- & Zuklappen Rein- & Rauszoomen Von links…" at bounding box center [129, 487] width 145 height 12
select select "scroll"
click at [156, 468] on span "Vorschau" at bounding box center [155, 468] width 21 height 12
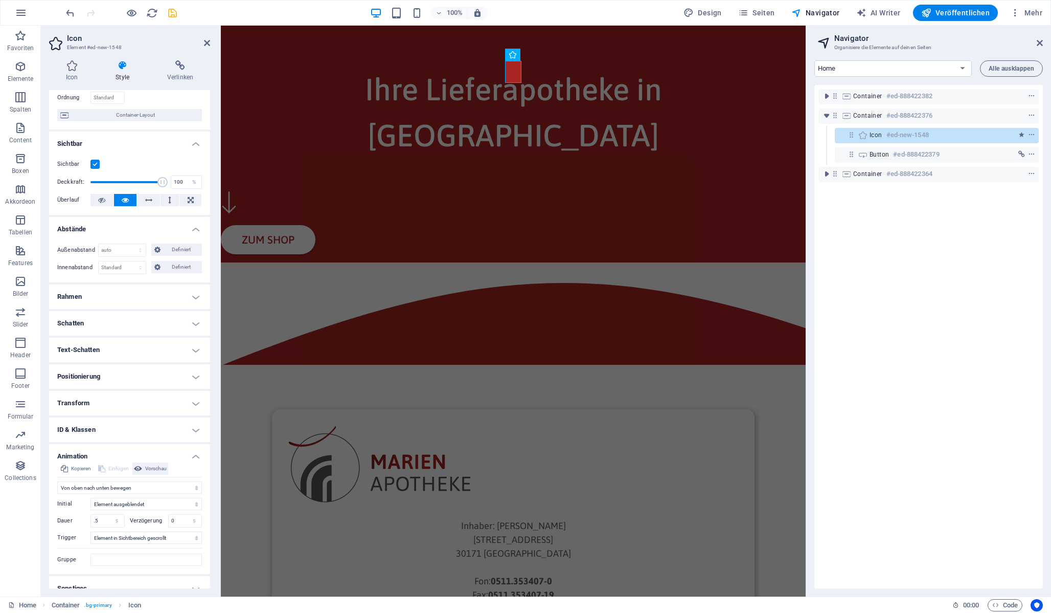
click at [156, 468] on span "Vorschau" at bounding box center [155, 468] width 21 height 12
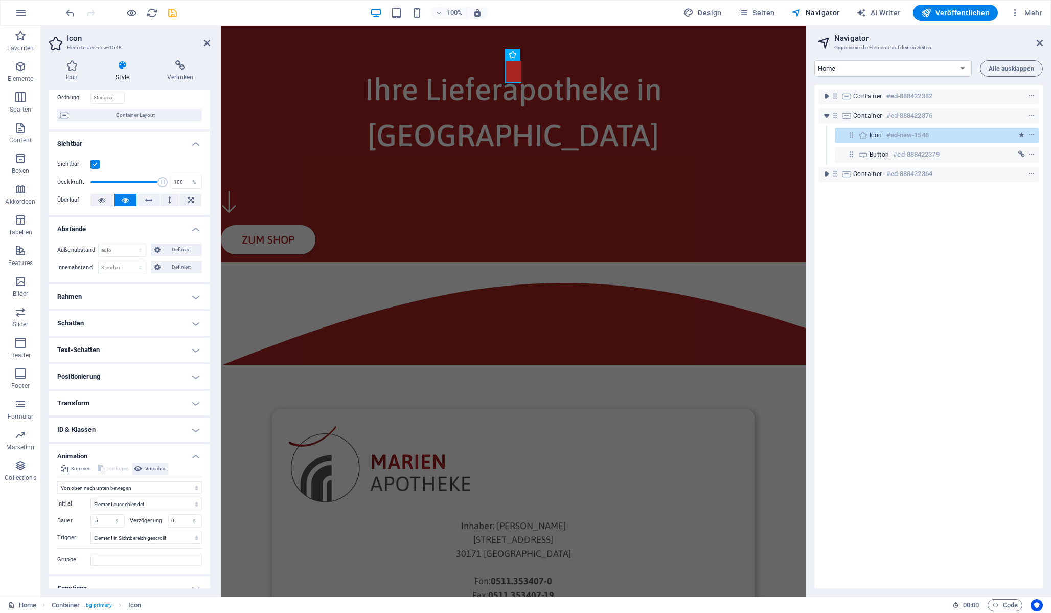
click at [156, 468] on span "Vorschau" at bounding box center [155, 468] width 21 height 12
click at [154, 538] on select "Kein automatischer Auslöser Bei Seitenaufruf Element in Sichtbereich gescrollt" at bounding box center [146, 537] width 111 height 12
select select
click at [91, 531] on select "Kein automatischer Auslöser Bei Seitenaufruf Element in Sichtbereich gescrollt" at bounding box center [146, 537] width 111 height 12
click at [158, 505] on select "Element ausgeblendet Element eingeblendet" at bounding box center [146, 504] width 111 height 12
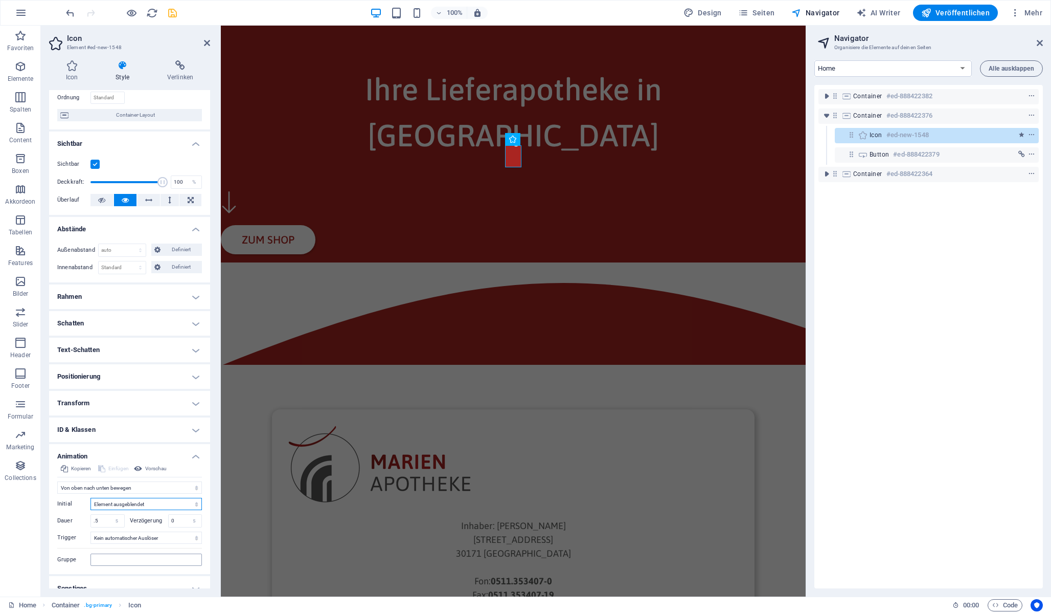
scroll to position [89, 0]
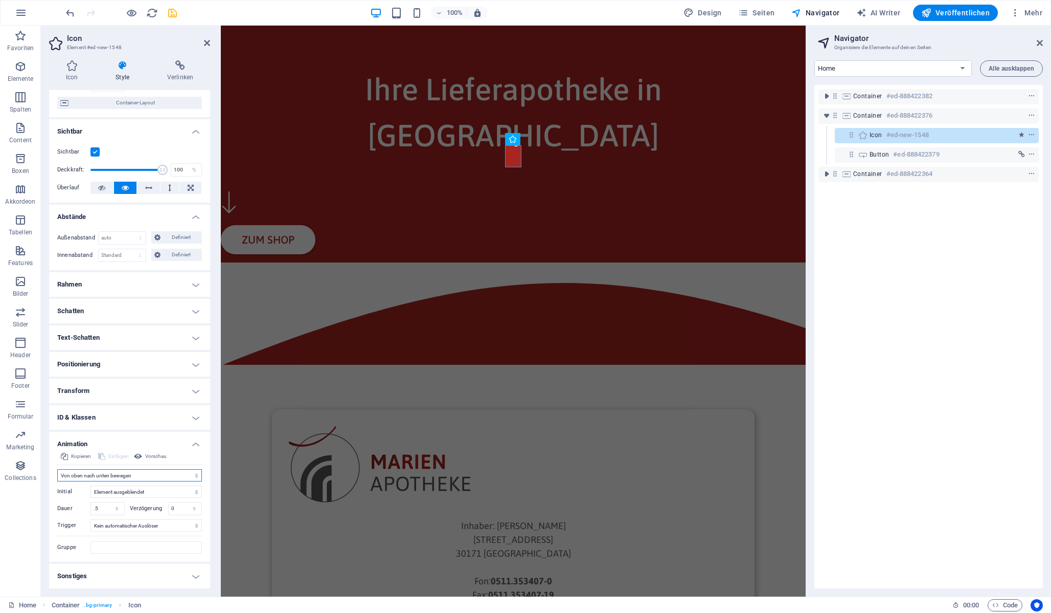
click at [148, 478] on select "Nicht animieren Ein- & Ausblenden Auf- & Zuklappen Rein- & Rauszoomen Von links…" at bounding box center [129, 475] width 145 height 12
select select "shrink"
click at [57, 469] on select "Nicht animieren Ein- & Ausblenden Auf- & Zuklappen Rein- & Rauszoomen Von links…" at bounding box center [129, 475] width 145 height 12
select select "scroll"
click at [104, 475] on select "Nicht animieren Ein- & Ausblenden Auf- & Zuklappen Rein- & Rauszoomen Von links…" at bounding box center [129, 475] width 145 height 12
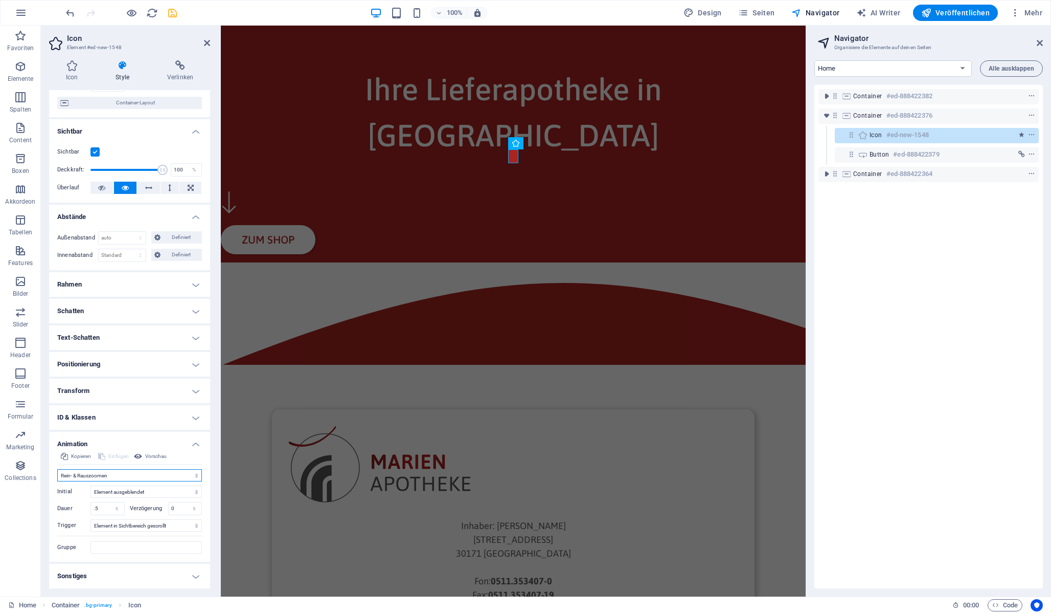
select select "none"
click at [57, 481] on select "Nicht animieren Ein- & Ausblenden Auf- & Zuklappen Rein- & Rauszoomen Von links…" at bounding box center [129, 475] width 145 height 12
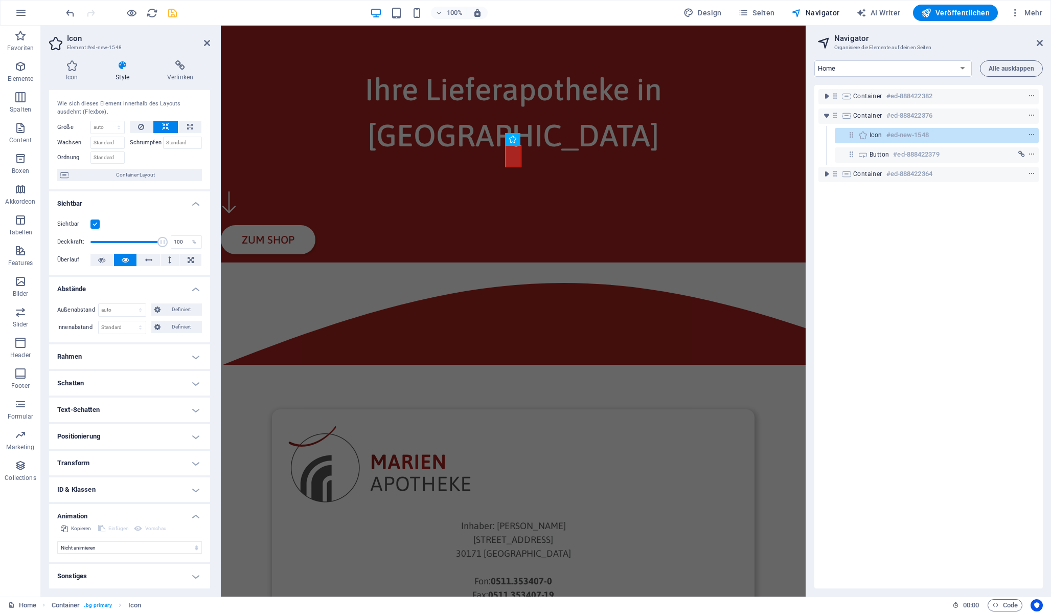
click at [185, 514] on h4 "Animation" at bounding box center [129, 513] width 161 height 18
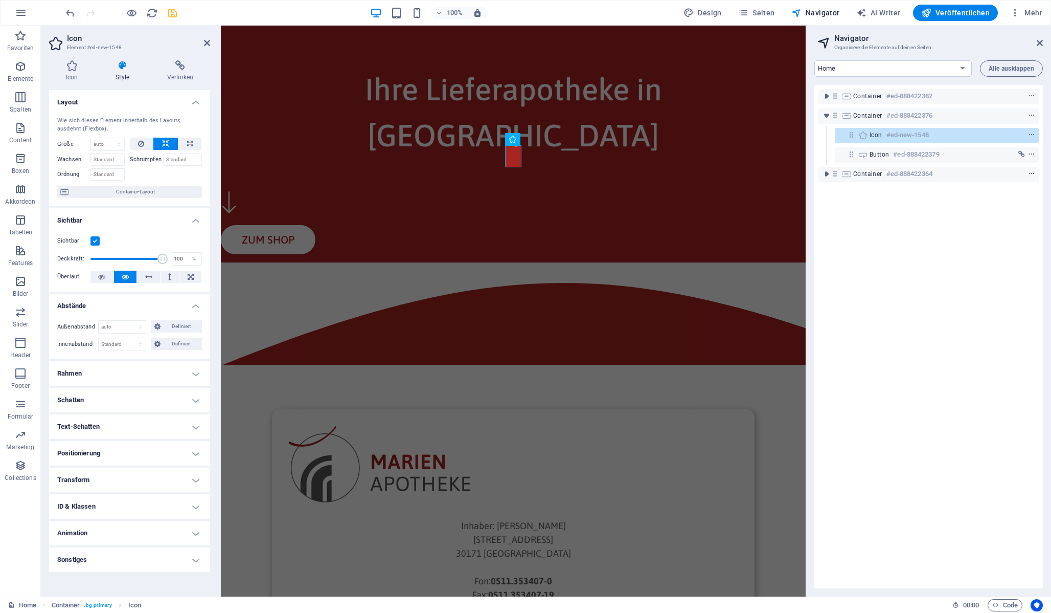
scroll to position [0, 0]
click at [170, 557] on h4 "Sonstiges" at bounding box center [129, 559] width 161 height 25
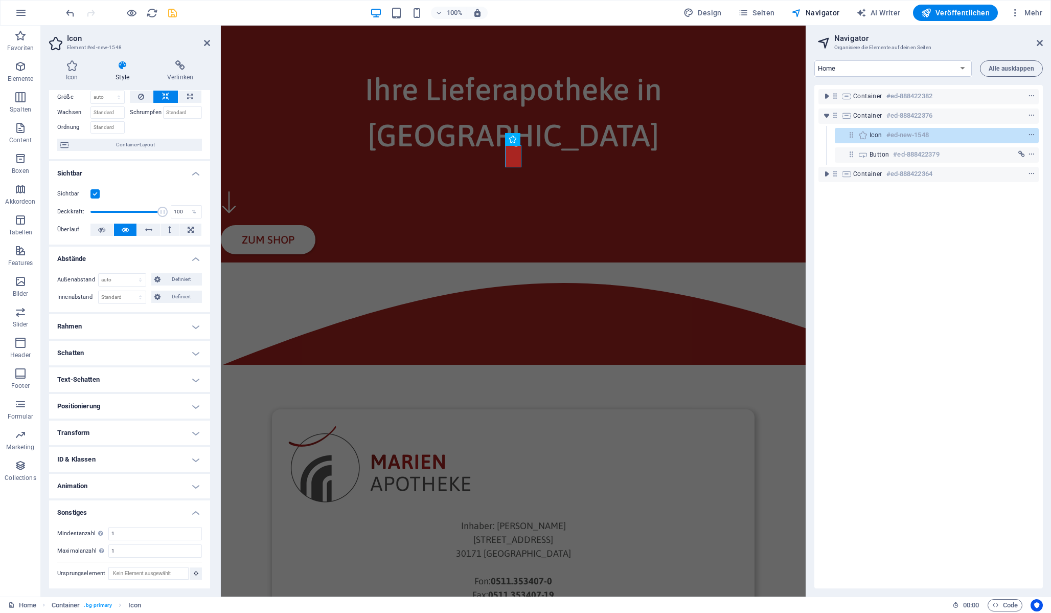
click at [175, 511] on h4 "Sonstiges" at bounding box center [129, 509] width 161 height 18
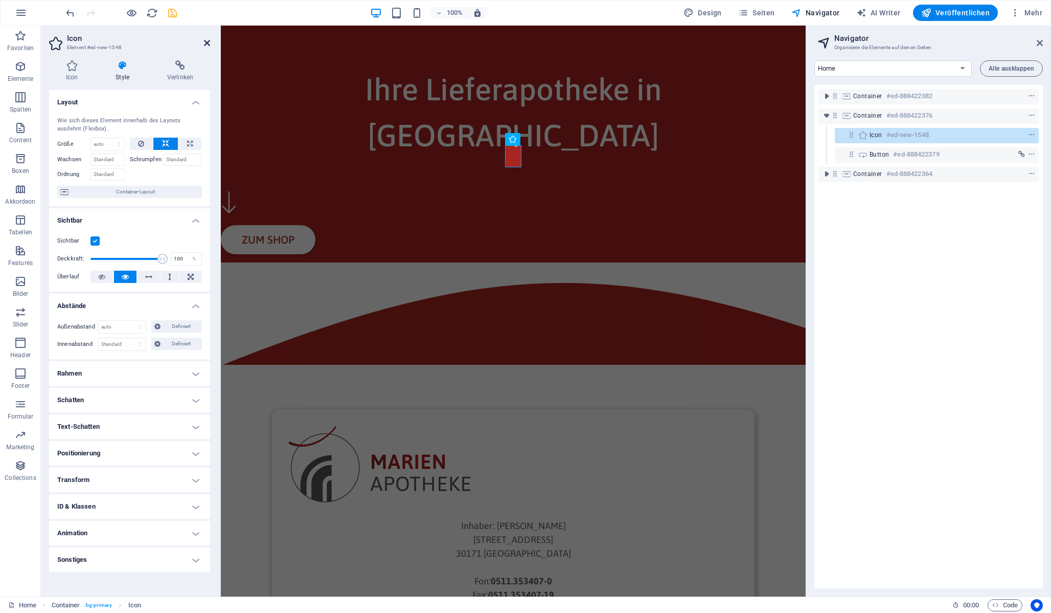
drag, startPoint x: 208, startPoint y: 44, endPoint x: 167, endPoint y: 19, distance: 48.1
click at [208, 44] on icon at bounding box center [207, 43] width 6 height 8
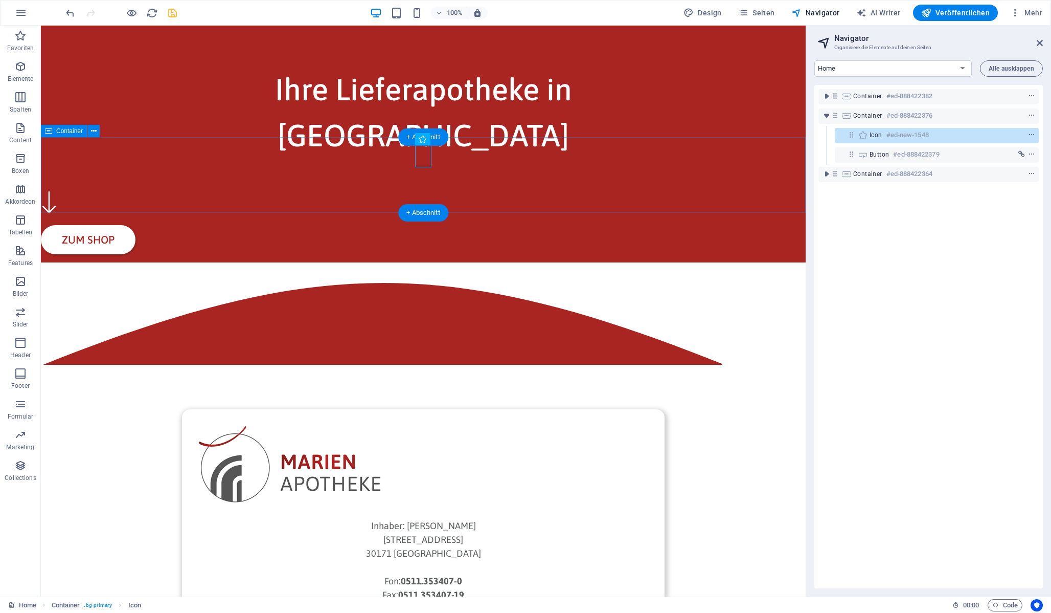
click at [542, 186] on div "Zum Shop" at bounding box center [423, 222] width 765 height 79
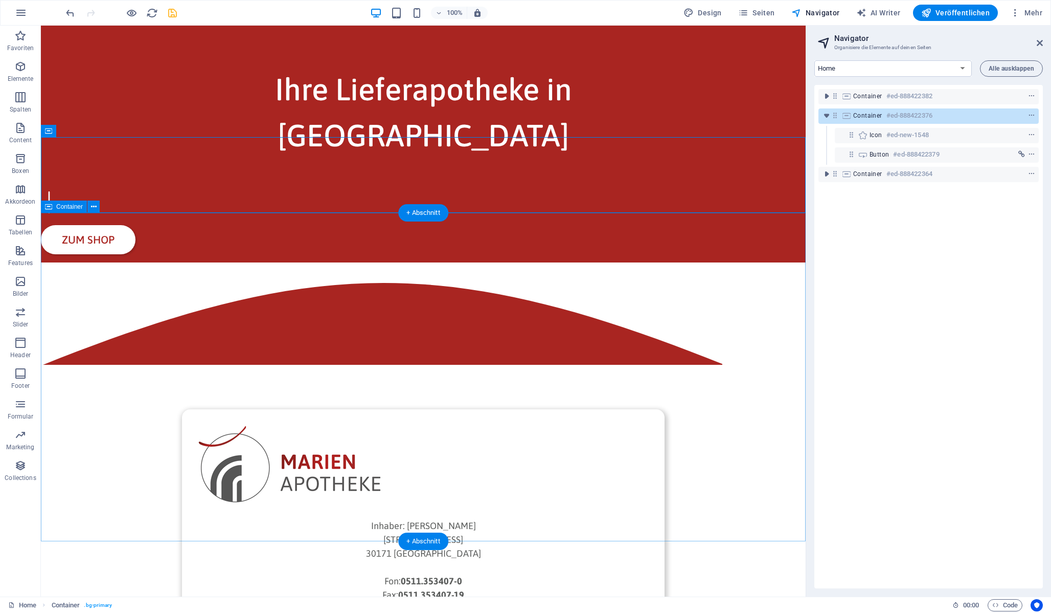
click at [735, 311] on div "Inhaber: [PERSON_NAME][GEOGRAPHIC_DATA][STREET_ADDRESS]: 0511.353407-0 Fax: 051…" at bounding box center [423, 591] width 765 height 658
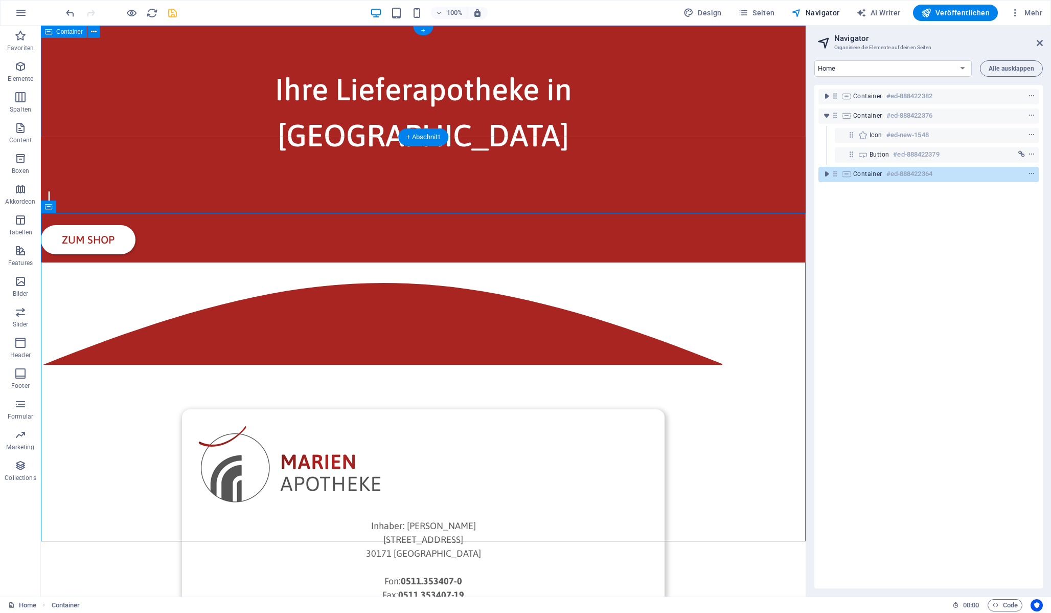
click at [733, 119] on div "Ihre Lieferapotheke in [GEOGRAPHIC_DATA]" at bounding box center [423, 105] width 765 height 158
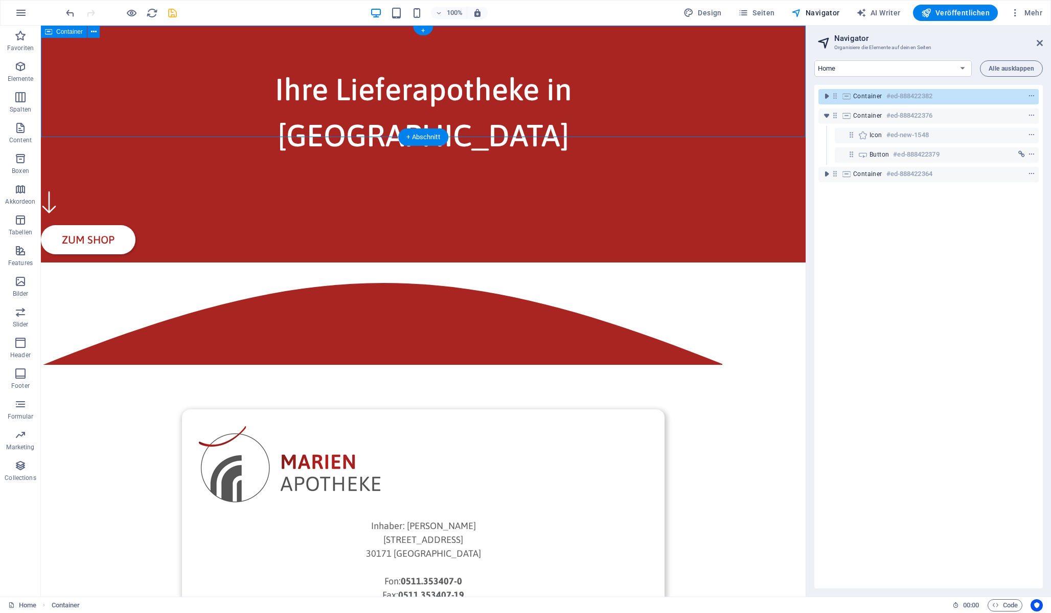
click at [728, 98] on div "Ihre Lieferapotheke in [GEOGRAPHIC_DATA]" at bounding box center [423, 105] width 765 height 158
select select "rem"
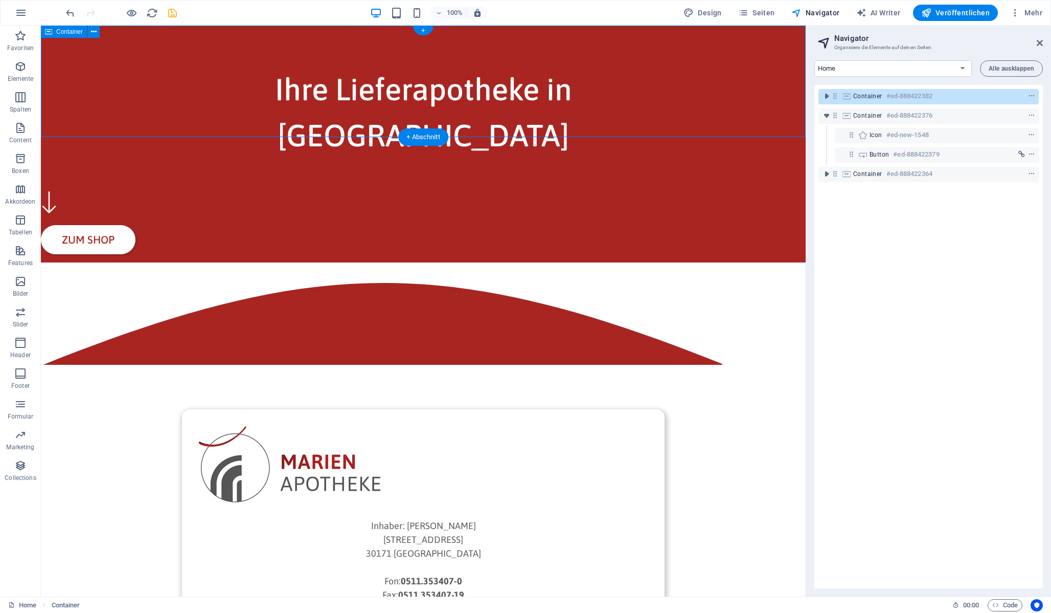
select select "rem"
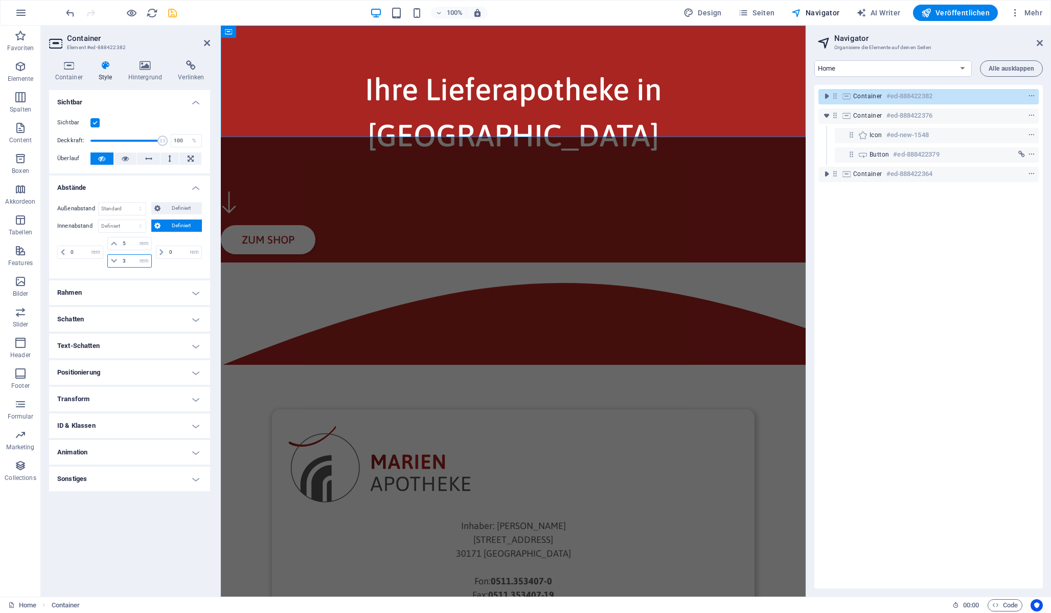
click at [130, 262] on input "3" at bounding box center [135, 261] width 31 height 12
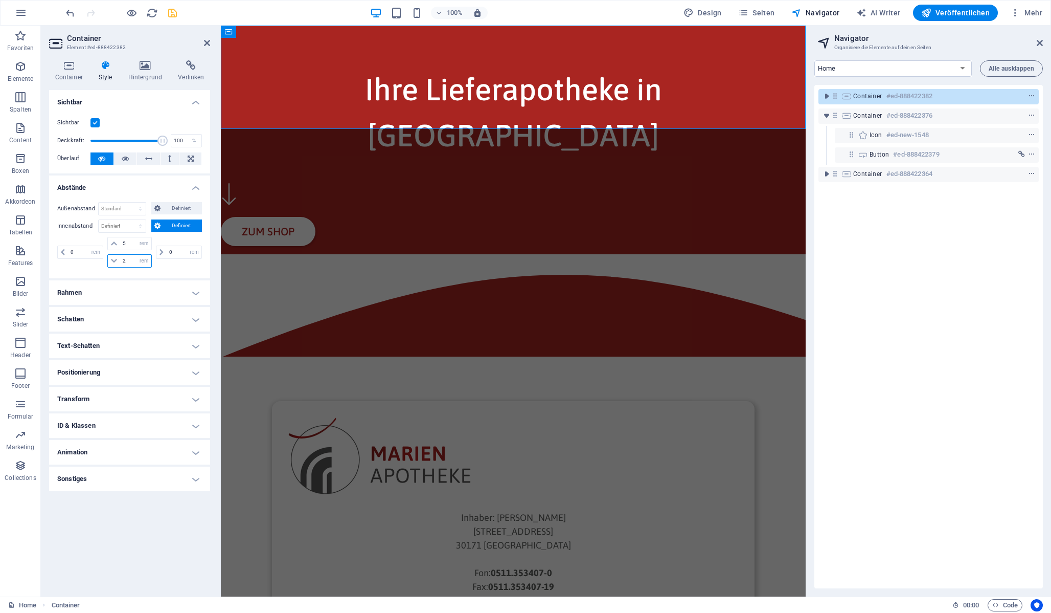
click at [130, 262] on input "2" at bounding box center [135, 261] width 31 height 12
type input "1"
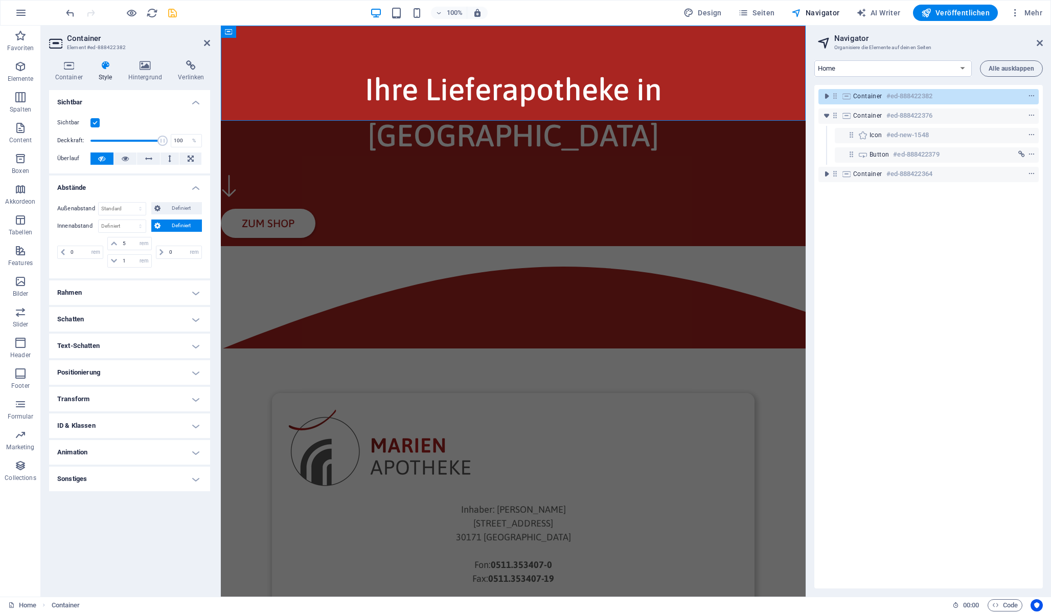
click at [203, 46] on header "Container Element #ed-888422382" at bounding box center [129, 39] width 161 height 27
click at [206, 42] on icon at bounding box center [207, 43] width 6 height 8
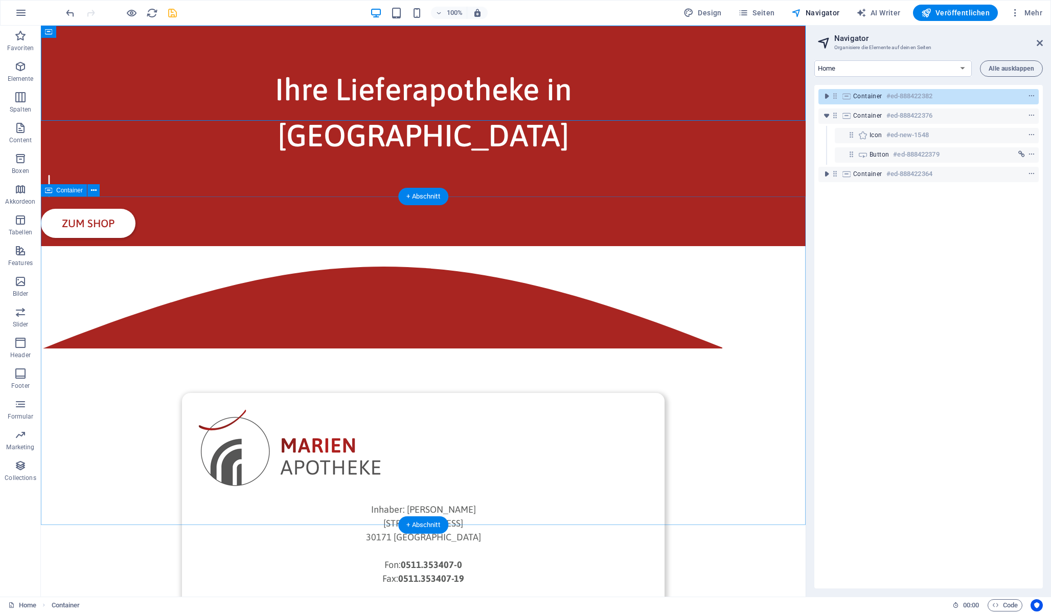
click at [786, 275] on div "Inhaber: [PERSON_NAME][GEOGRAPHIC_DATA][STREET_ADDRESS]: 0511.353407-0 Fax: 051…" at bounding box center [423, 575] width 765 height 658
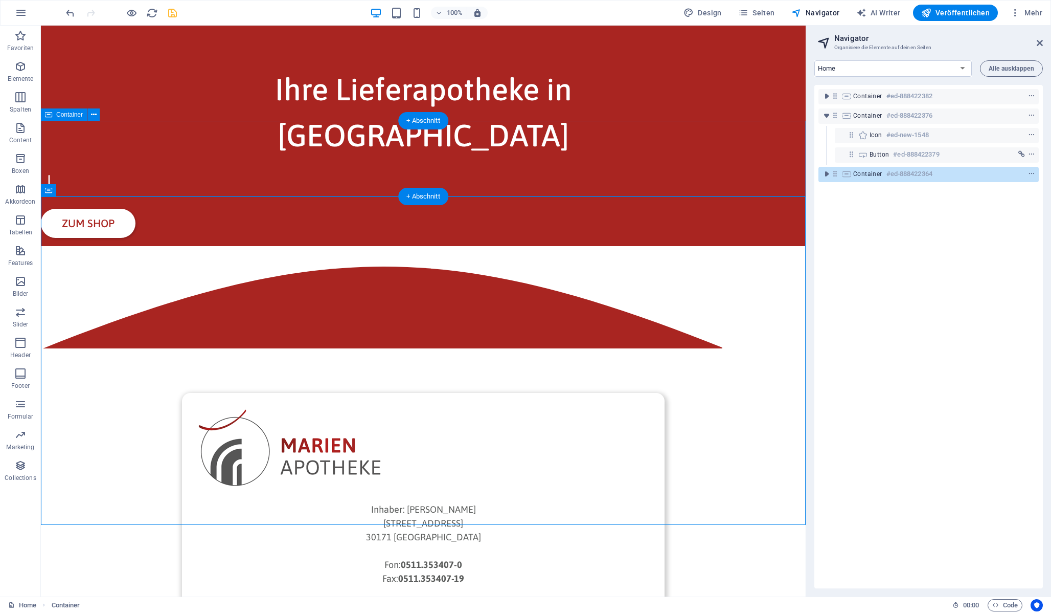
click at [755, 184] on div "Zum Shop" at bounding box center [423, 206] width 765 height 79
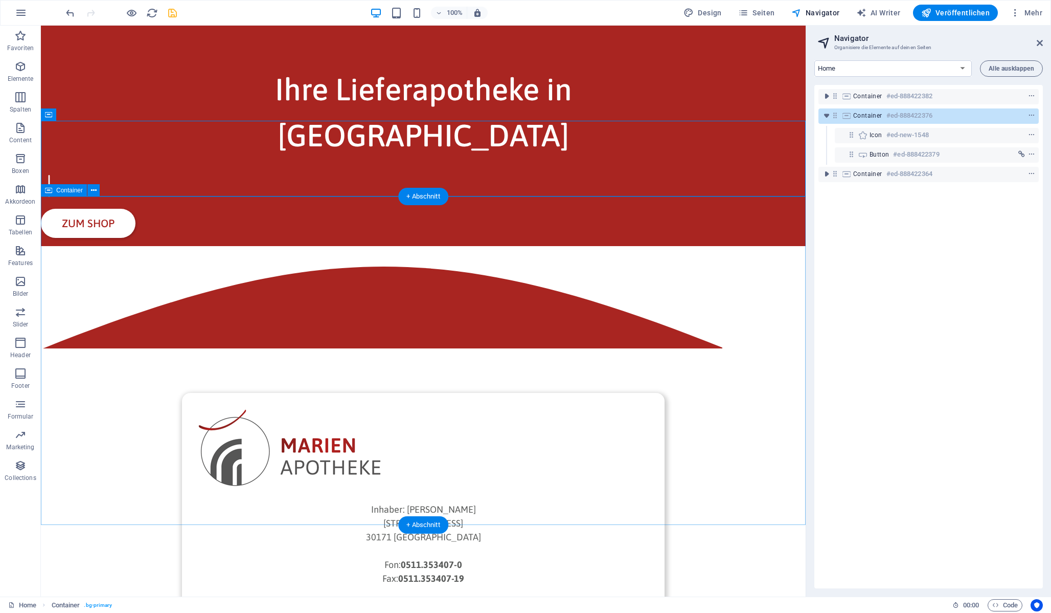
click at [772, 301] on div "Inhaber: [PERSON_NAME][GEOGRAPHIC_DATA][STREET_ADDRESS]: 0511.353407-0 Fax: 051…" at bounding box center [423, 575] width 765 height 658
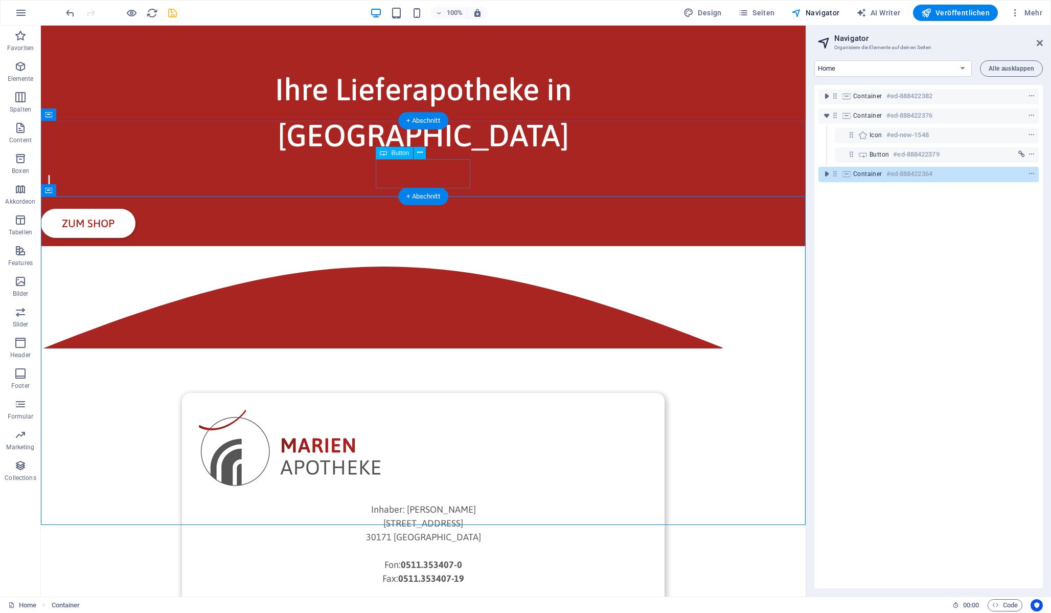
click at [427, 209] on div "Zum Shop" at bounding box center [423, 224] width 765 height 30
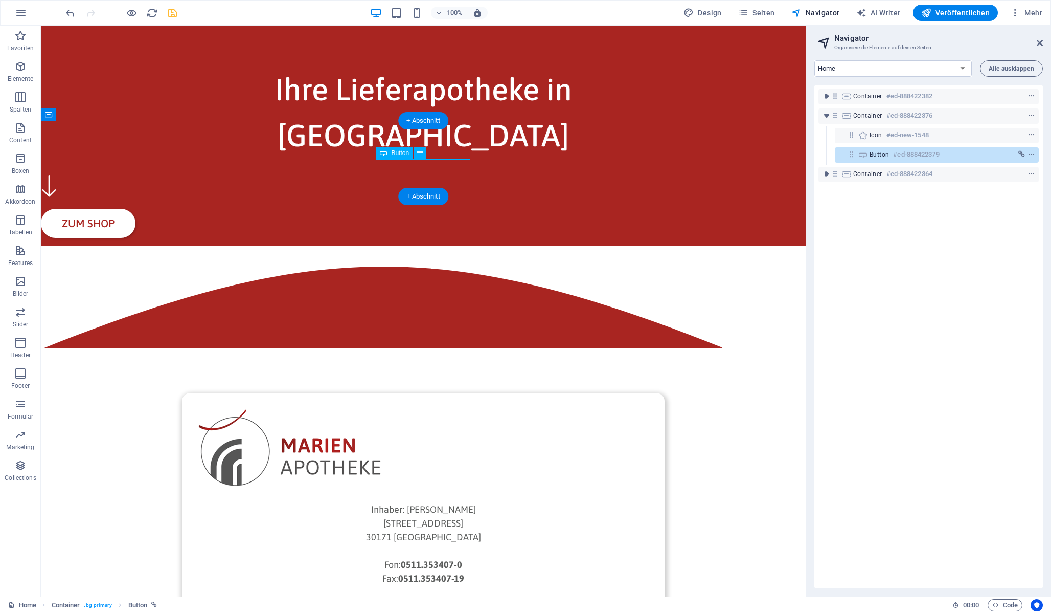
click at [427, 209] on div "Zum Shop" at bounding box center [423, 224] width 765 height 30
select select "rem"
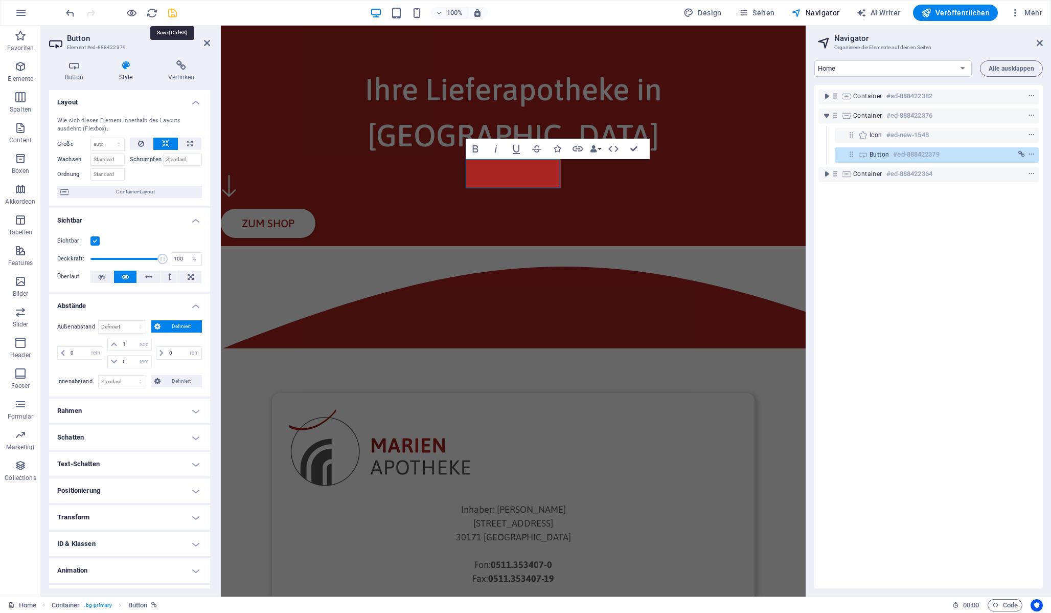
click at [171, 15] on icon "save" at bounding box center [173, 13] width 12 height 12
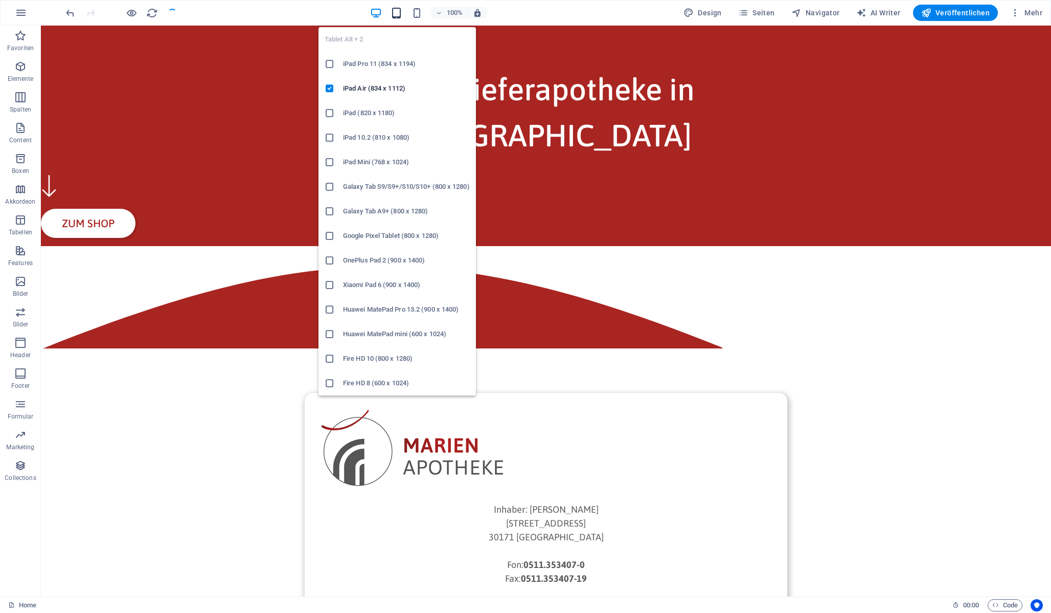
click at [400, 12] on icon "button" at bounding box center [397, 13] width 12 height 12
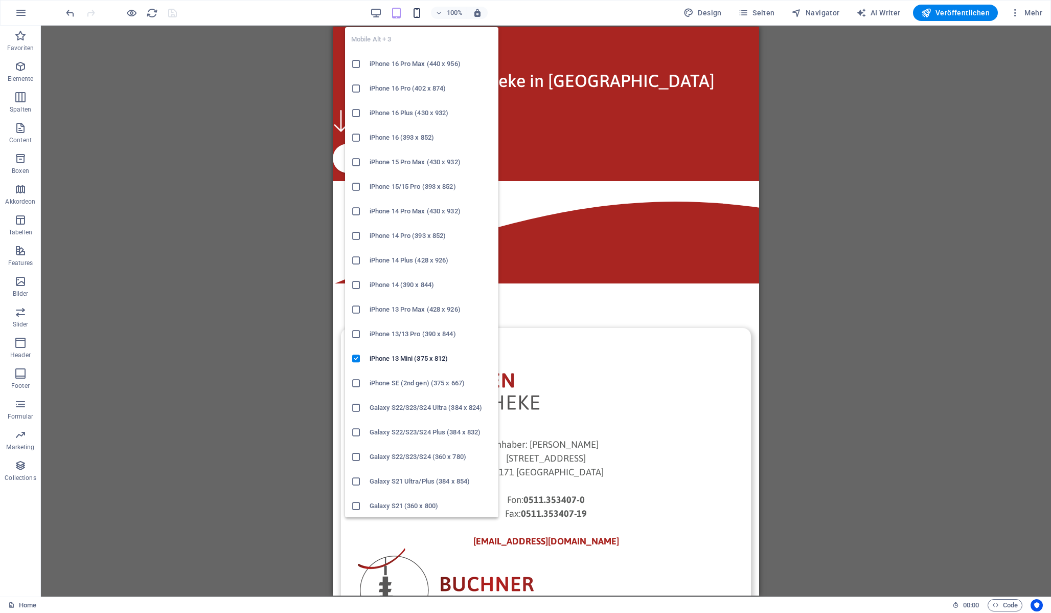
click at [413, 10] on icon "button" at bounding box center [417, 13] width 12 height 12
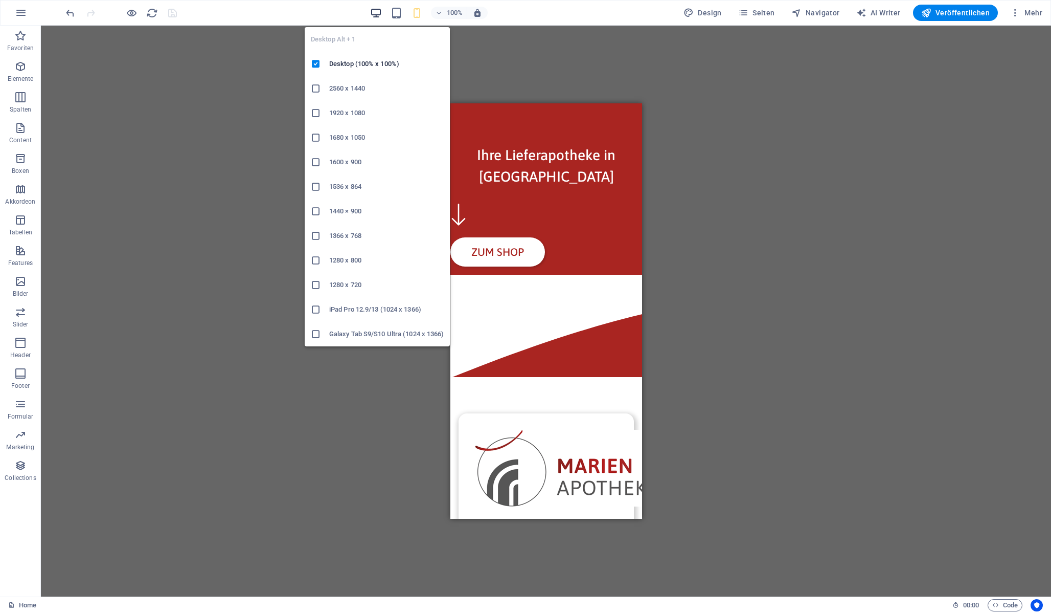
click at [377, 8] on icon "button" at bounding box center [376, 13] width 12 height 12
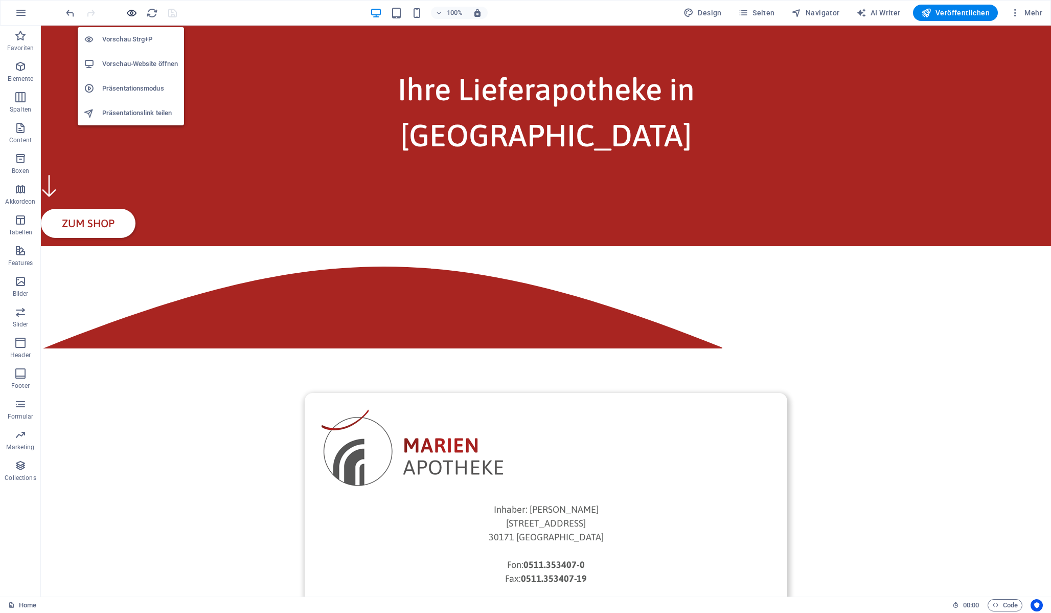
click at [135, 11] on icon "button" at bounding box center [132, 13] width 12 height 12
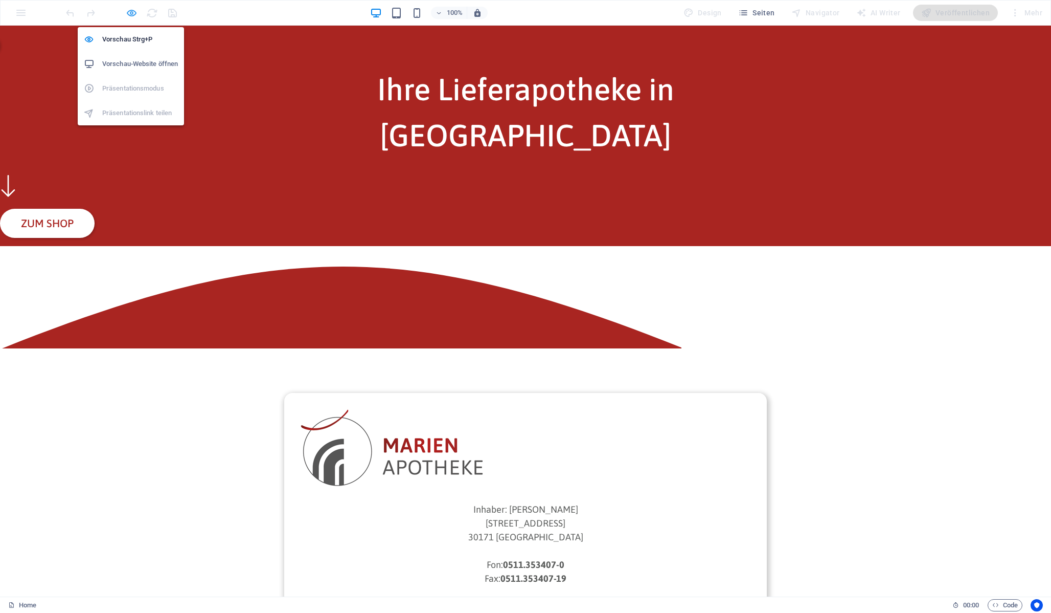
click at [133, 12] on icon "button" at bounding box center [132, 13] width 12 height 12
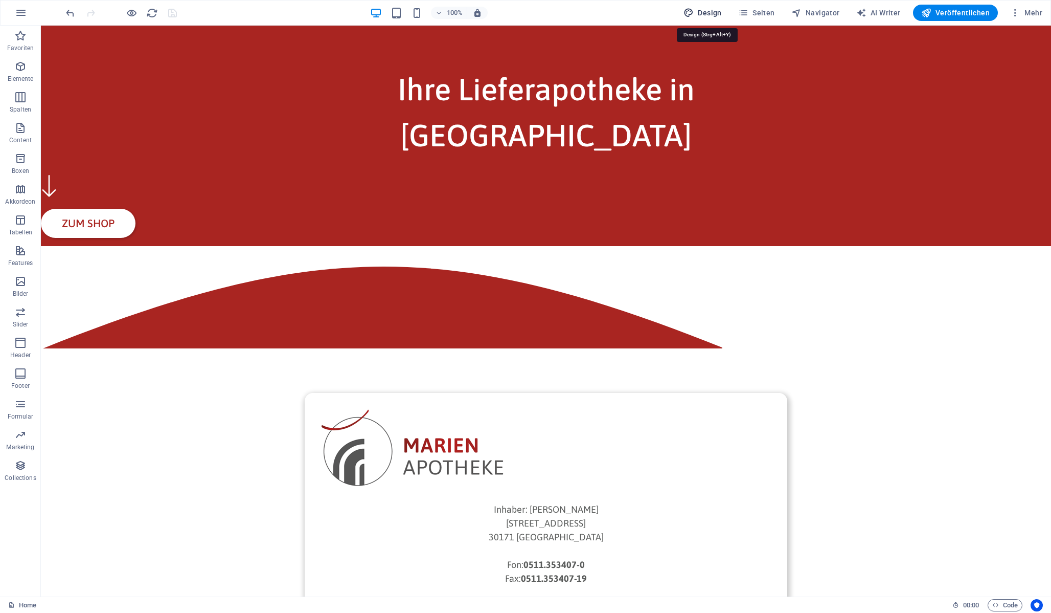
click at [711, 9] on span "Design" at bounding box center [703, 13] width 38 height 10
select select "px"
select select "500"
select select "px"
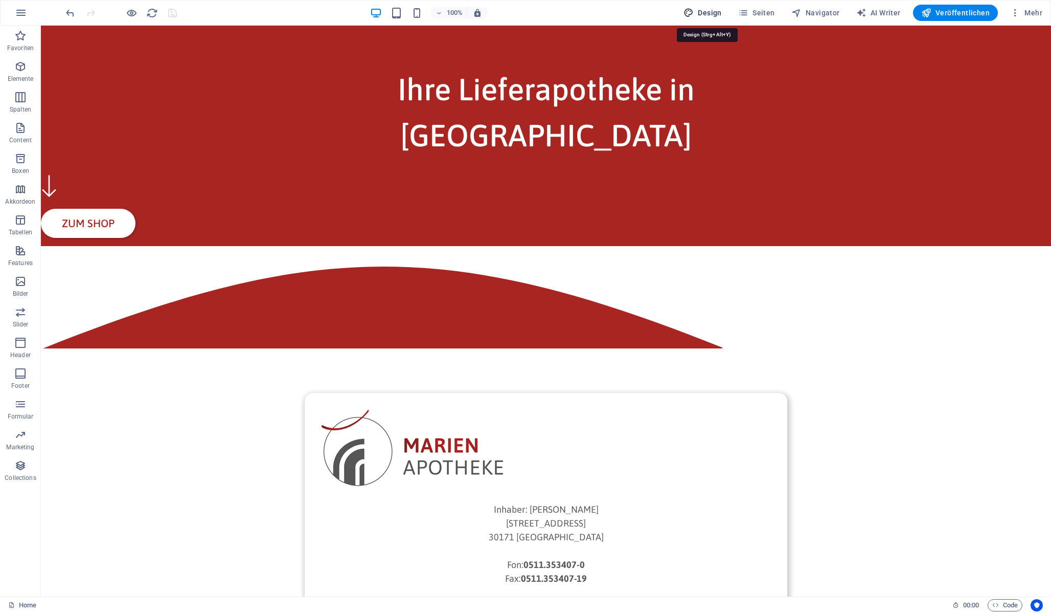
select select "px"
select select "rem"
select select "px"
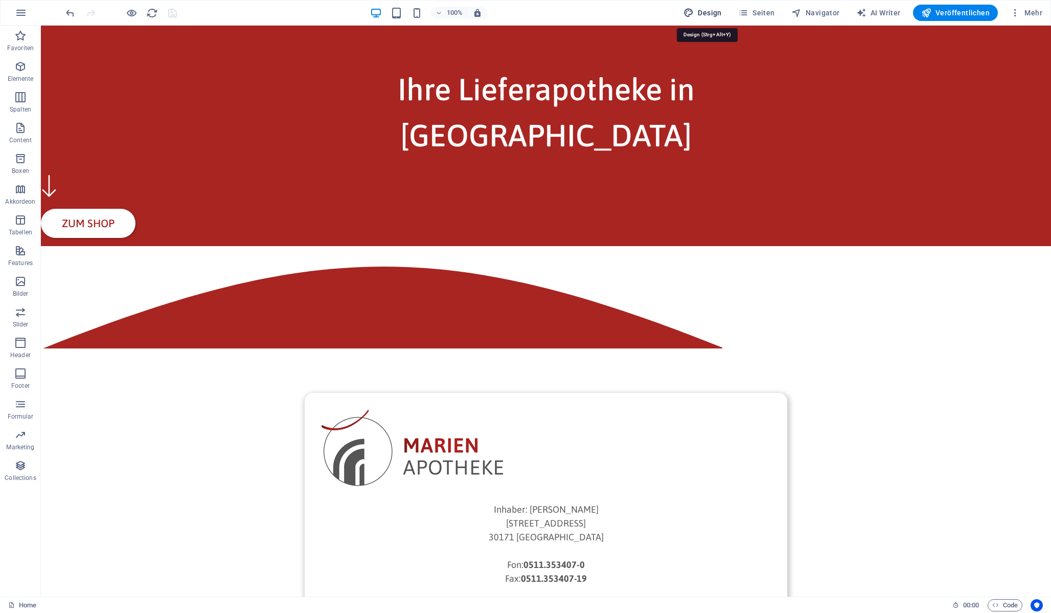
select select "px"
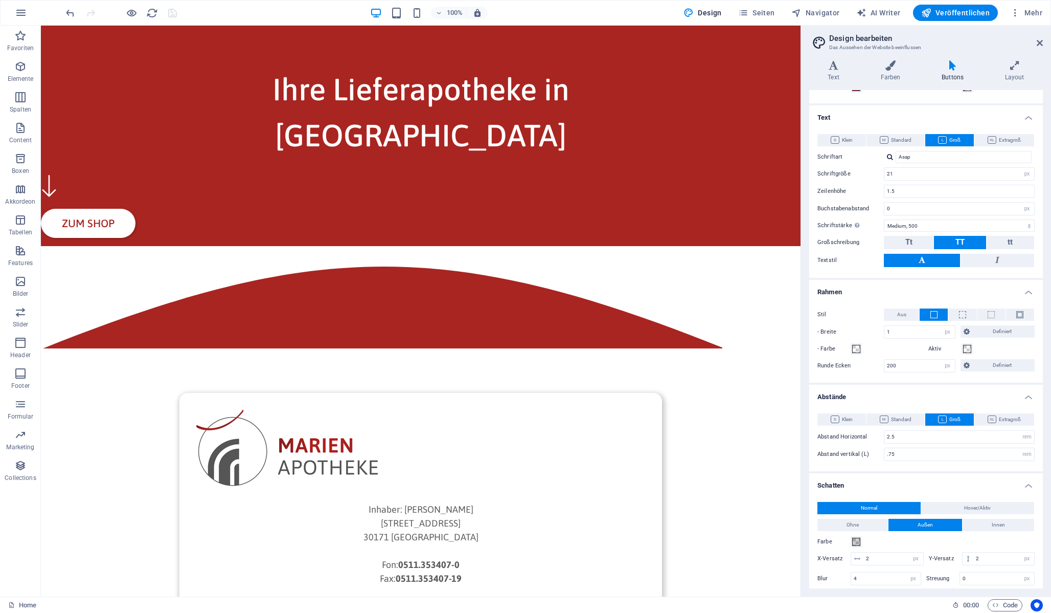
scroll to position [132, 0]
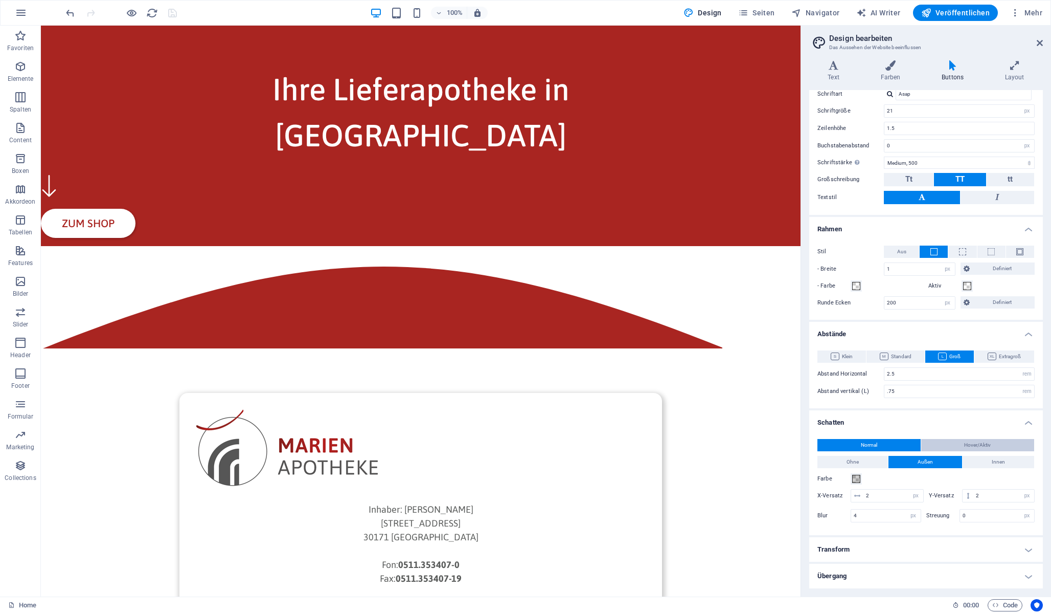
click at [971, 442] on span "Hover/Aktiv" at bounding box center [977, 445] width 27 height 12
click at [874, 442] on span "Normal" at bounding box center [869, 445] width 16 height 12
click at [970, 443] on span "Hover/Aktiv" at bounding box center [977, 445] width 27 height 12
click at [861, 479] on button "Farbe" at bounding box center [856, 478] width 11 height 11
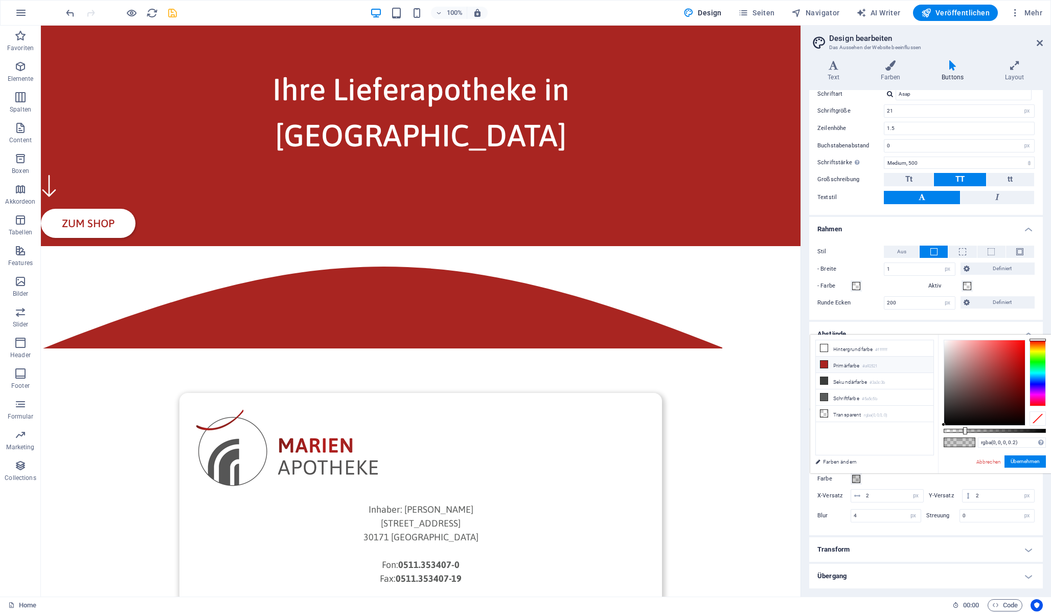
click at [852, 364] on li "Primärfarbe #a92521" at bounding box center [875, 364] width 118 height 16
type input "#a92521"
click at [1026, 460] on button "Übernehmen" at bounding box center [1025, 461] width 41 height 12
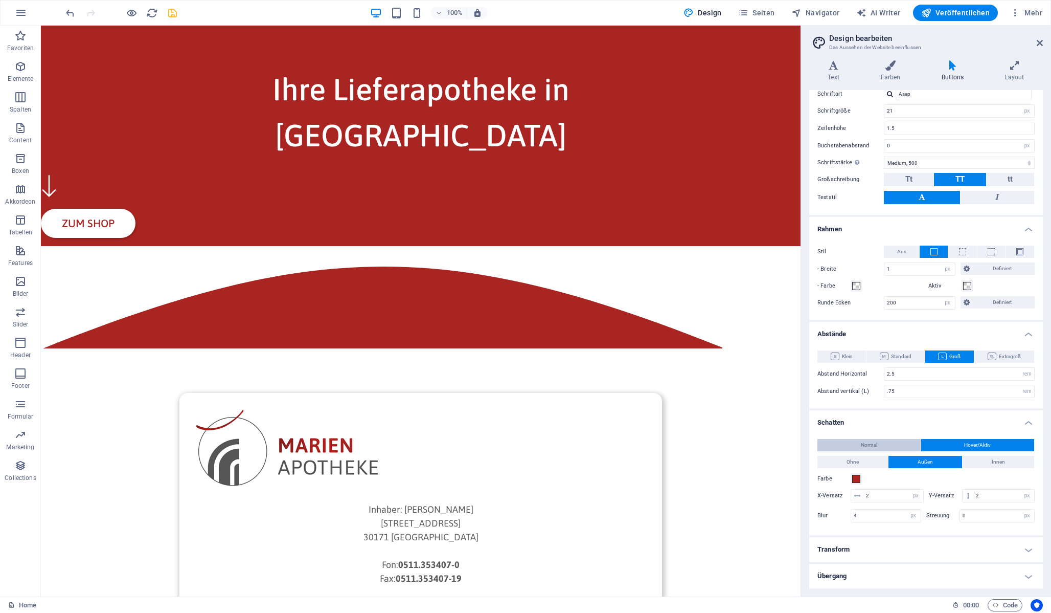
click at [900, 443] on button "Normal" at bounding box center [869, 445] width 103 height 12
click at [957, 446] on button "Hover/Aktiv" at bounding box center [978, 445] width 114 height 12
click at [888, 442] on button "Normal" at bounding box center [869, 445] width 103 height 12
click at [976, 444] on span "Hover/Aktiv" at bounding box center [977, 445] width 27 height 12
click at [885, 441] on button "Normal" at bounding box center [869, 445] width 103 height 12
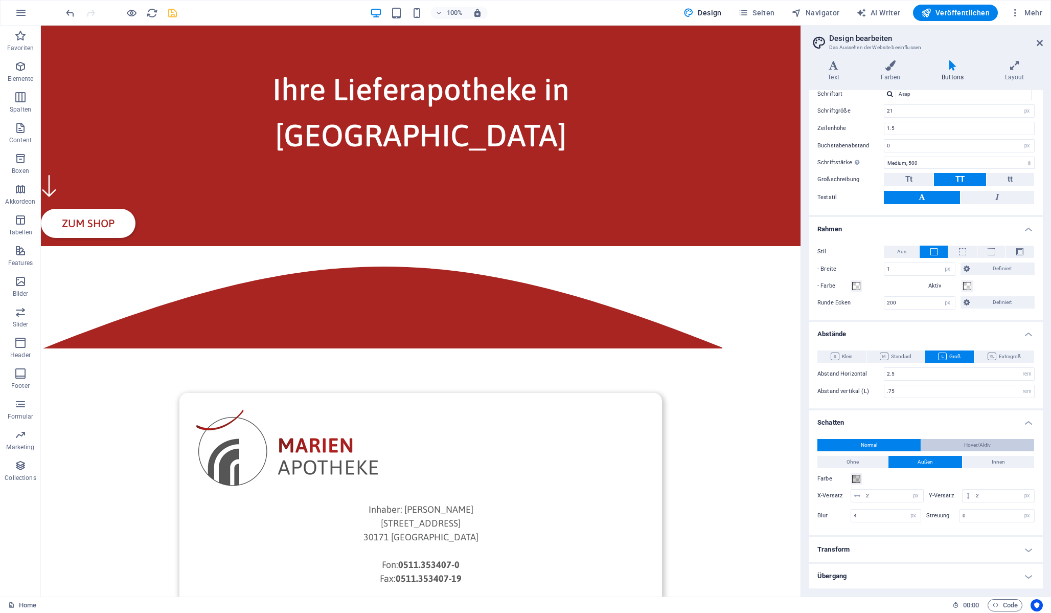
click at [979, 445] on span "Hover/Aktiv" at bounding box center [977, 445] width 27 height 12
click at [888, 442] on button "Normal" at bounding box center [869, 445] width 103 height 12
click at [925, 577] on h4 "Übergang" at bounding box center [926, 576] width 234 height 25
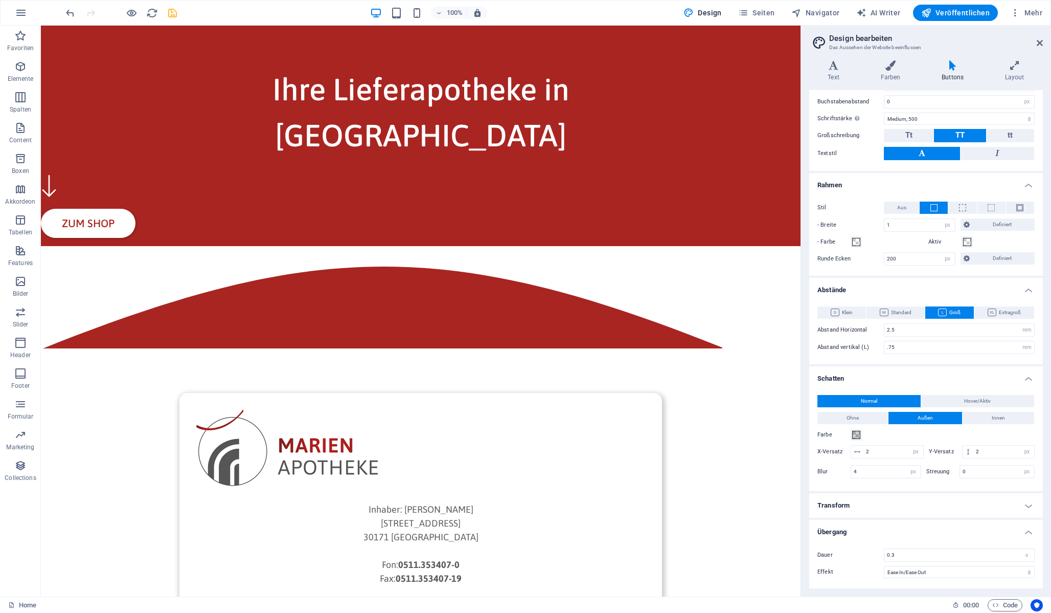
click at [902, 529] on h4 "Übergang" at bounding box center [926, 529] width 234 height 18
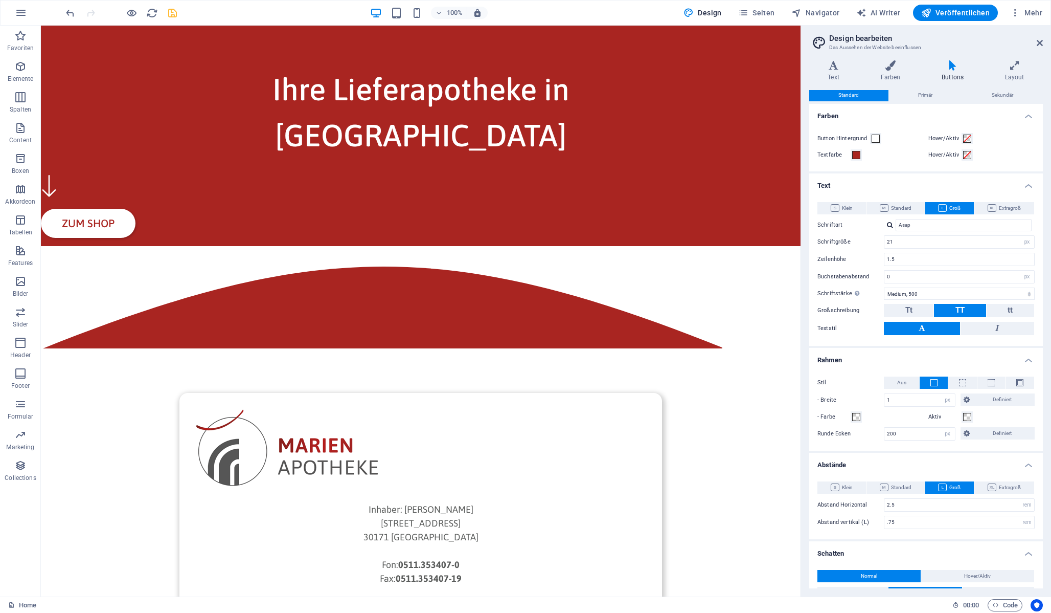
scroll to position [0, 0]
click at [964, 141] on span at bounding box center [967, 140] width 8 height 8
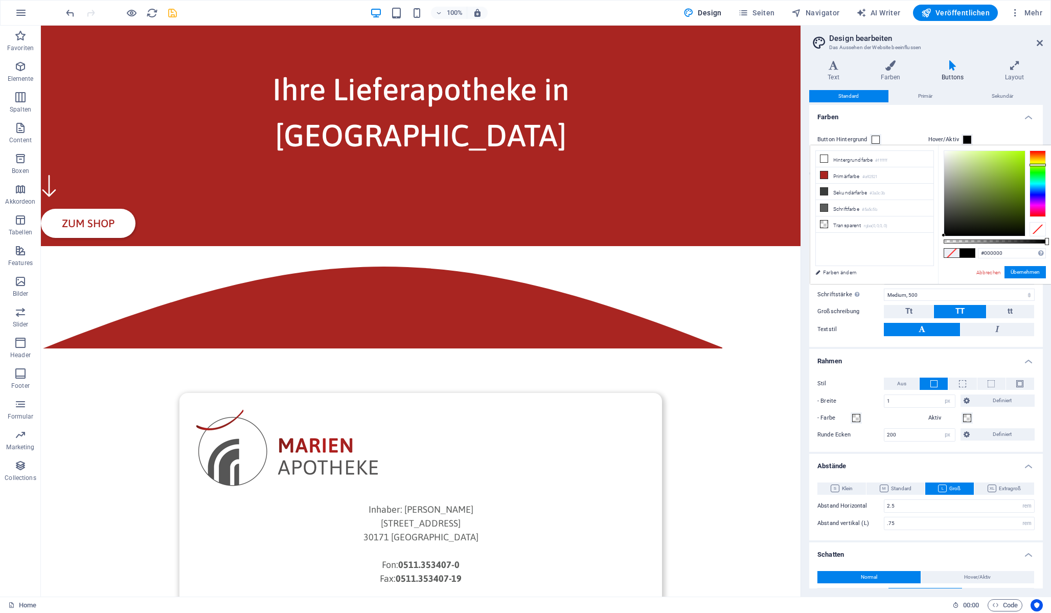
click at [1039, 165] on div at bounding box center [1038, 183] width 16 height 66
drag, startPoint x: 1010, startPoint y: 162, endPoint x: 1029, endPoint y: 153, distance: 20.6
click at [1029, 153] on div at bounding box center [995, 193] width 102 height 86
click at [1038, 160] on div at bounding box center [1038, 183] width 16 height 66
drag, startPoint x: 997, startPoint y: 160, endPoint x: 1034, endPoint y: 139, distance: 43.3
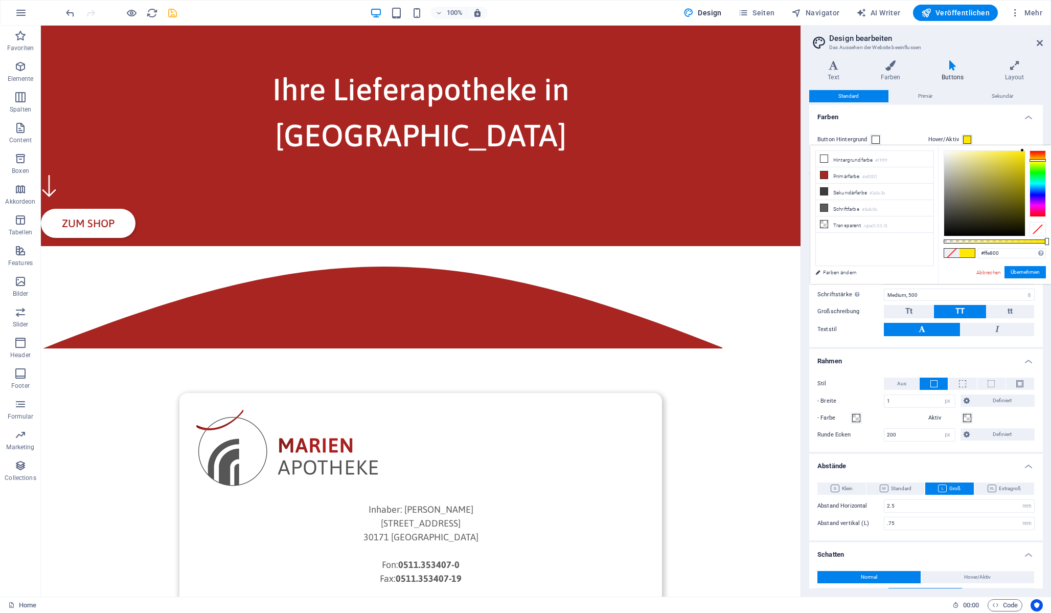
click at [1034, 139] on body "[DOMAIN_NAME] Home Favoriten Elemente Spalten Content Boxen Akkordeon Tabellen …" at bounding box center [525, 306] width 1051 height 613
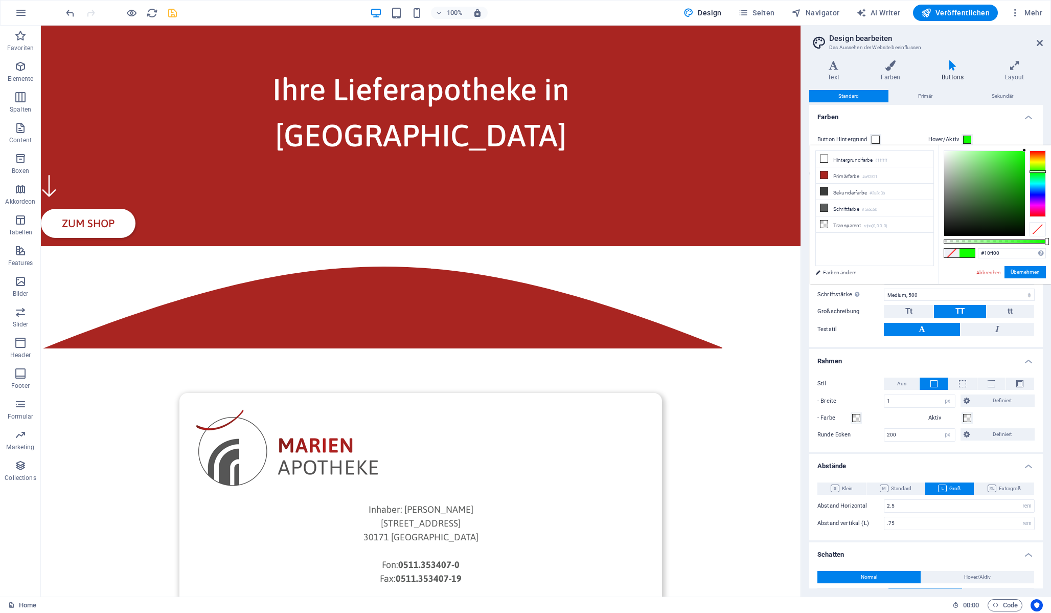
click at [1038, 171] on div at bounding box center [1038, 183] width 16 height 66
drag, startPoint x: 1003, startPoint y: 160, endPoint x: 992, endPoint y: 145, distance: 18.2
click at [992, 145] on div "#72ff69 Unterstützte Formate: #0852ed rgb(8, 82, 237) rgba(8, 82, 237, 90%) hsv…" at bounding box center [994, 288] width 113 height 287
click at [839, 189] on li "Sekundärfarbe #3a3c3b" at bounding box center [875, 192] width 118 height 16
type input "#3a3c3b"
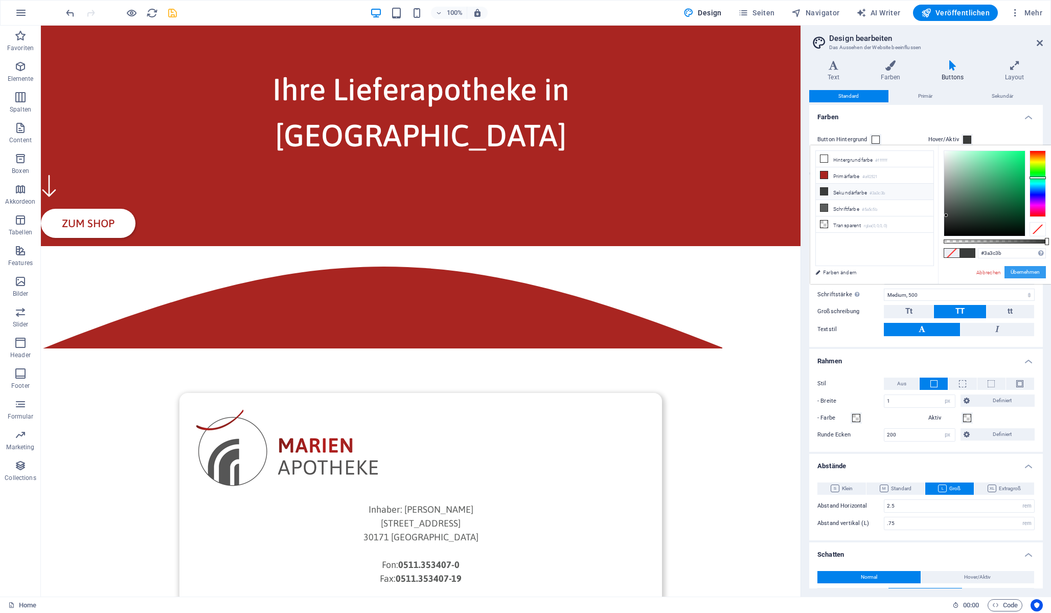
click at [1019, 269] on button "Übernehmen" at bounding box center [1025, 272] width 41 height 12
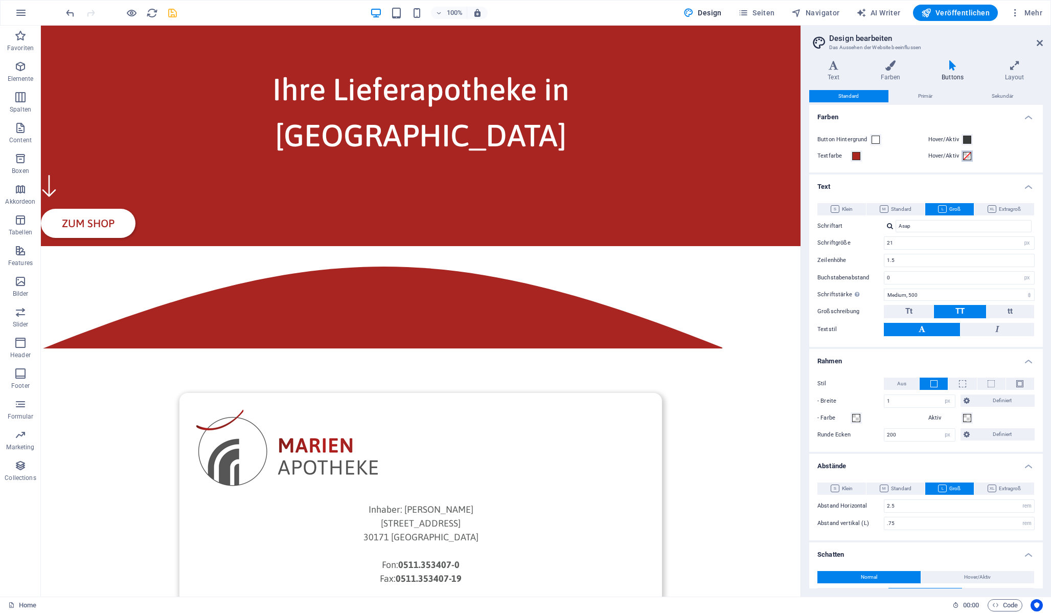
click at [967, 156] on span at bounding box center [967, 156] width 8 height 8
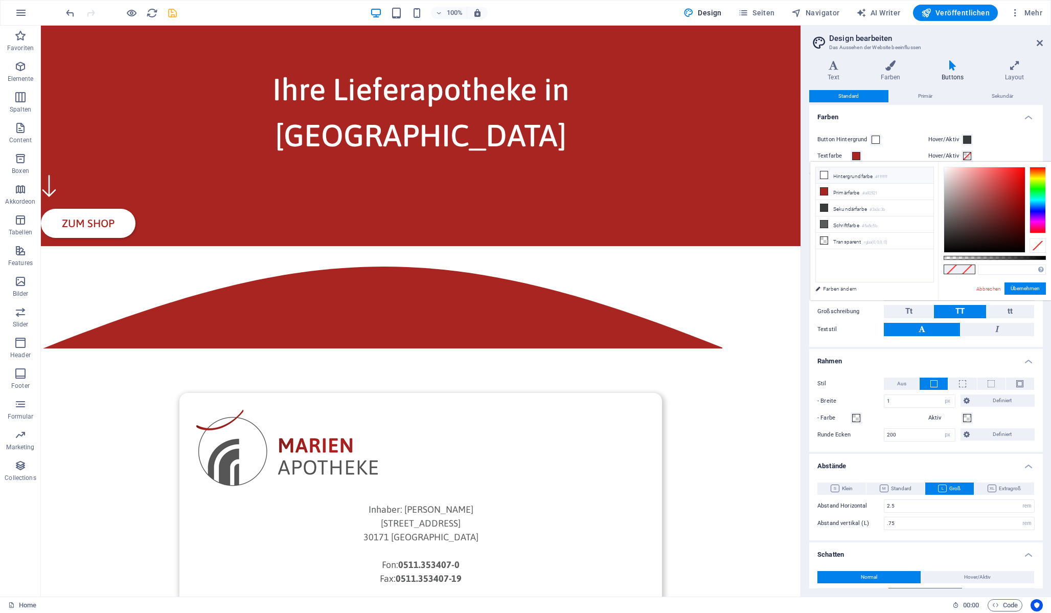
click at [832, 176] on li "Hintergrundfarbe #ffffff" at bounding box center [875, 175] width 118 height 16
type input "#ffffff"
click at [1027, 287] on button "Übernehmen" at bounding box center [1025, 288] width 41 height 12
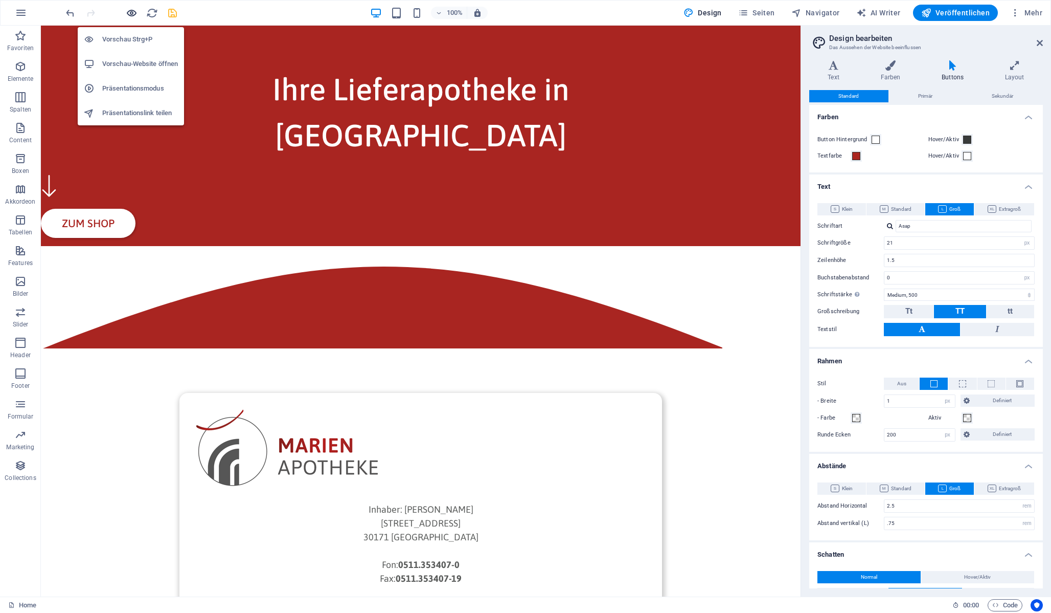
click at [132, 12] on icon "button" at bounding box center [132, 13] width 12 height 12
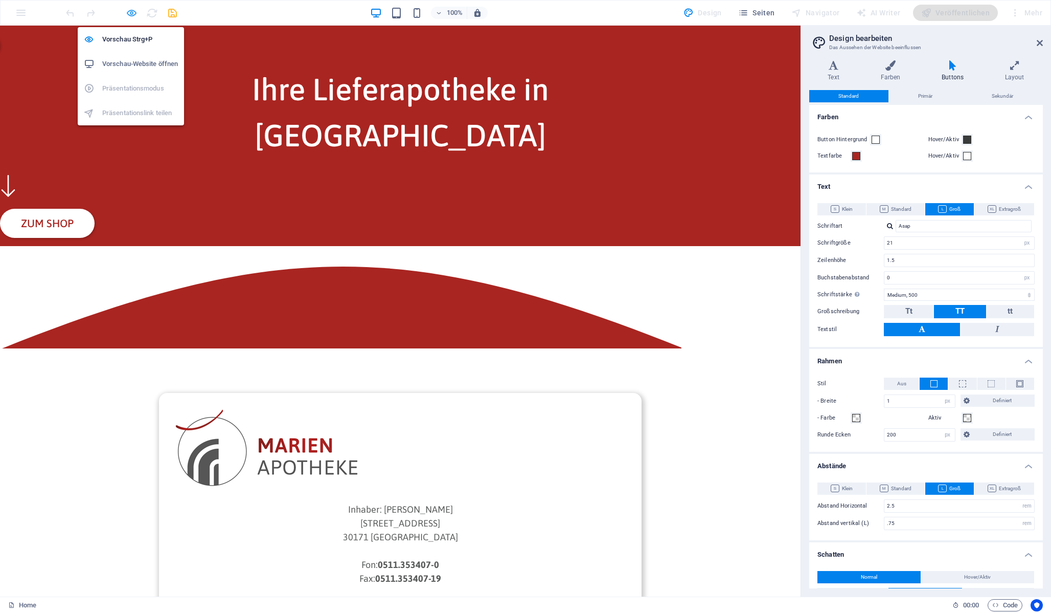
click at [128, 11] on icon "button" at bounding box center [132, 13] width 12 height 12
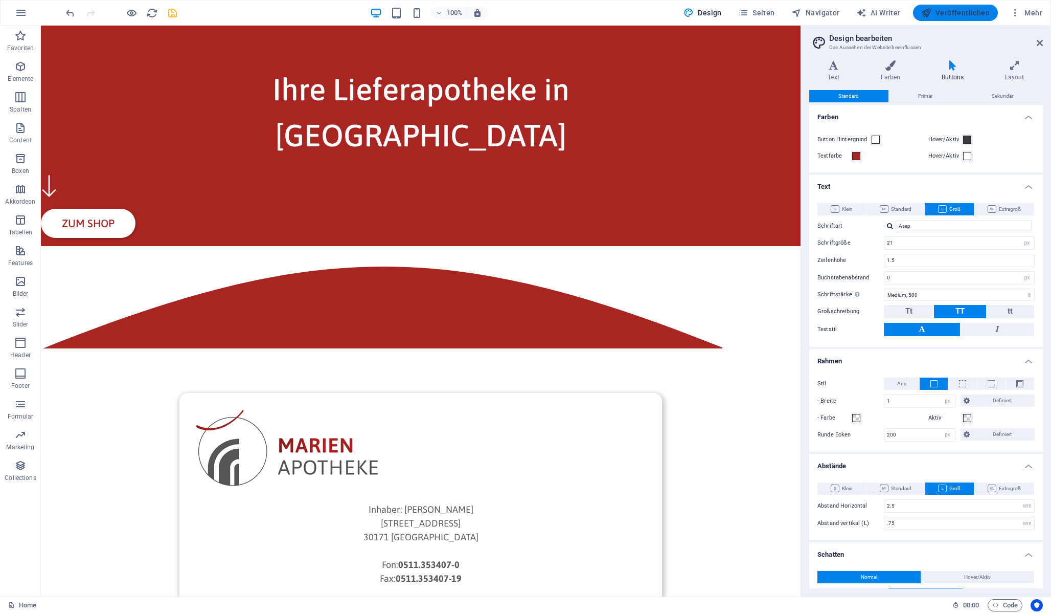
click at [979, 14] on span "Veröffentlichen" at bounding box center [955, 13] width 69 height 10
